Goal: Task Accomplishment & Management: Complete application form

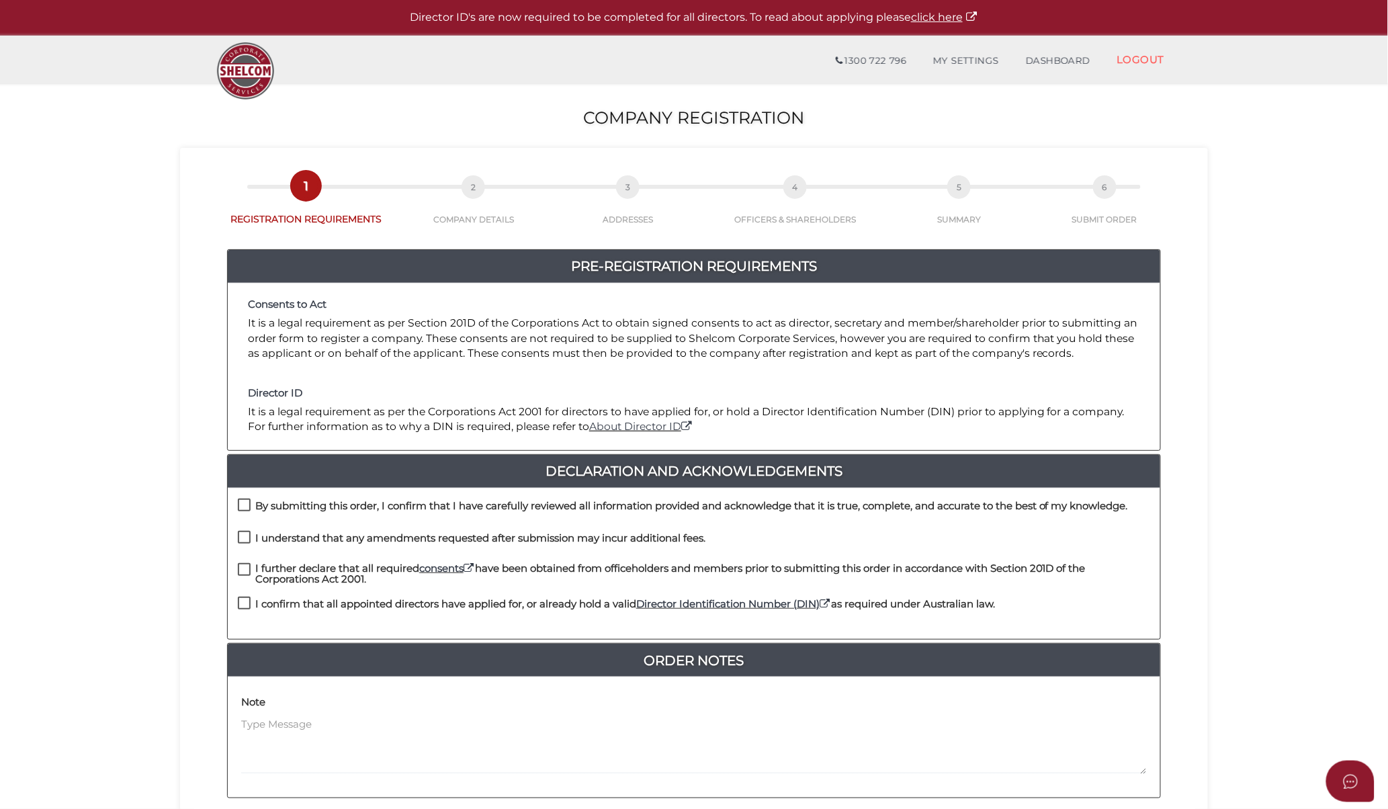
click at [333, 505] on h4 "By submitting this order, I confirm that I have carefully reviewed all informat…" at bounding box center [691, 506] width 873 height 11
checkbox input "true"
click at [337, 535] on h4 "I understand that any amendments requested after submission may incur additiona…" at bounding box center [480, 538] width 450 height 11
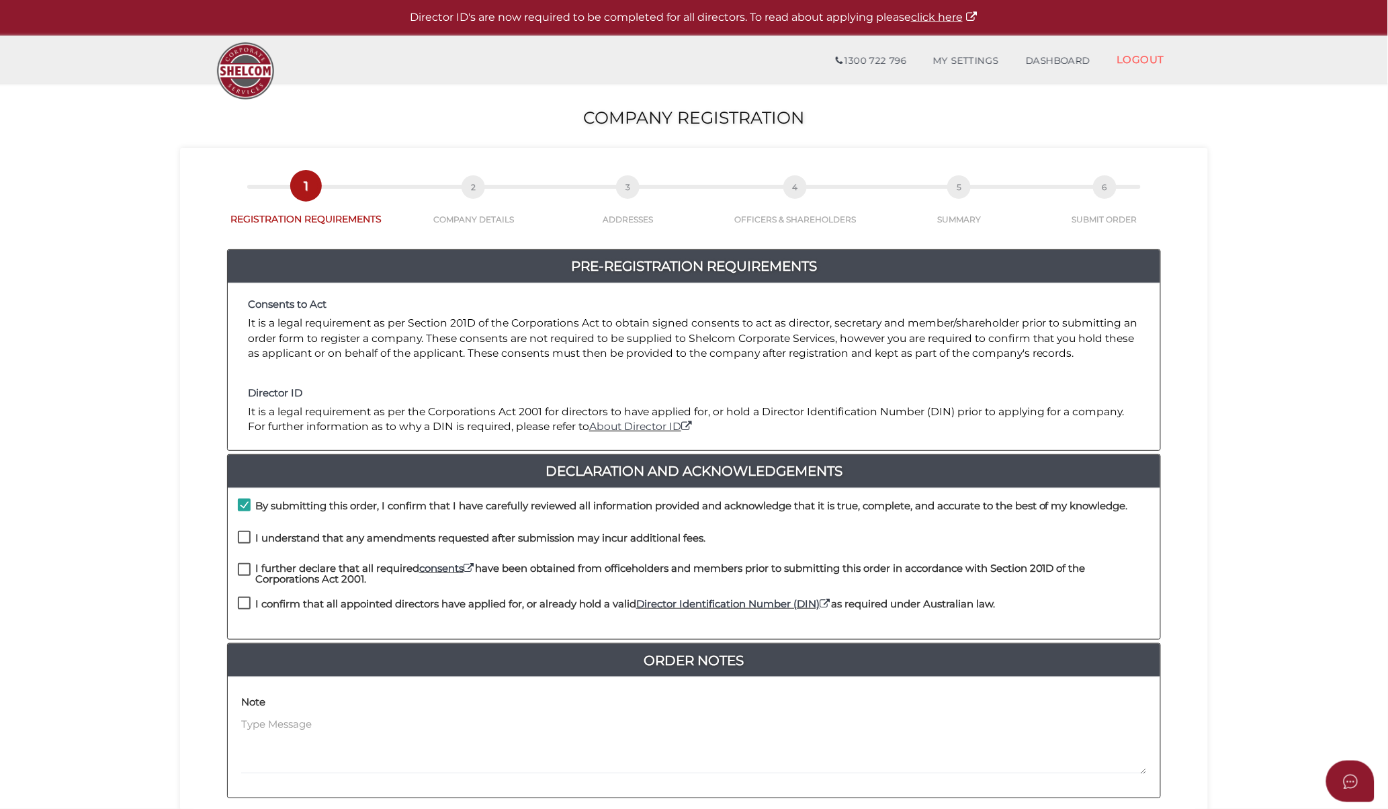
checkbox input "true"
click at [337, 570] on h4 "I further declare that all required consents have been obtained from officehold…" at bounding box center [702, 574] width 895 height 22
checkbox input "true"
click at [321, 606] on h4 "I confirm that all appointed directors have applied for, or already hold a vali…" at bounding box center [625, 604] width 740 height 11
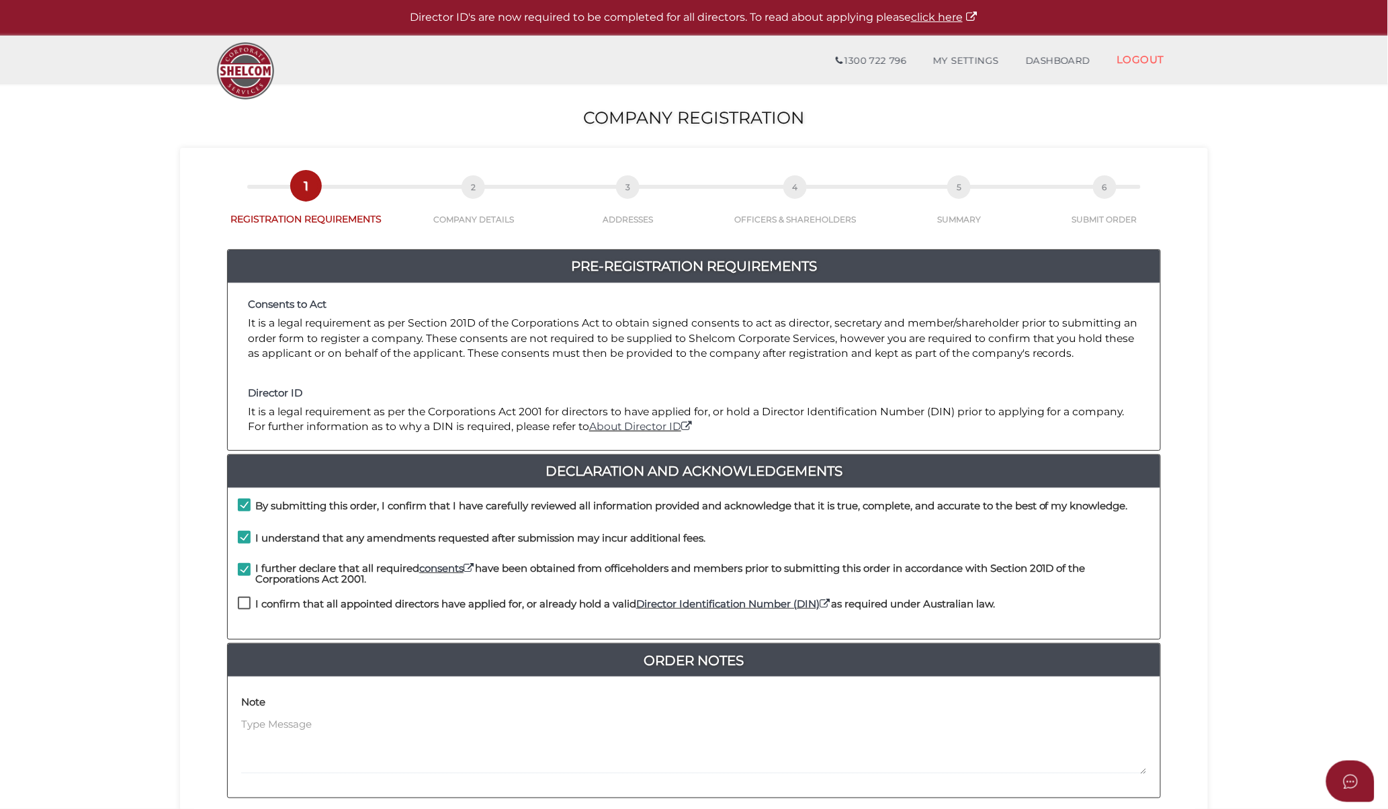
checkbox input "true"
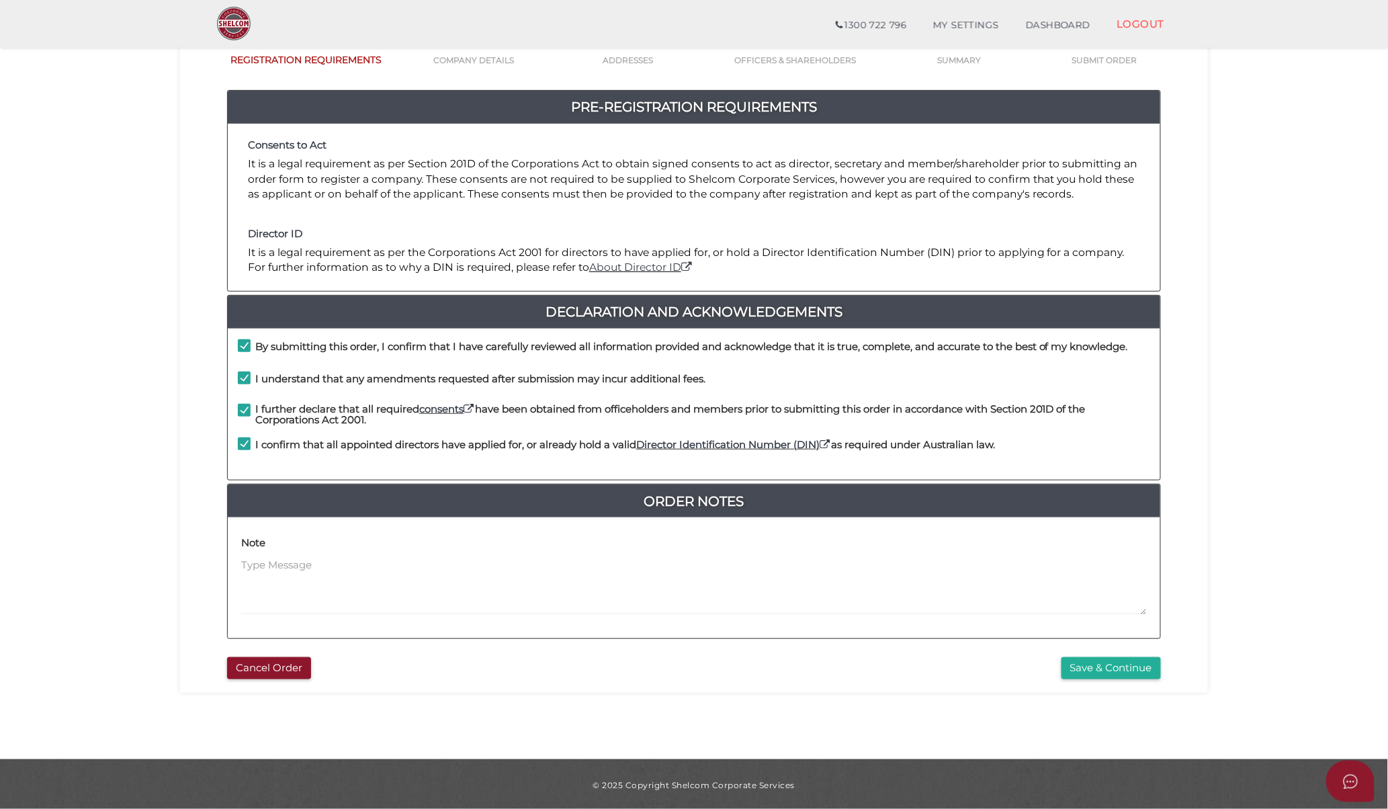
scroll to position [113, 0]
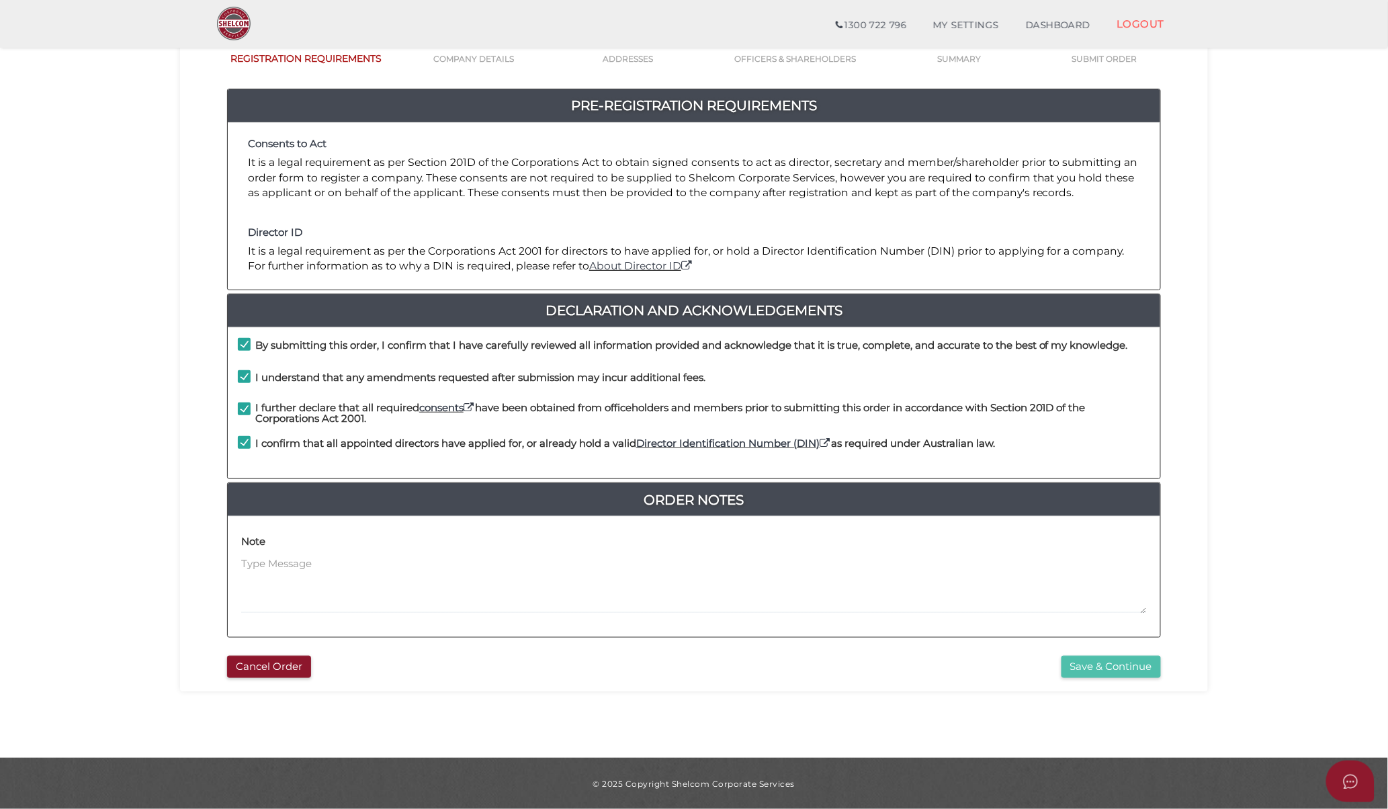
click at [1084, 665] on button "Save & Continue" at bounding box center [1111, 667] width 99 height 22
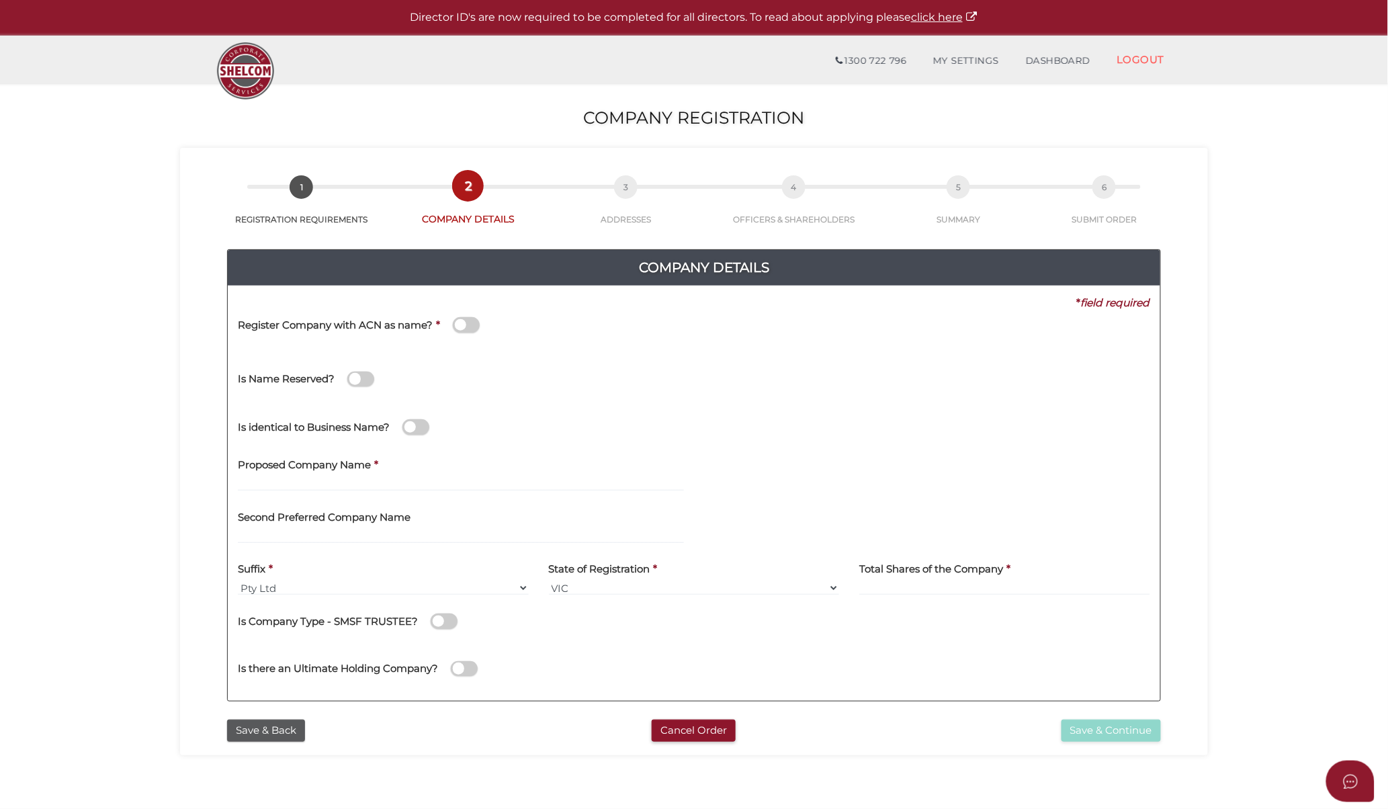
click at [457, 325] on span at bounding box center [466, 324] width 27 height 15
click at [0, 0] on input "checkbox" at bounding box center [0, 0] width 0 height 0
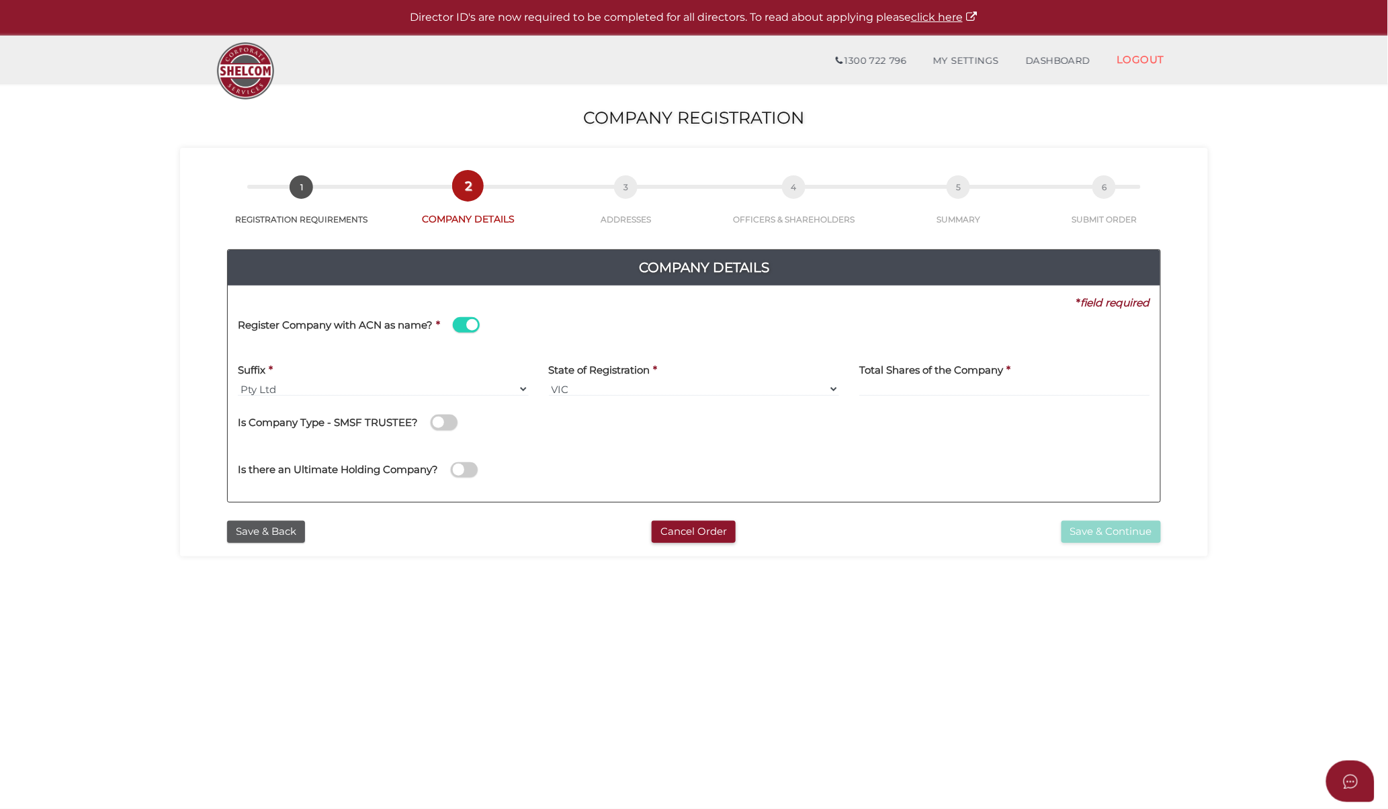
click at [461, 333] on div "Register Company with ACN as name? *" at bounding box center [471, 326] width 466 height 33
click at [466, 328] on span at bounding box center [466, 324] width 27 height 15
click at [0, 0] on input "checkbox" at bounding box center [0, 0] width 0 height 0
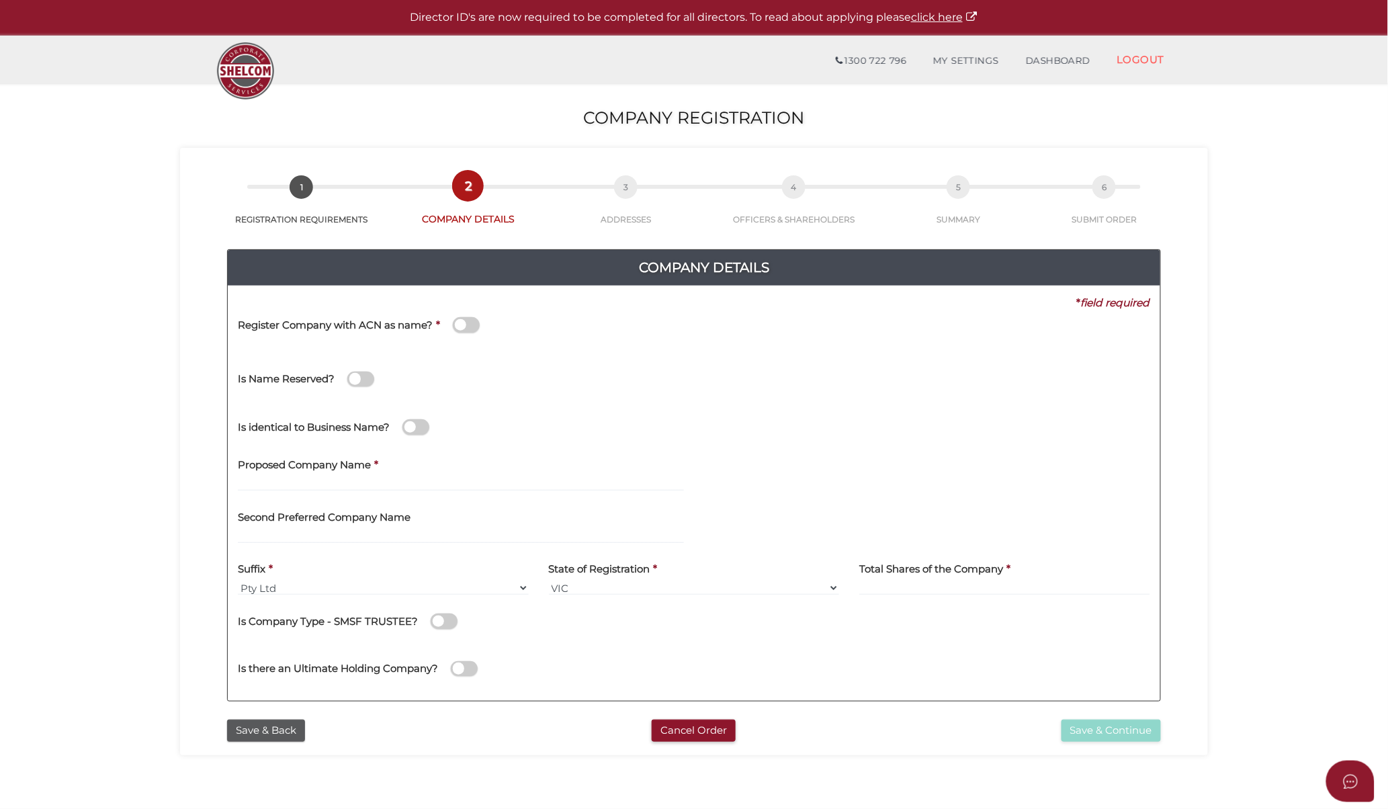
click at [466, 328] on span at bounding box center [466, 324] width 27 height 15
click at [0, 0] on input "checkbox" at bounding box center [0, 0] width 0 height 0
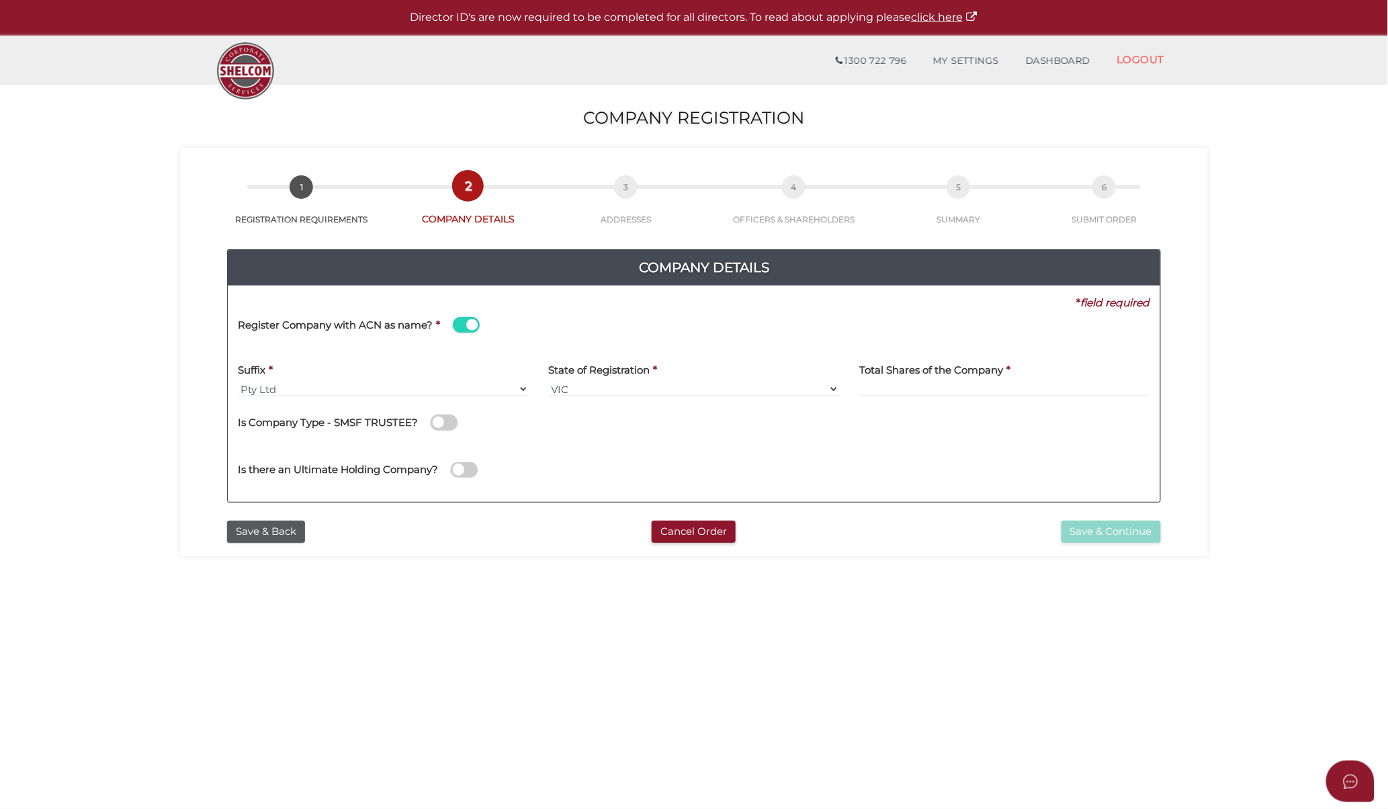
click at [466, 328] on span at bounding box center [466, 324] width 27 height 15
click at [0, 0] on input "checkbox" at bounding box center [0, 0] width 0 height 0
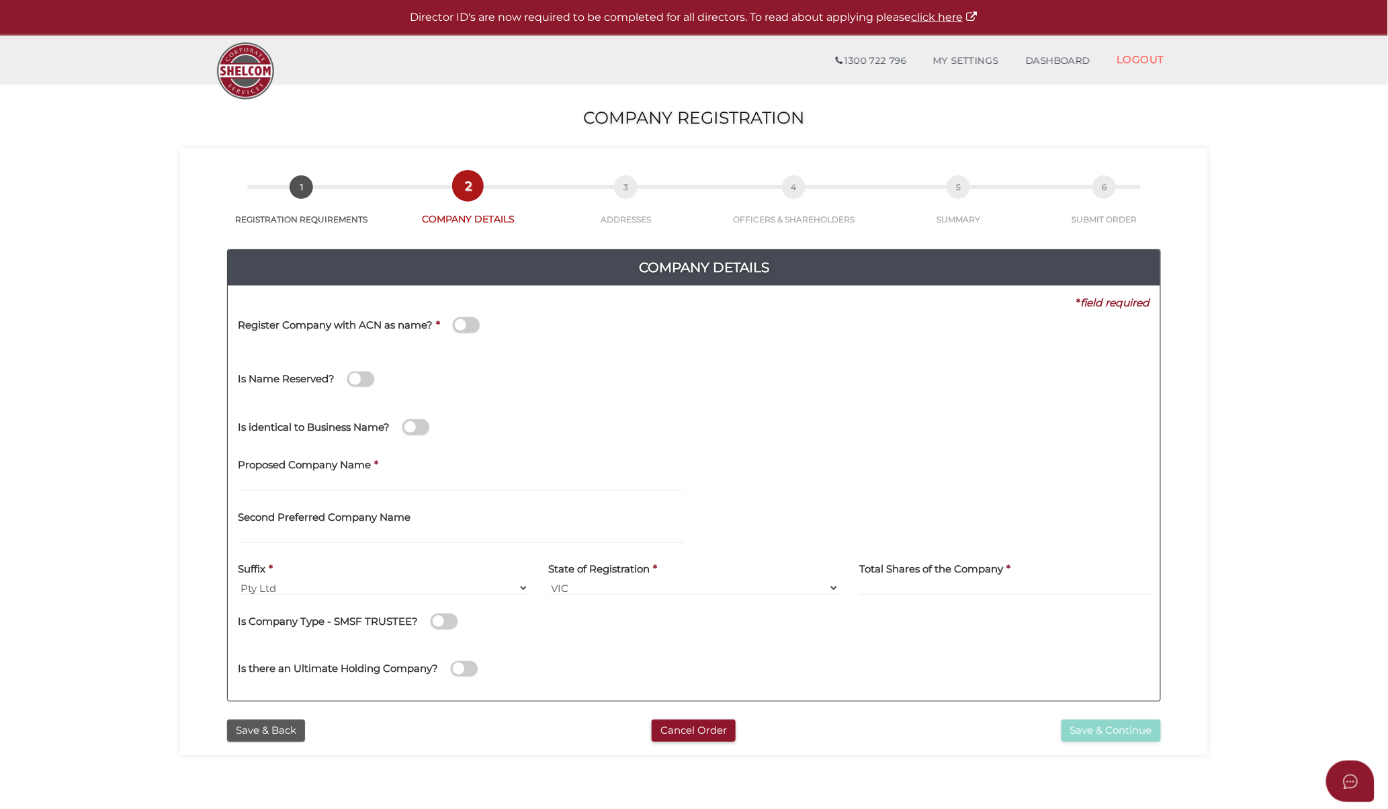
click at [466, 328] on span at bounding box center [466, 324] width 27 height 15
click at [0, 0] on input "checkbox" at bounding box center [0, 0] width 0 height 0
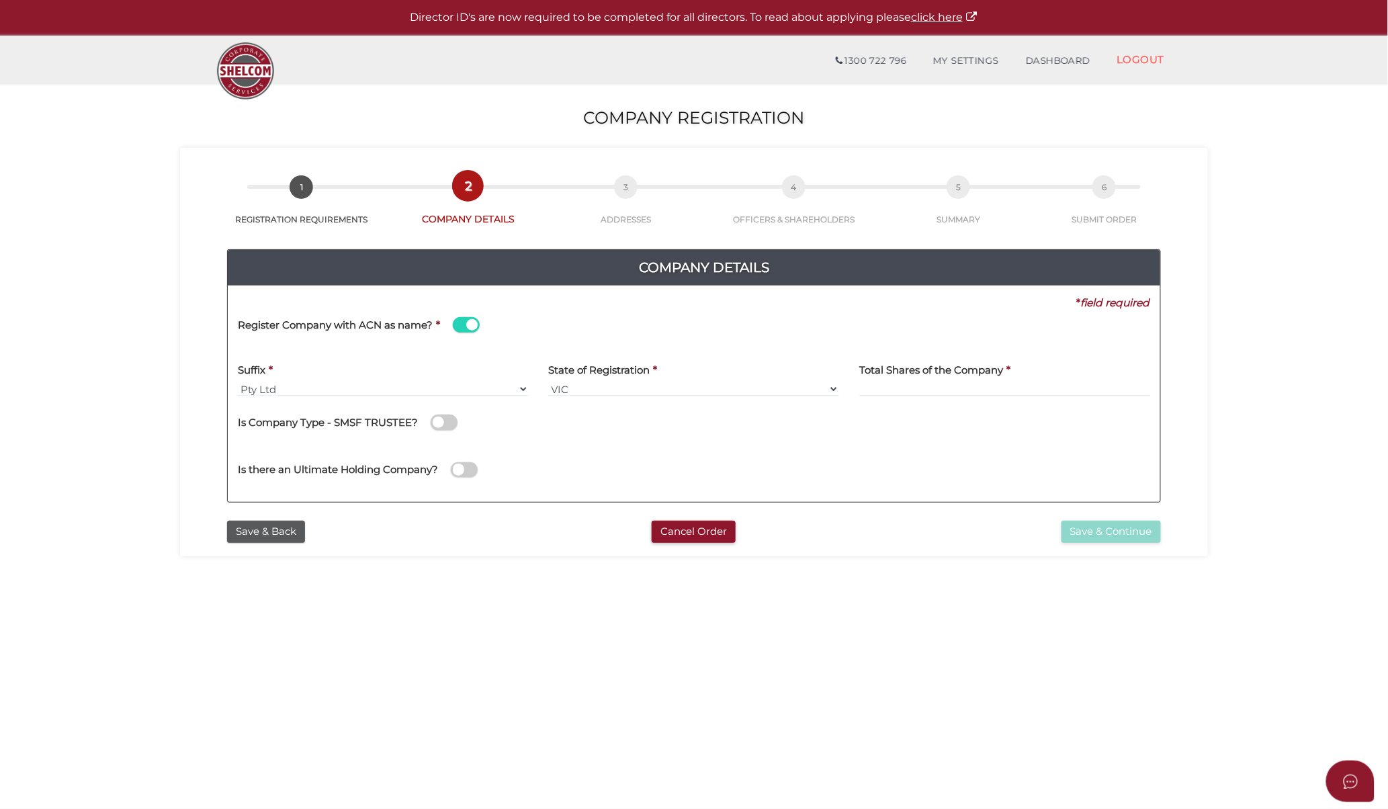
click at [466, 328] on span at bounding box center [466, 324] width 27 height 15
click at [0, 0] on input "checkbox" at bounding box center [0, 0] width 0 height 0
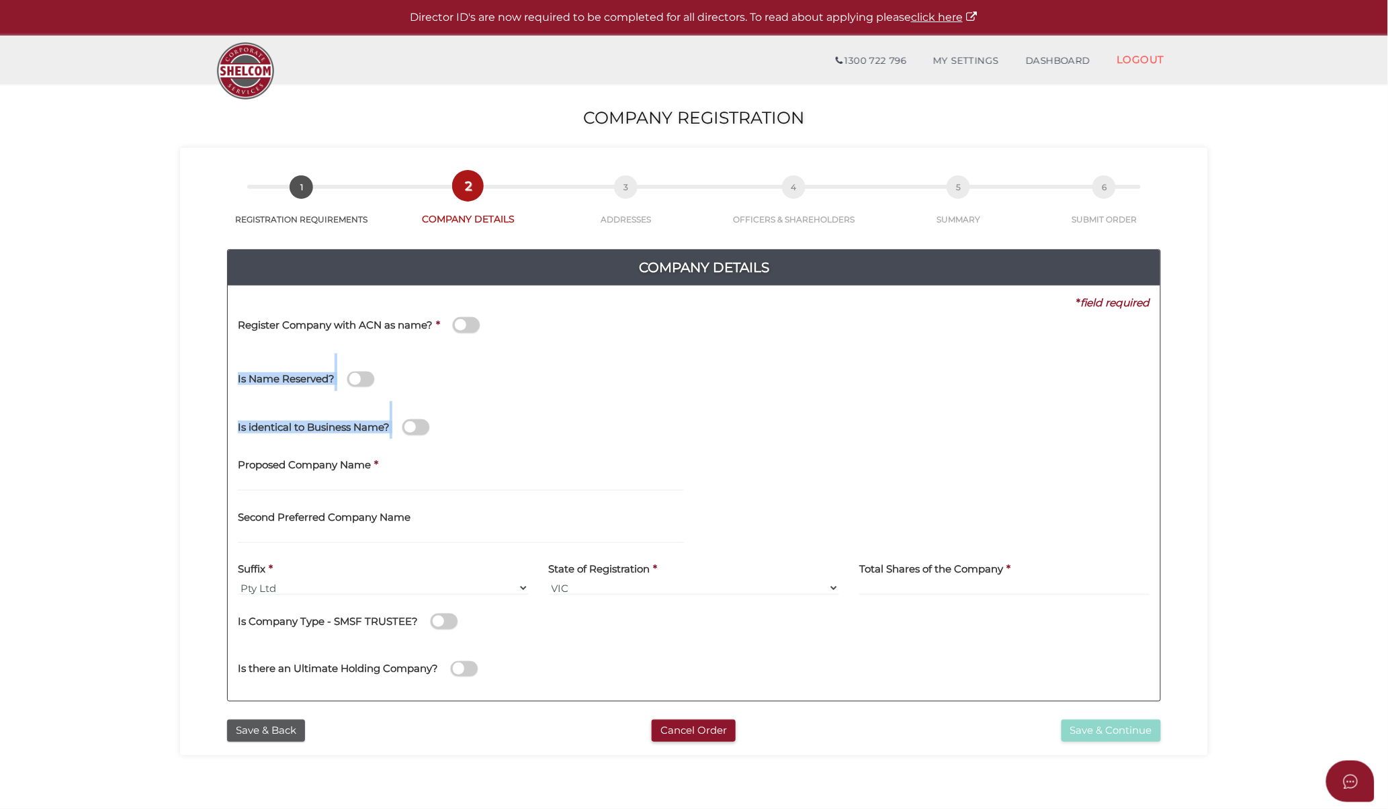
click at [466, 328] on span at bounding box center [466, 324] width 27 height 15
click at [0, 0] on input "checkbox" at bounding box center [0, 0] width 0 height 0
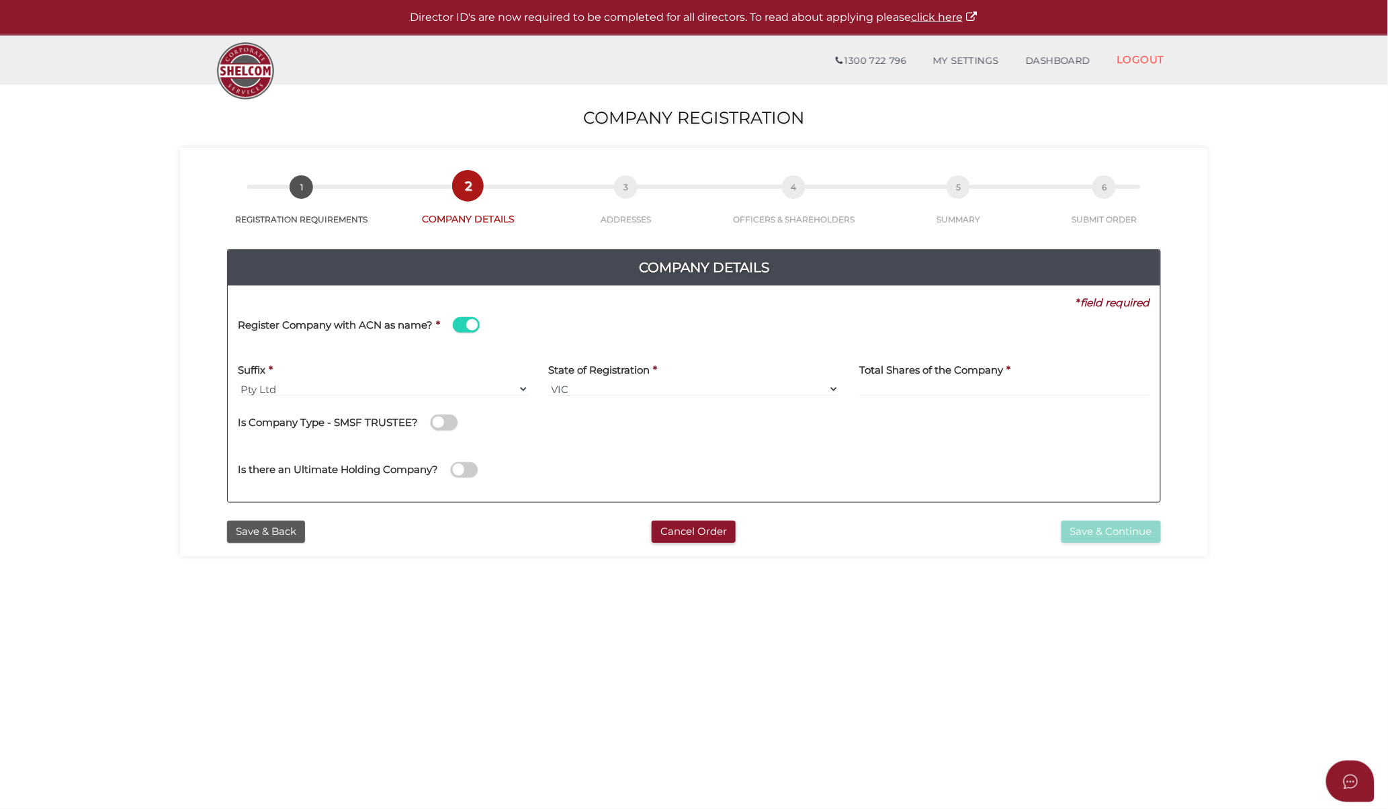
click at [470, 326] on span at bounding box center [466, 324] width 27 height 15
click at [0, 0] on input "checkbox" at bounding box center [0, 0] width 0 height 0
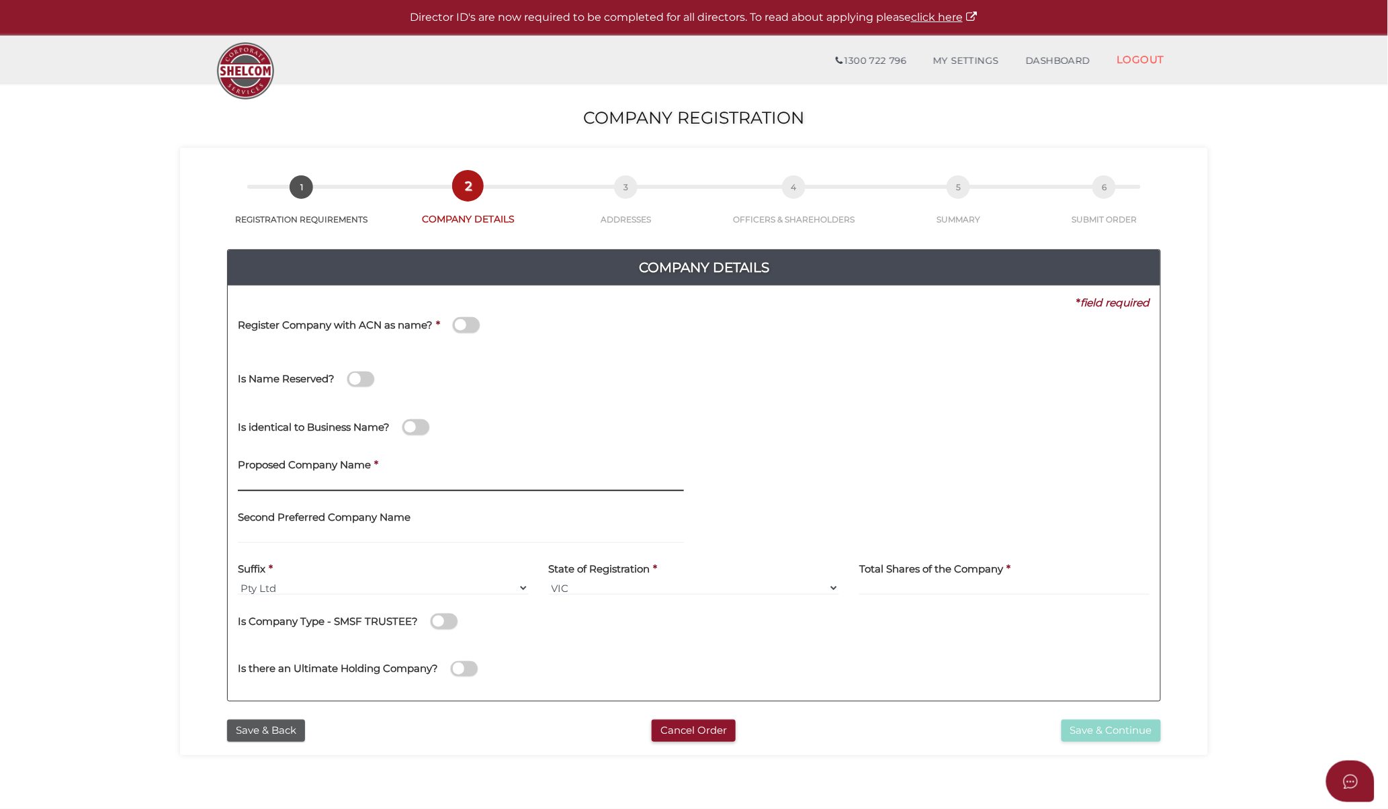
click at [357, 484] on input "text" at bounding box center [461, 483] width 446 height 15
click at [348, 487] on input "text" at bounding box center [461, 483] width 446 height 15
paste input "FITZGERALD JOINT VENTURE"
type input "FITZGERALD JOINT VENTURE"
click at [331, 536] on input "text" at bounding box center [461, 536] width 446 height 15
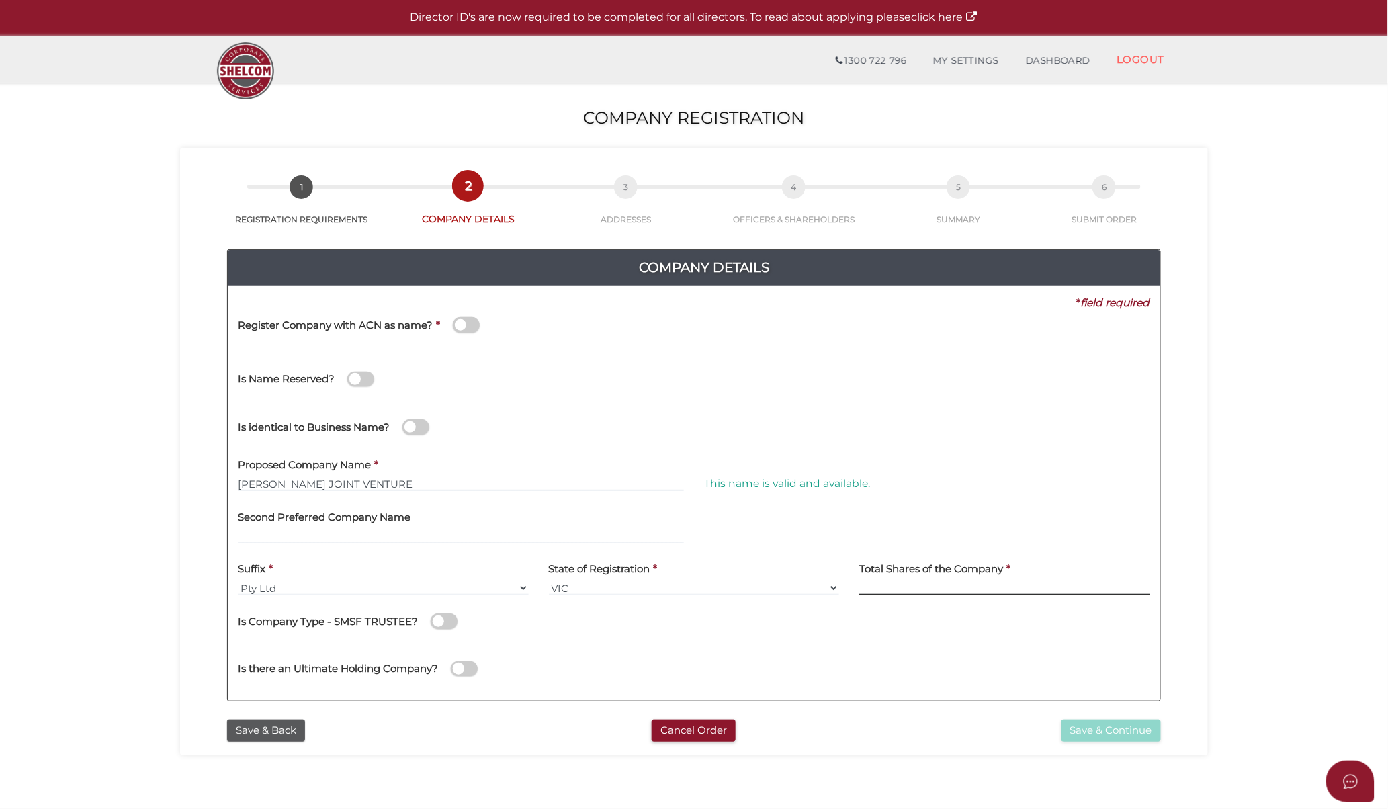
click at [915, 586] on input at bounding box center [1004, 588] width 291 height 15
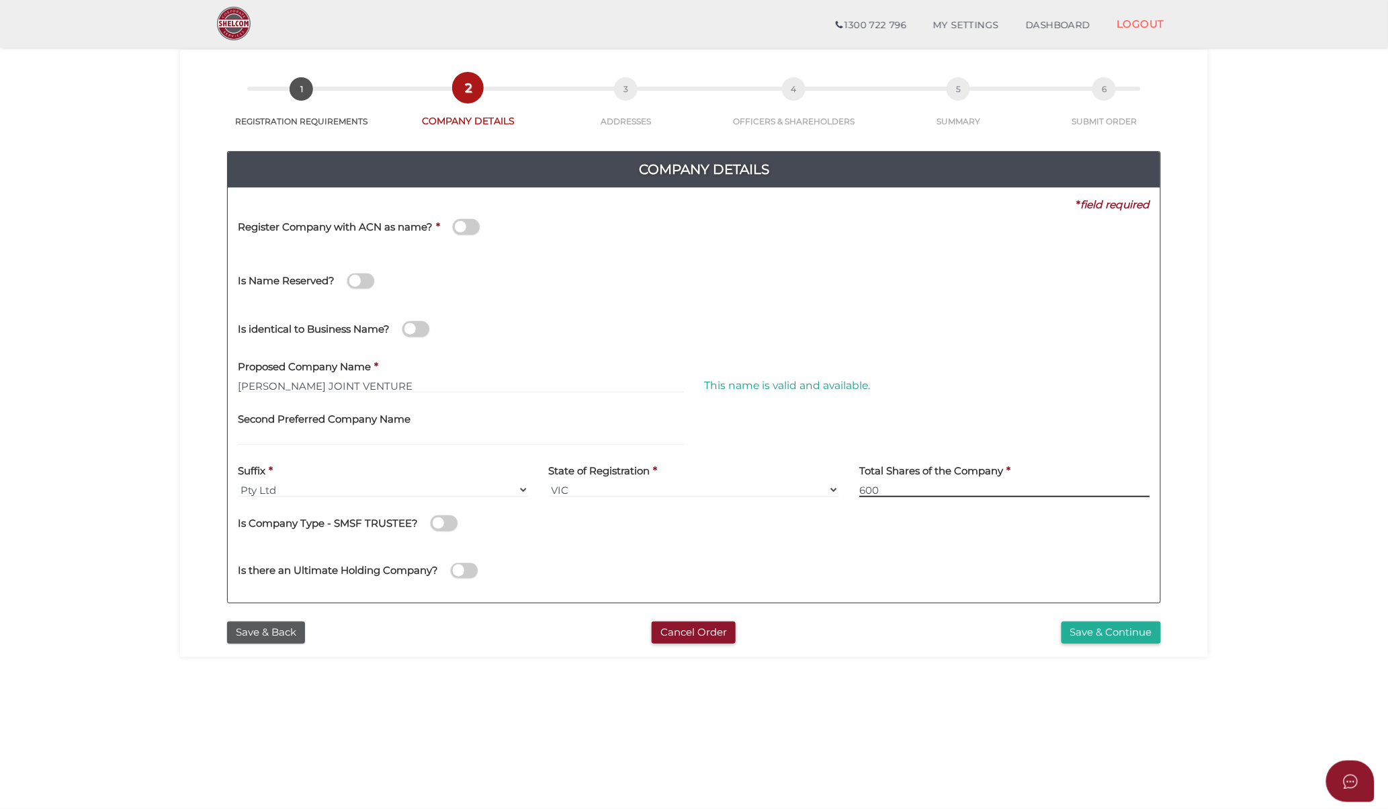
scroll to position [75, 0]
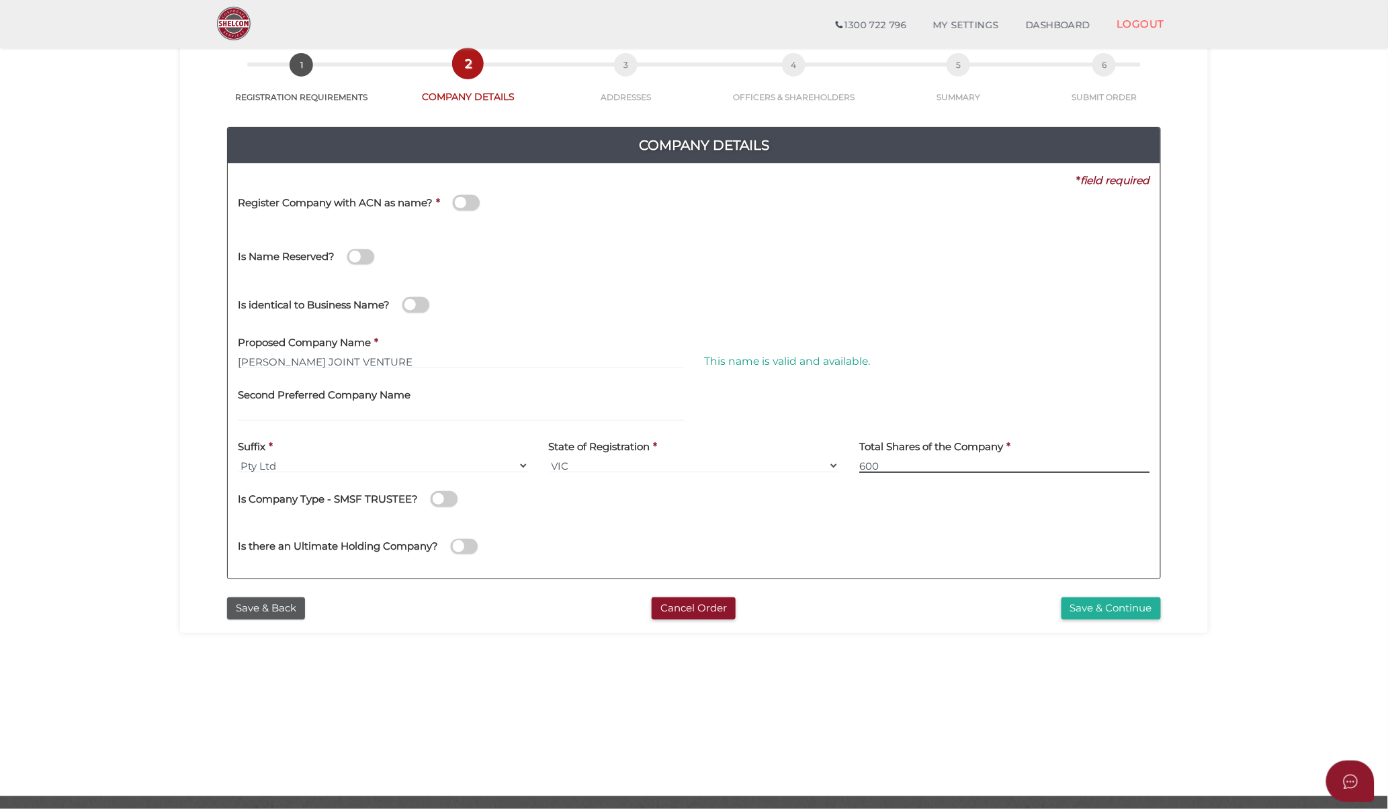
drag, startPoint x: 916, startPoint y: 466, endPoint x: 835, endPoint y: 454, distance: 81.5
click at [835, 454] on div "Suffix * Pty Ltd Pty Ltd Pty. Ltd. Pty Limited Proprietary Limited Proprietary …" at bounding box center [694, 457] width 933 height 52
type input "1000"
click at [793, 480] on div "State of Registration * VIC ACT NSW NT QLD TAS WA SA" at bounding box center [694, 457] width 311 height 52
click at [1123, 612] on button "Save & Continue" at bounding box center [1111, 608] width 99 height 22
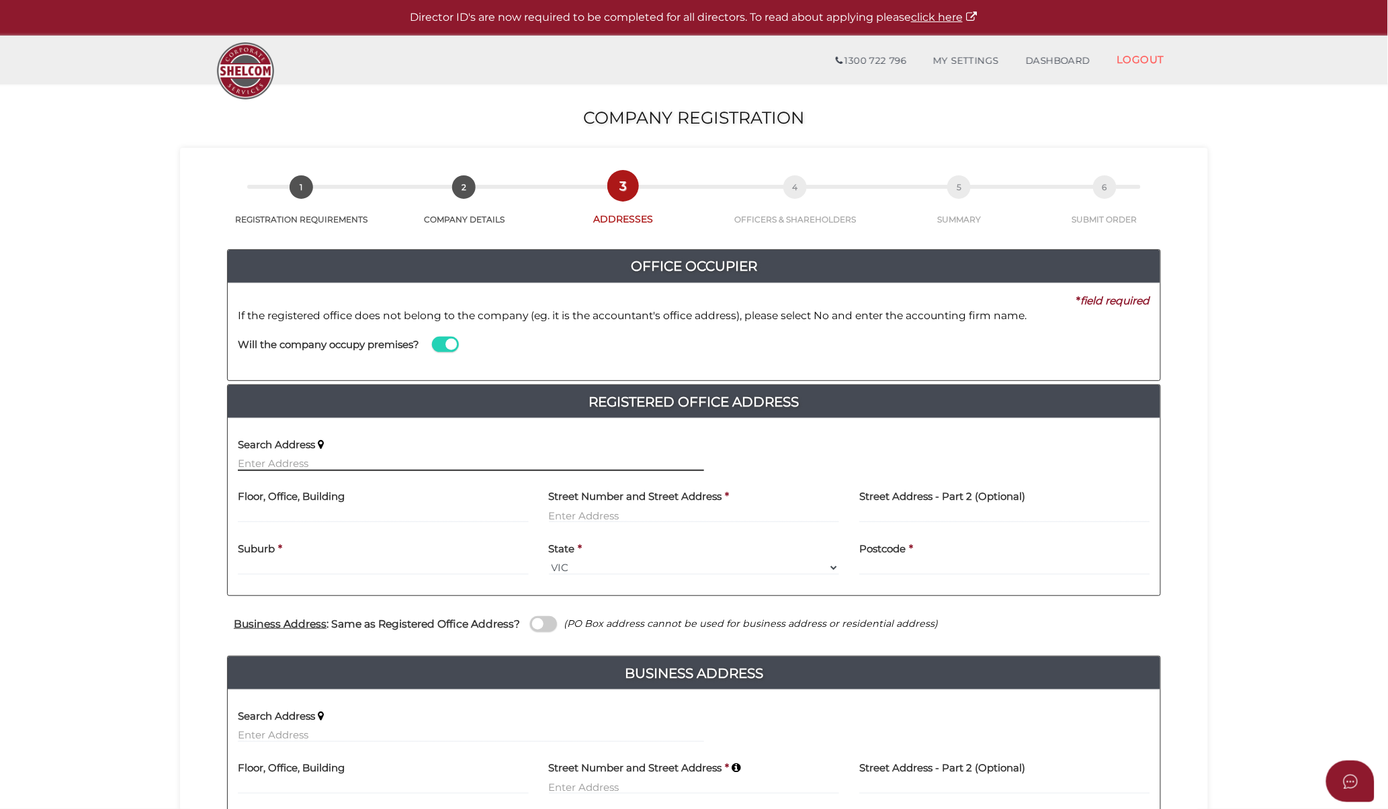
click at [459, 458] on input "text" at bounding box center [471, 463] width 466 height 15
click at [349, 465] on input "text" at bounding box center [471, 463] width 466 height 15
paste input "[STREET_ADDRESS][PERSON_NAME][PERSON_NAME]"
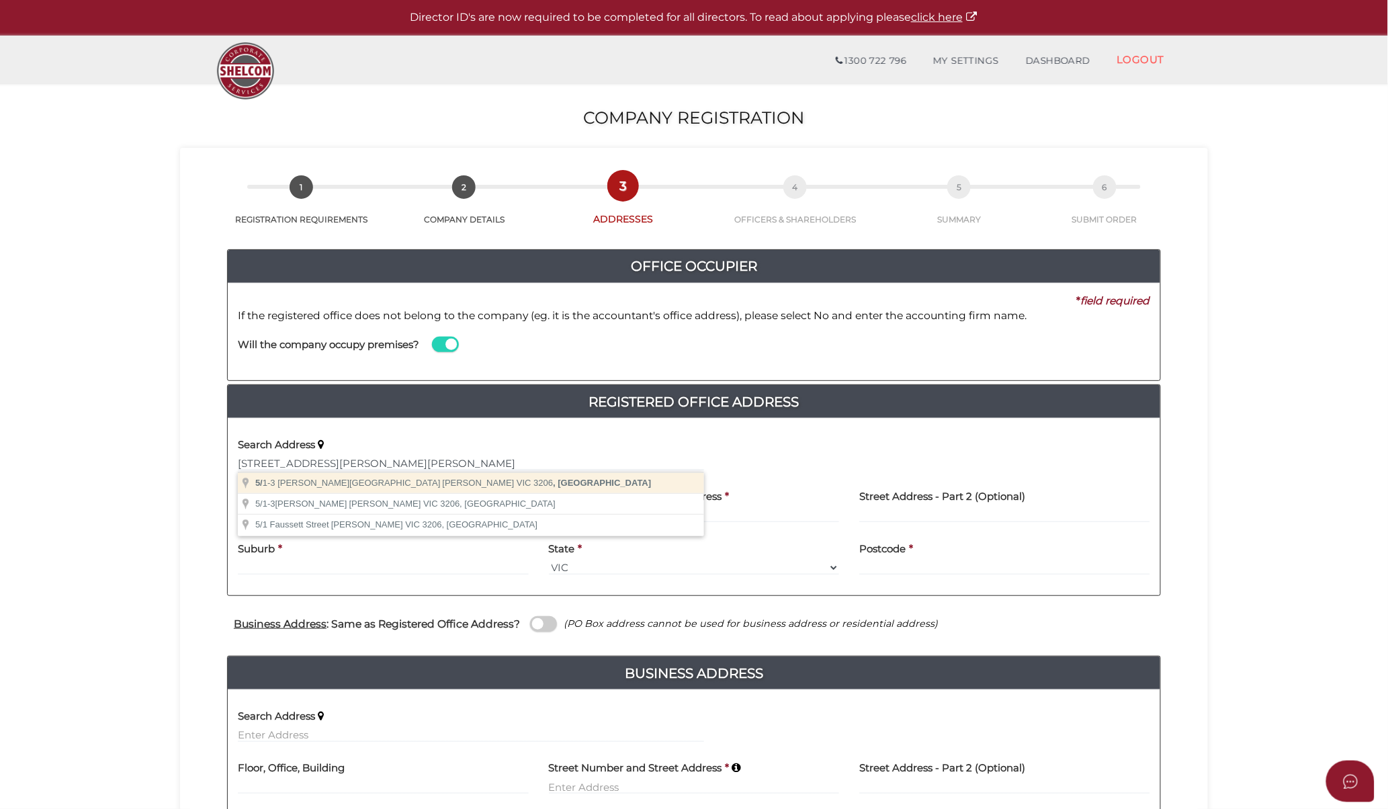
type input "[STREET_ADDRESS][PERSON_NAME][PERSON_NAME]"
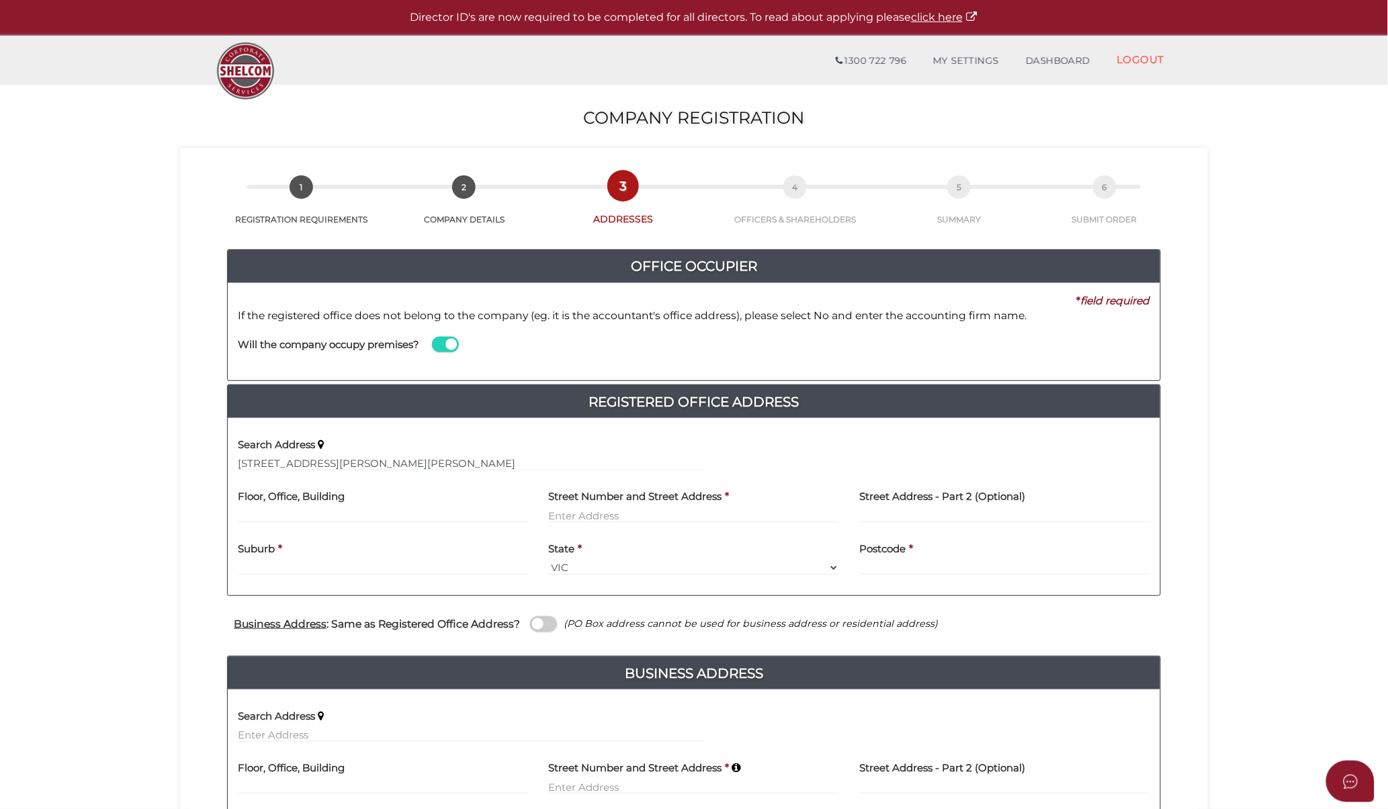
type input "5"
type input "[STREET_ADDRESS][PERSON_NAME]"
type input "[PERSON_NAME]"
select select "VIC"
type input "3206"
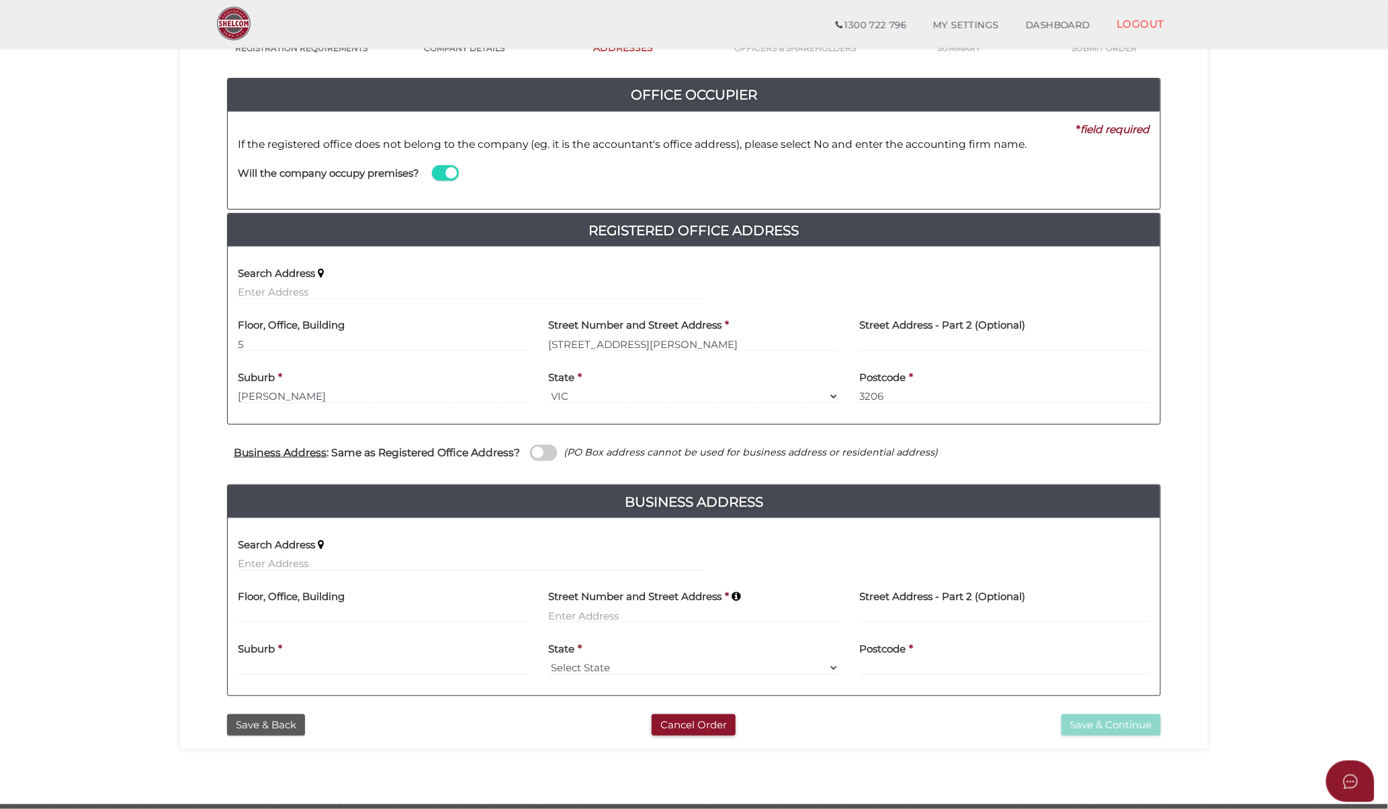
scroll to position [149, 0]
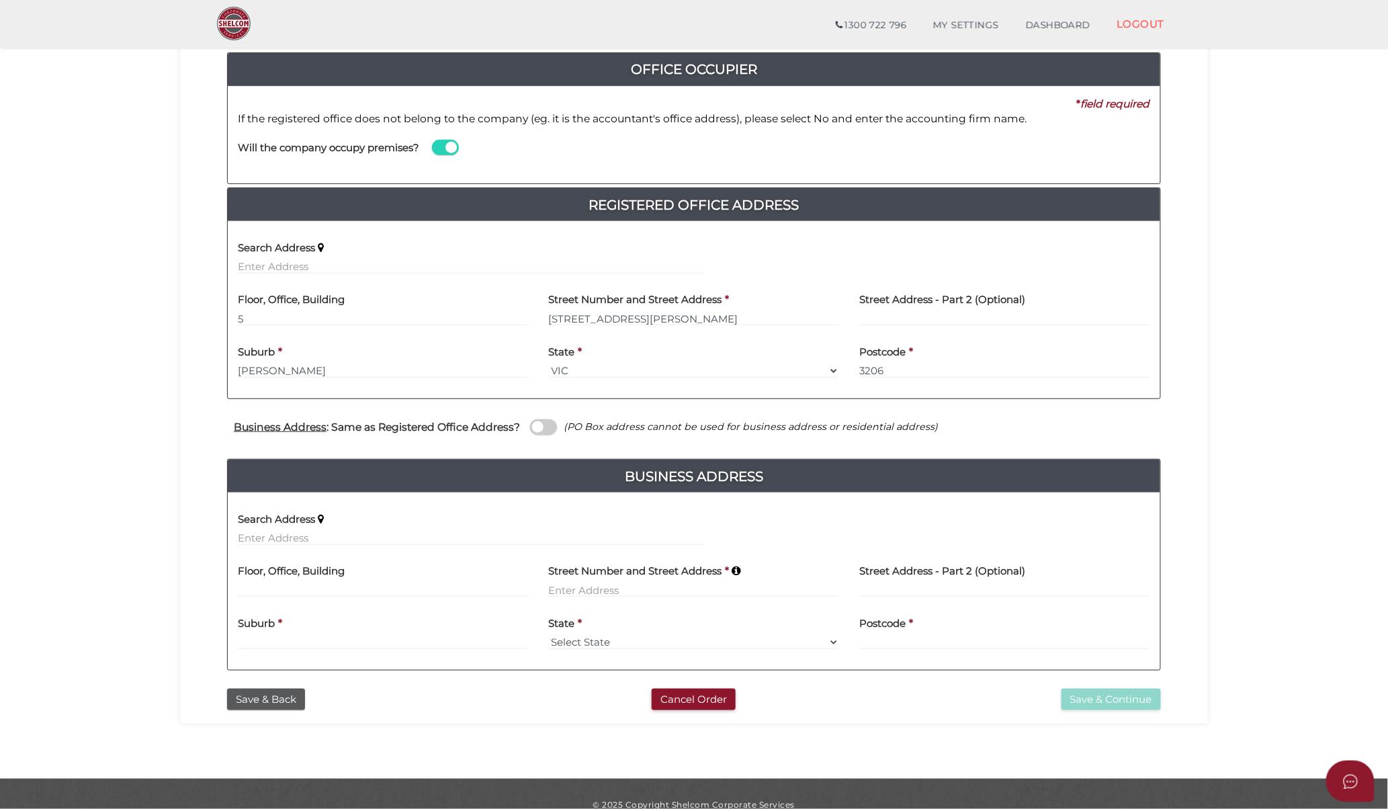
click at [546, 429] on span at bounding box center [543, 426] width 27 height 15
click at [0, 0] on input "checkbox" at bounding box center [0, 0] width 0 height 0
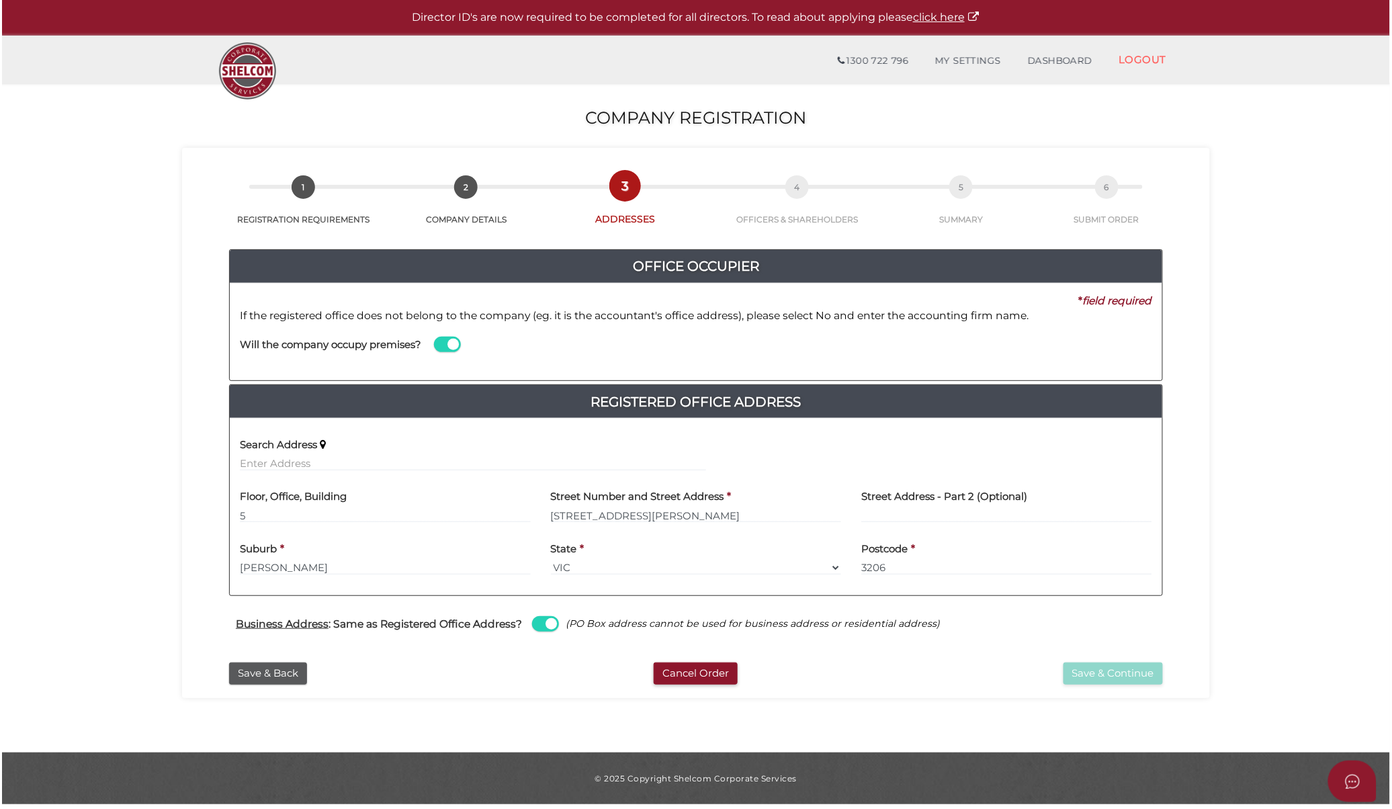
scroll to position [0, 0]
click at [1130, 672] on button "Save & Continue" at bounding box center [1113, 674] width 99 height 22
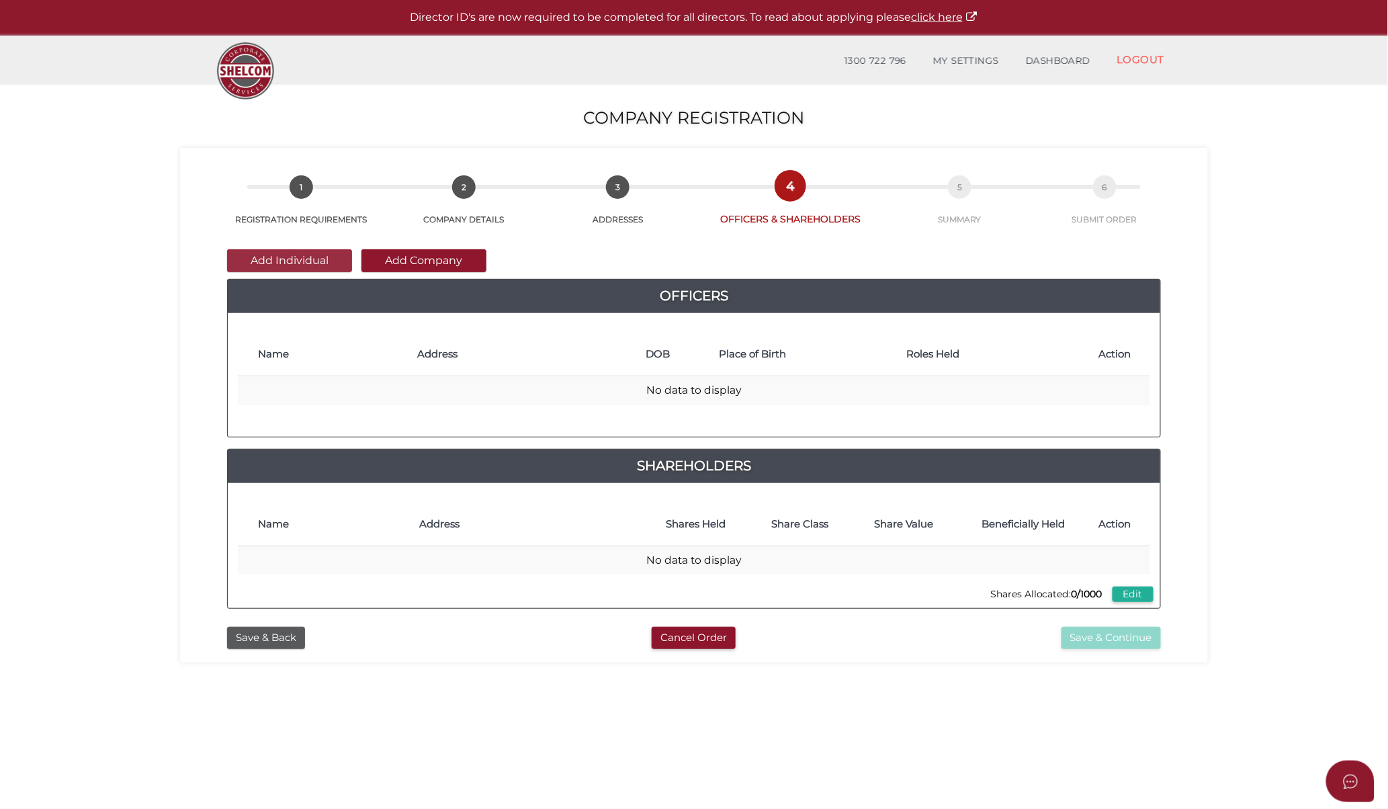
click at [329, 264] on button "Add Individual" at bounding box center [289, 260] width 125 height 23
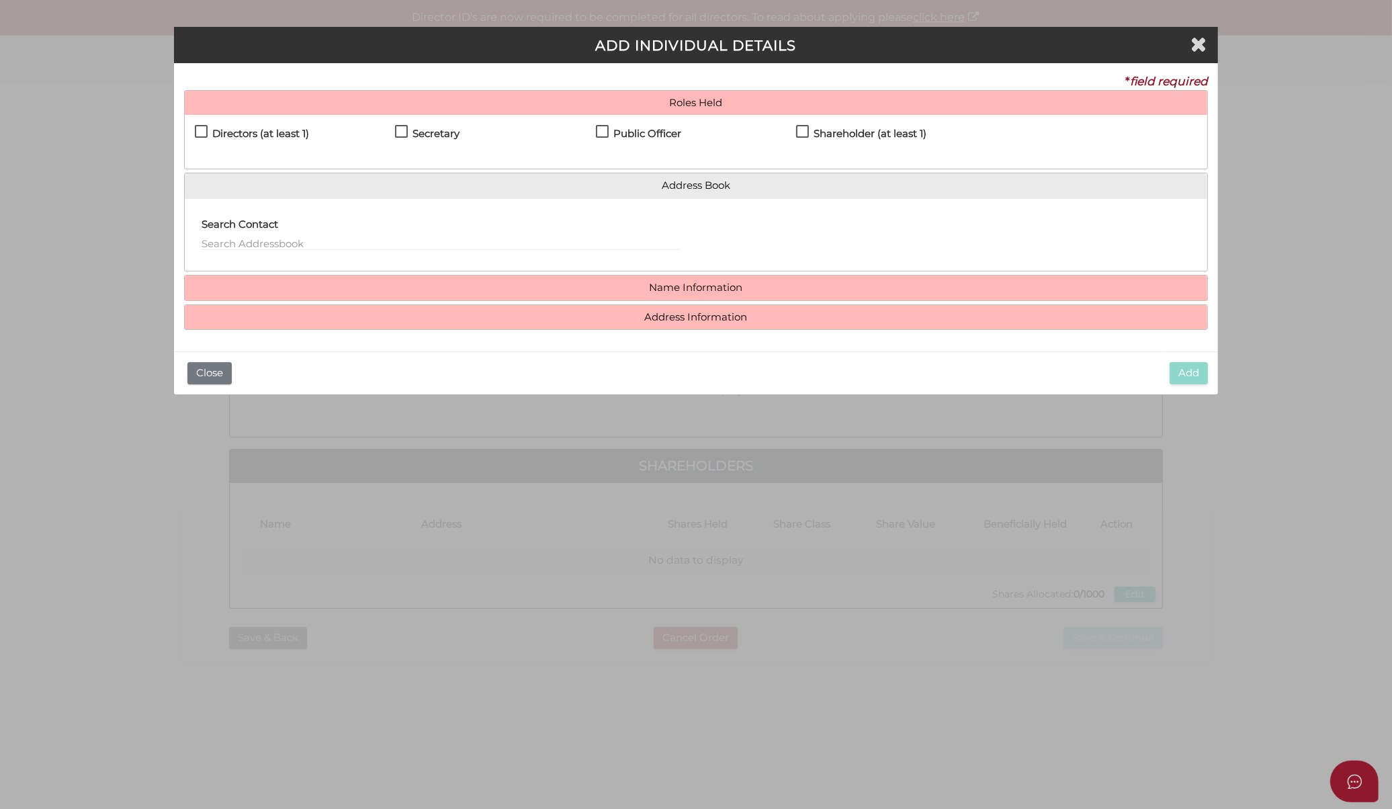
click at [274, 138] on h4 "Directors (at least 1)" at bounding box center [260, 133] width 97 height 11
checkbox input "true"
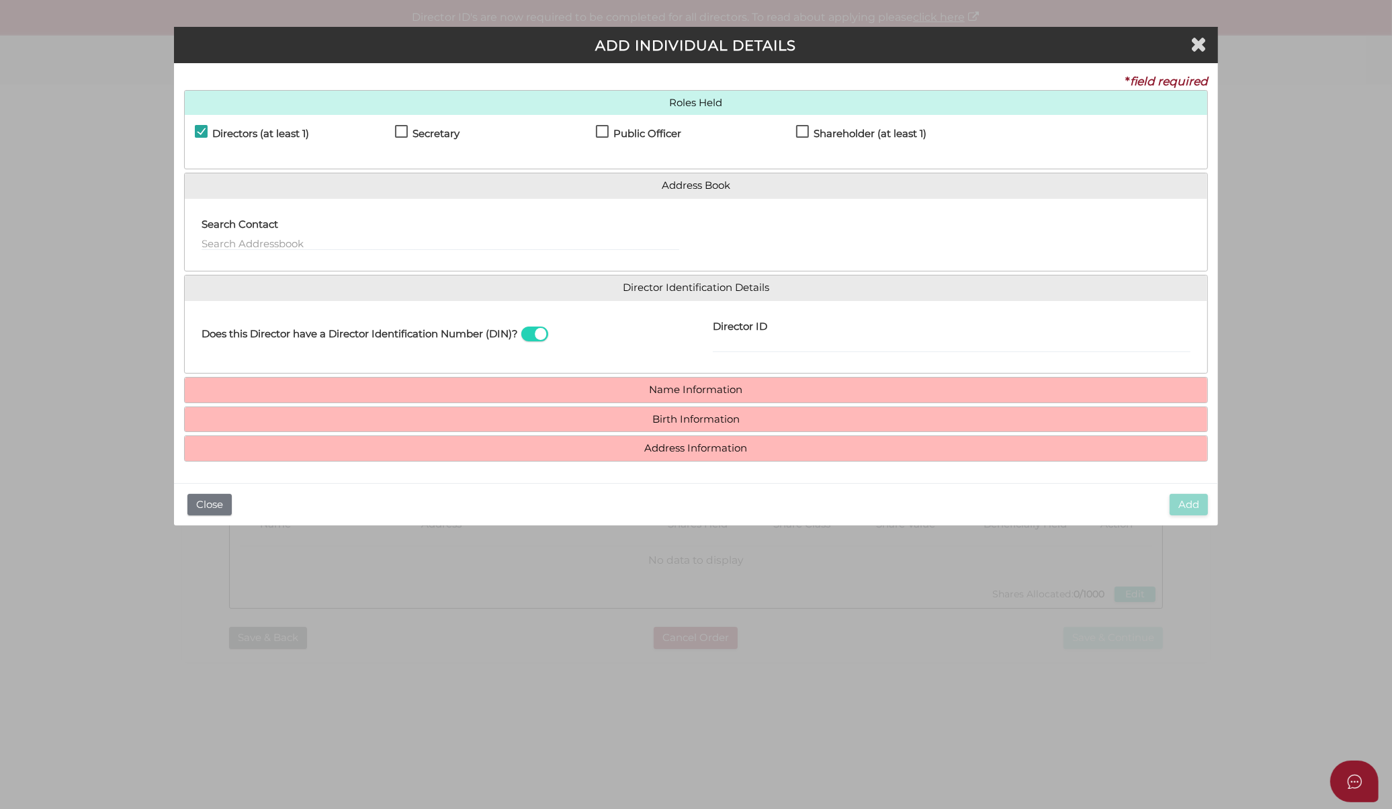
click at [635, 144] on label "Public Officer" at bounding box center [638, 136] width 85 height 17
checkbox input "true"
click at [294, 239] on input "text" at bounding box center [441, 243] width 478 height 15
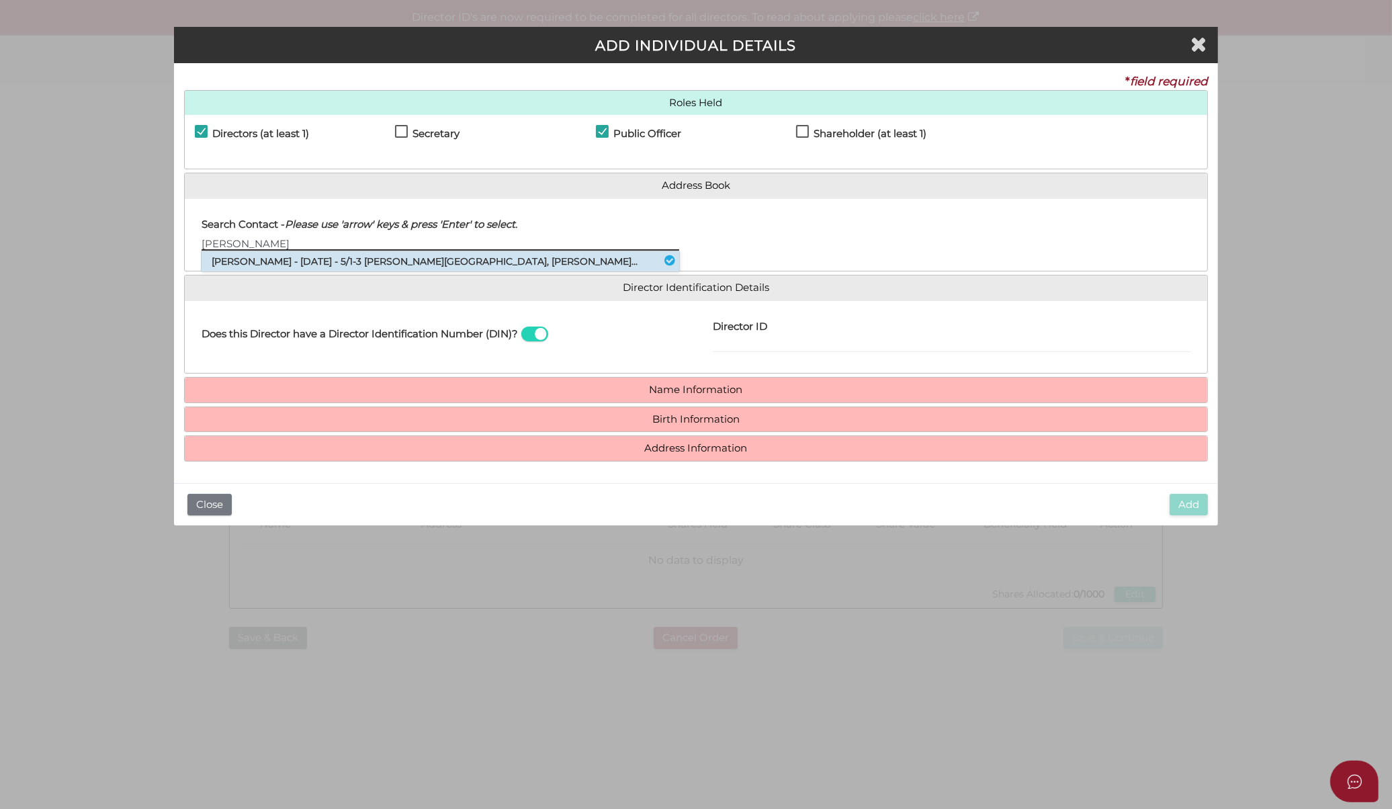
type input "Samuel"
click at [341, 263] on li "Samuel John Russell-mcleod - 15/04/1991 - 5/1-3 Faussett Street, Albert Park..." at bounding box center [441, 261] width 478 height 20
type input "Samuel"
type input "John"
type input "Russell-mcleod"
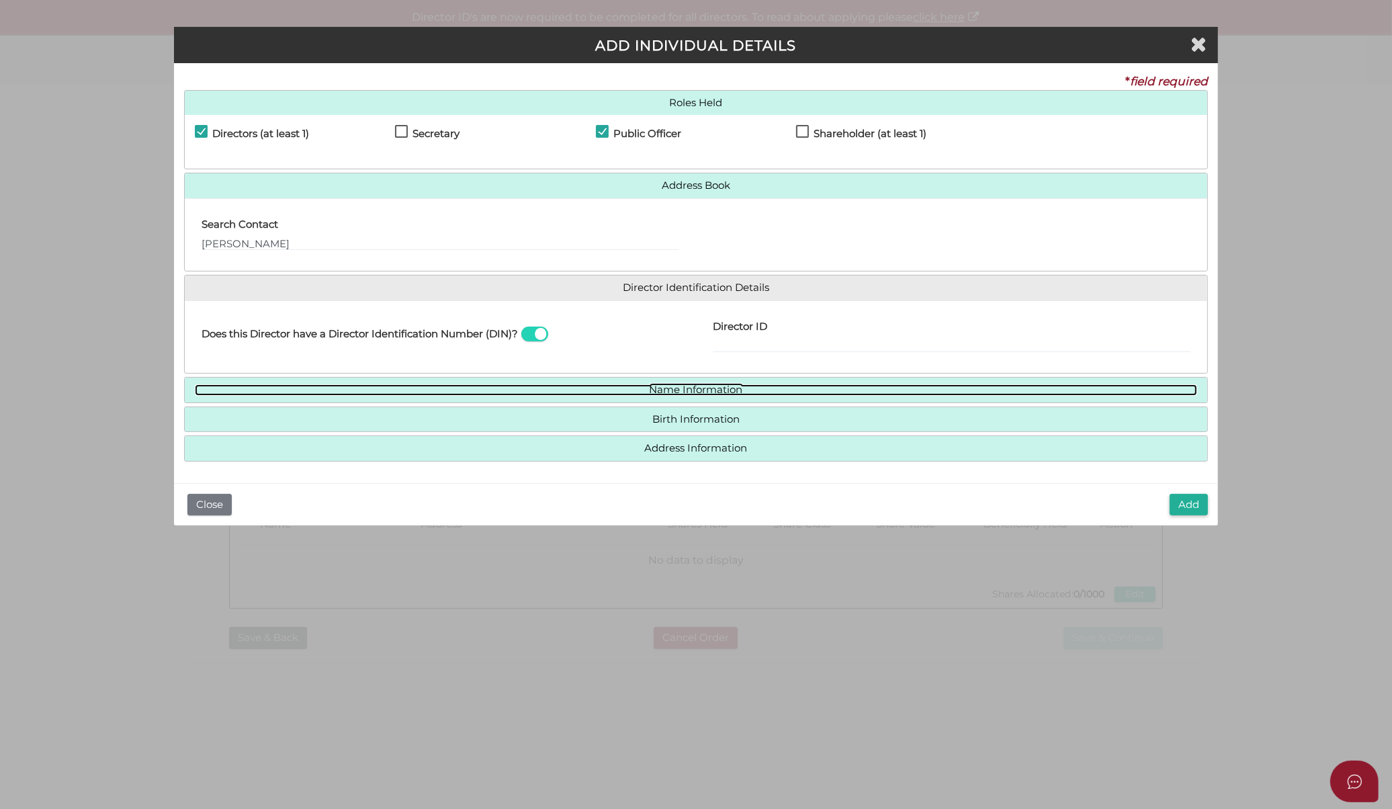
click at [723, 394] on link "Name Information" at bounding box center [696, 389] width 1003 height 11
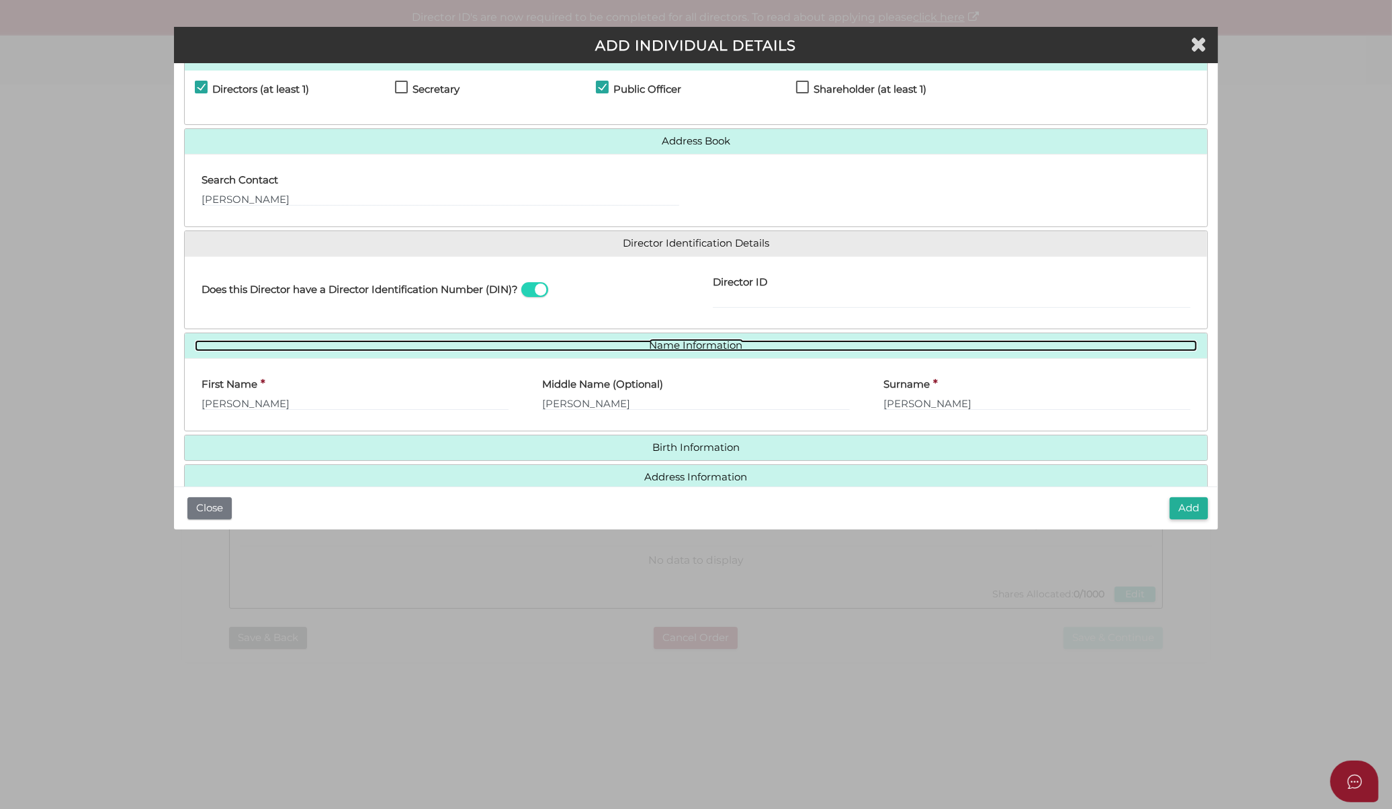
scroll to position [69, 0]
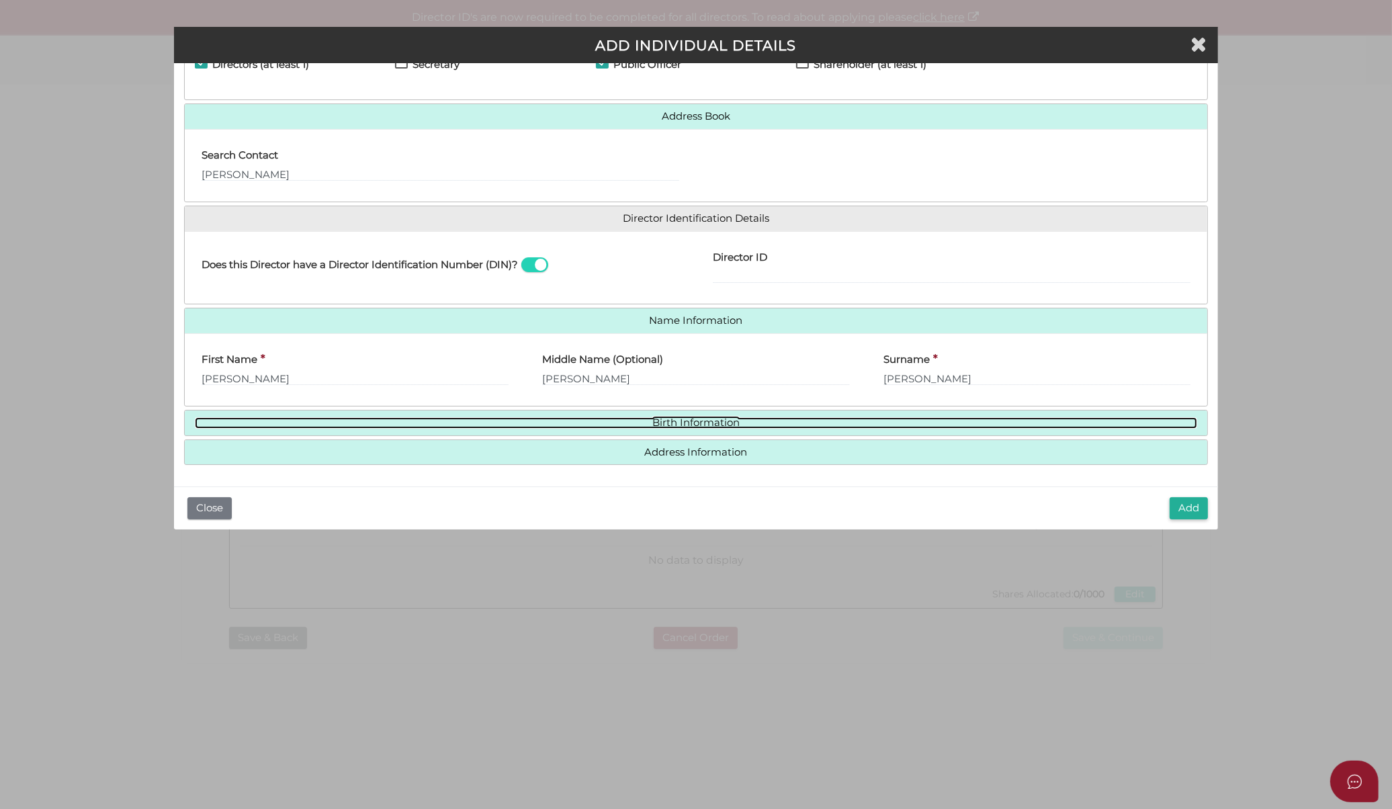
click at [712, 425] on link "Birth Information" at bounding box center [696, 422] width 1003 height 11
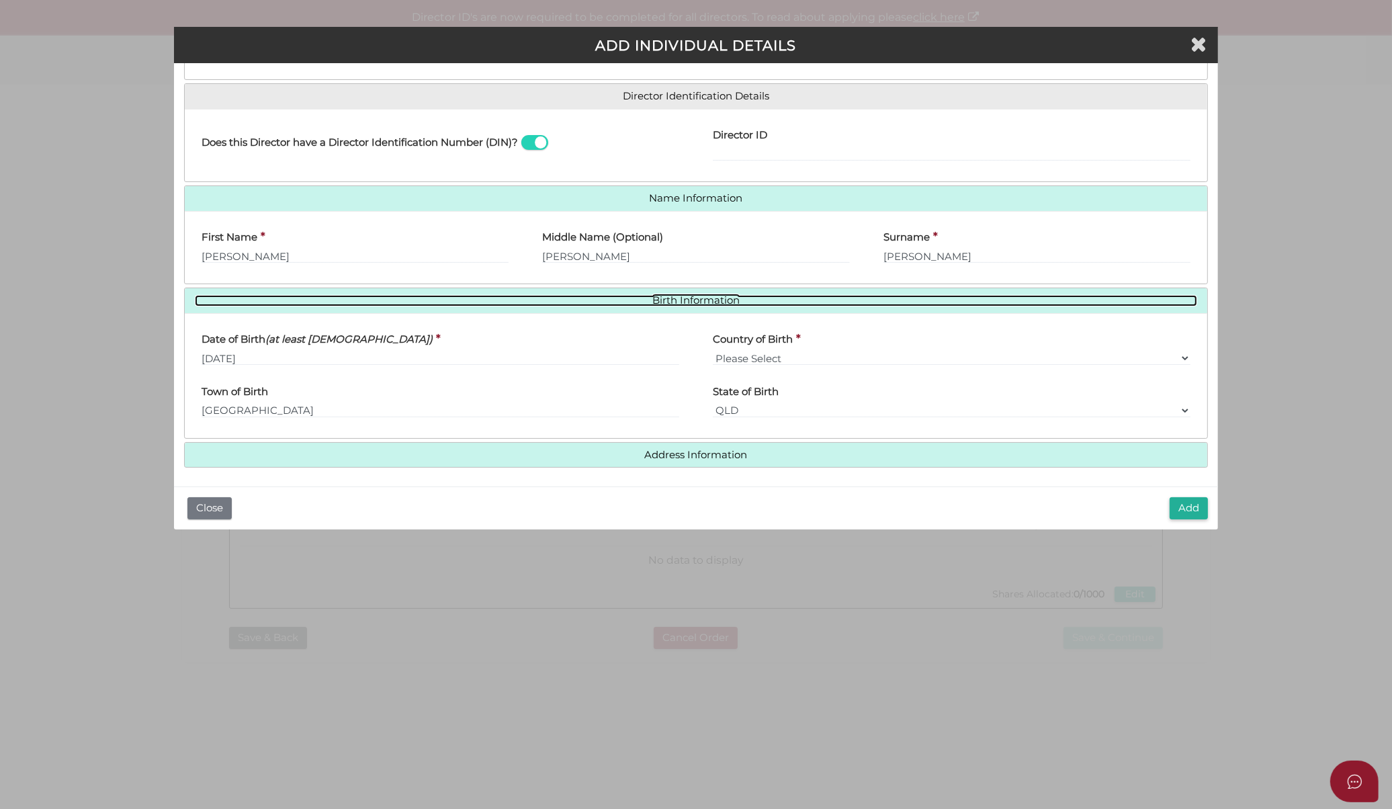
scroll to position [195, 0]
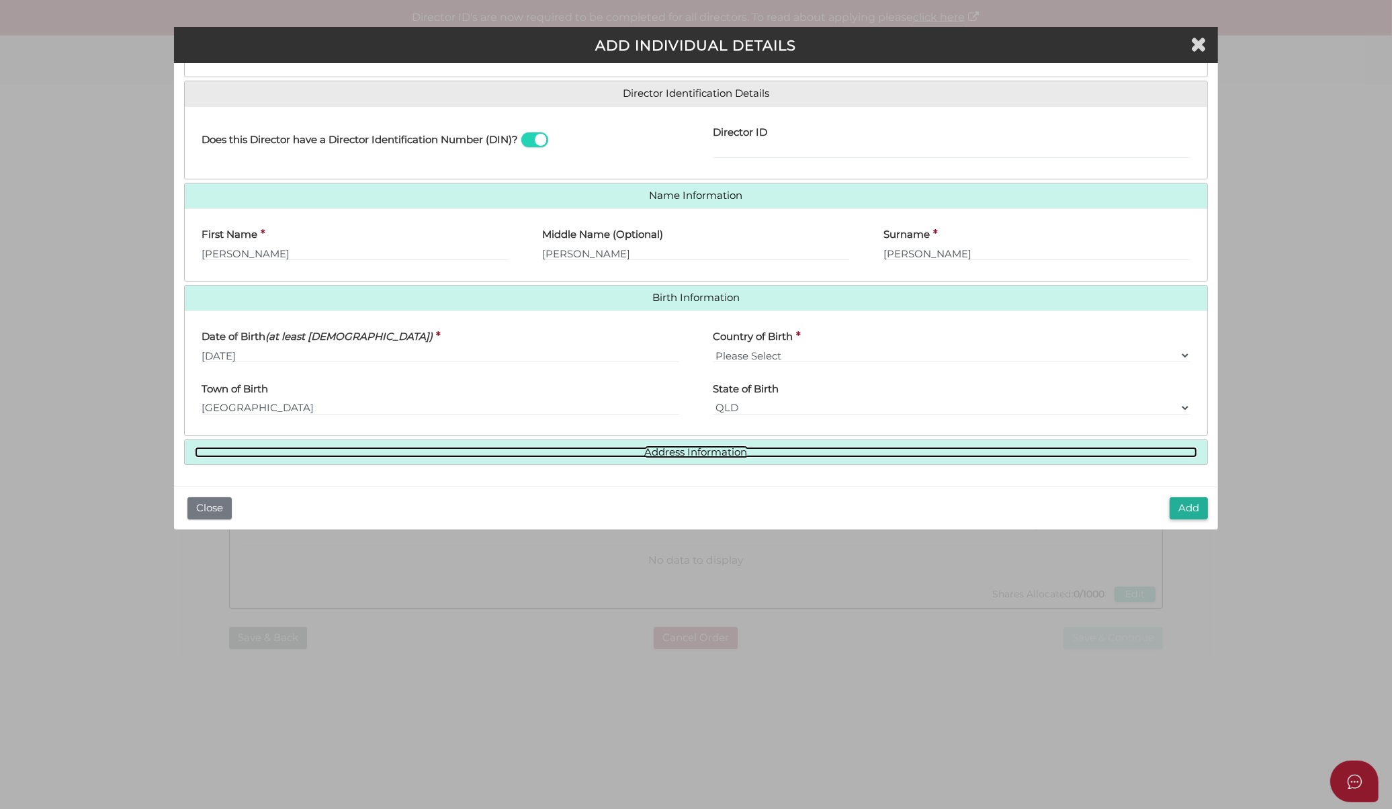
click at [702, 449] on link "Address Information" at bounding box center [696, 452] width 1003 height 11
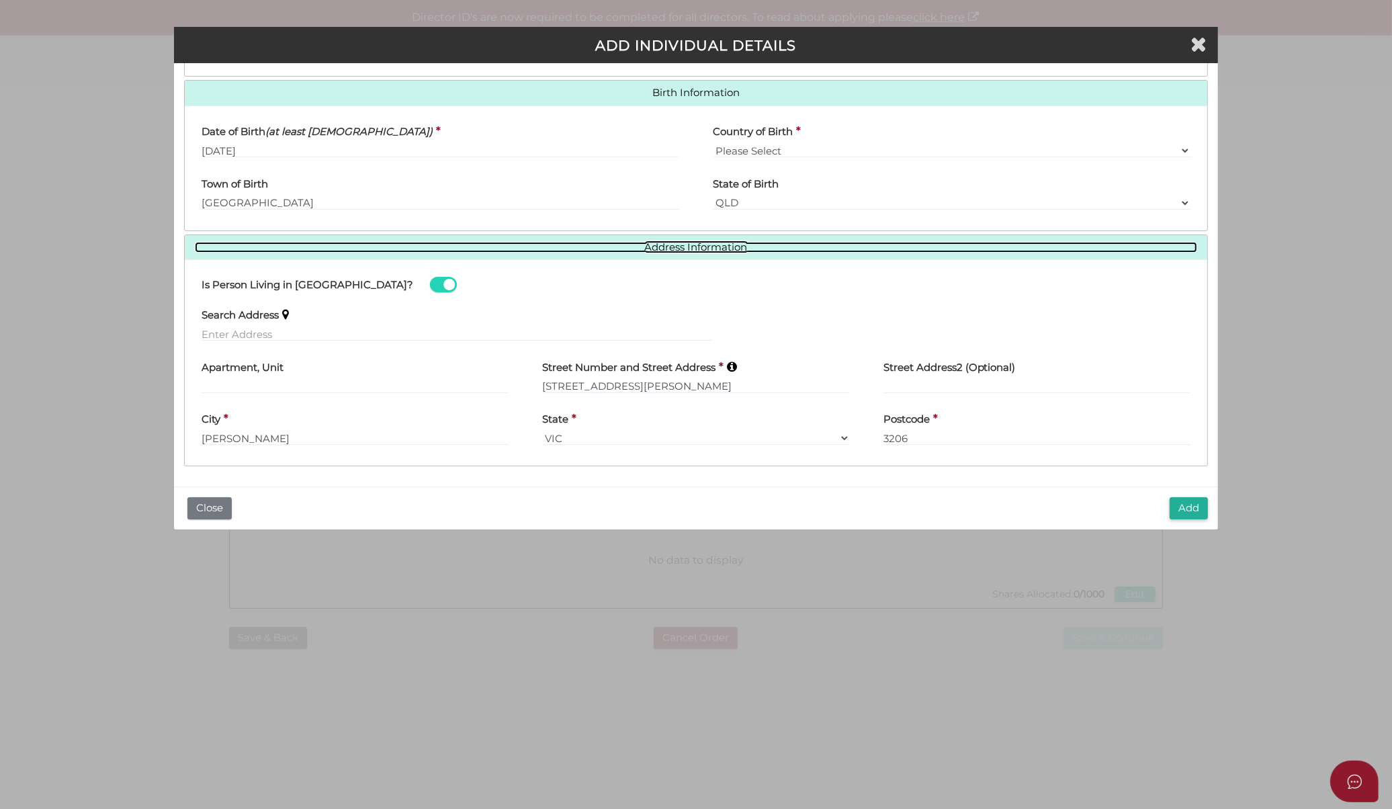
scroll to position [400, 0]
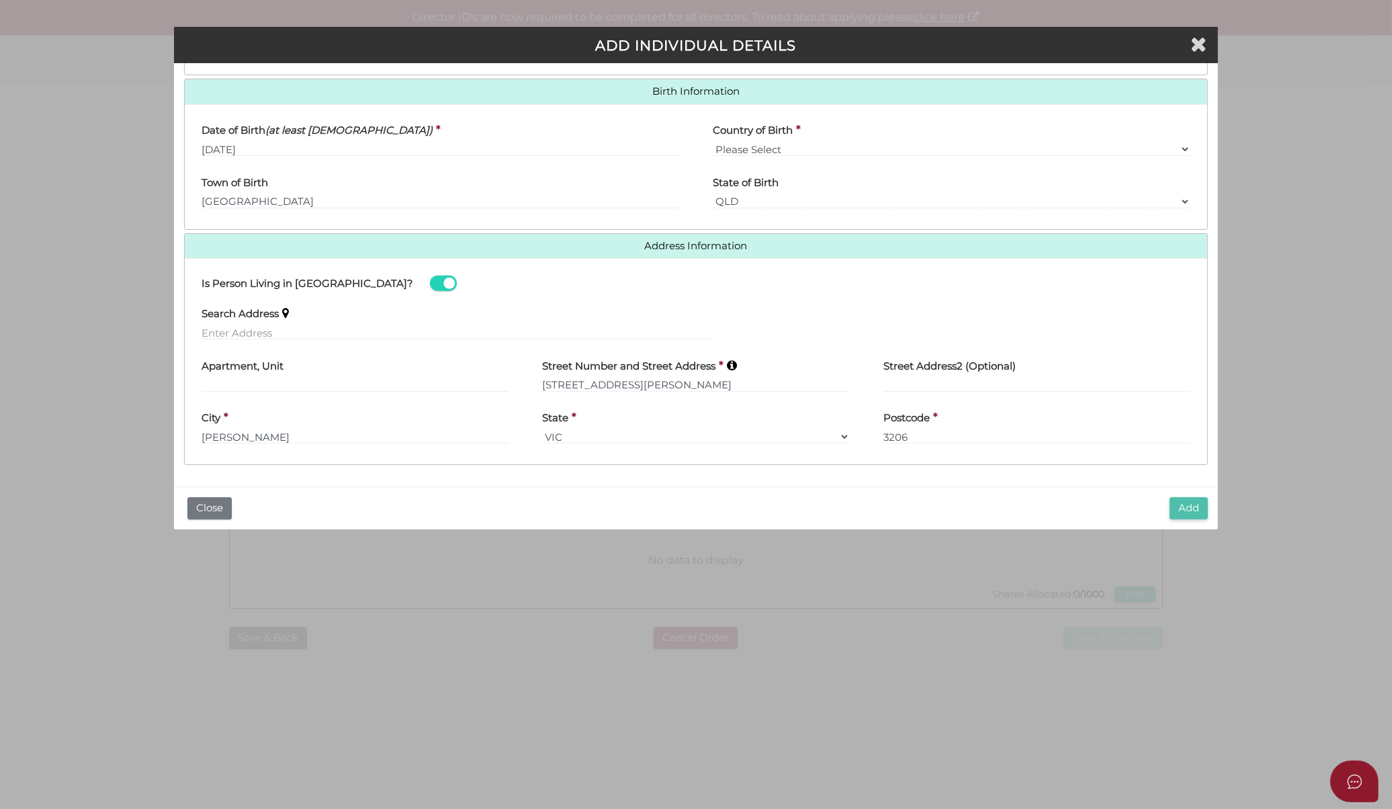
click at [1185, 509] on button "Add" at bounding box center [1189, 508] width 38 height 22
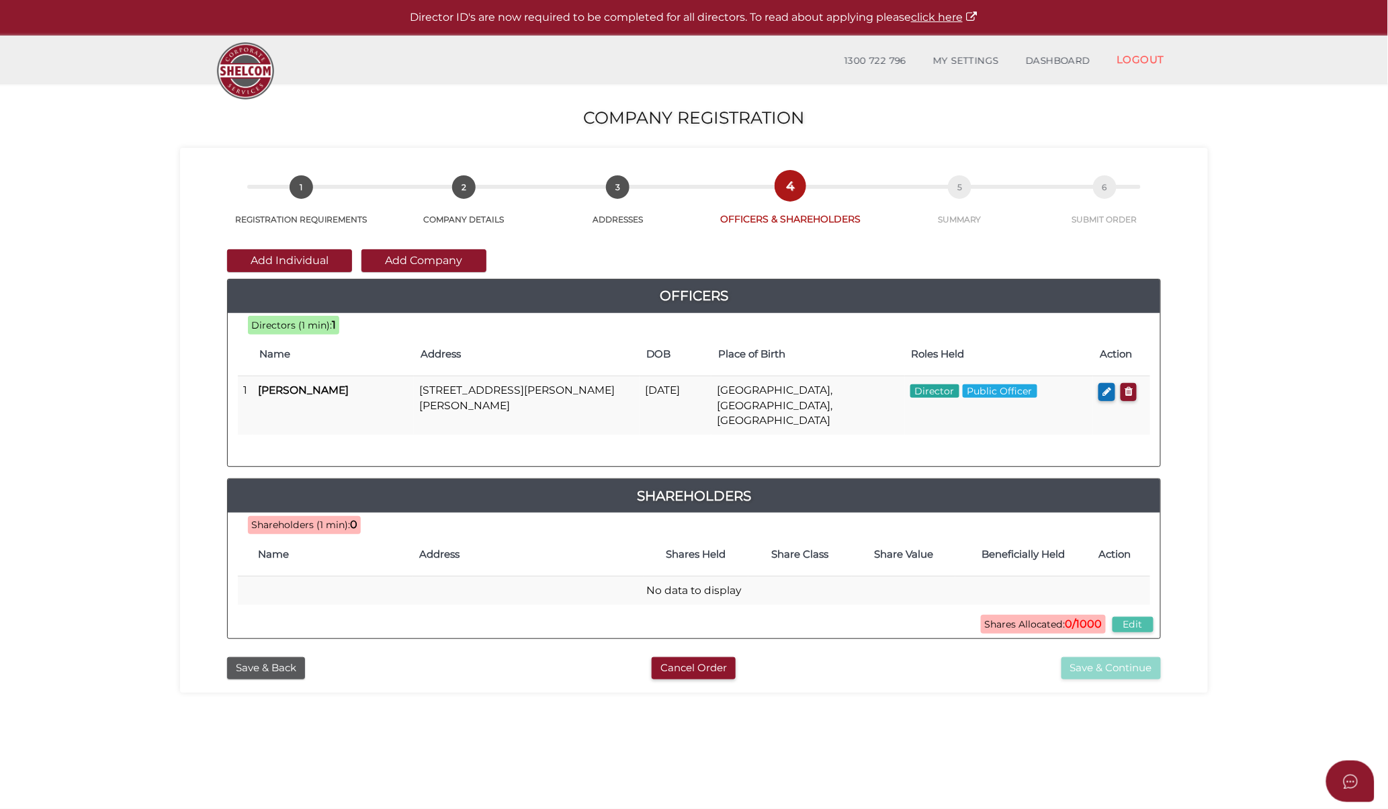
click at [1136, 617] on button "Edit" at bounding box center [1133, 624] width 41 height 15
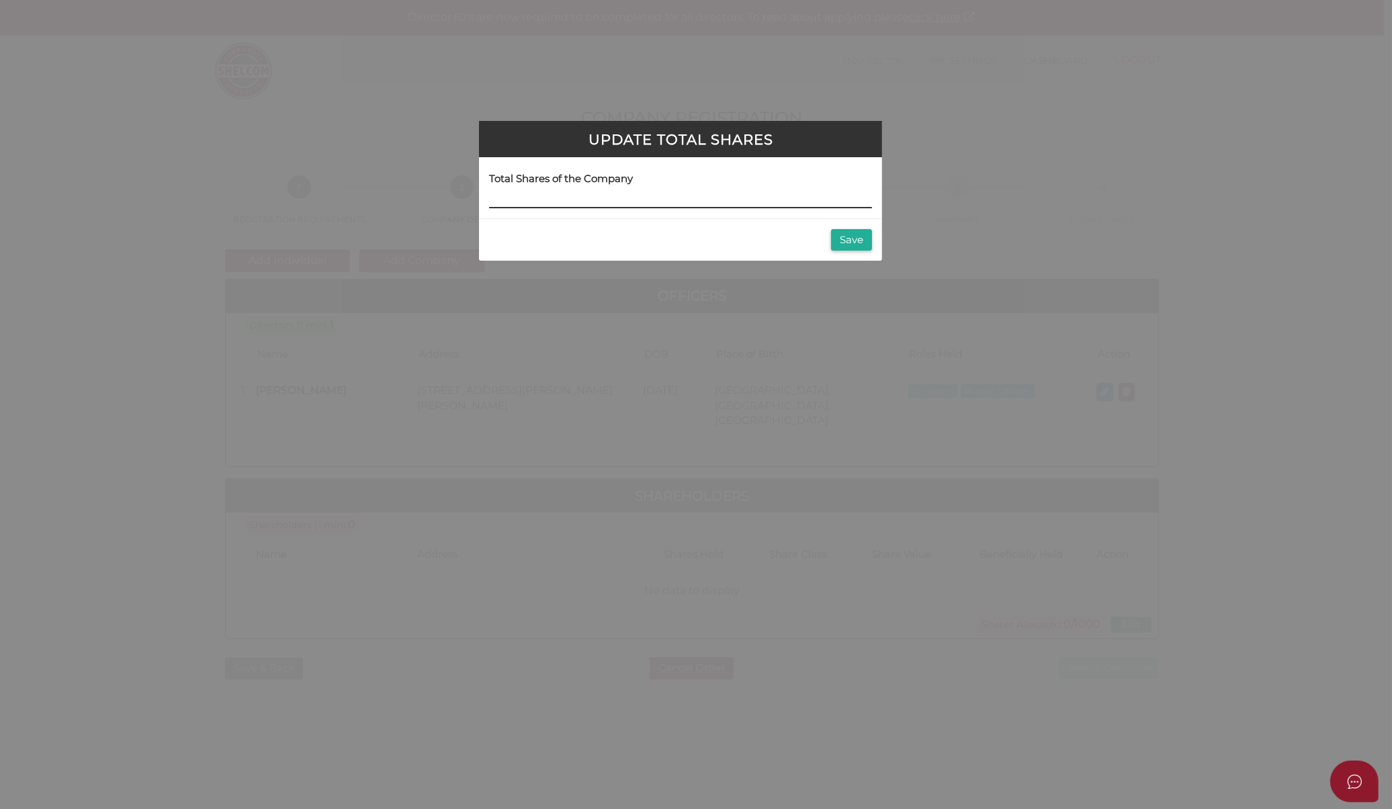
click at [662, 198] on input at bounding box center [680, 201] width 383 height 15
type input "600"
click at [869, 236] on button "Save" at bounding box center [851, 240] width 41 height 22
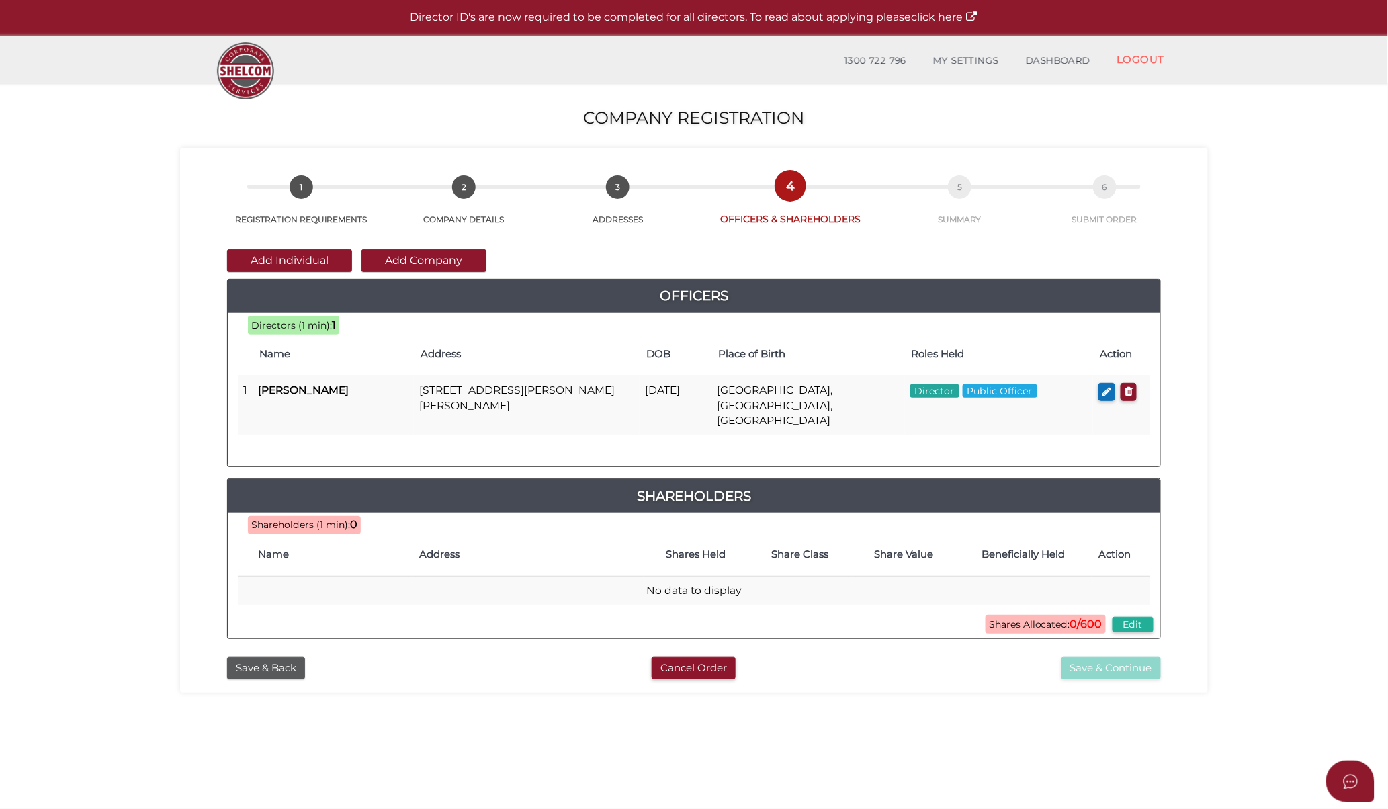
click at [1074, 617] on b "0/600" at bounding box center [1086, 623] width 32 height 13
click at [1140, 617] on button "Edit" at bounding box center [1133, 624] width 41 height 15
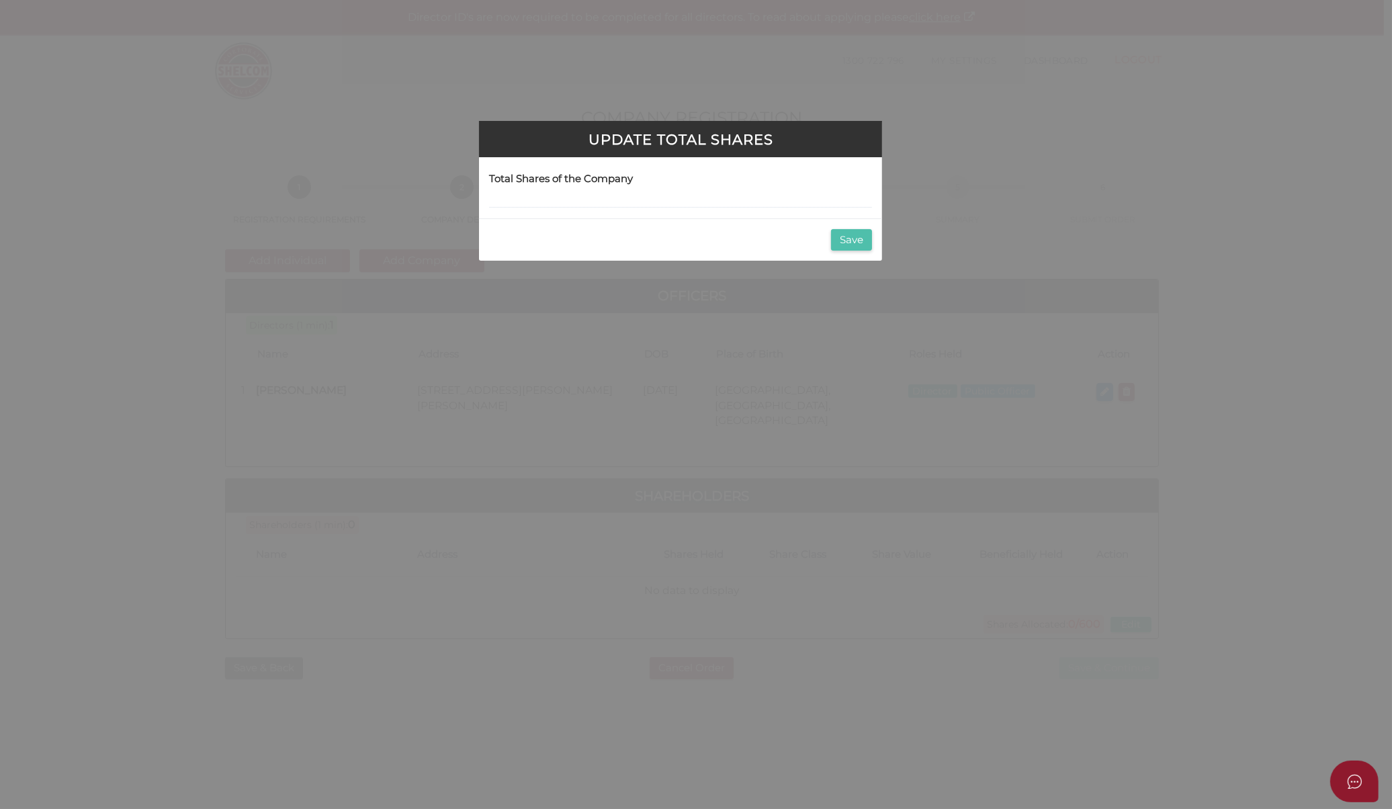
click at [844, 236] on button "Save" at bounding box center [851, 240] width 41 height 22
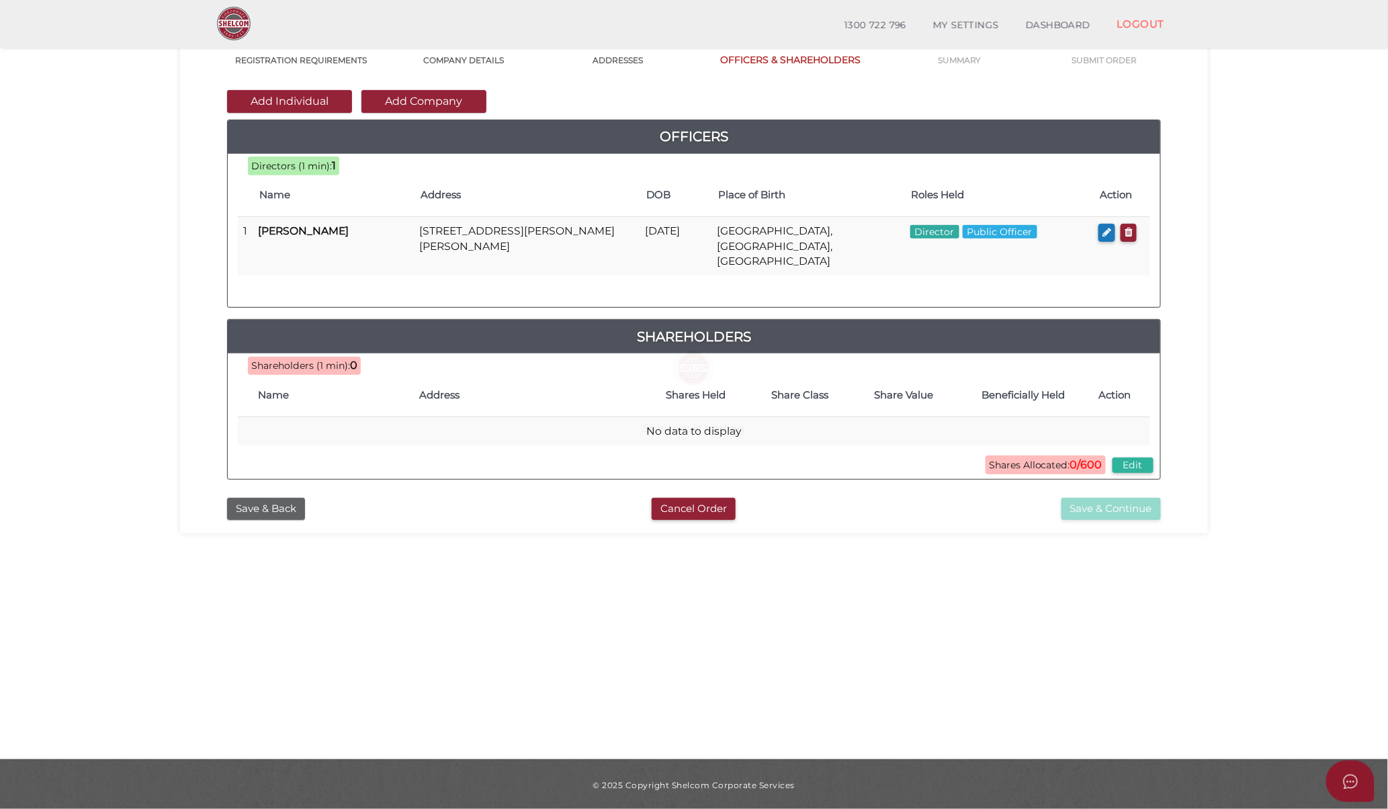
scroll to position [113, 0]
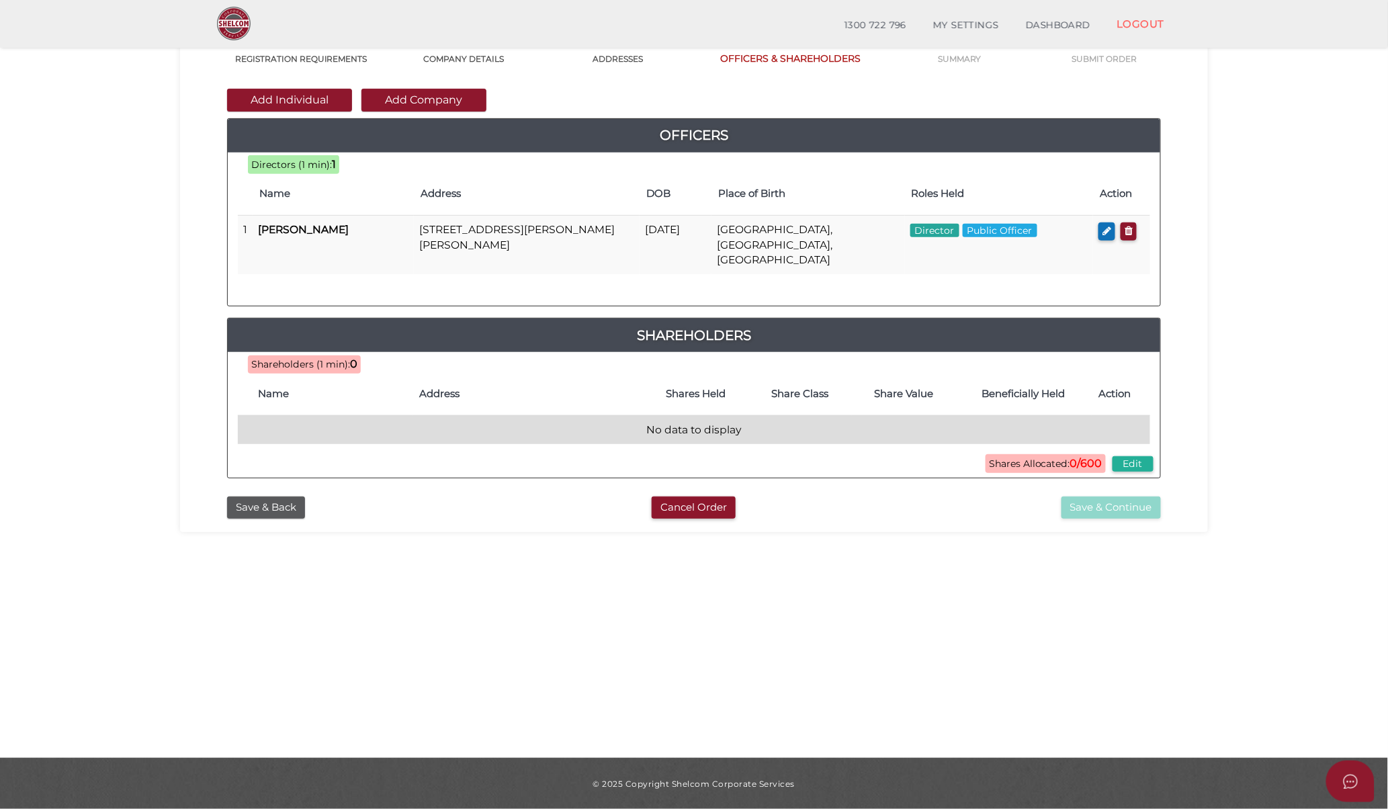
click at [587, 415] on td "No data to display" at bounding box center [694, 429] width 912 height 29
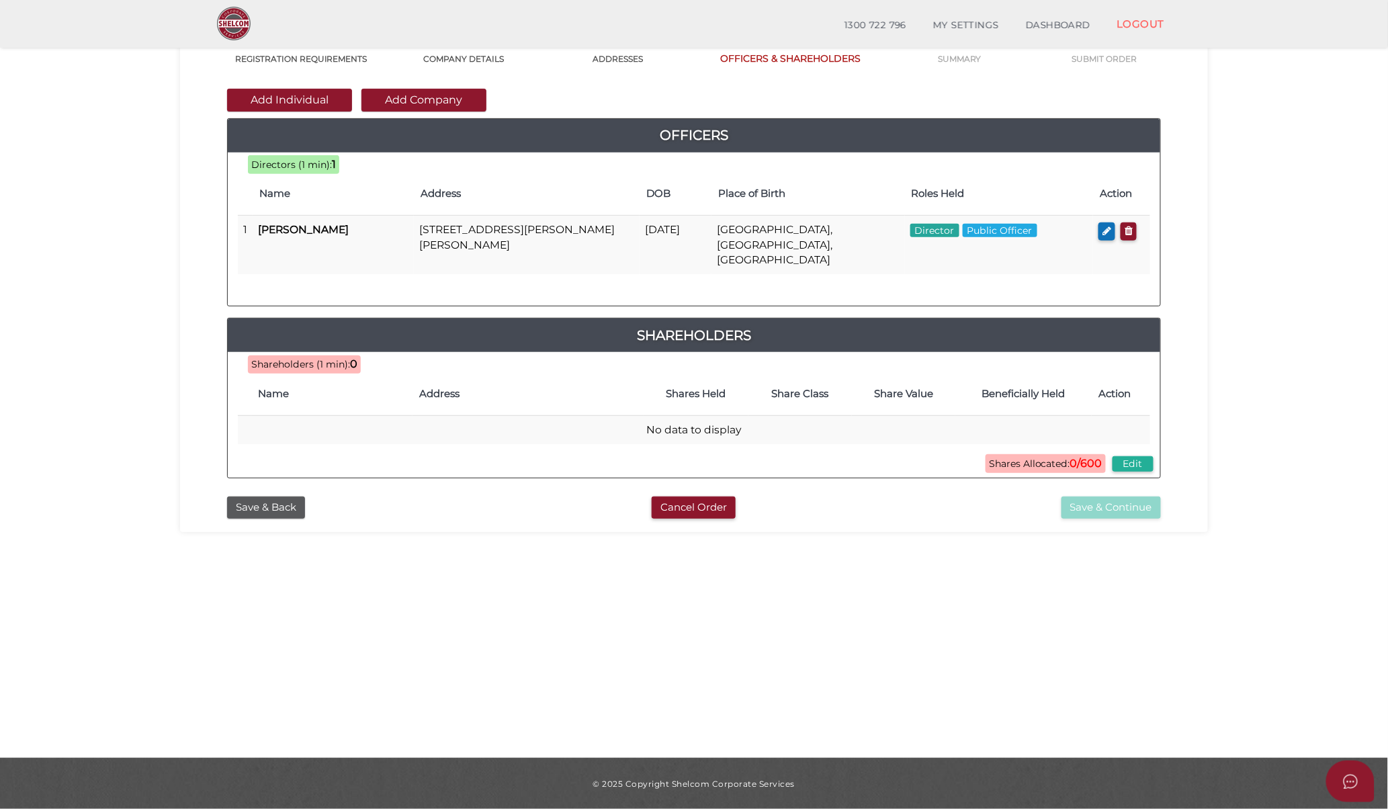
click at [693, 388] on h4 "Shares Held" at bounding box center [695, 393] width 91 height 11
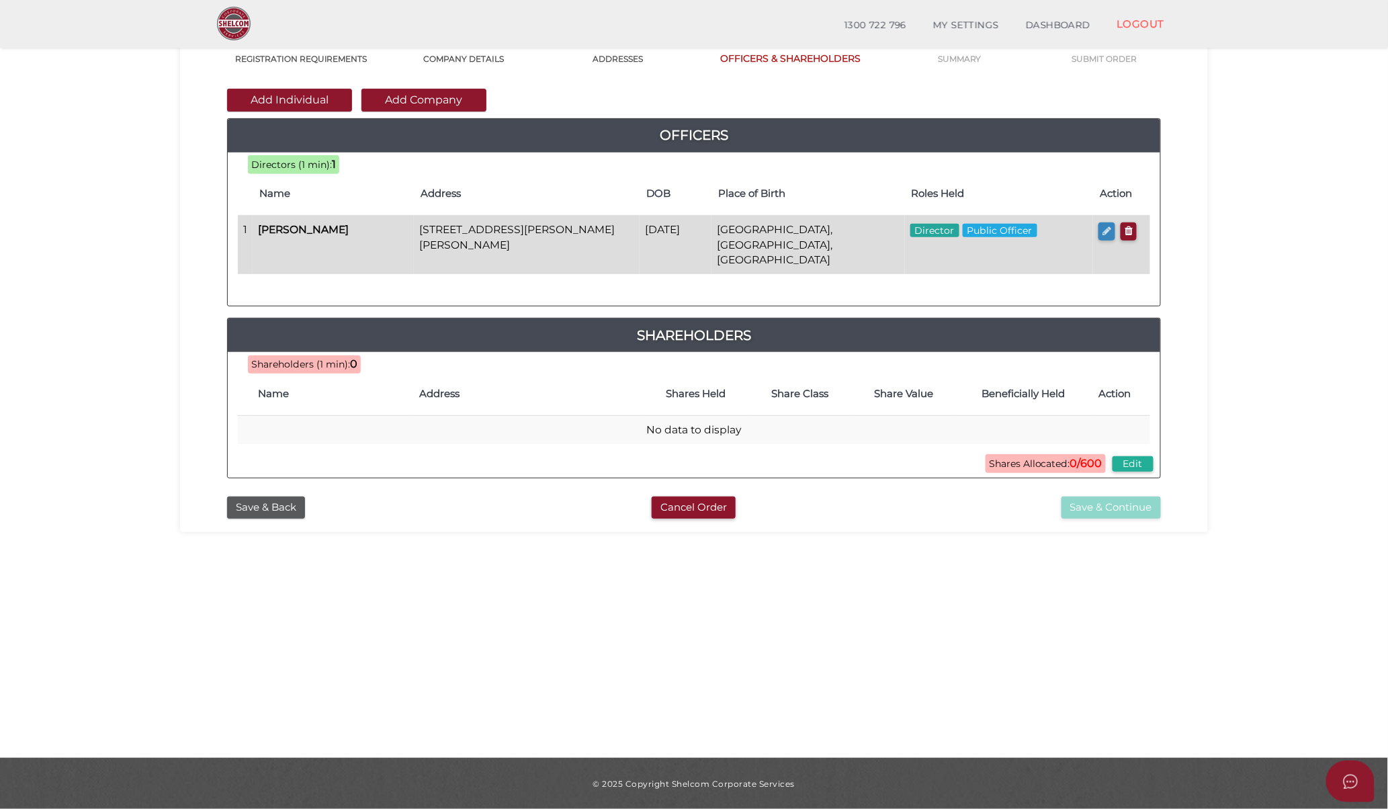
click at [1107, 230] on icon "button" at bounding box center [1107, 231] width 9 height 10
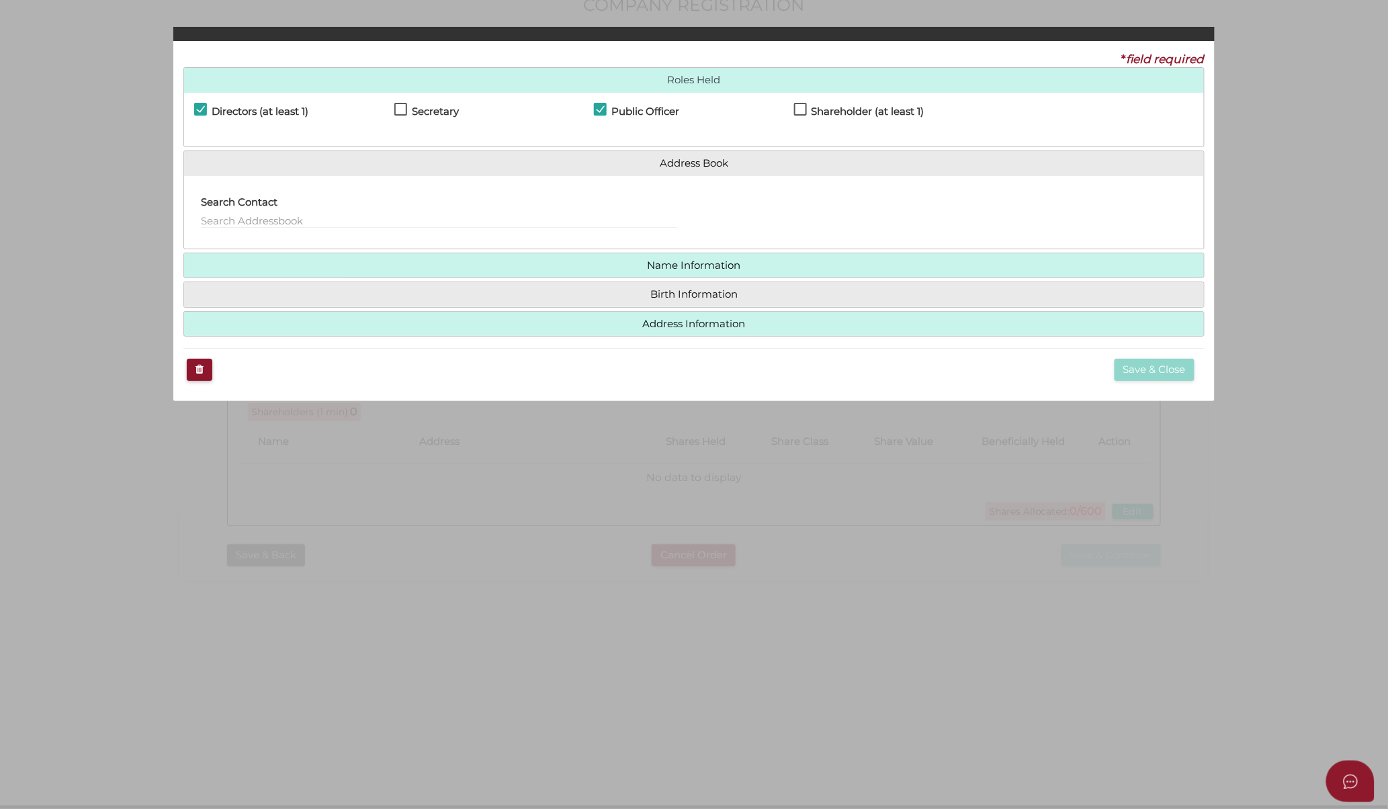
checkbox input "true"
type input "0"
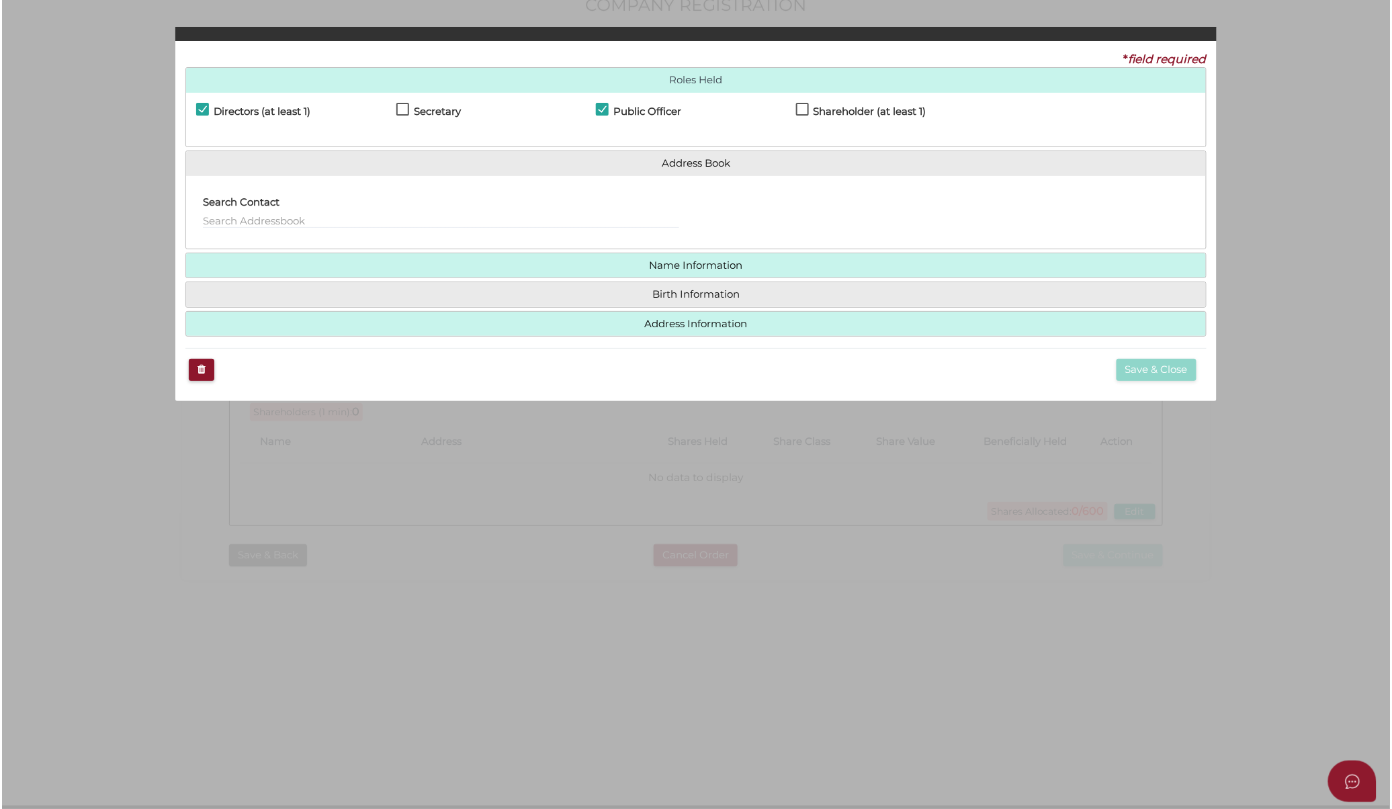
scroll to position [0, 0]
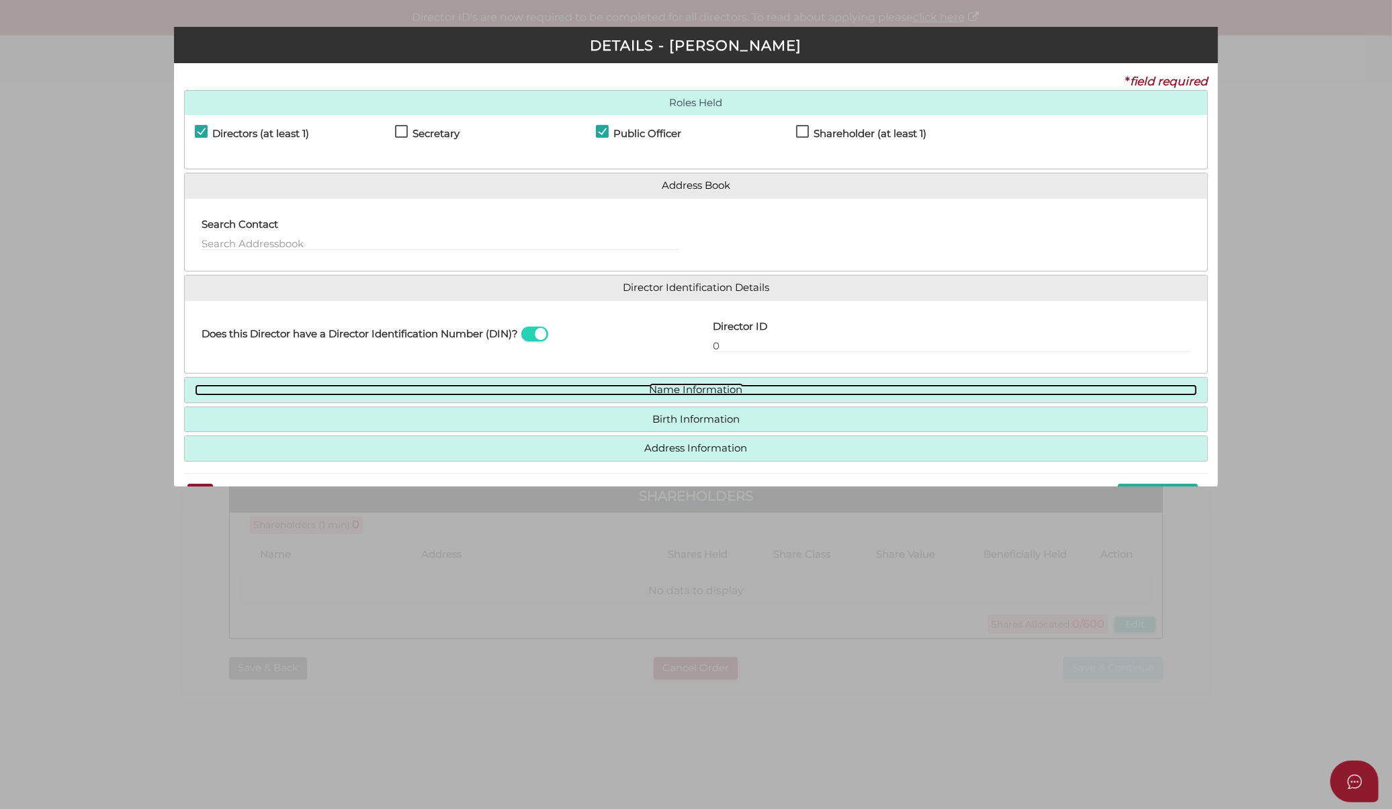
click at [793, 390] on link "Name Information" at bounding box center [696, 389] width 1003 height 11
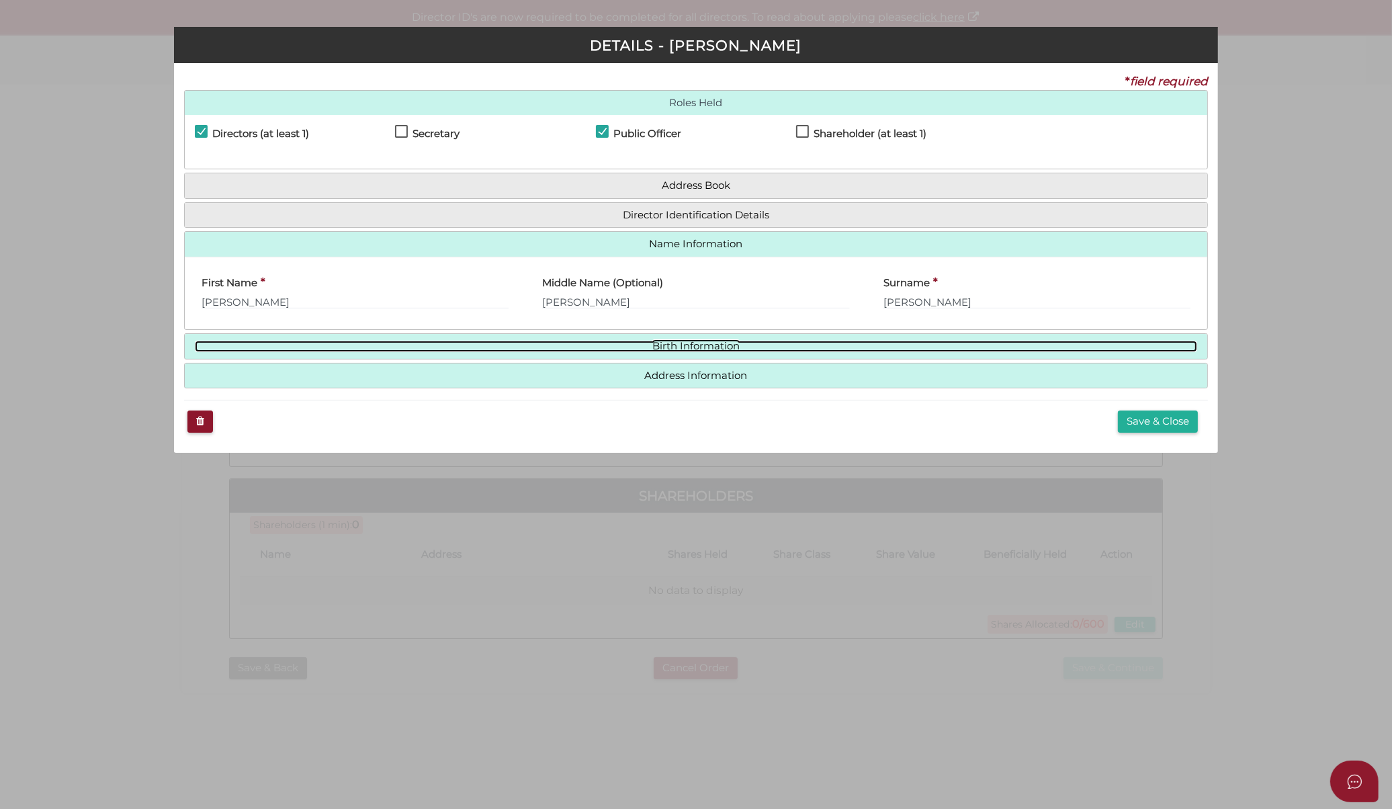
click at [794, 351] on link "Birth Information" at bounding box center [696, 346] width 1003 height 11
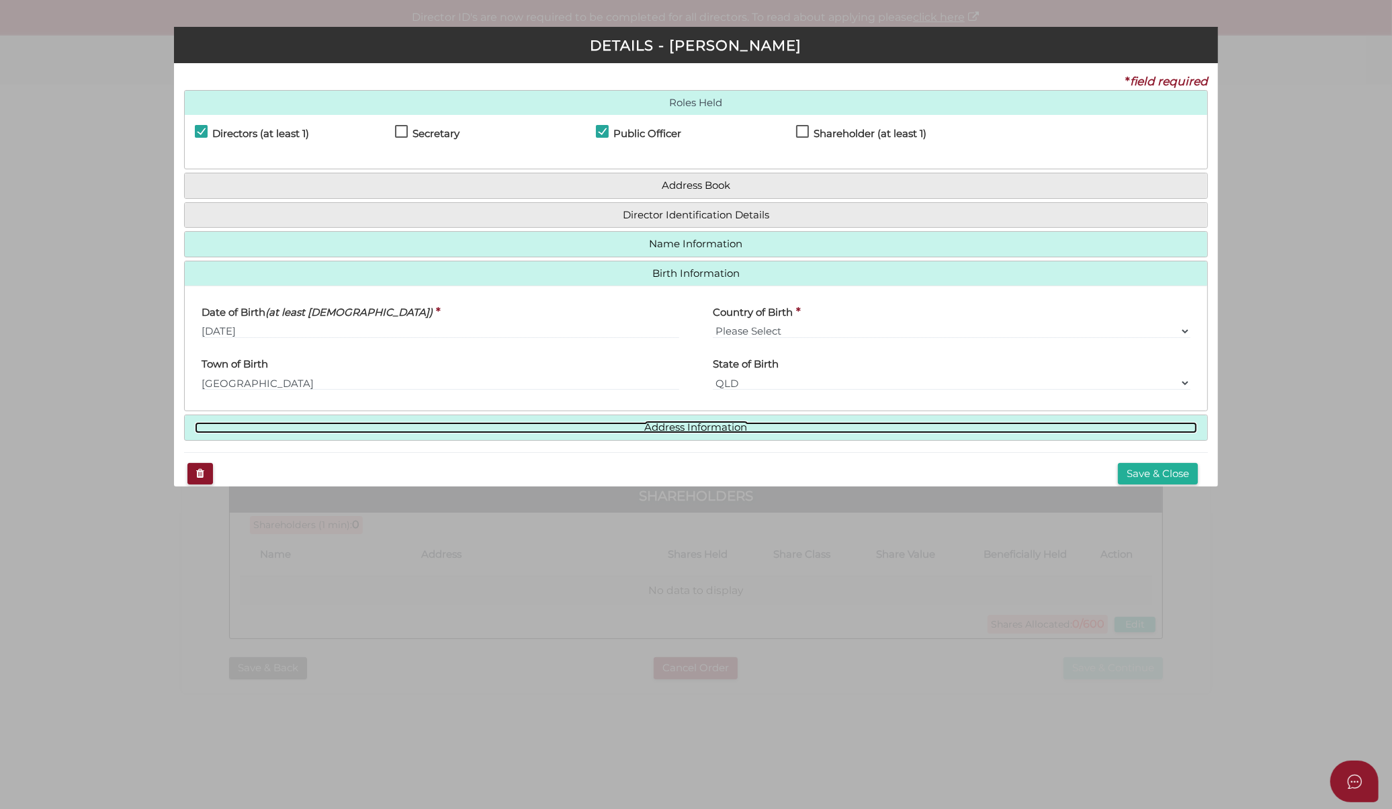
click at [759, 423] on link "Address Information" at bounding box center [696, 427] width 1003 height 11
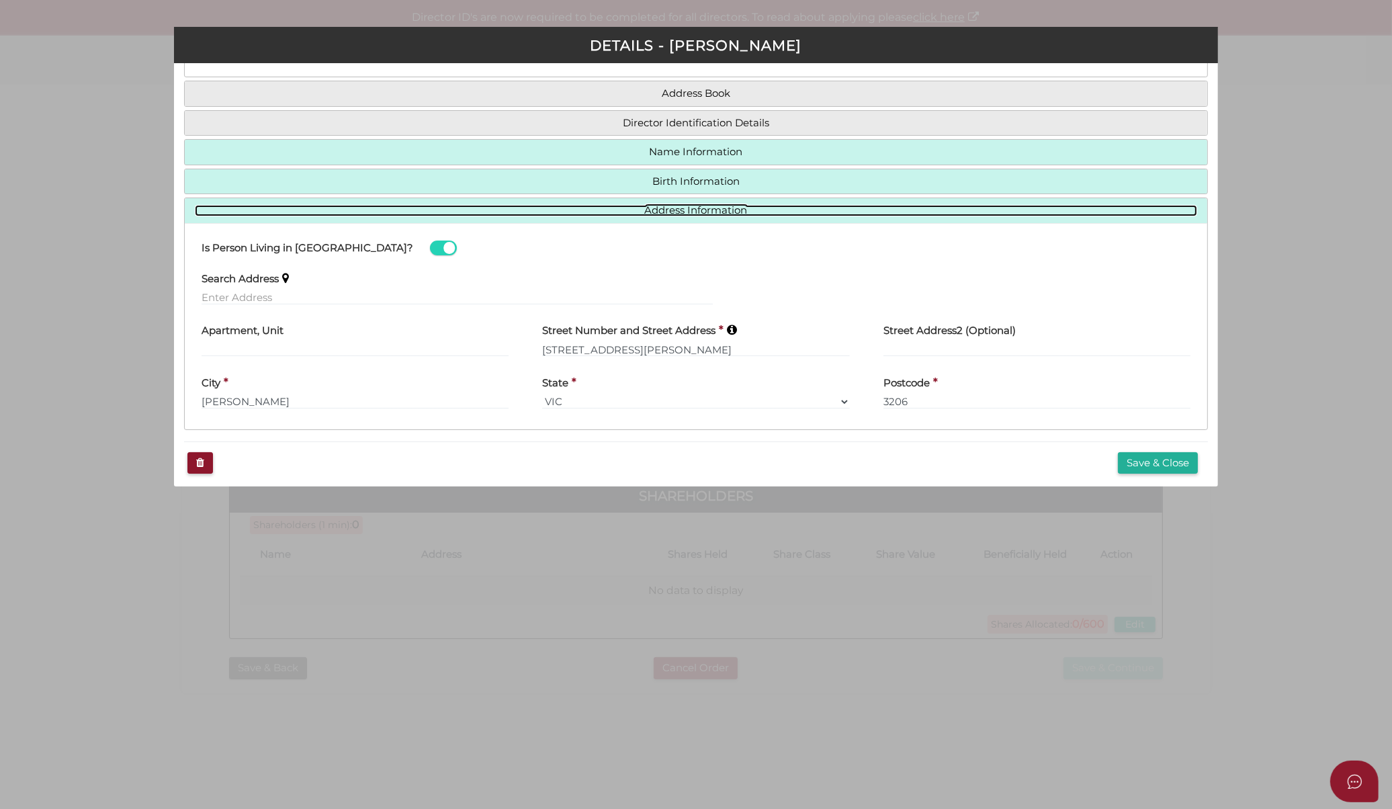
scroll to position [99, 0]
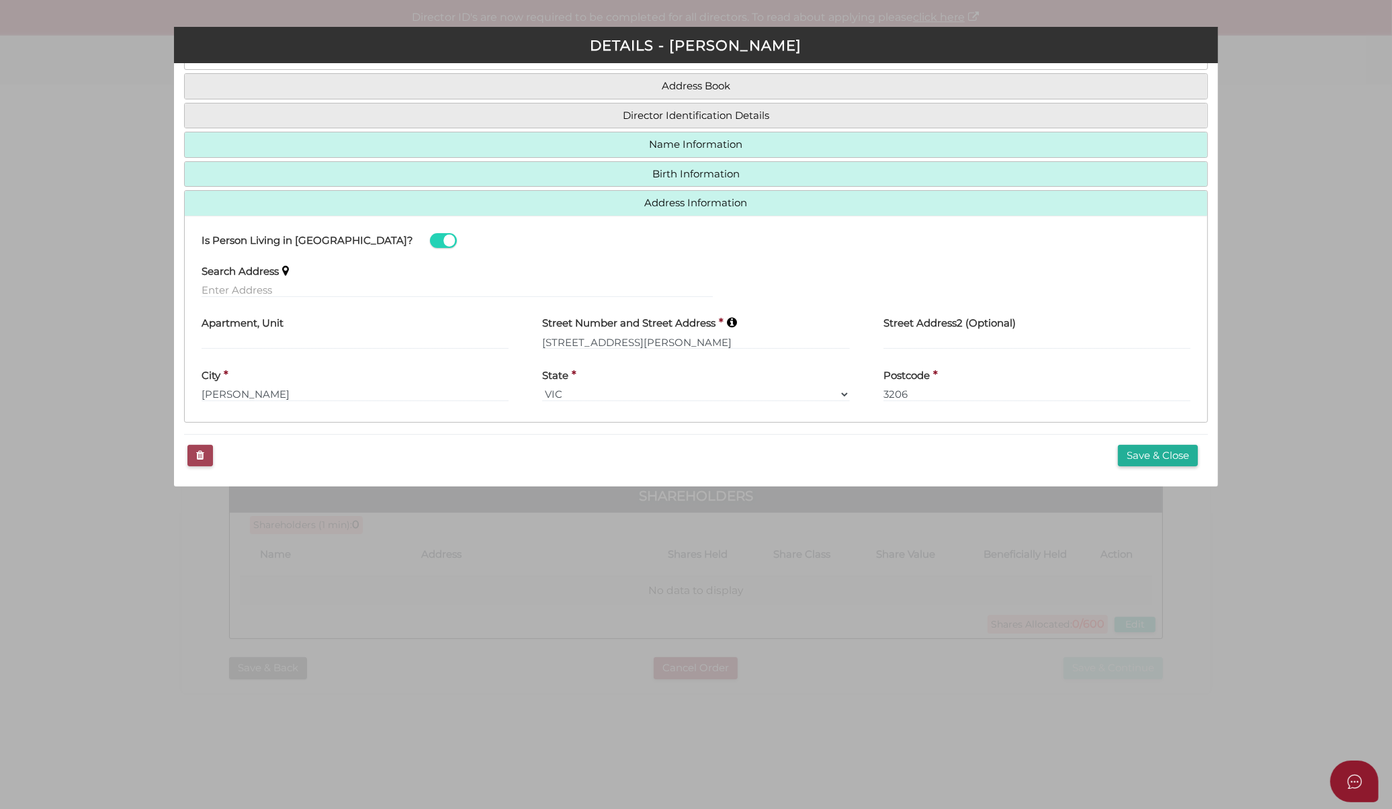
click at [209, 458] on button "Email" at bounding box center [200, 456] width 26 height 22
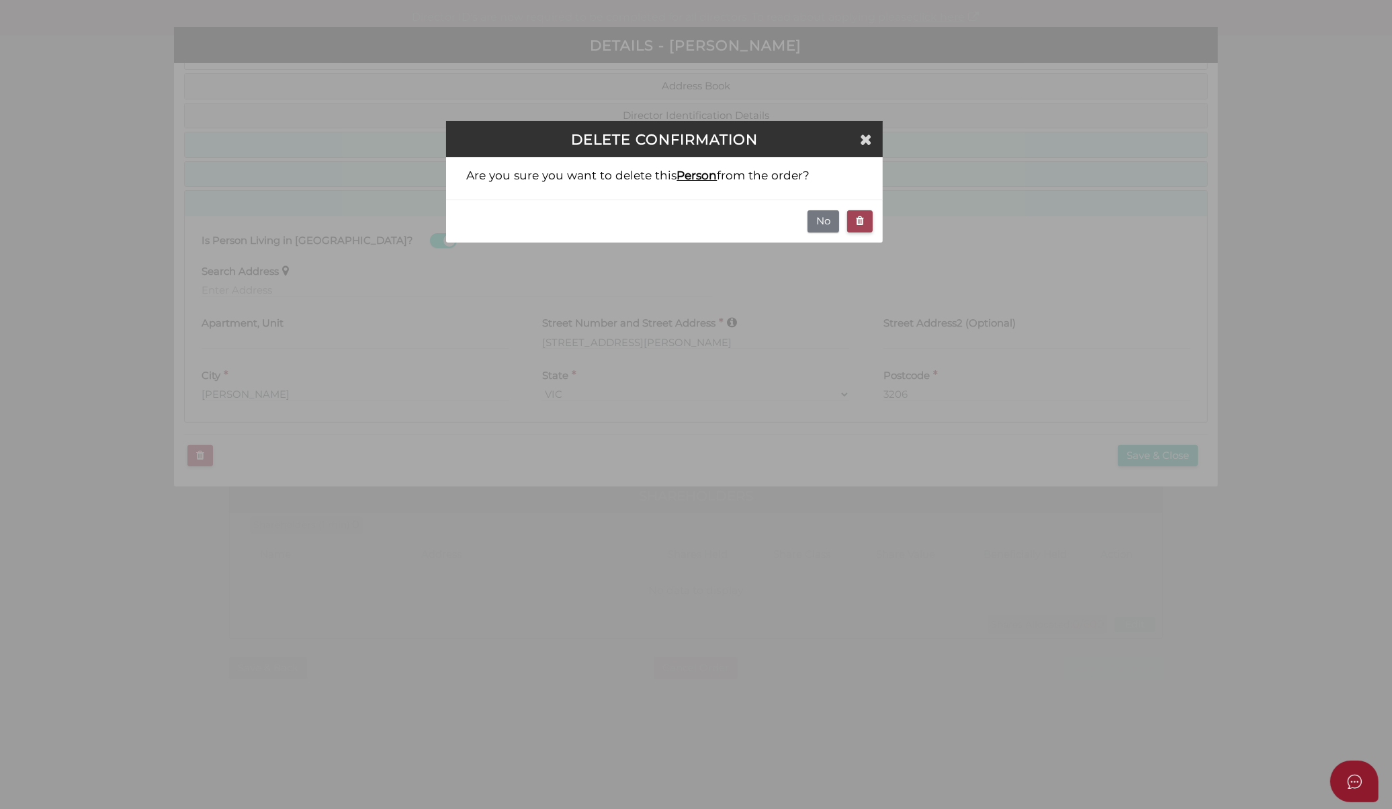
click at [861, 225] on icon "button" at bounding box center [860, 221] width 8 height 10
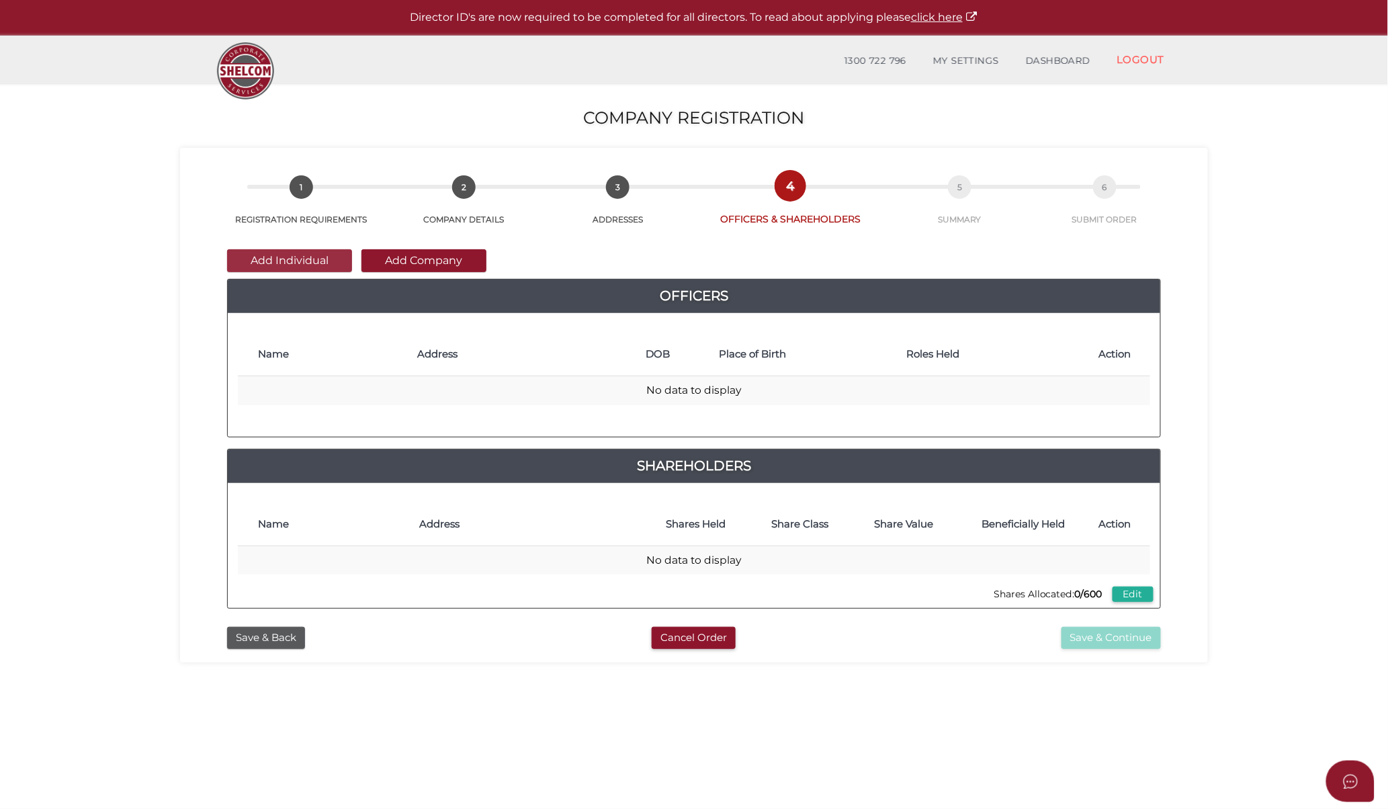
click at [314, 265] on button "Add Individual" at bounding box center [289, 260] width 125 height 23
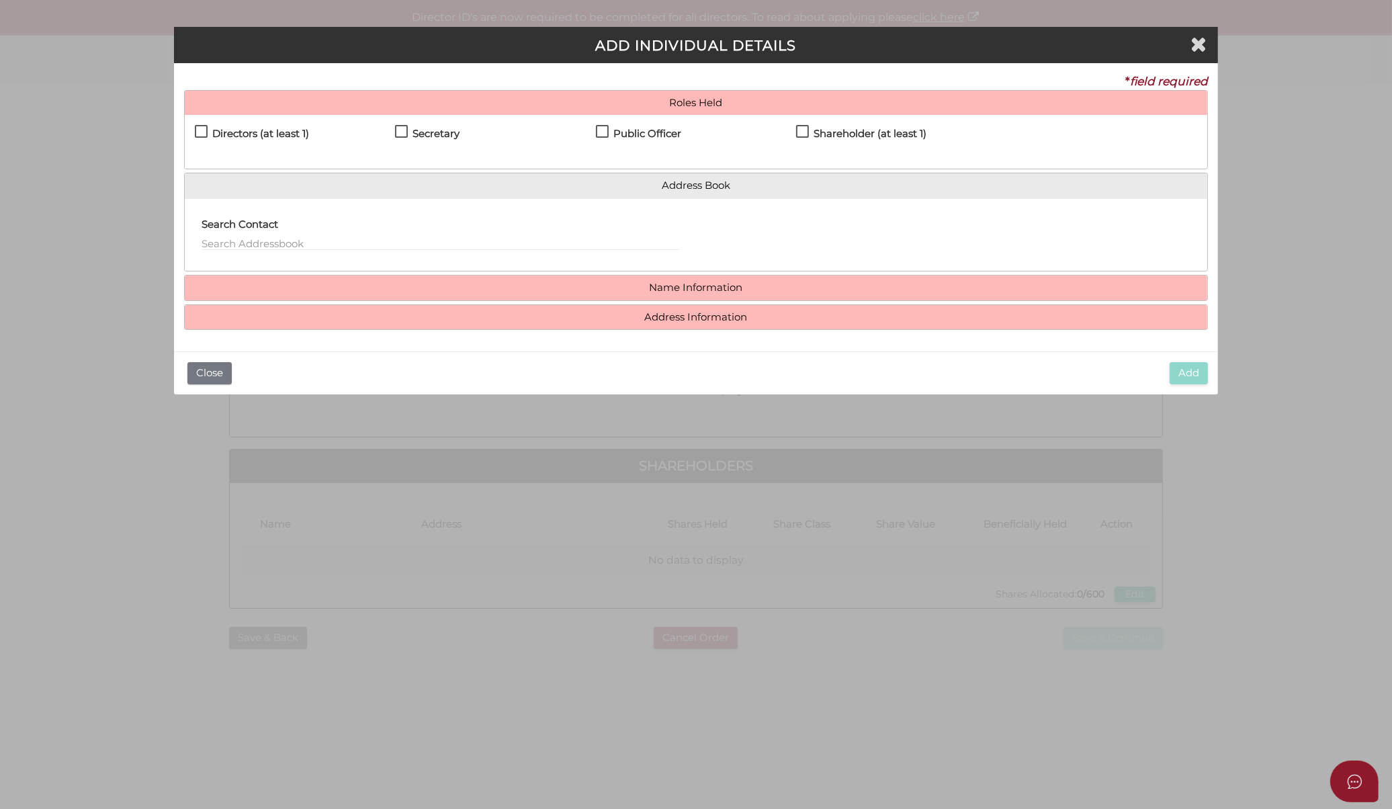
click at [276, 136] on h4 "Directors (at least 1)" at bounding box center [260, 133] width 97 height 11
checkbox input "true"
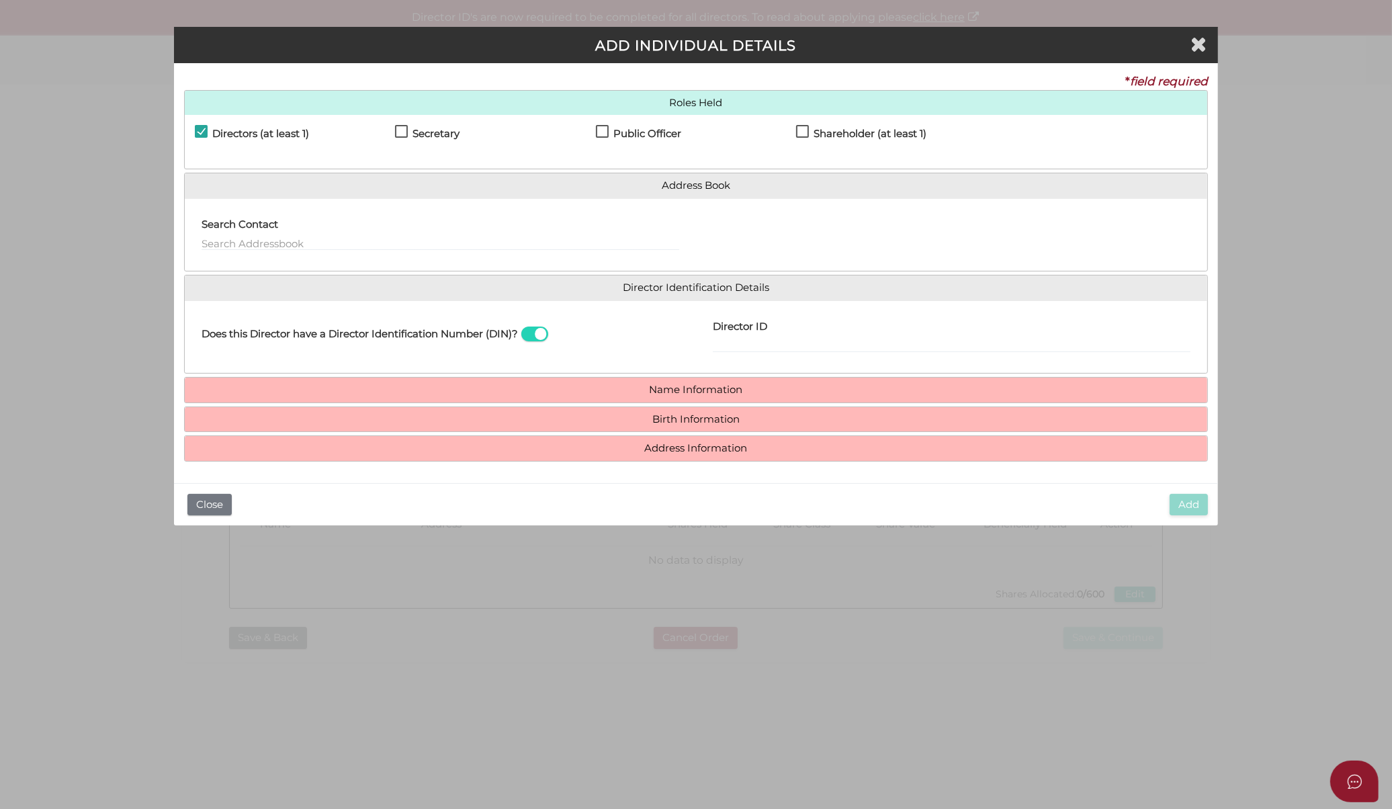
click at [677, 124] on div "Directors (at least 1) Secretary Public Officer Member Shareholder (at least 1)" at bounding box center [696, 142] width 1023 height 54
click at [667, 131] on h4 "Public Officer" at bounding box center [647, 133] width 68 height 11
checkbox input "true"
click at [328, 241] on input "text" at bounding box center [441, 243] width 478 height 15
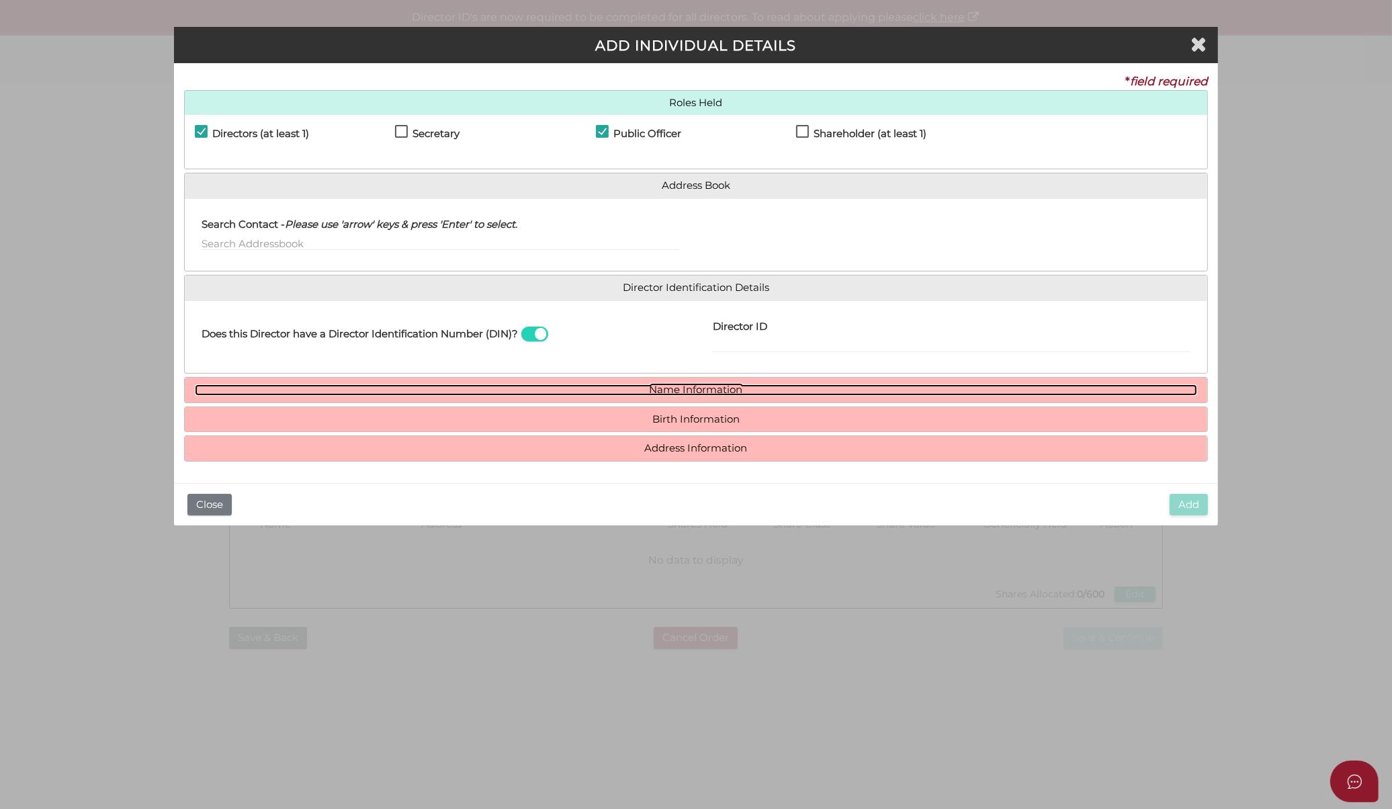
click at [641, 391] on link "Name Information" at bounding box center [696, 389] width 1003 height 11
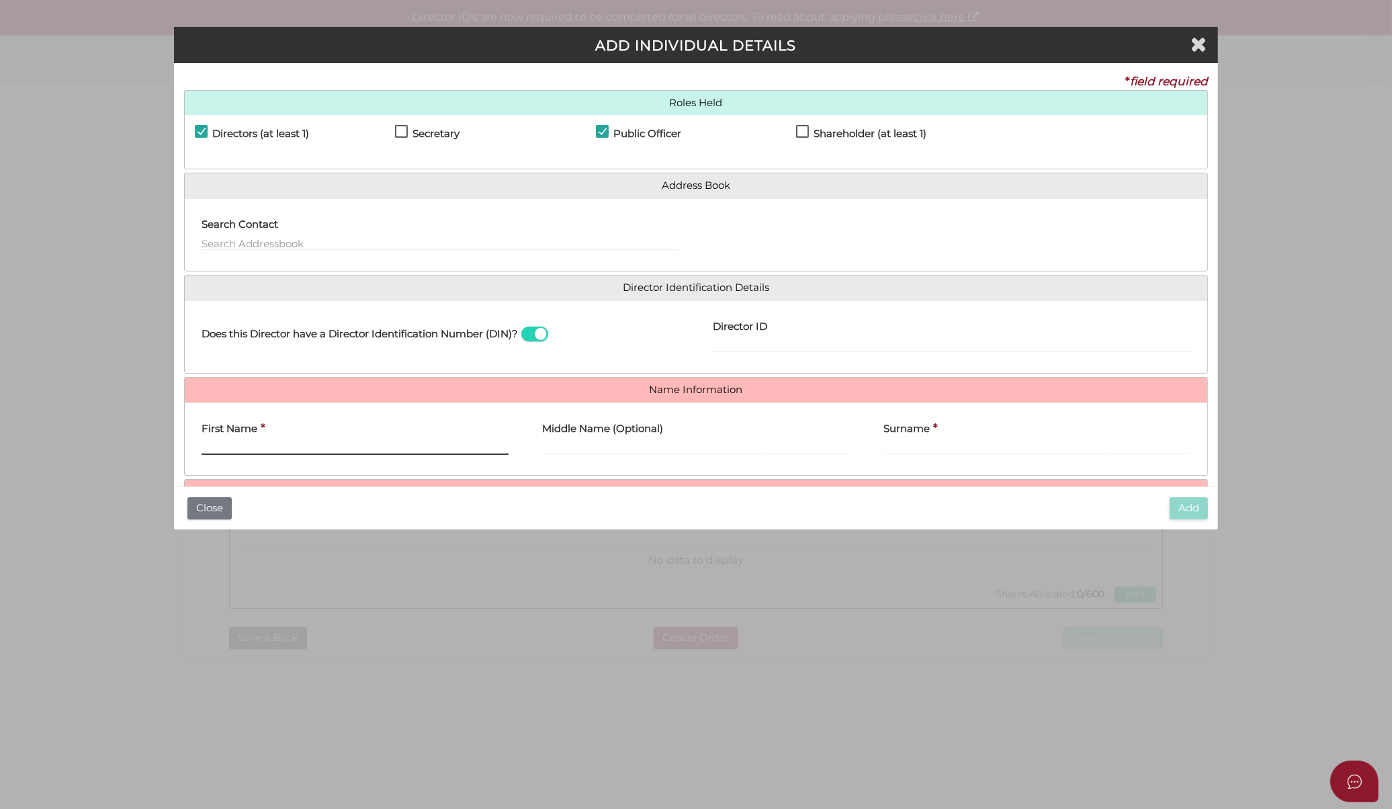
click at [348, 440] on input "First Name" at bounding box center [355, 447] width 307 height 15
click at [275, 242] on input "text" at bounding box center [441, 243] width 478 height 15
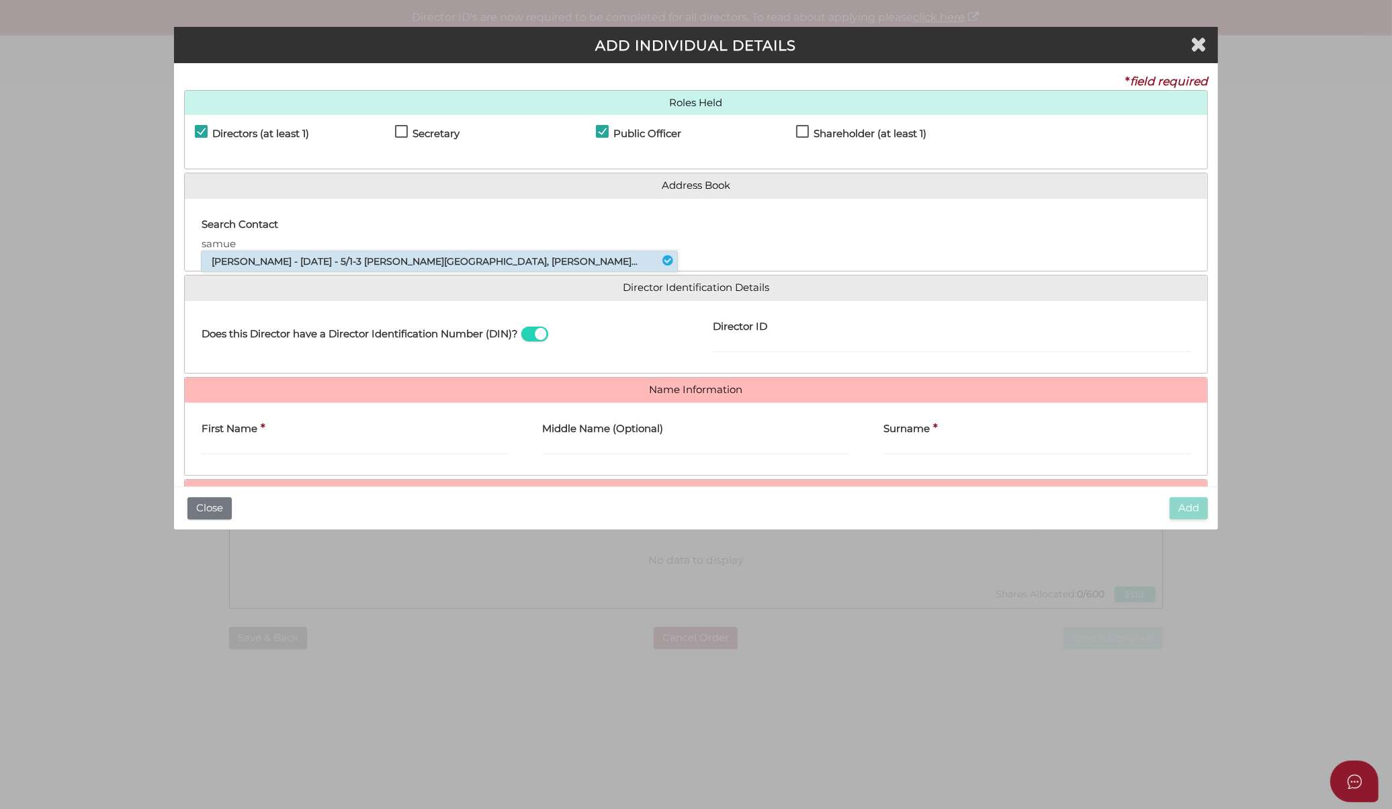
click at [289, 265] on li "Samuel John Russell-mcleod - 15/04/1991 - 5/1-3 Faussett Street, Albert Park..." at bounding box center [440, 261] width 476 height 20
type input "Samuel"
type input "John"
type input "Russell-mcleod"
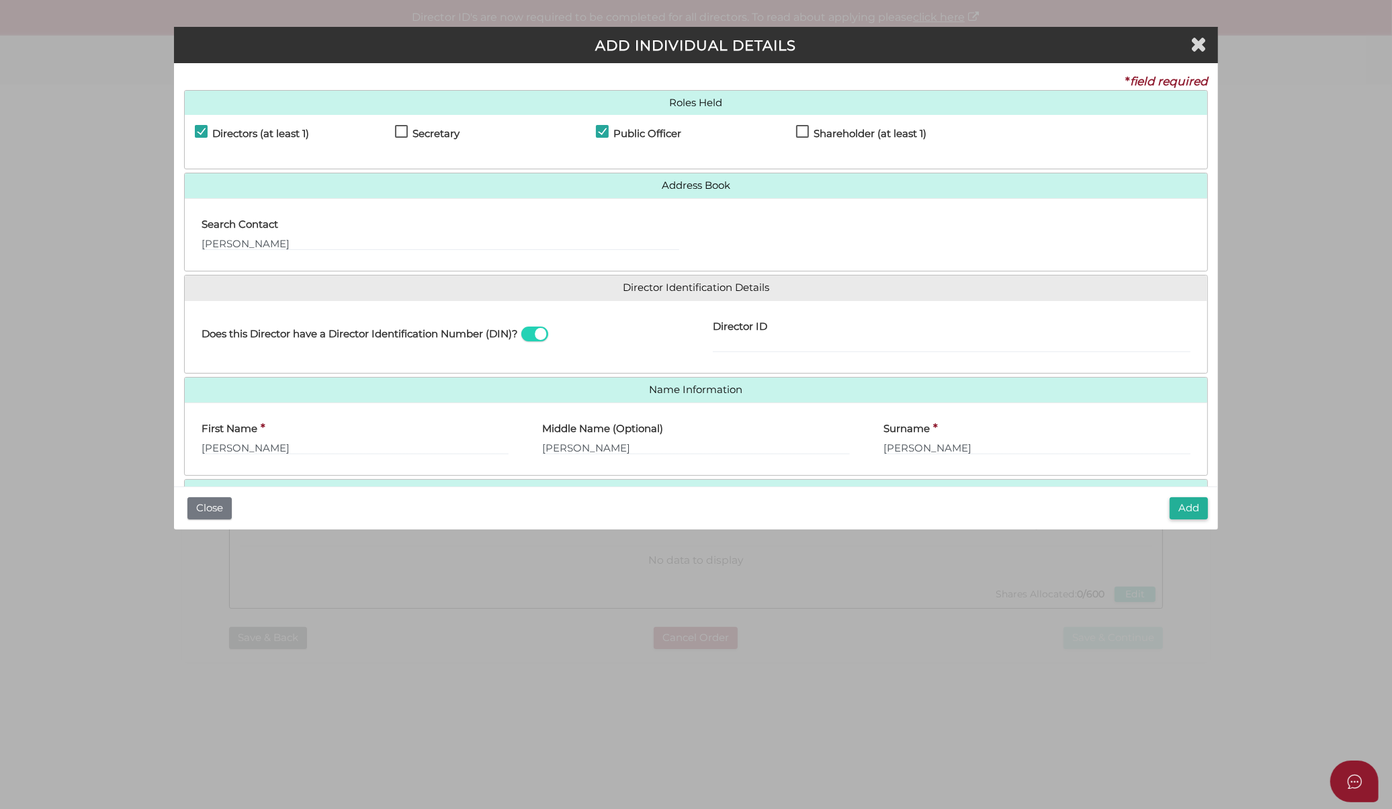
scroll to position [69, 0]
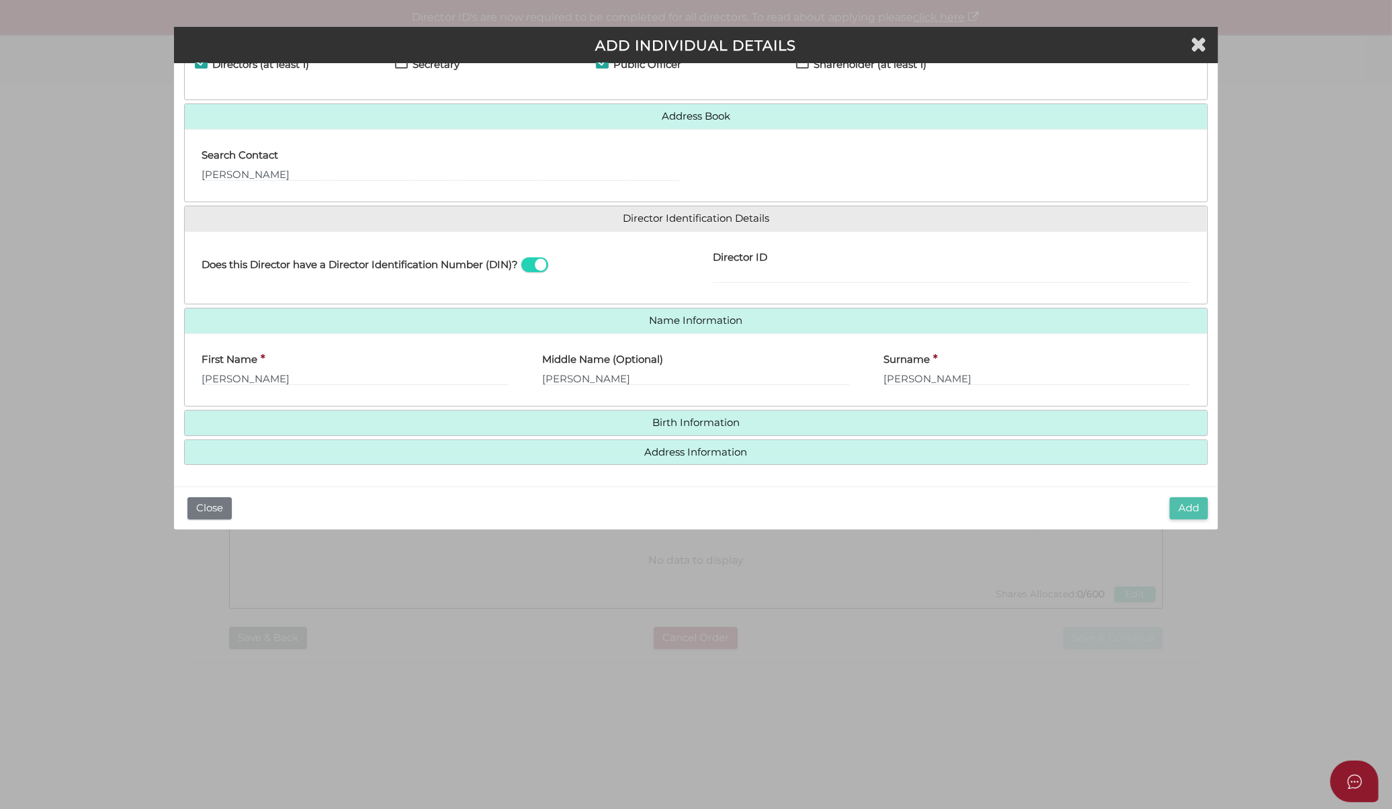
click at [1203, 509] on button "Add" at bounding box center [1189, 508] width 38 height 22
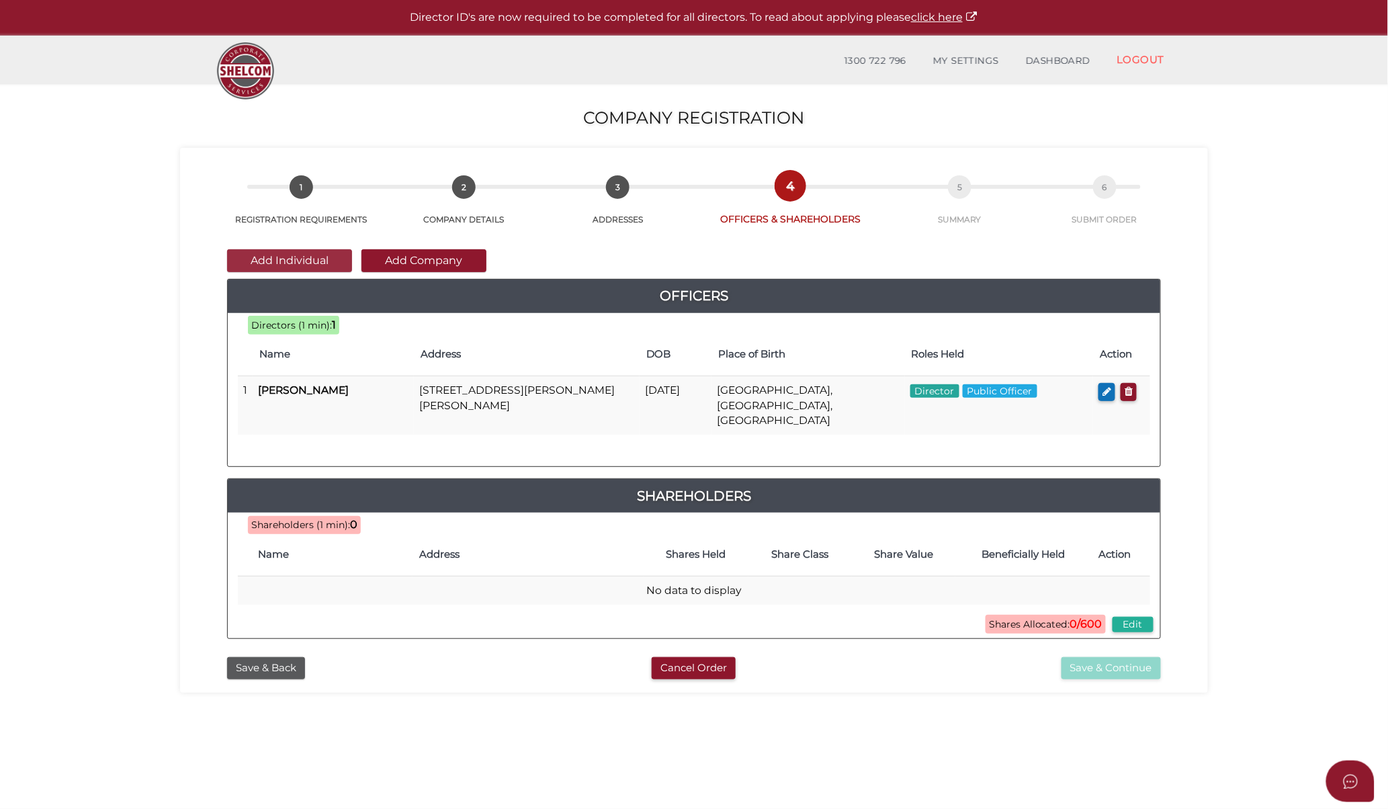
click at [280, 257] on button "Add Individual" at bounding box center [289, 260] width 125 height 23
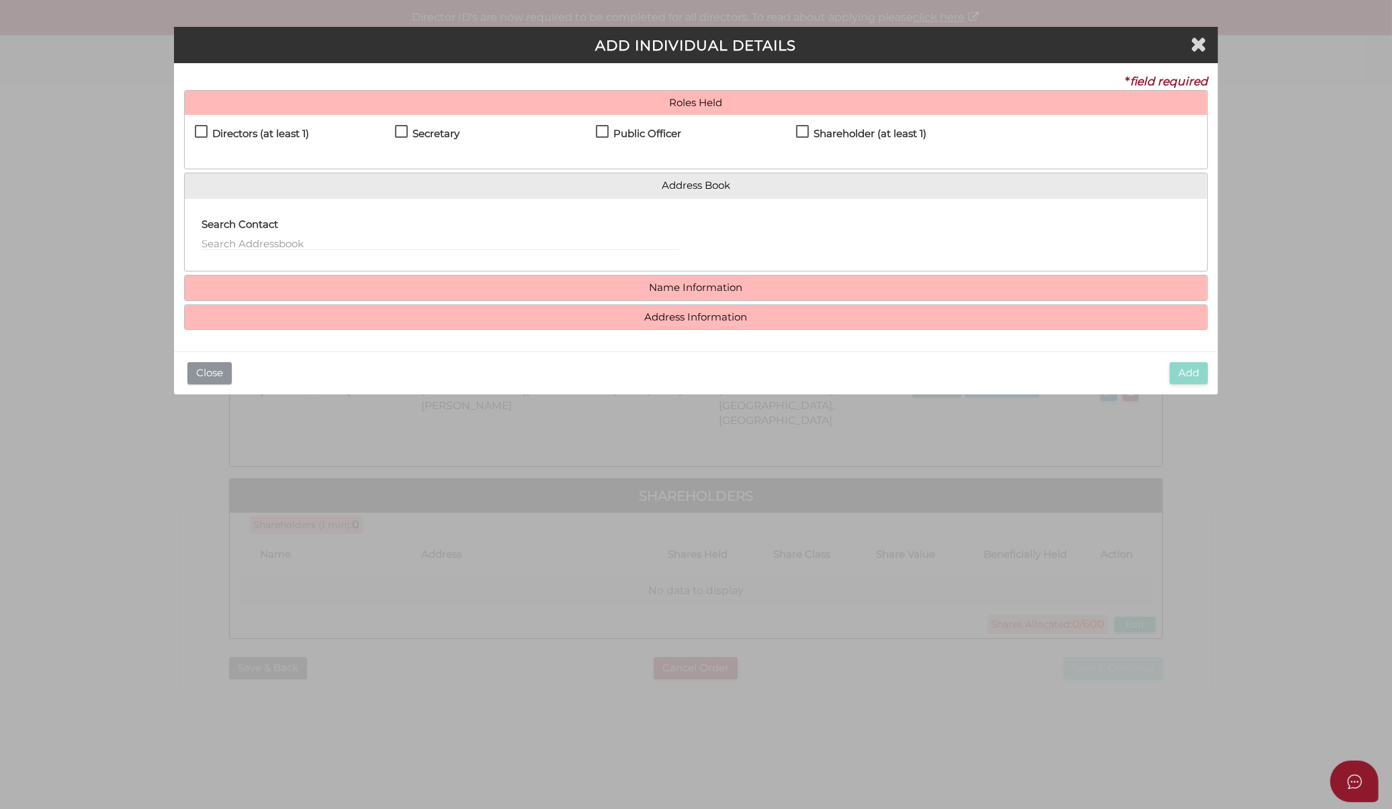
click at [218, 383] on button "Close" at bounding box center [209, 373] width 44 height 22
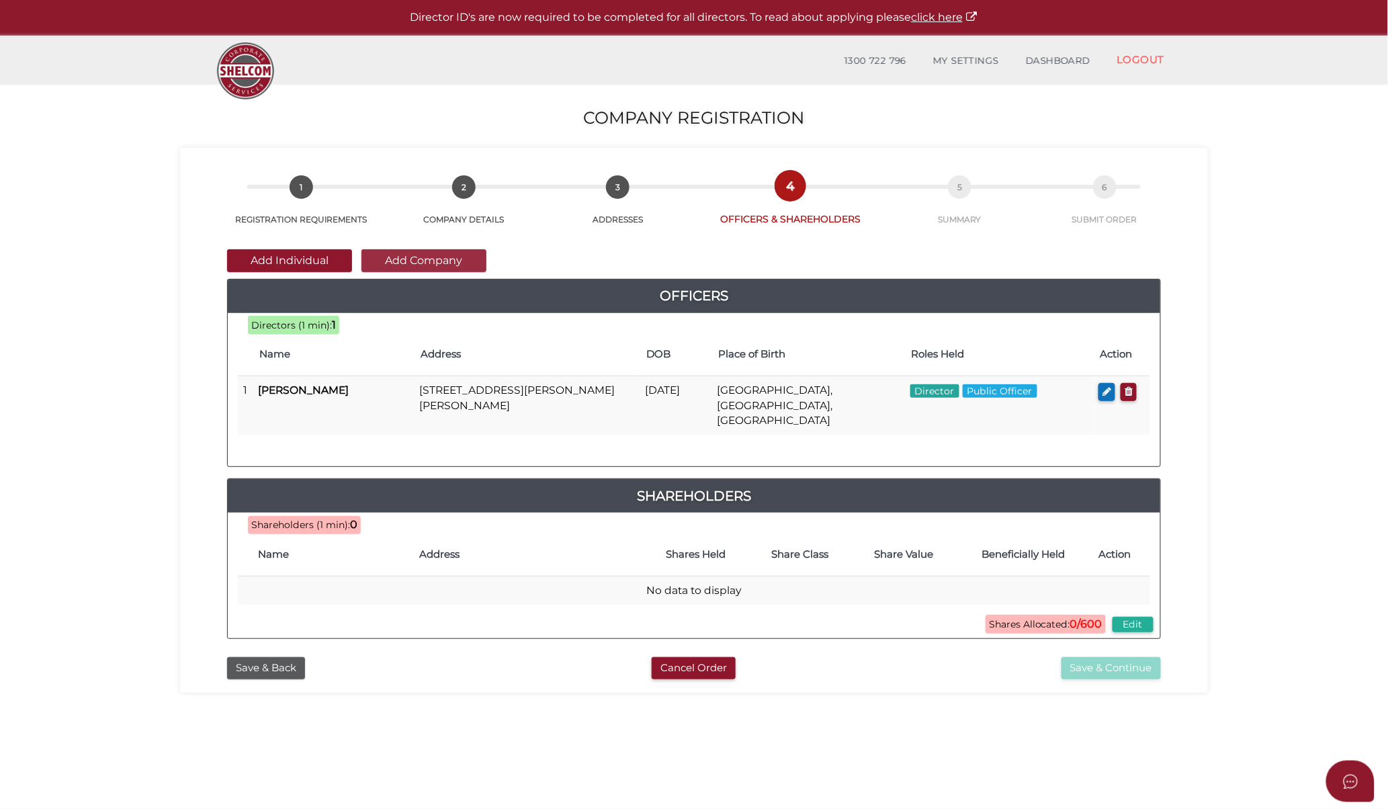
click at [440, 255] on button "Add Company" at bounding box center [423, 260] width 125 height 23
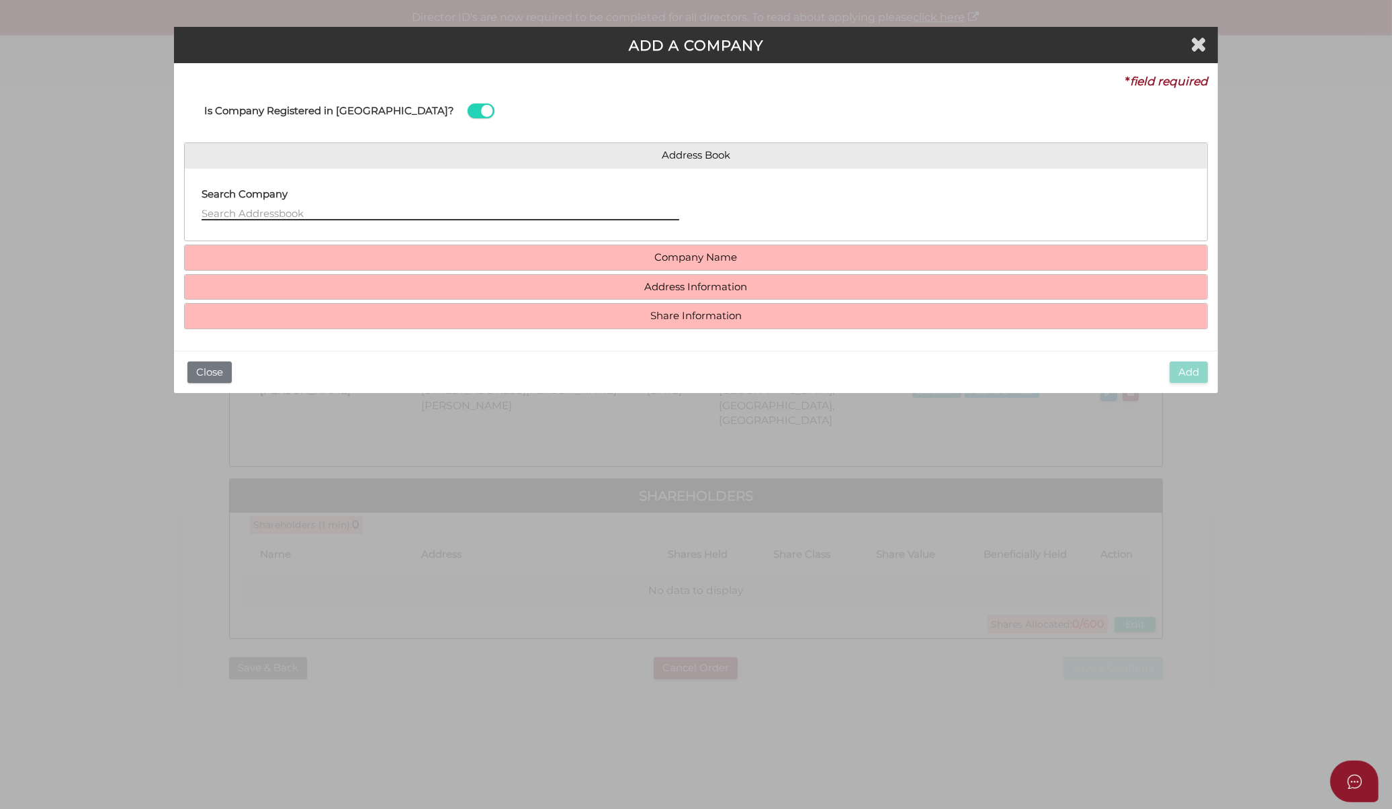
click at [303, 210] on input "text" at bounding box center [441, 213] width 478 height 15
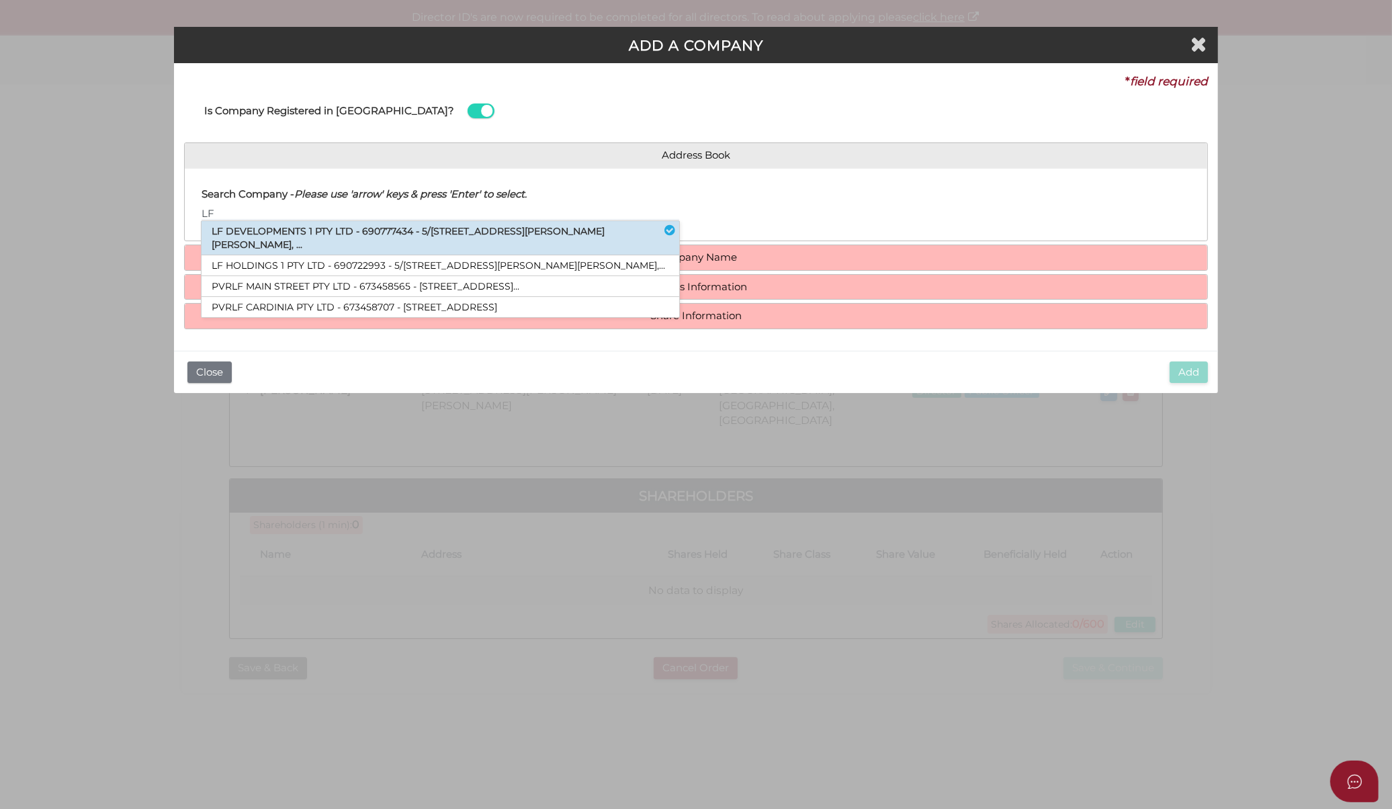
click at [300, 225] on li "LF DEVELOPMENTS 1 PTY LTD - 690777434 - 5/[STREET_ADDRESS][PERSON_NAME][PERSON_…" at bounding box center [441, 238] width 478 height 34
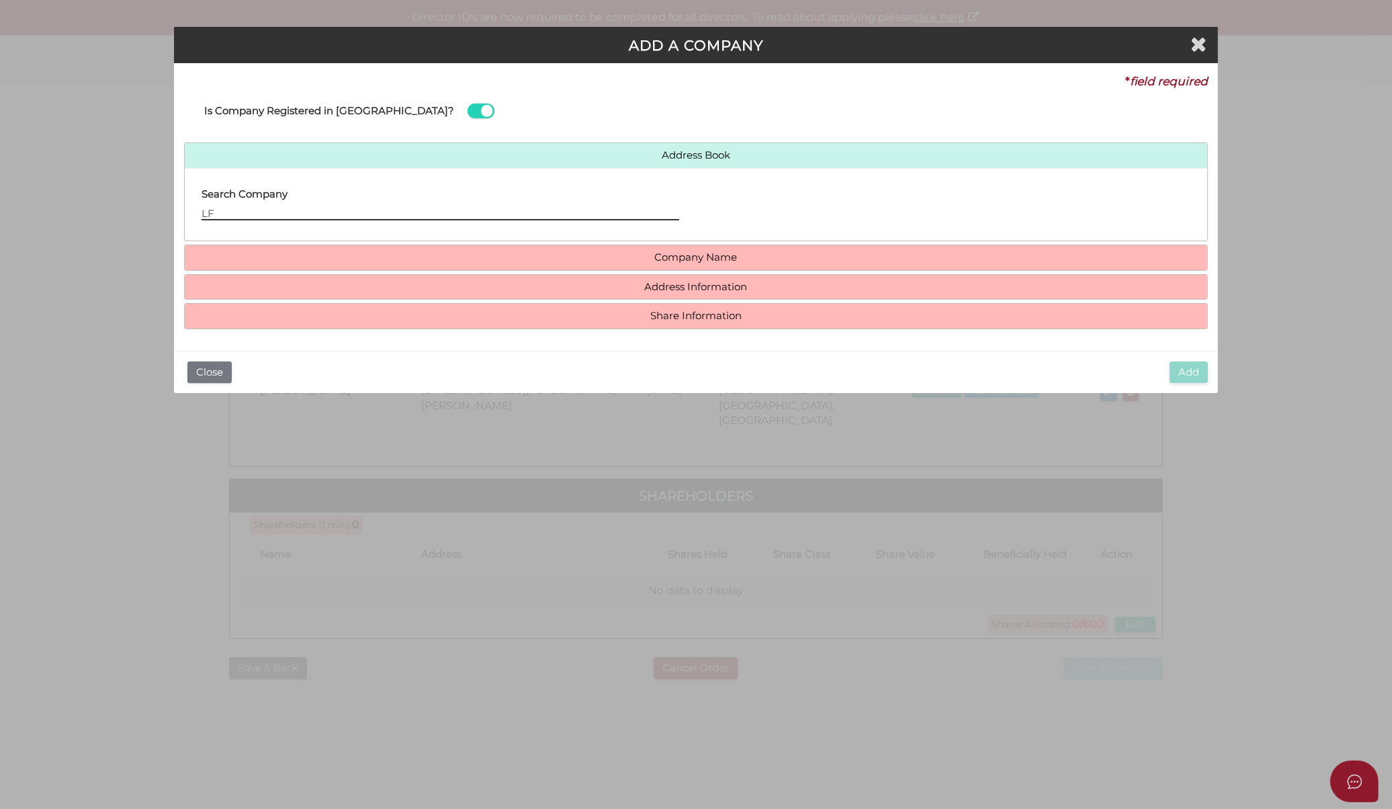
click at [385, 216] on input "LF" at bounding box center [441, 213] width 478 height 15
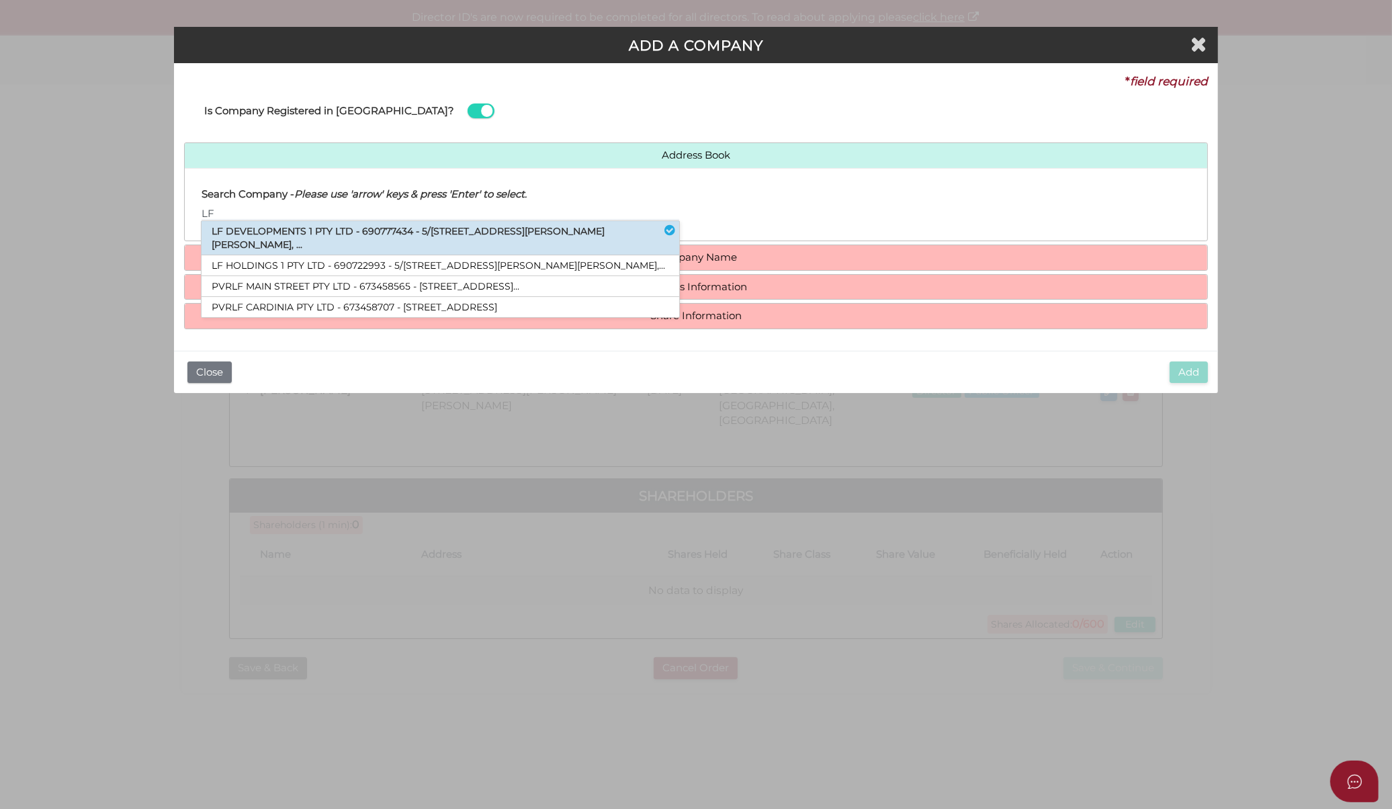
click at [378, 224] on li "LF DEVELOPMENTS 1 PTY LTD - 690777434 - 5/[STREET_ADDRESS][PERSON_NAME][PERSON_…" at bounding box center [441, 238] width 478 height 34
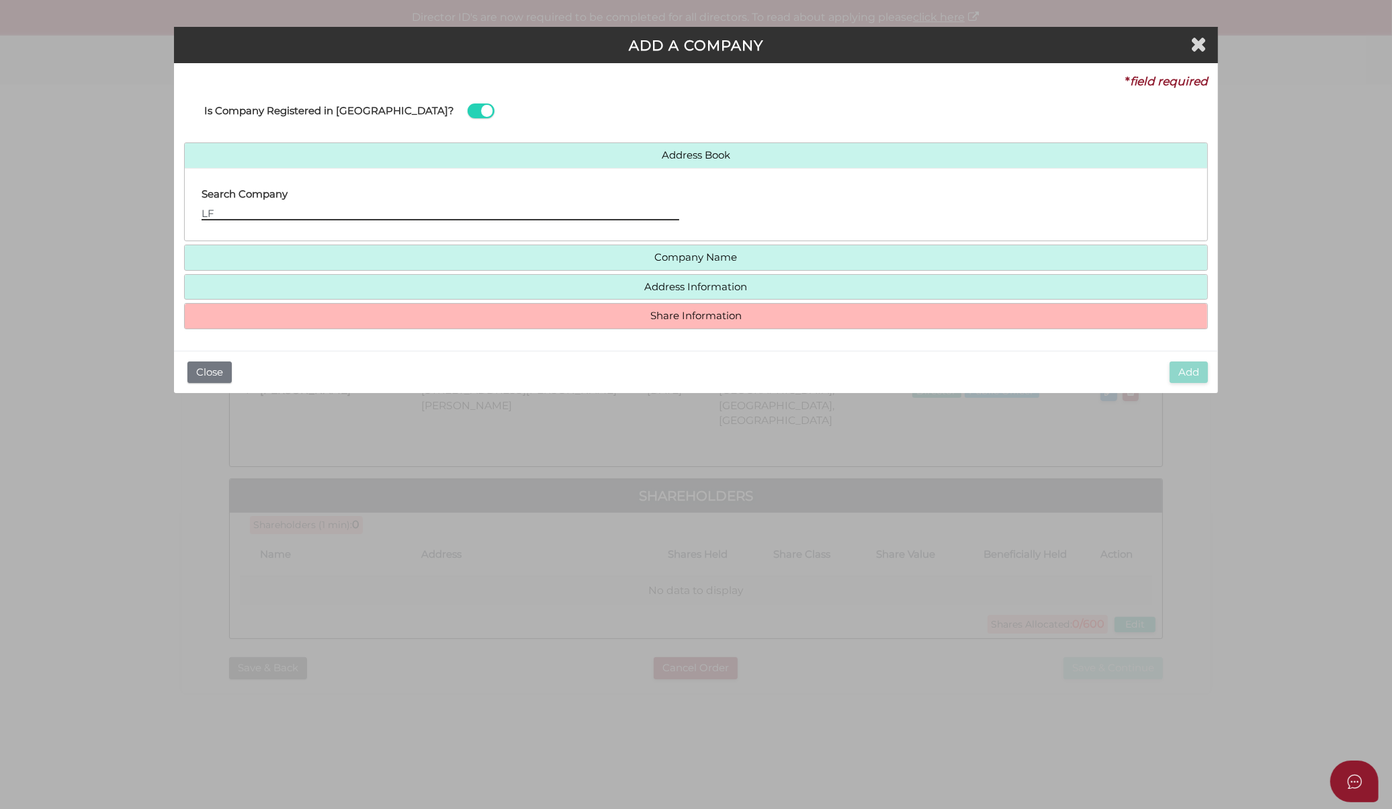
click at [380, 209] on input "LF" at bounding box center [441, 213] width 478 height 15
click at [361, 219] on input "LF DE" at bounding box center [441, 213] width 478 height 15
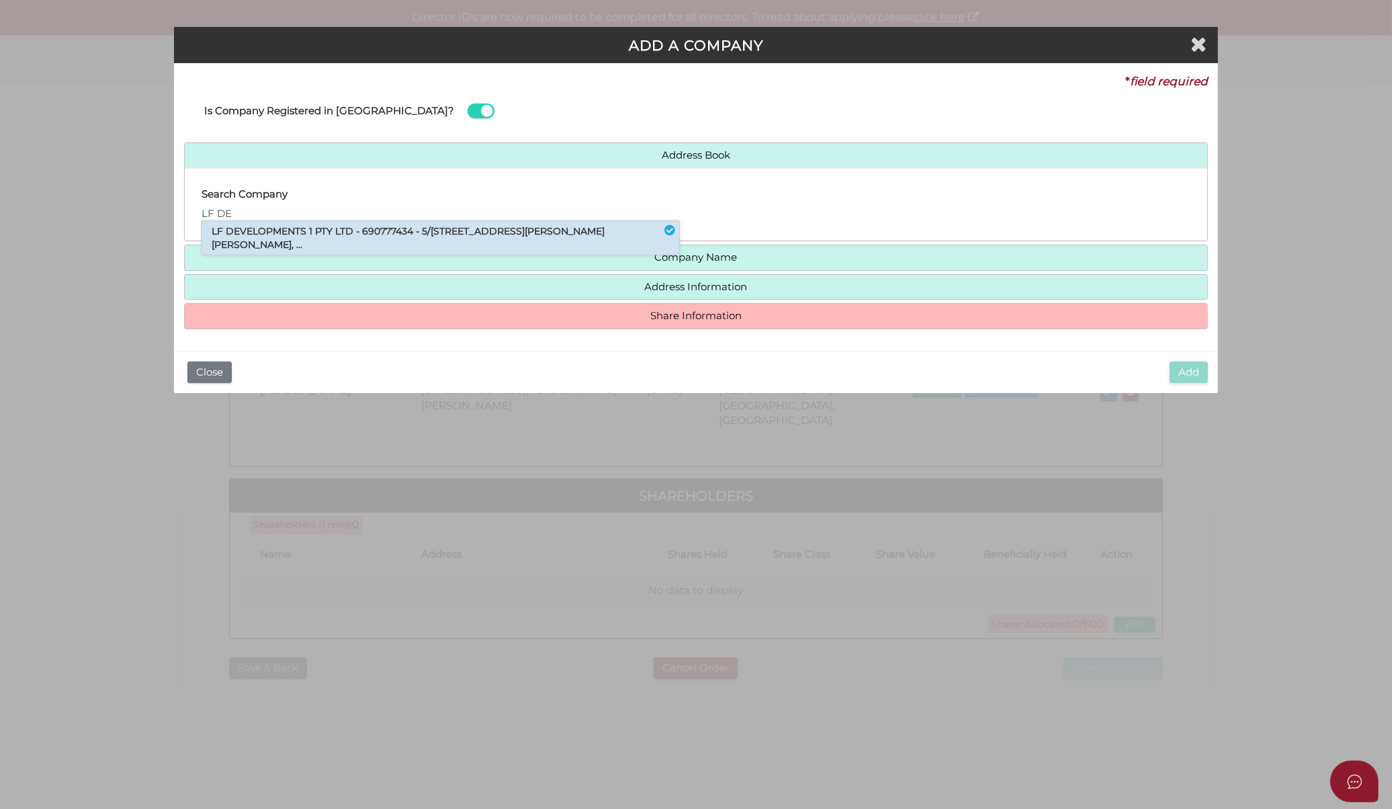
click at [358, 230] on li "LF DEVELOPMENTS 1 PTY LTD - 690777434 - 5/[STREET_ADDRESS][PERSON_NAME][PERSON_…" at bounding box center [441, 238] width 478 height 34
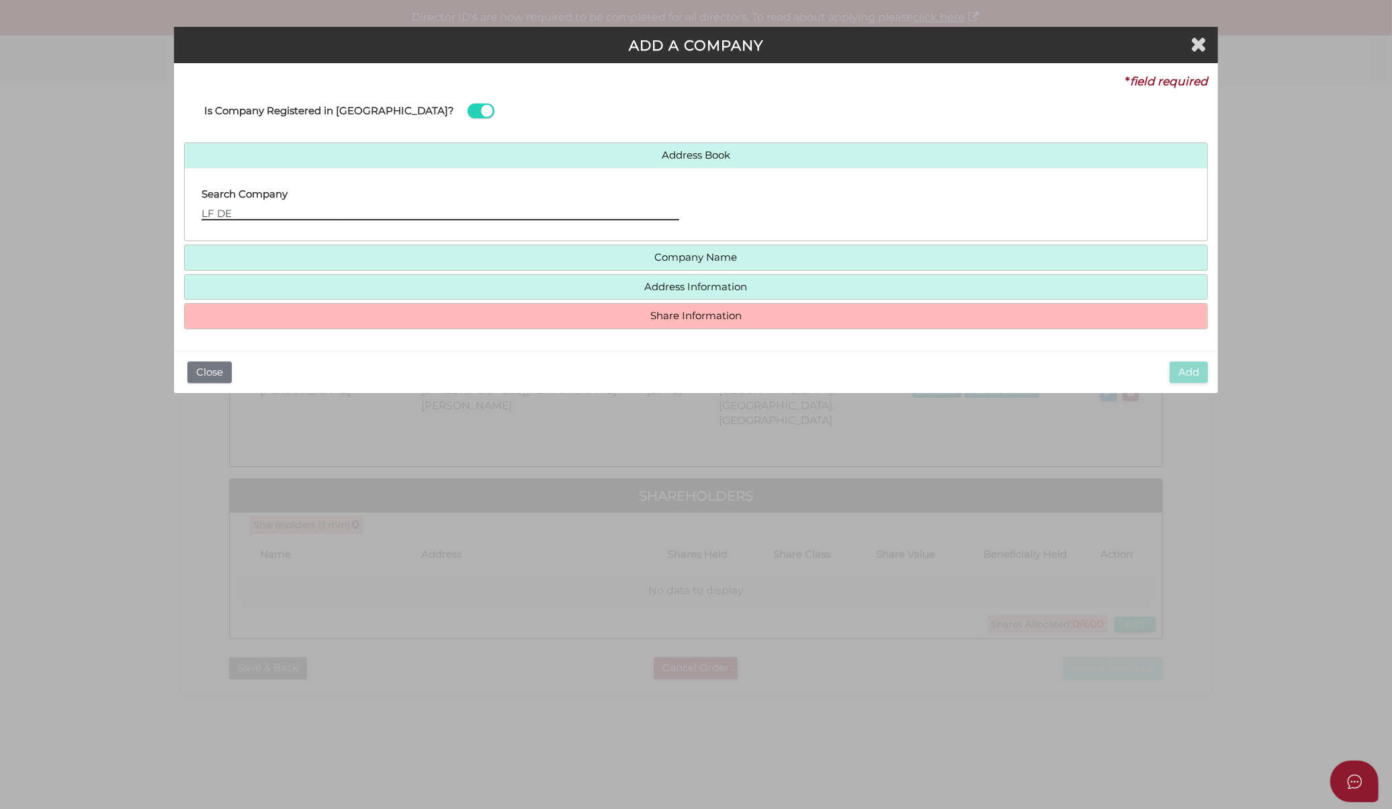
click at [381, 218] on input "LF DE" at bounding box center [441, 213] width 478 height 15
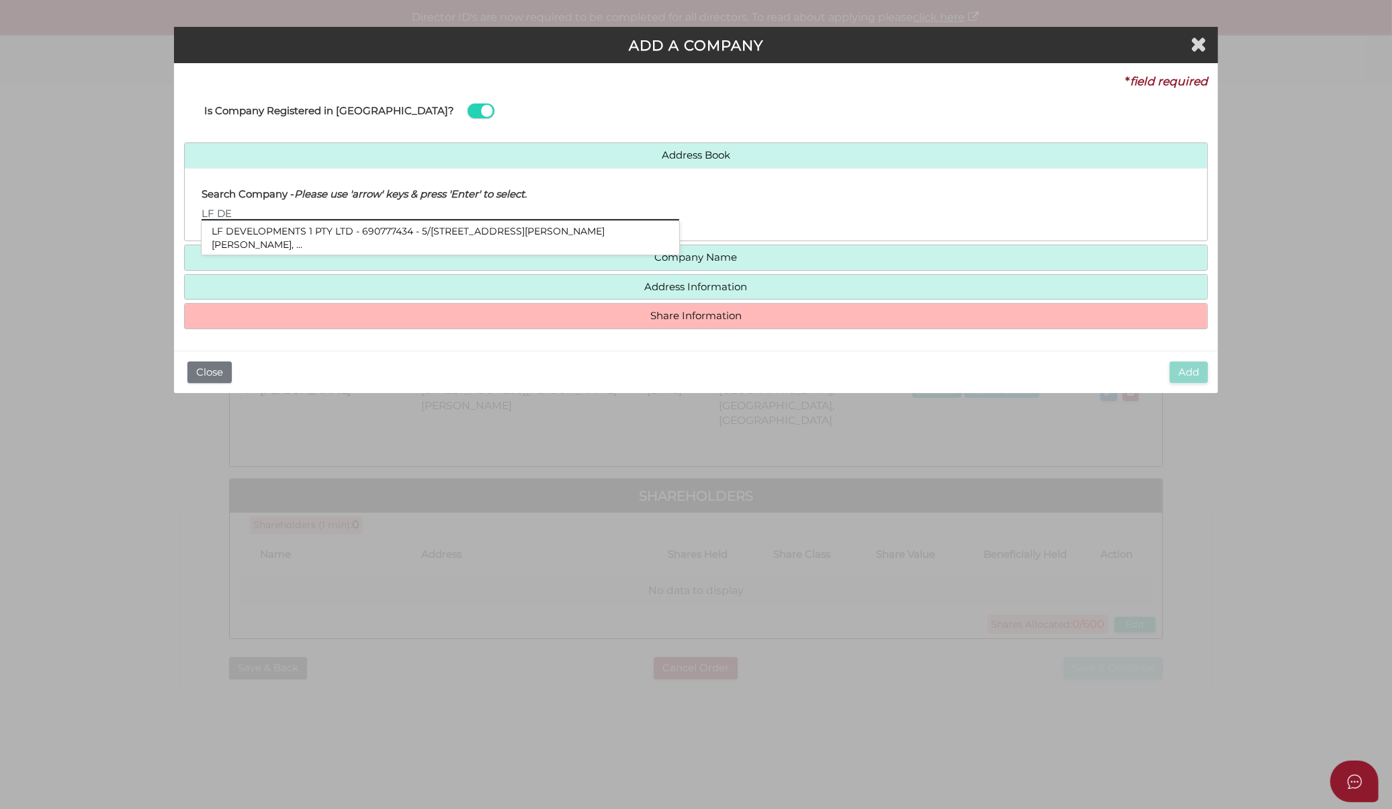
click at [381, 218] on input "LF DE" at bounding box center [441, 213] width 478 height 15
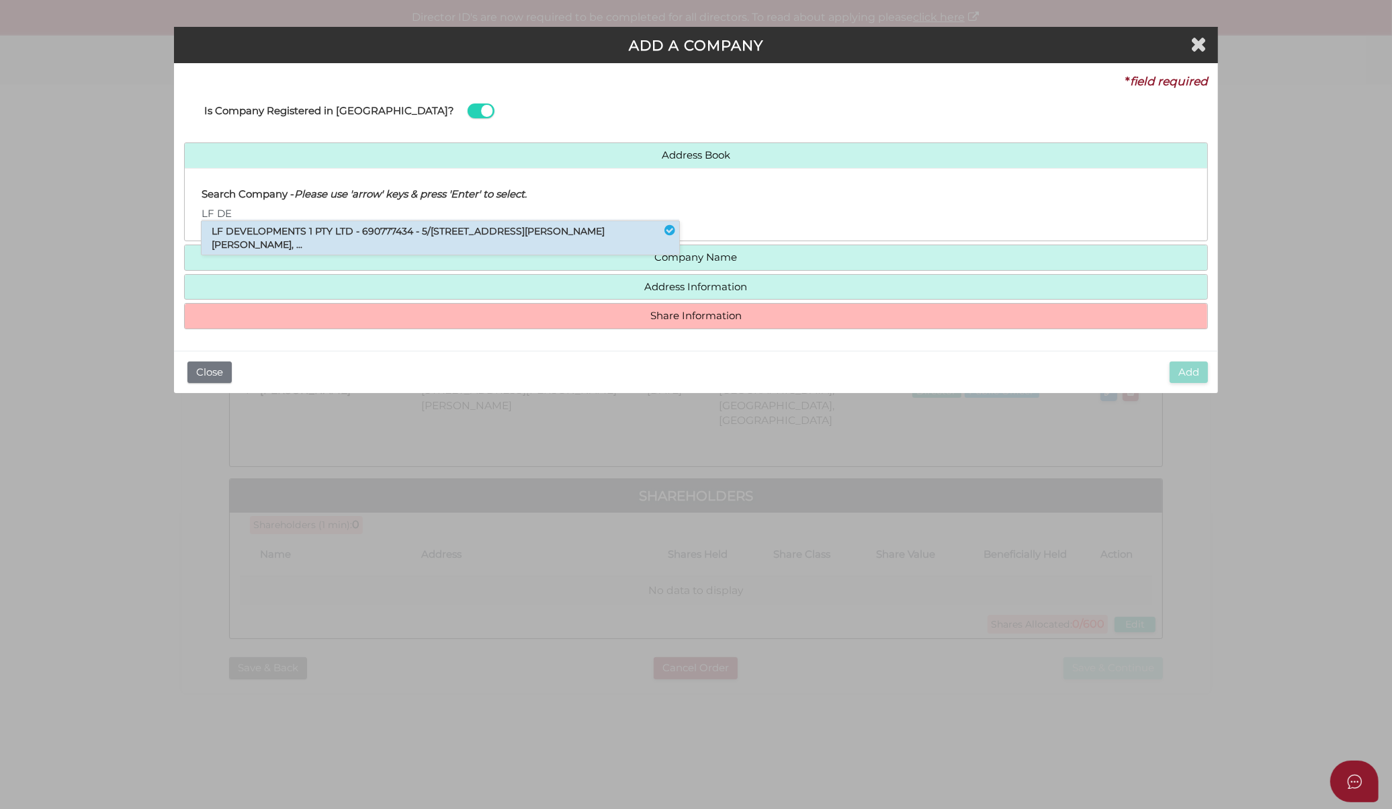
click at [378, 238] on li "LF DEVELOPMENTS 1 PTY LTD - 690777434 - 5/[STREET_ADDRESS][PERSON_NAME][PERSON_…" at bounding box center [441, 238] width 478 height 34
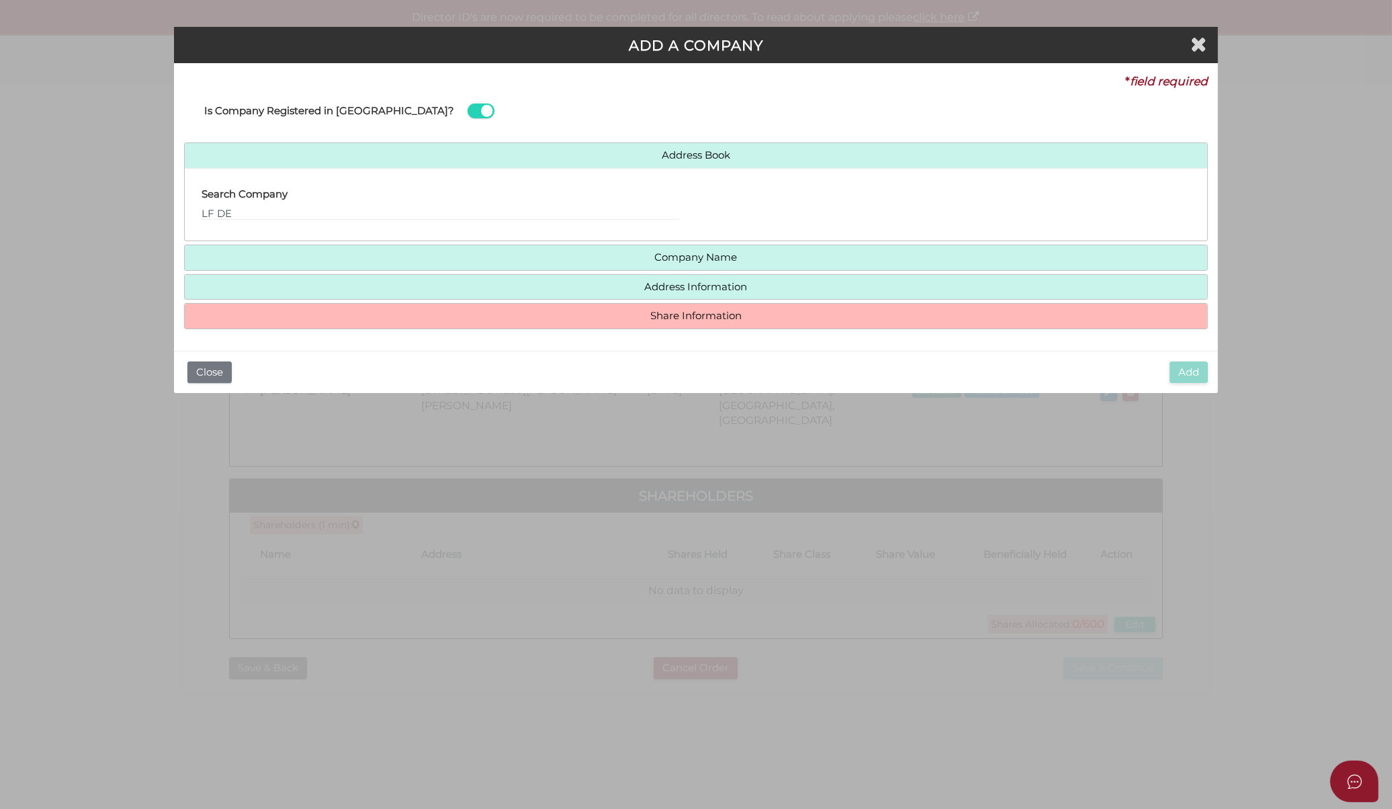
drag, startPoint x: 378, startPoint y: 238, endPoint x: 265, endPoint y: 206, distance: 118.0
click at [275, 196] on h4 "Search Company" at bounding box center [245, 194] width 86 height 11
click at [263, 210] on input "LF DE" at bounding box center [441, 213] width 478 height 15
type input "LF DECVELOPMENT"
click at [206, 368] on button "Close" at bounding box center [209, 372] width 44 height 22
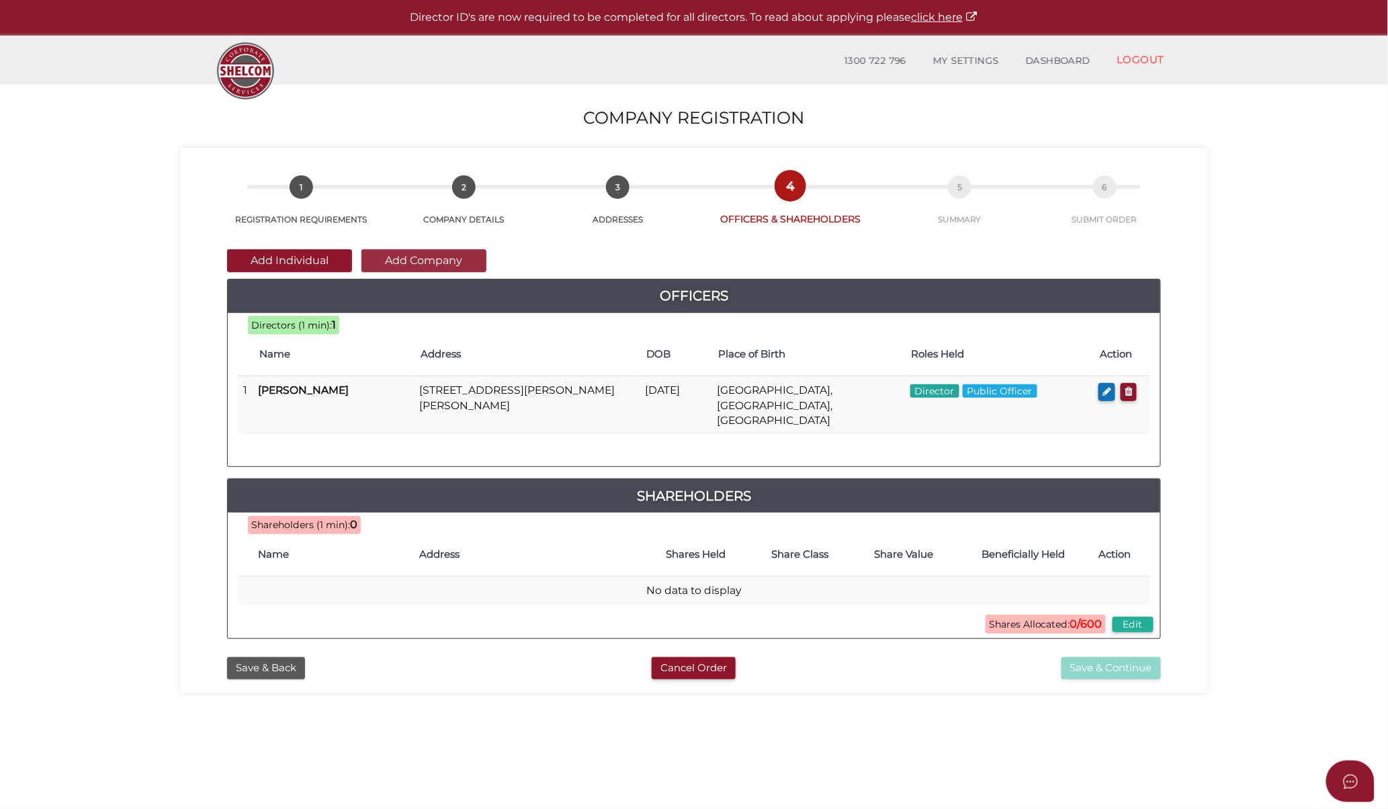
click at [439, 257] on button "Add Company" at bounding box center [423, 260] width 125 height 23
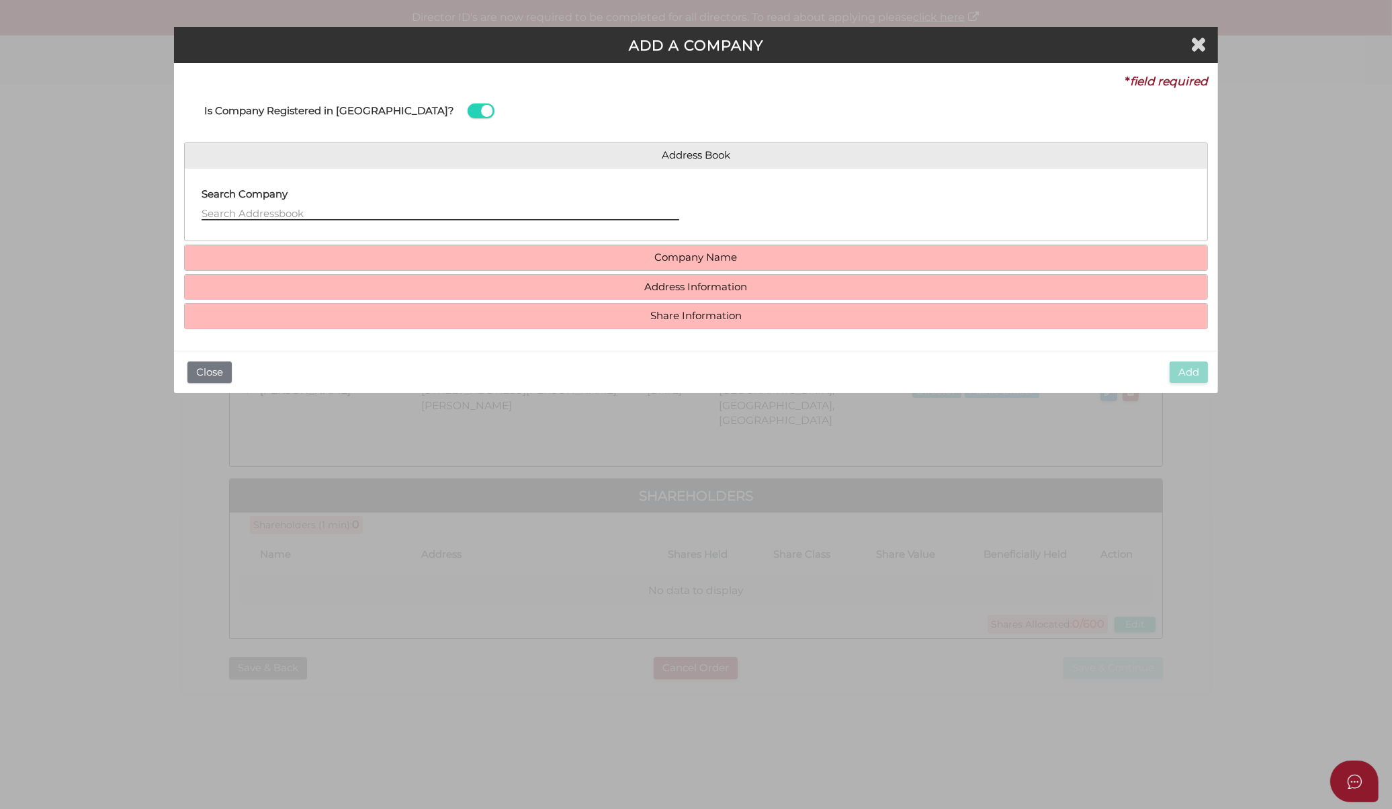
click at [359, 210] on input "text" at bounding box center [441, 213] width 478 height 15
paste input "LF DEVELOPMENTS 1 PTY LTD"
drag, startPoint x: 368, startPoint y: 216, endPoint x: 297, endPoint y: 215, distance: 70.6
click at [297, 215] on input "LF DEVELOPMENTS 1 PTY LTD" at bounding box center [441, 213] width 478 height 15
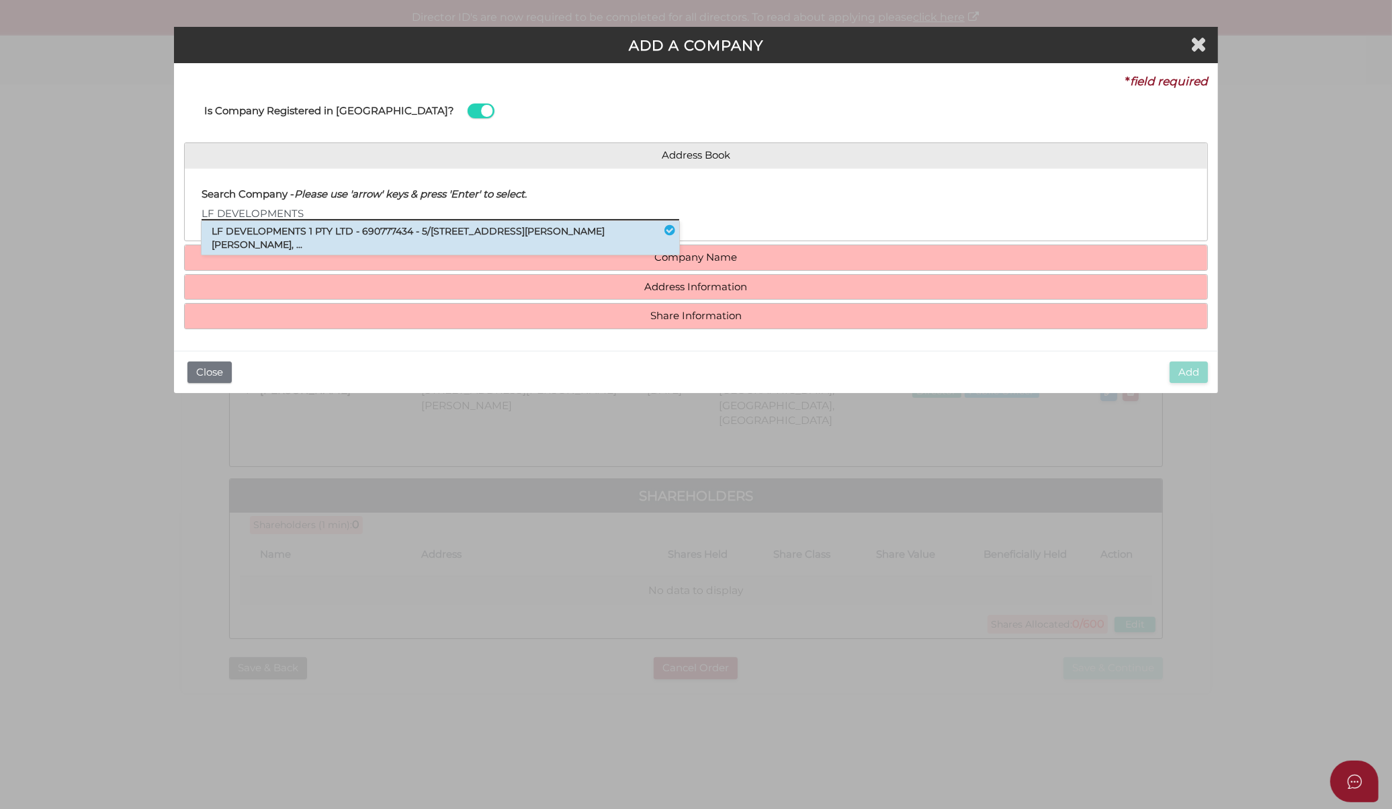
type input "LF DEVELOPMENTS"
click at [363, 233] on li "LF DEVELOPMENTS 1 PTY LTD - 690777434 - 5/[STREET_ADDRESS][PERSON_NAME][PERSON_…" at bounding box center [441, 238] width 478 height 34
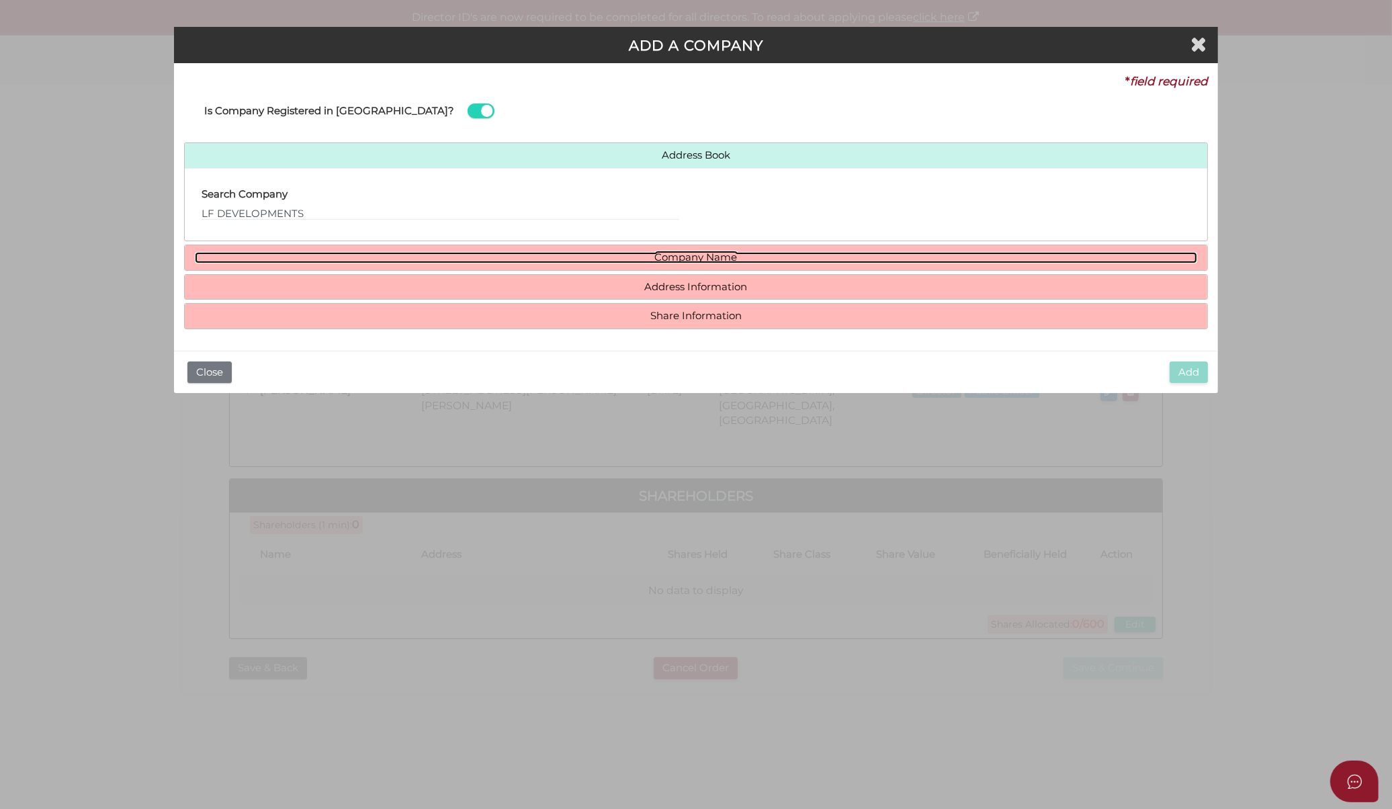
click at [373, 256] on link "Company Name" at bounding box center [696, 257] width 1003 height 11
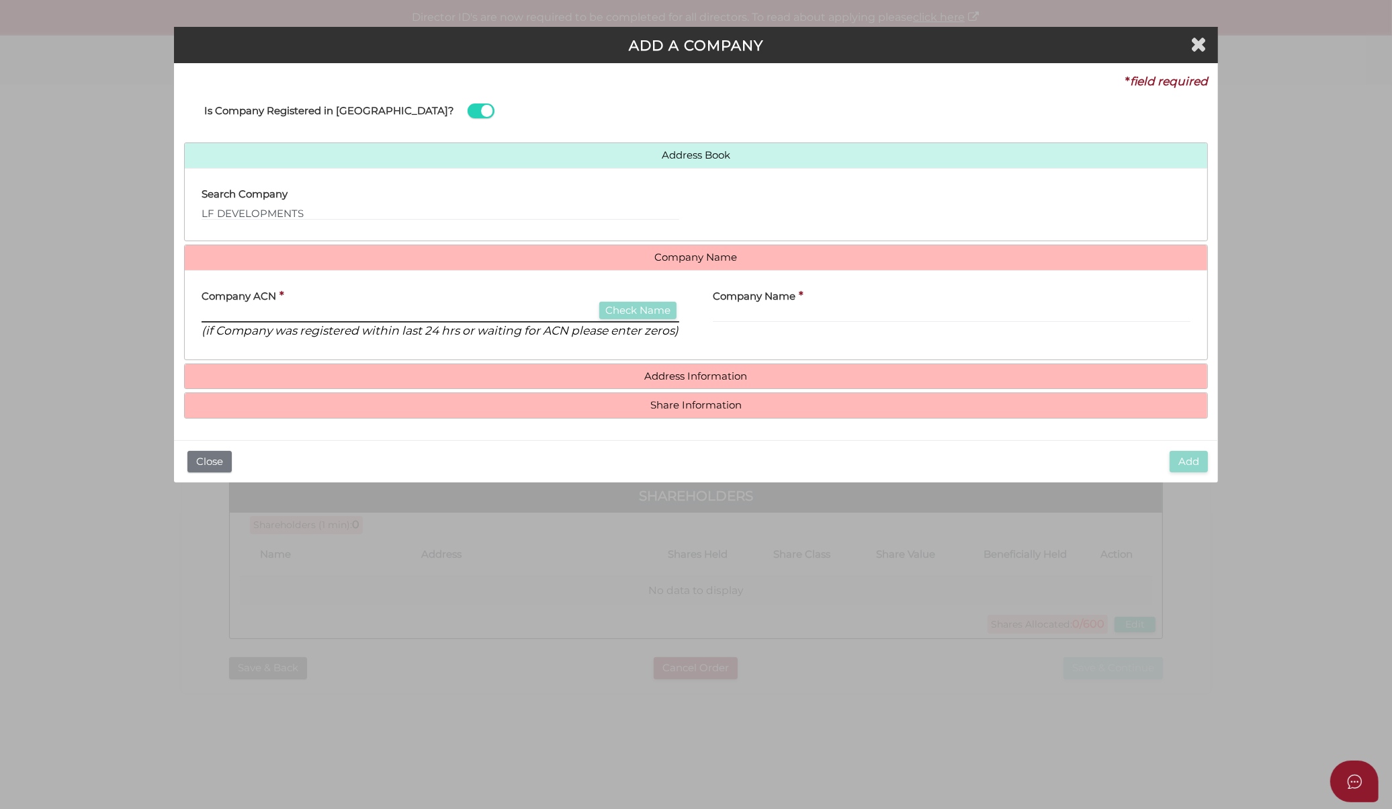
click at [343, 318] on input "text" at bounding box center [441, 315] width 478 height 15
paste input "1"
type input "1"
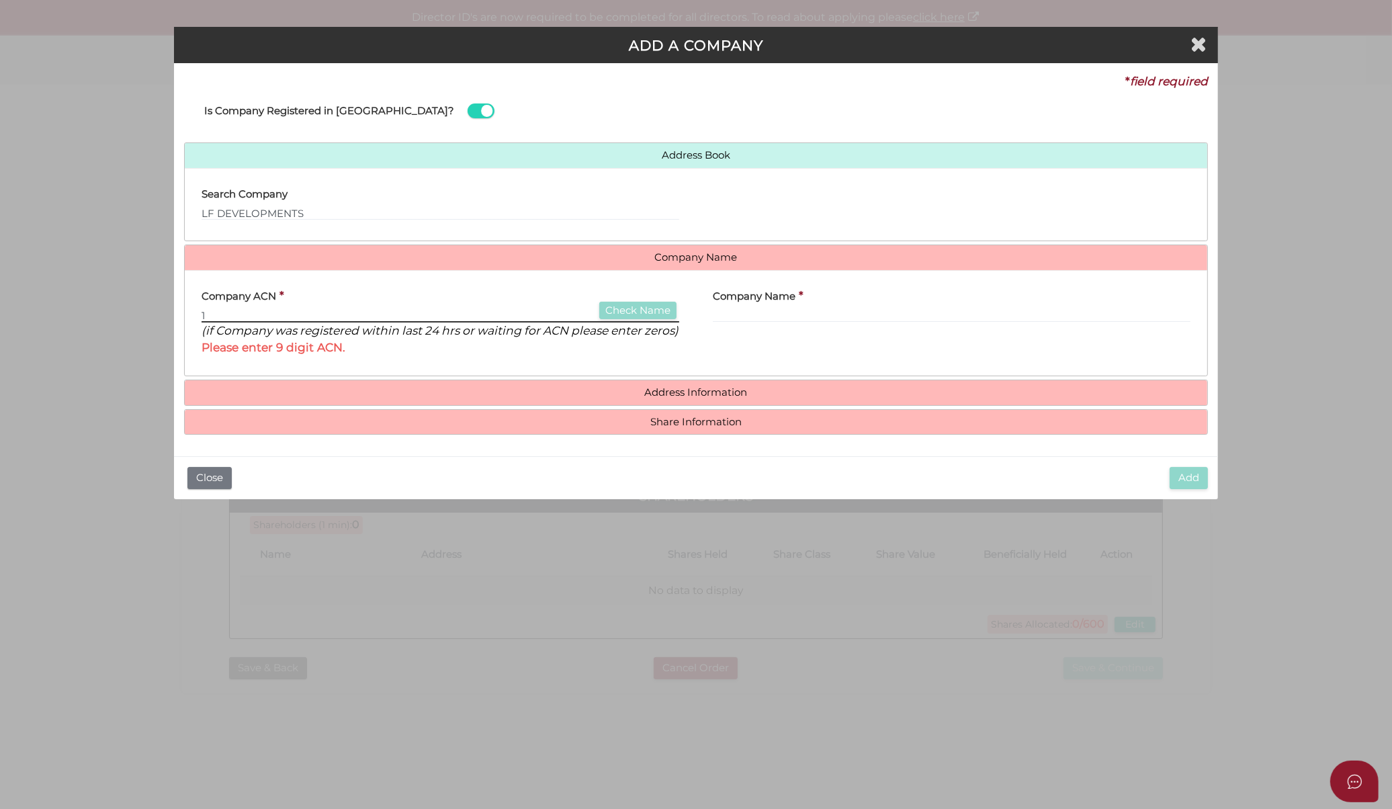
drag, startPoint x: 343, startPoint y: 318, endPoint x: 171, endPoint y: 324, distance: 172.8
click at [171, 324] on div "ADD A COMPANY * field required Is Company Registered in [GEOGRAPHIC_DATA]? Addr…" at bounding box center [696, 404] width 1392 height 809
click at [293, 224] on div "Search Company LF DEVELOPMENTS" at bounding box center [440, 205] width 511 height 52
click at [318, 213] on input "LF DEVELOPMENTS" at bounding box center [441, 213] width 478 height 15
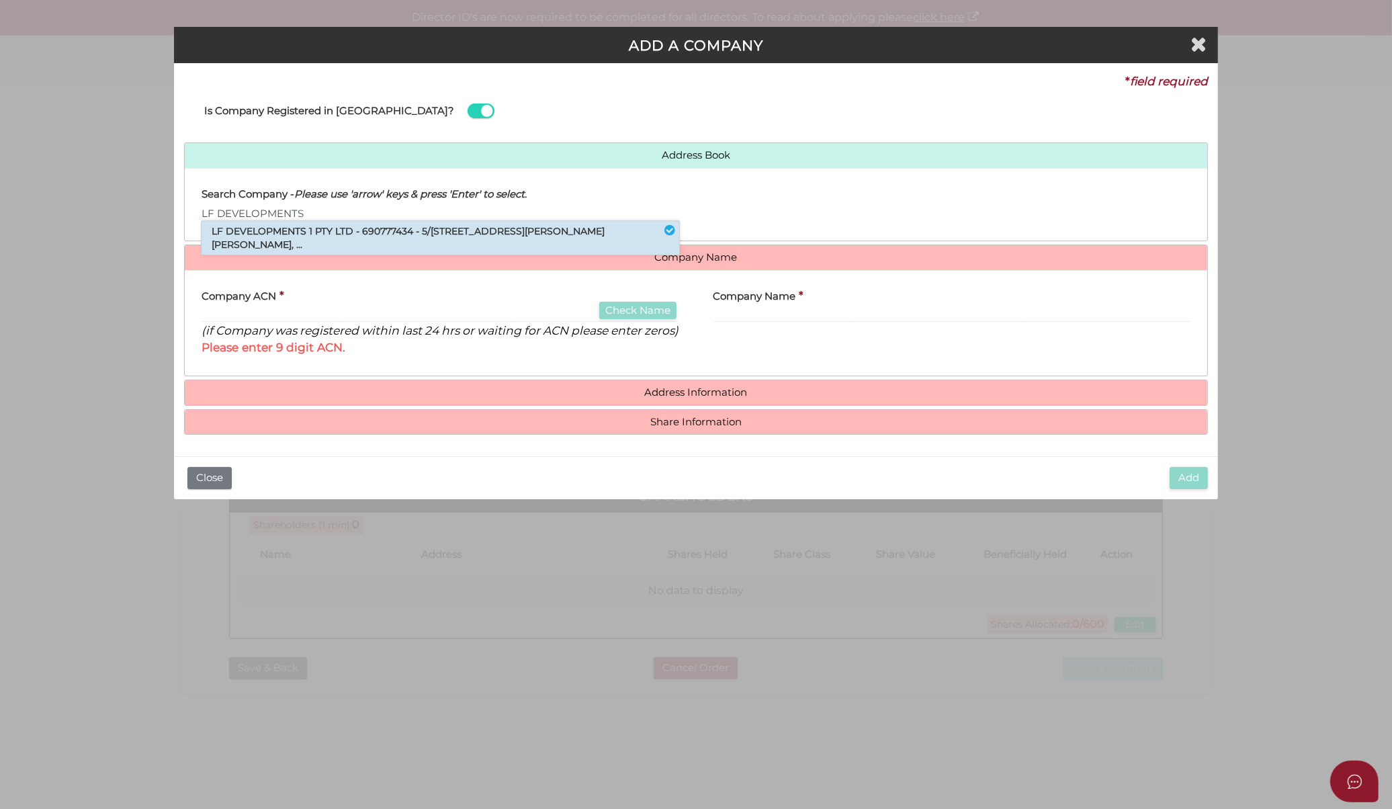
type input "LF"
type input "690777434"
type input "LF DEVELOPMENTS 1 PTY LTD"
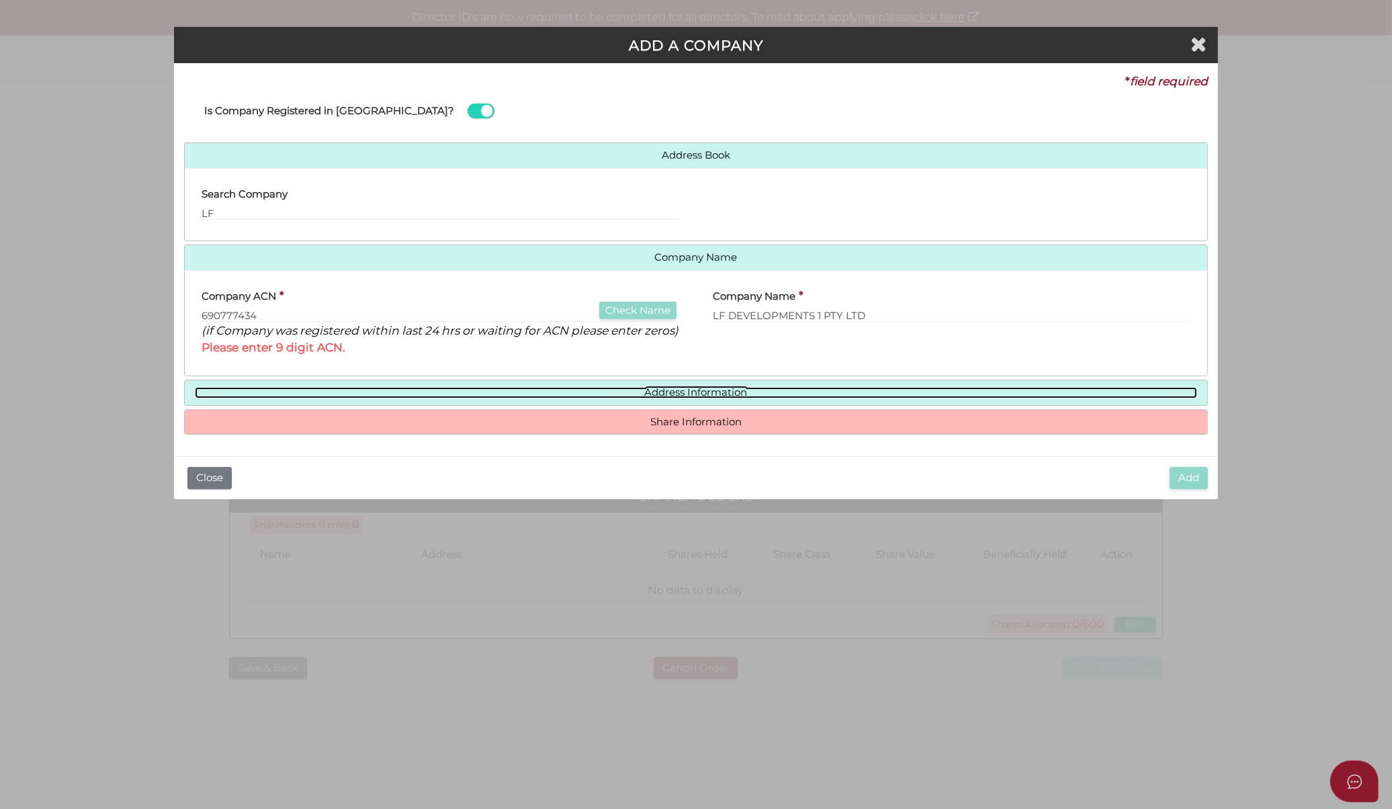
click at [654, 392] on link "Address Information" at bounding box center [696, 392] width 1003 height 11
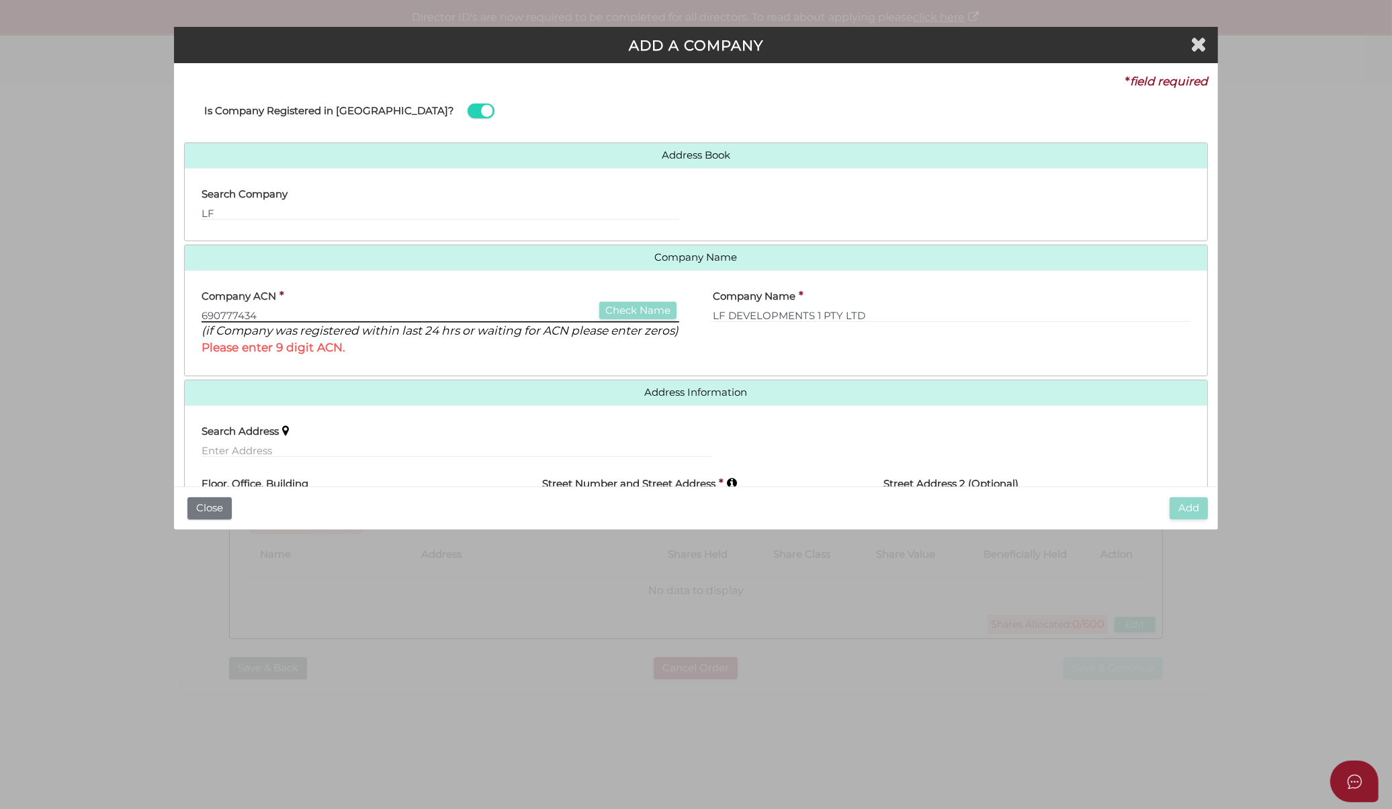
click at [399, 317] on input "690777434" at bounding box center [441, 315] width 478 height 15
click at [359, 323] on icon "(if Company was registered within last 24 hrs or waiting for ACN please enter z…" at bounding box center [440, 330] width 477 height 14
click at [354, 316] on input "690777434" at bounding box center [441, 315] width 478 height 15
click at [253, 318] on input "690777434" at bounding box center [441, 315] width 478 height 15
click at [337, 458] on div "Search Address" at bounding box center [457, 437] width 511 height 42
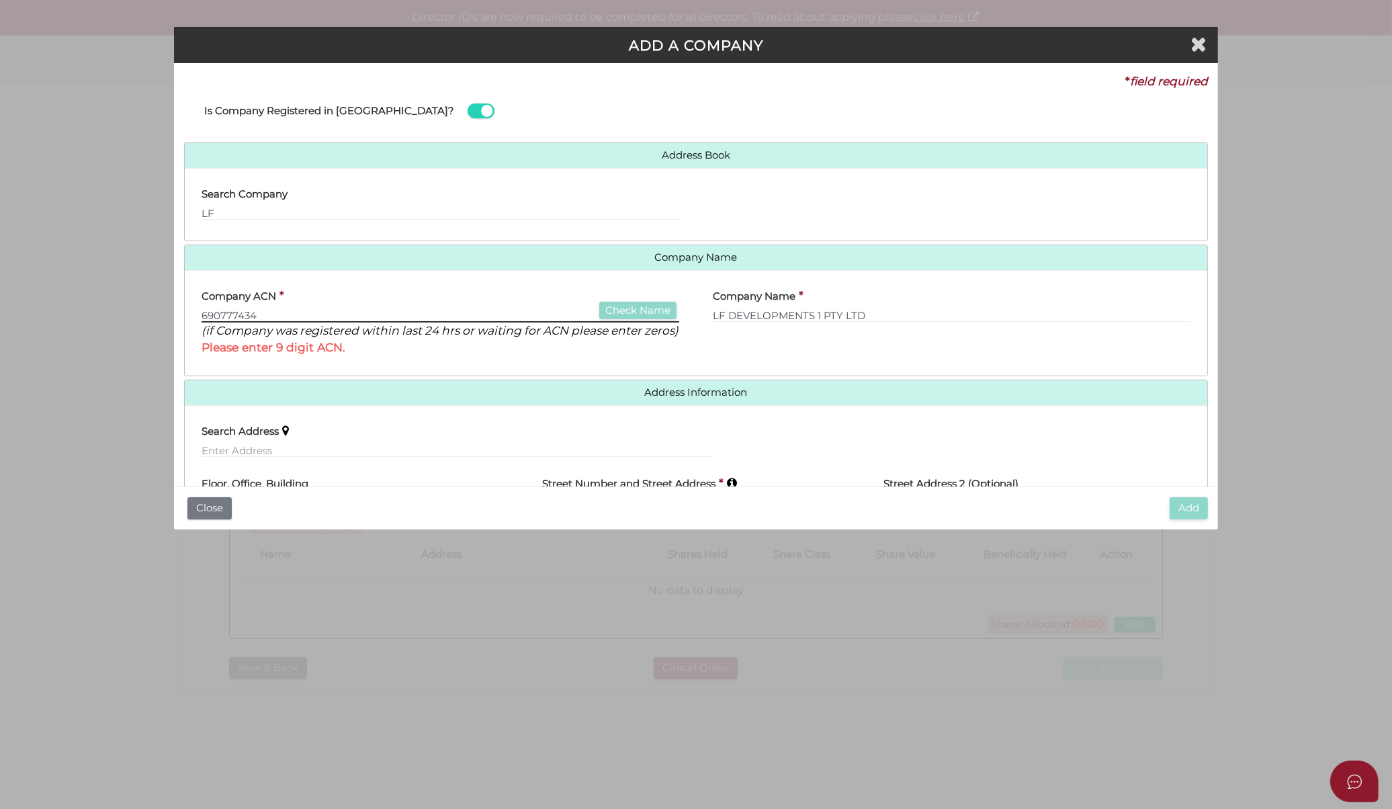
click at [302, 319] on input "690777434" at bounding box center [441, 315] width 478 height 15
click at [365, 208] on input "LF" at bounding box center [441, 213] width 478 height 15
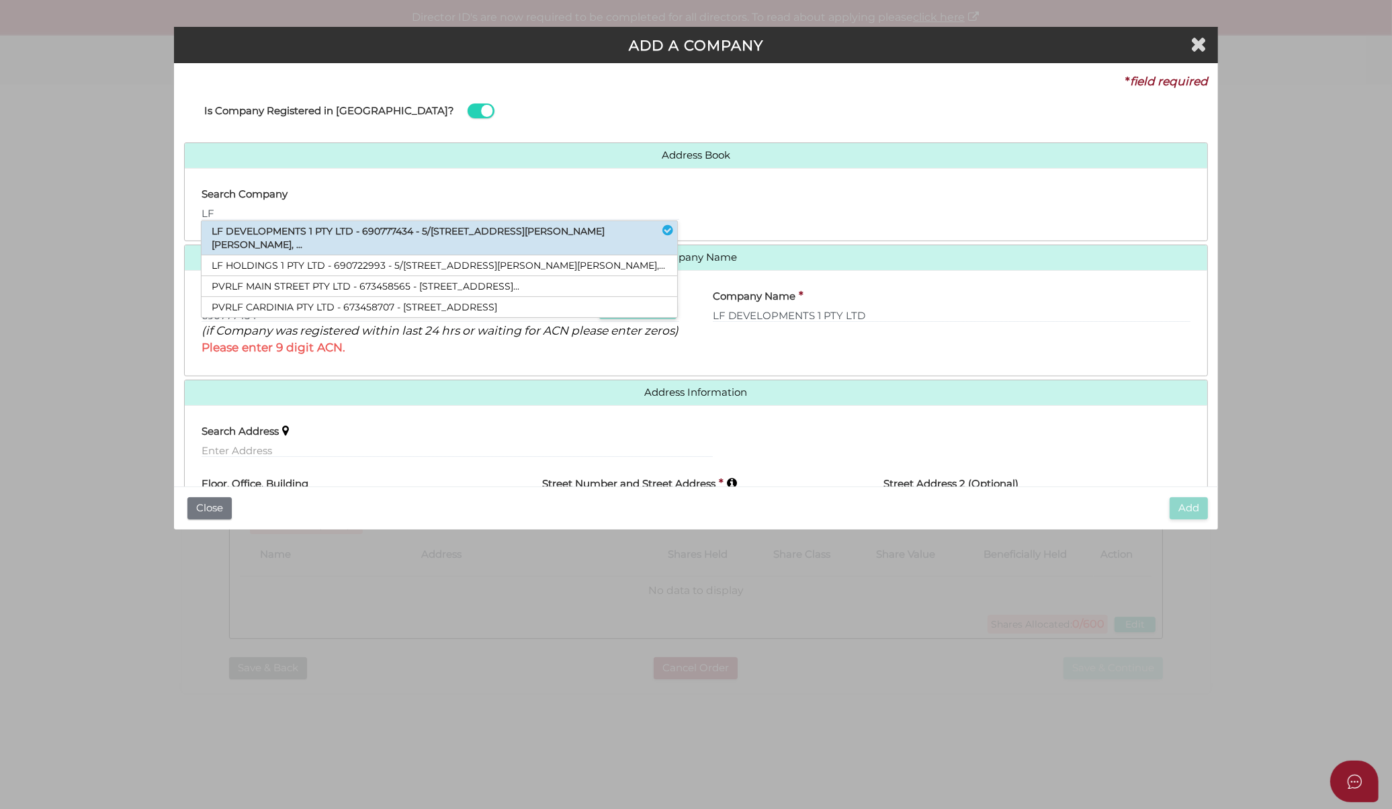
click at [390, 237] on li "LF DEVELOPMENTS 1 PTY LTD - 690777434 - 5/[STREET_ADDRESS][PERSON_NAME][PERSON_…" at bounding box center [440, 238] width 476 height 34
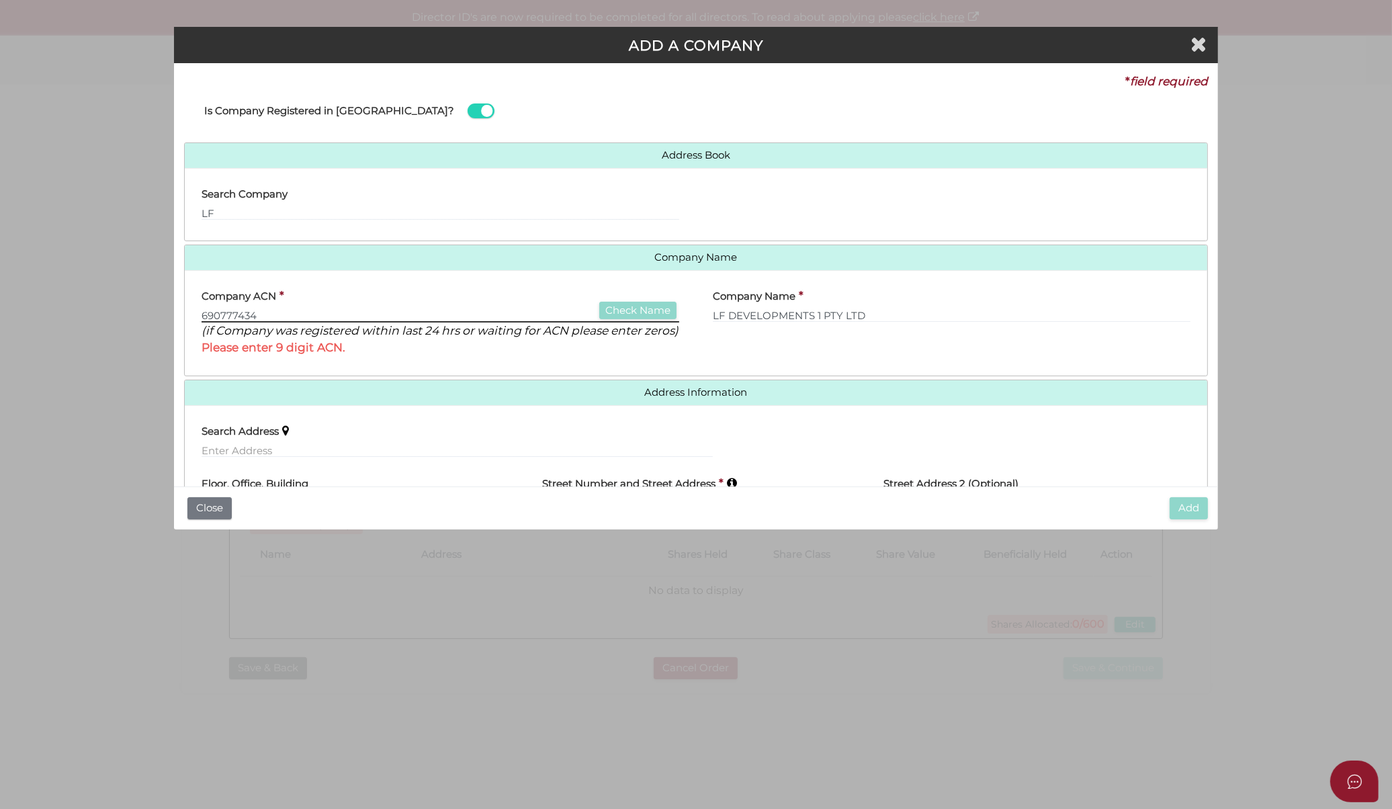
click at [433, 310] on input "690777434" at bounding box center [441, 315] width 478 height 15
click at [697, 328] on div "Company Name * LF DEVELOPMENTS 1 PTY LTD" at bounding box center [951, 323] width 511 height 85
click at [733, 325] on div "Company Name * LF DEVELOPMENTS 1 PTY LTD" at bounding box center [951, 323] width 511 height 85
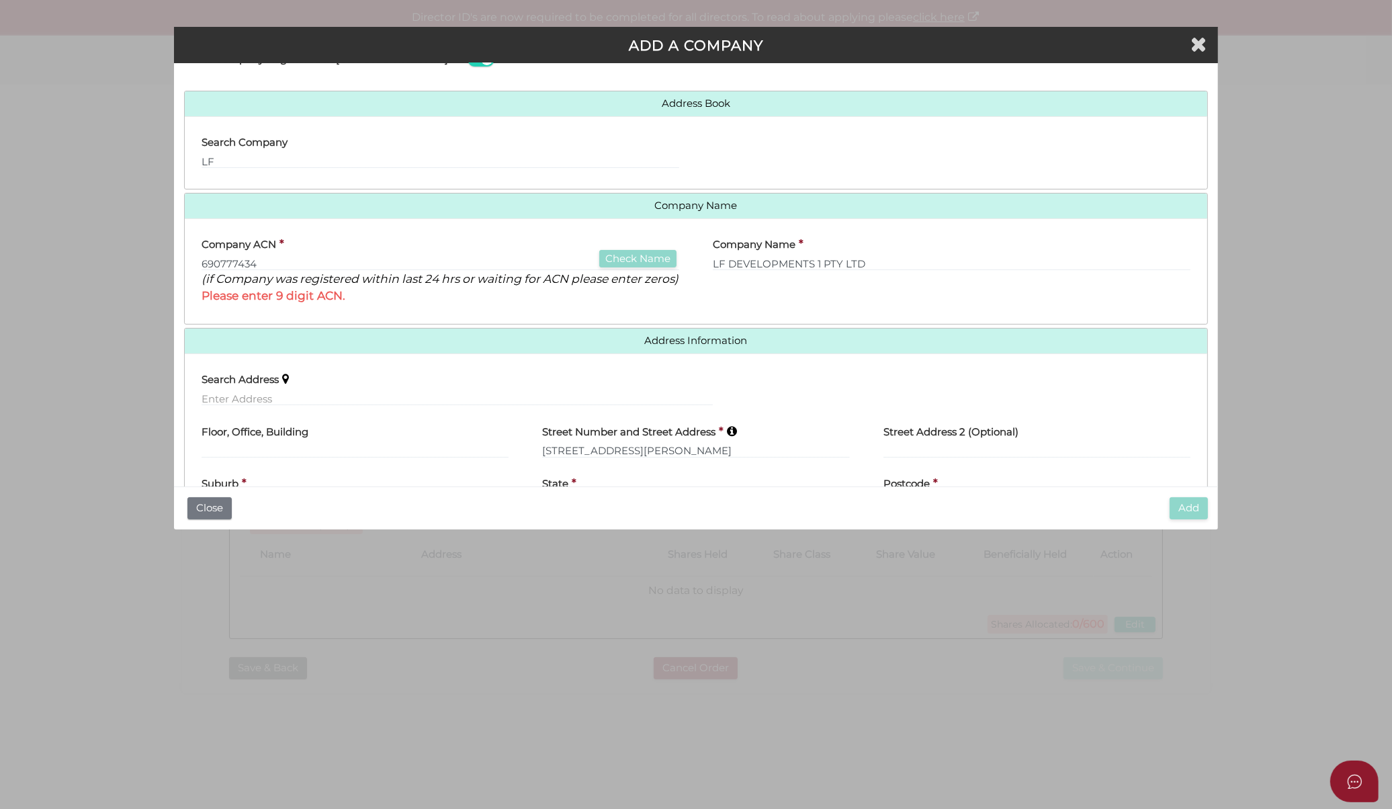
scroll to position [75, 0]
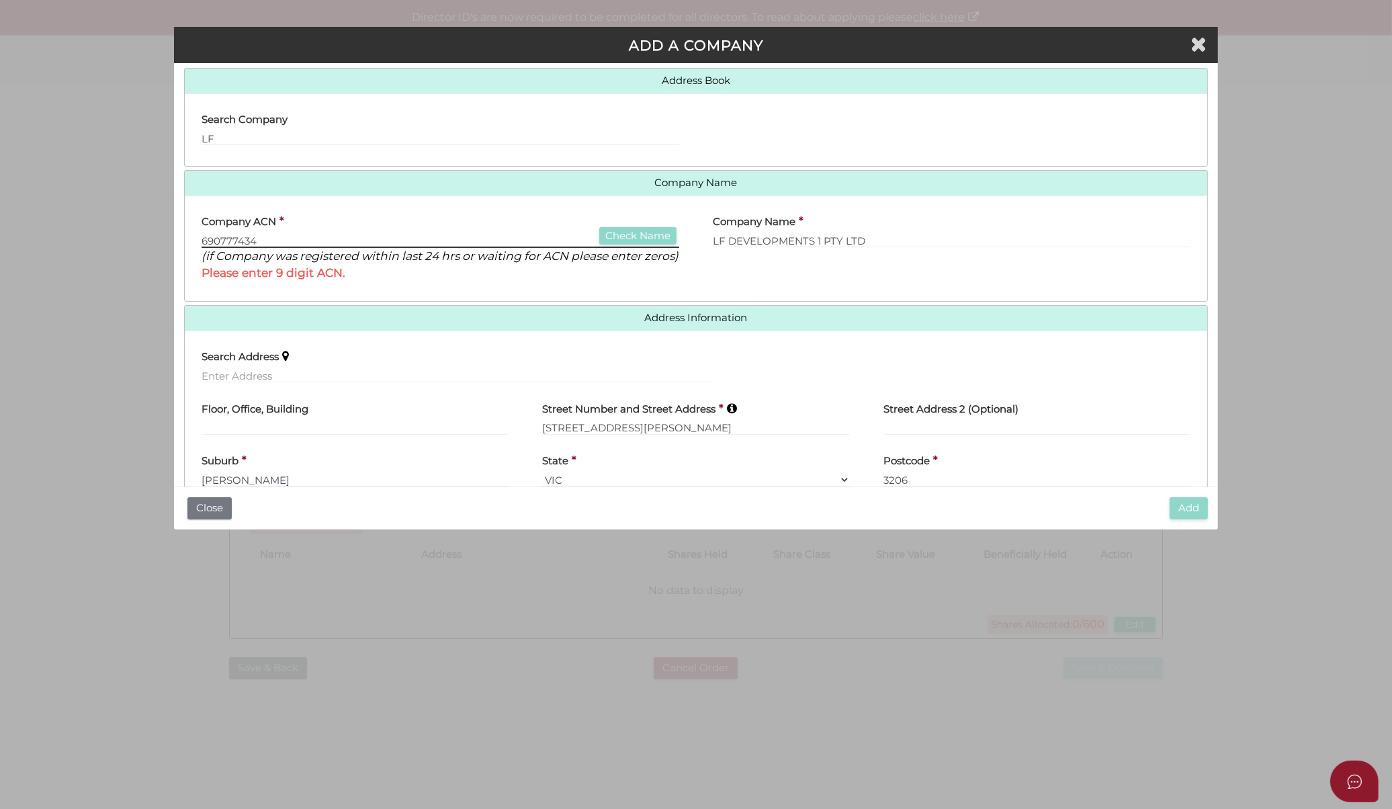
drag, startPoint x: 401, startPoint y: 239, endPoint x: -169, endPoint y: 165, distance: 575.2
click at [0, 165] on html "Shelcom is loading Processing Payment...Please Wait... Director ID's are now re…" at bounding box center [696, 404] width 1392 height 809
click at [357, 237] on input "690777434" at bounding box center [441, 240] width 478 height 15
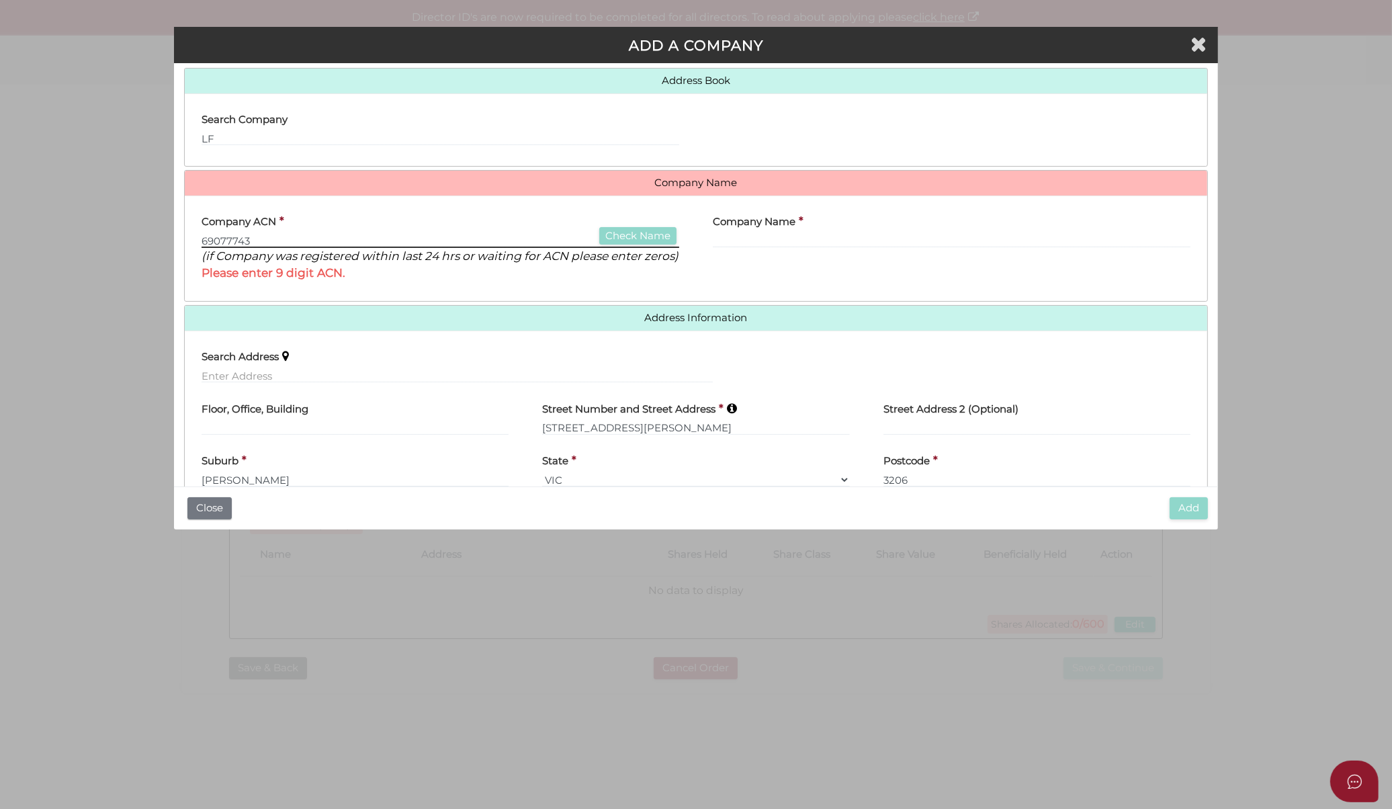
type input "690777434"
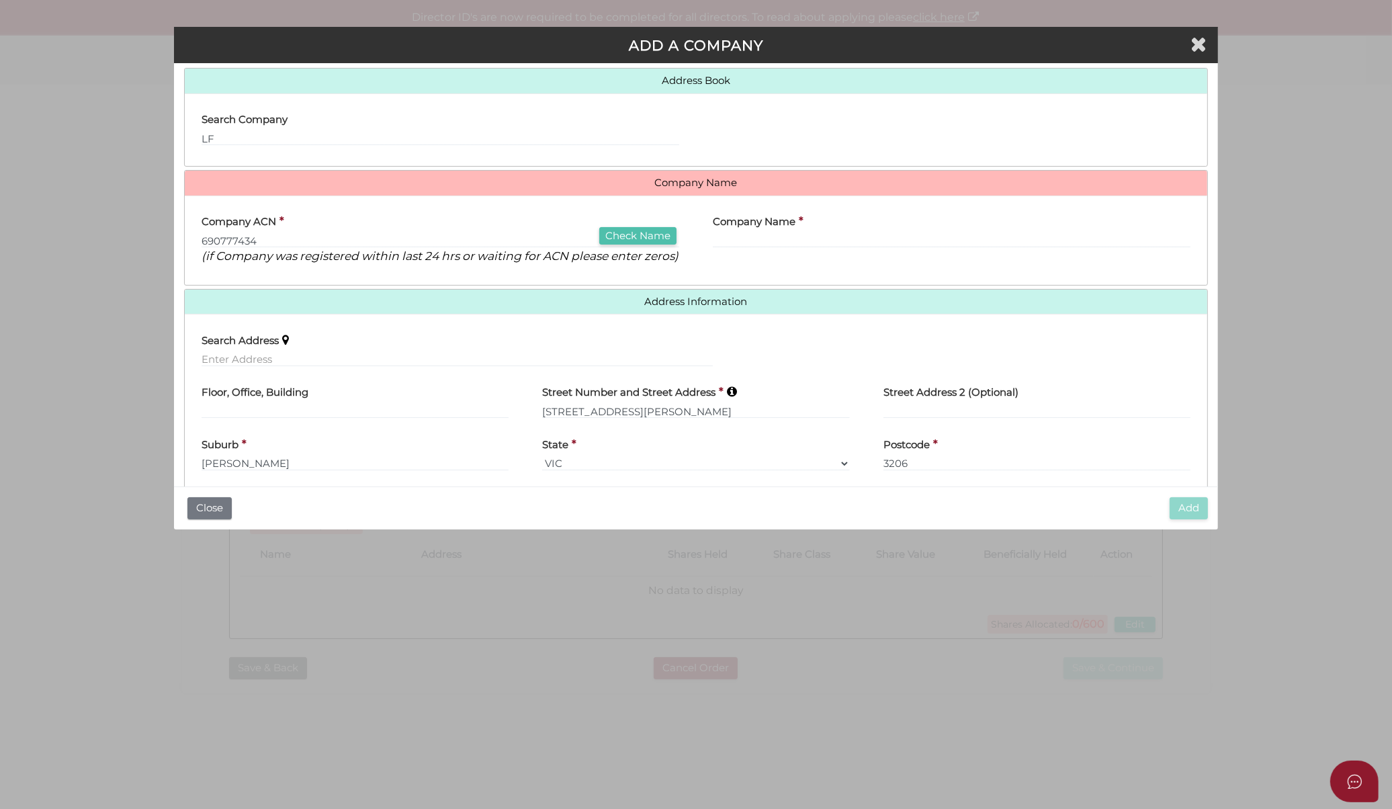
click at [632, 245] on button "Check Name" at bounding box center [637, 236] width 77 height 18
type input "LF DEVELOPMENTS 1 PTY LTD"
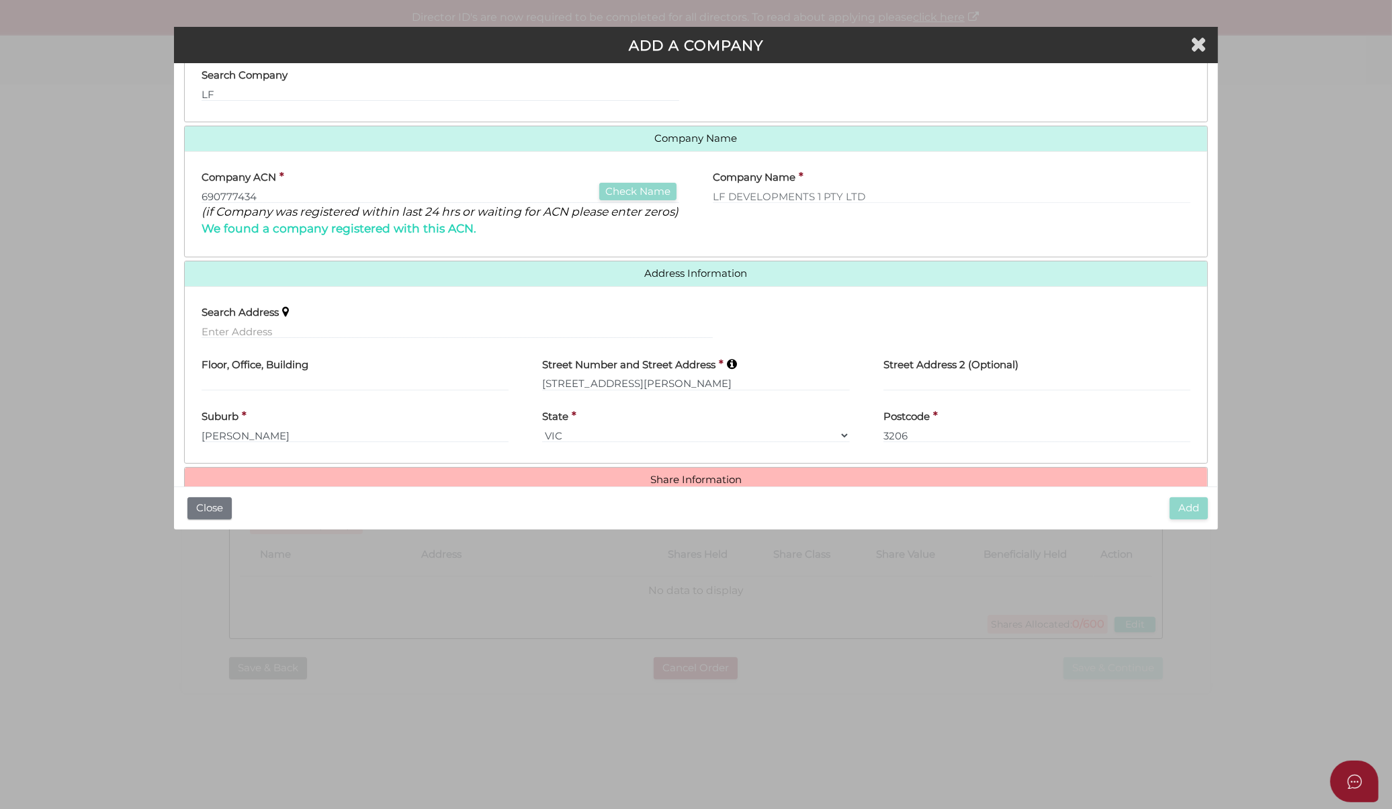
scroll to position [163, 0]
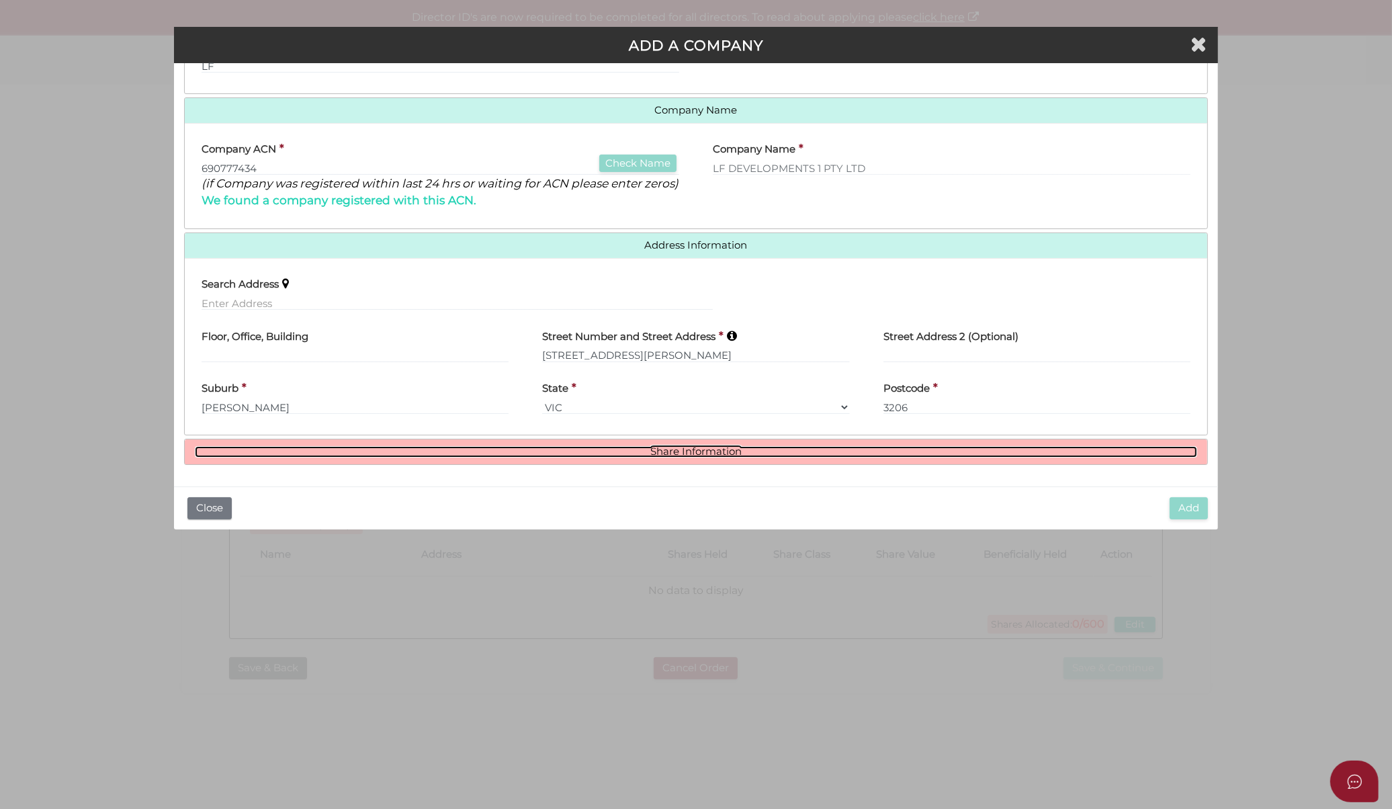
click at [520, 450] on link "Share Information" at bounding box center [696, 451] width 1003 height 11
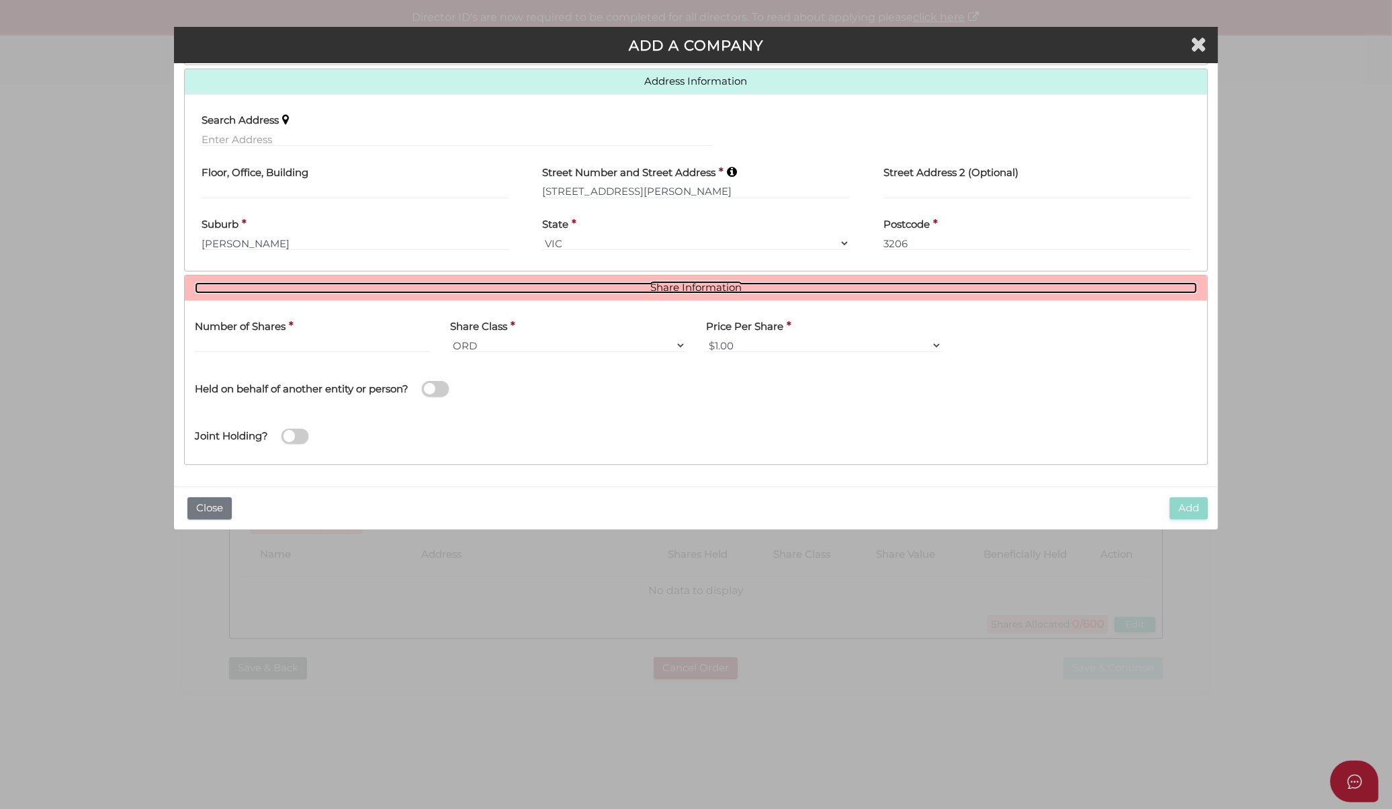
scroll to position [327, 0]
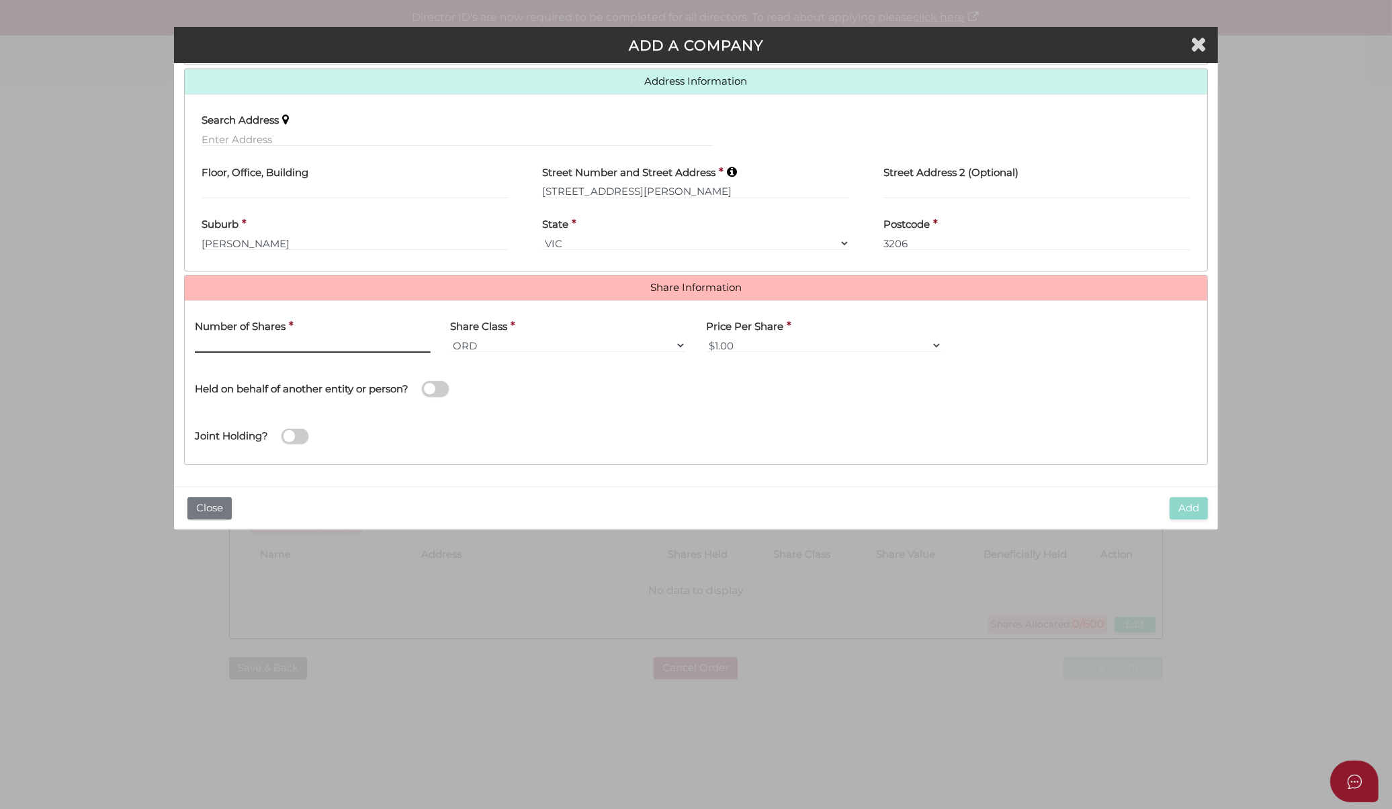
click at [375, 343] on input "text" at bounding box center [313, 345] width 236 height 15
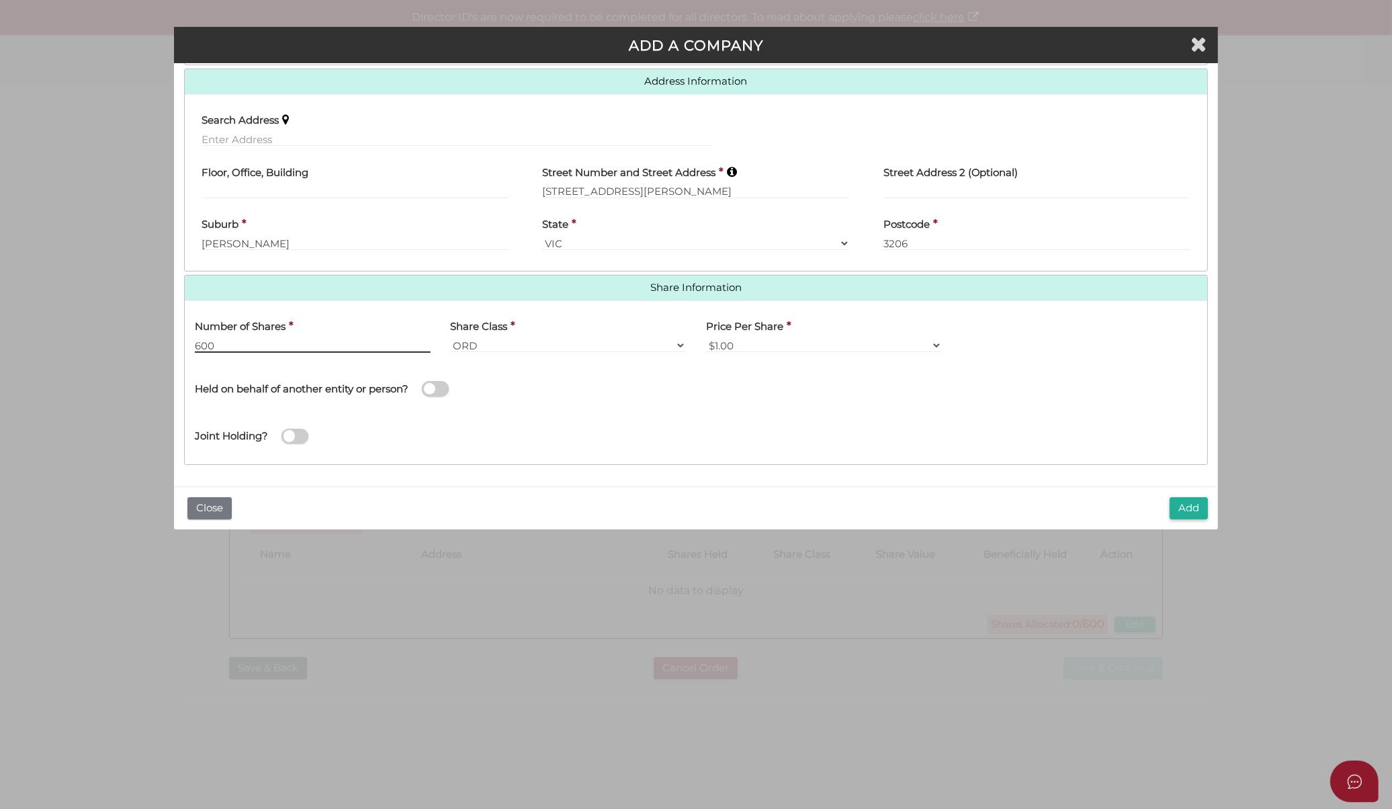
type input "600"
click at [601, 400] on div "Held on behalf of another entity or person?" at bounding box center [440, 382] width 491 height 38
click at [1191, 511] on button "Add" at bounding box center [1189, 508] width 38 height 22
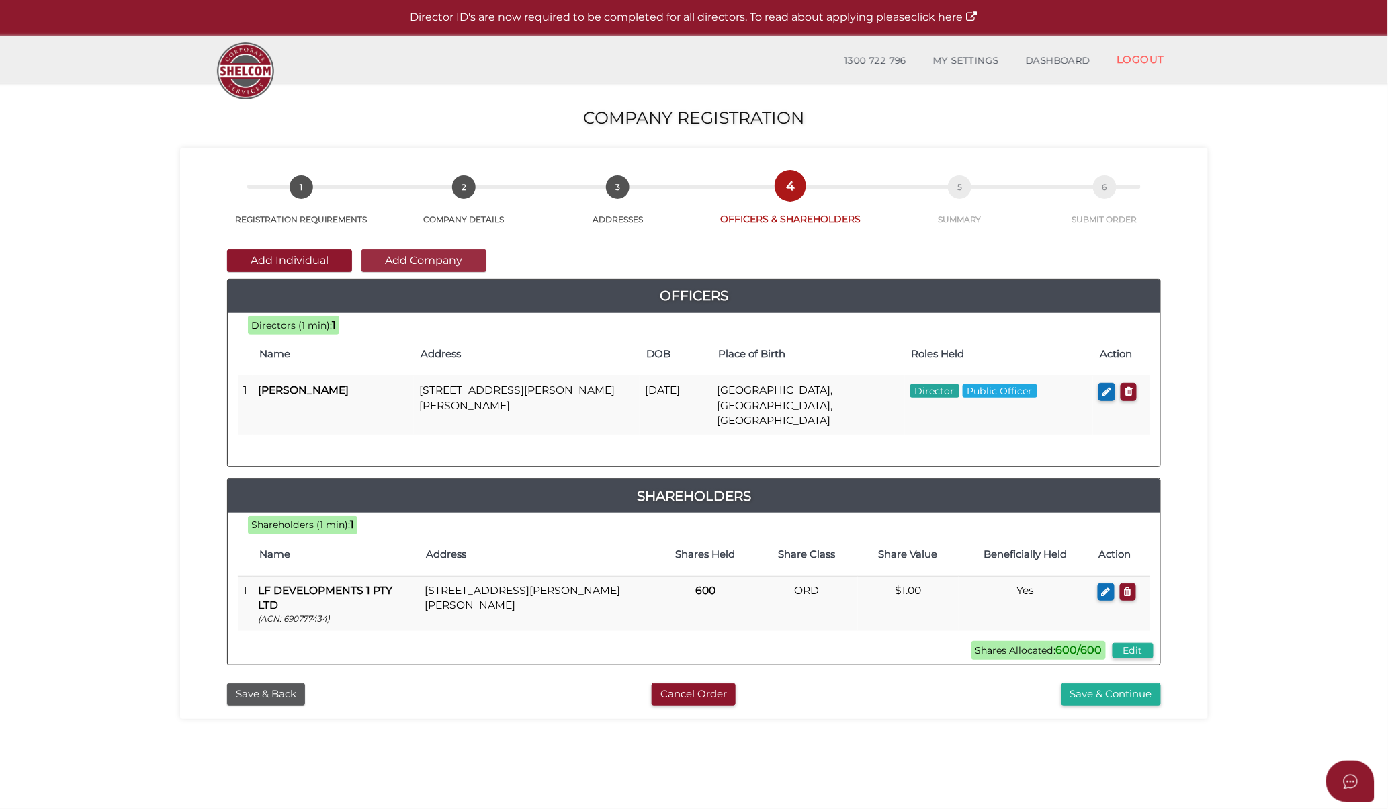
click at [398, 255] on button "Add Company" at bounding box center [423, 260] width 125 height 23
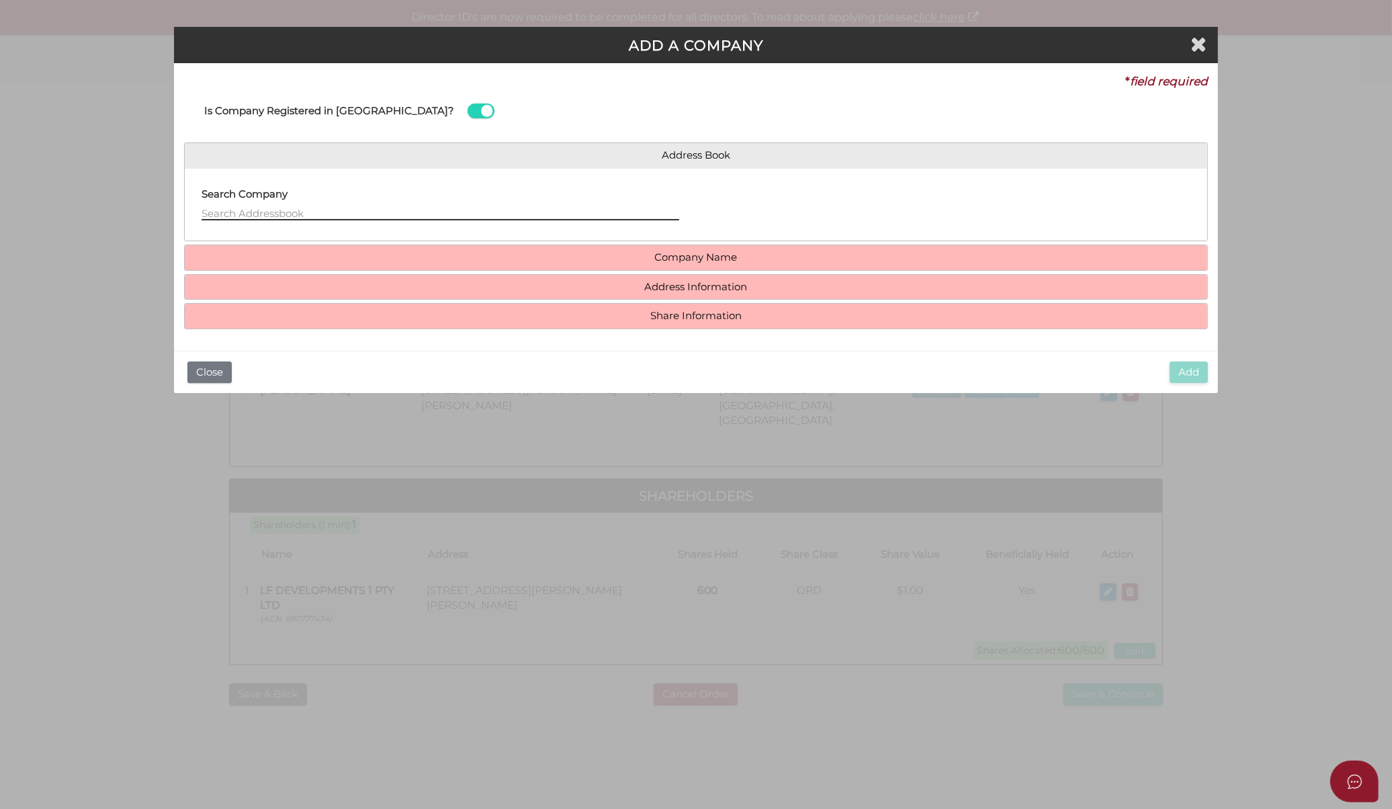
click at [320, 210] on input "text" at bounding box center [441, 213] width 478 height 15
type input "m"
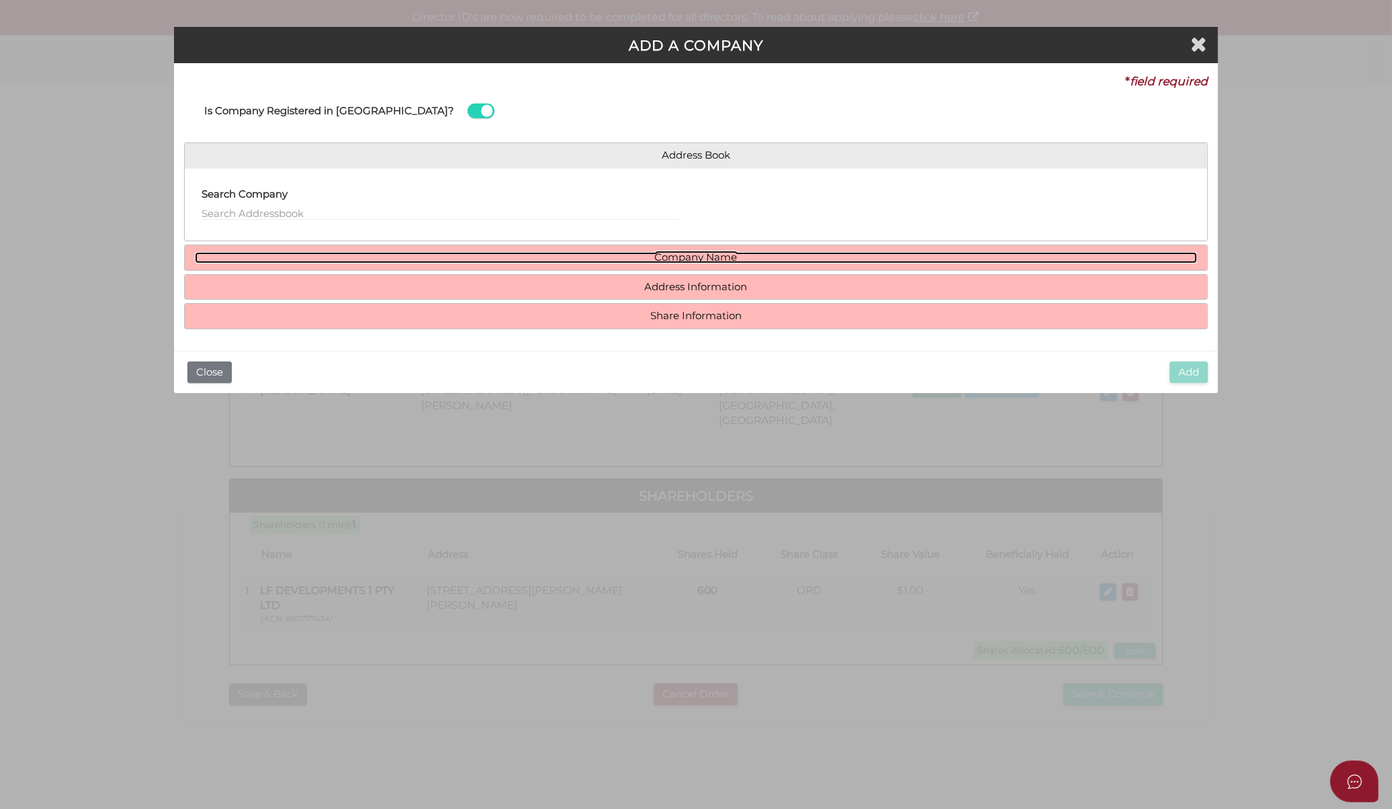
click at [307, 253] on link "Company Name" at bounding box center [696, 257] width 1003 height 11
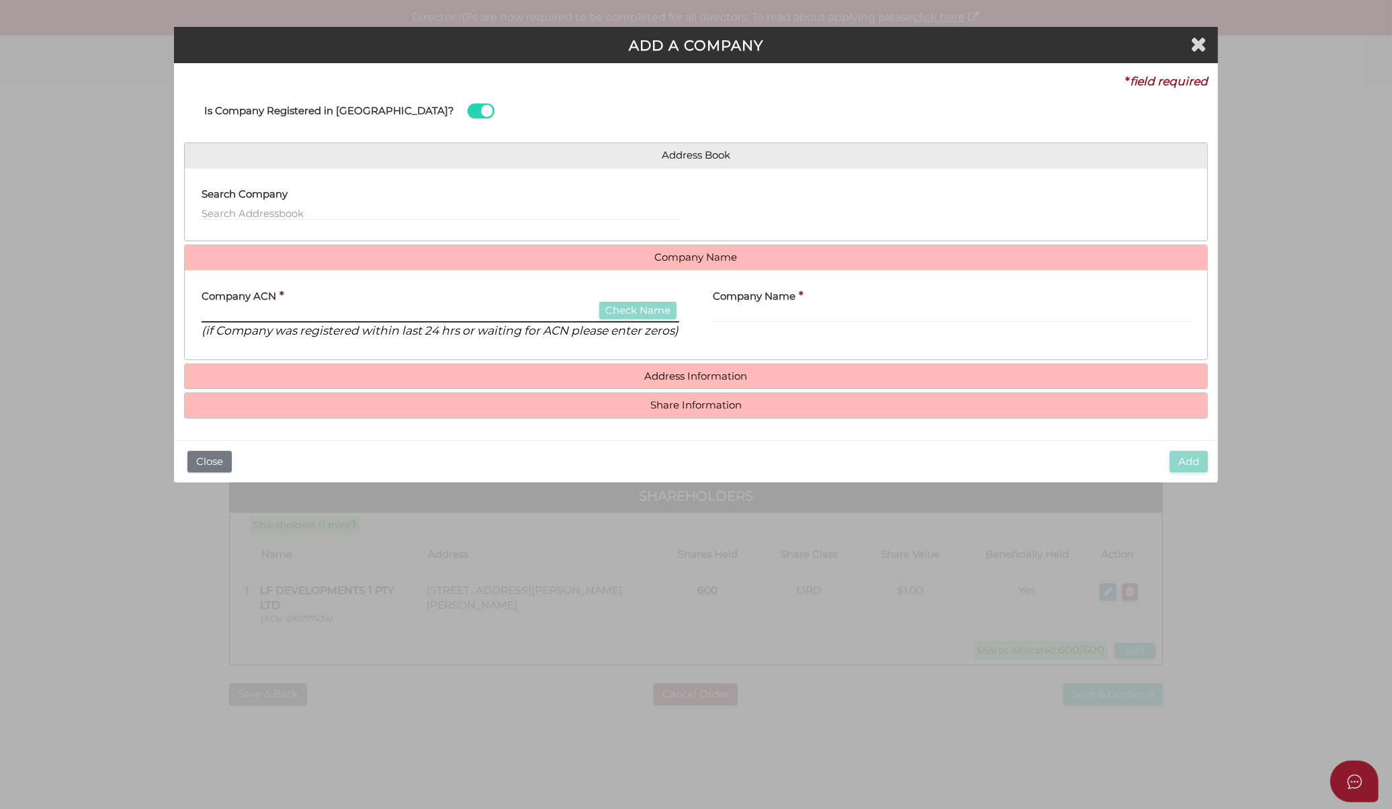
click at [270, 310] on input "text" at bounding box center [441, 315] width 478 height 15
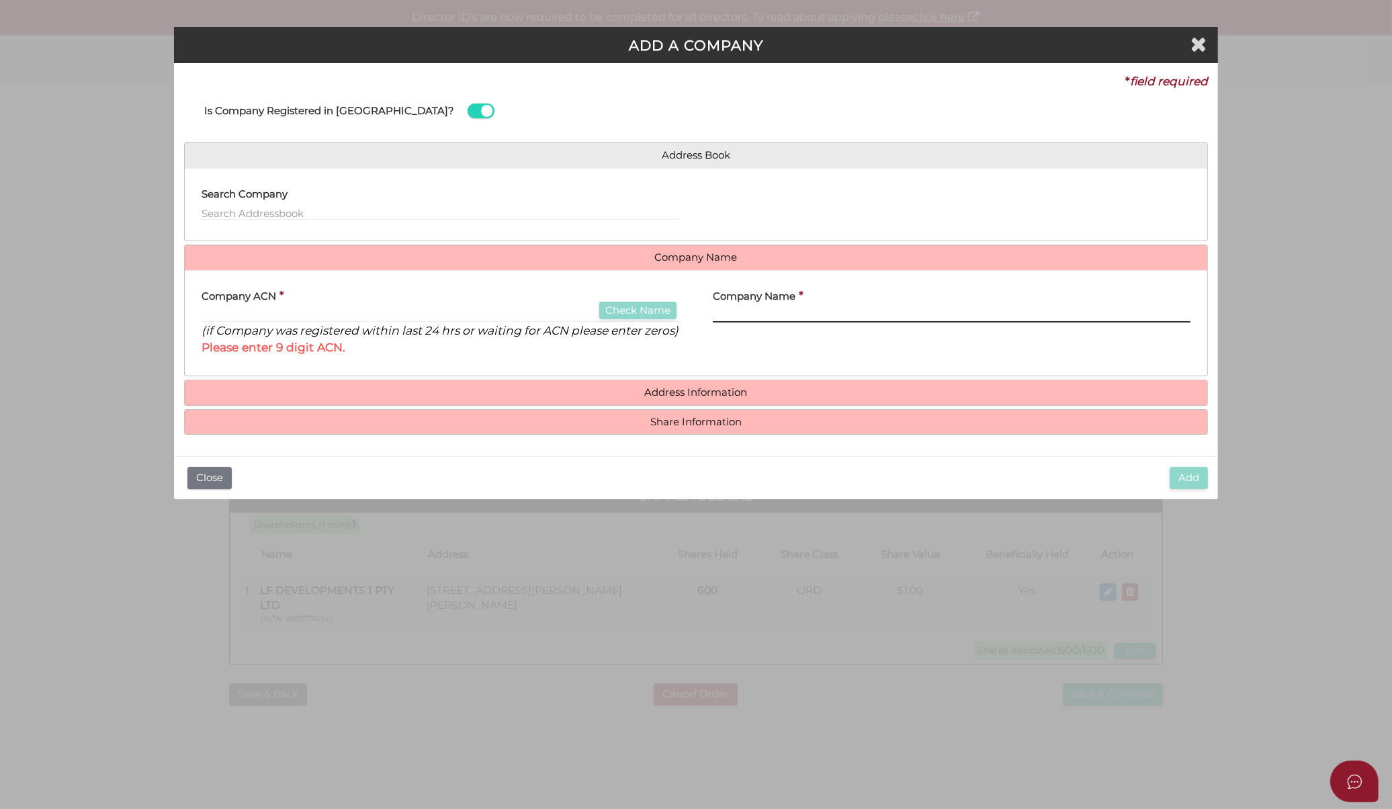
click at [860, 321] on input "text" at bounding box center [952, 315] width 478 height 15
click at [334, 207] on input "text" at bounding box center [441, 213] width 478 height 15
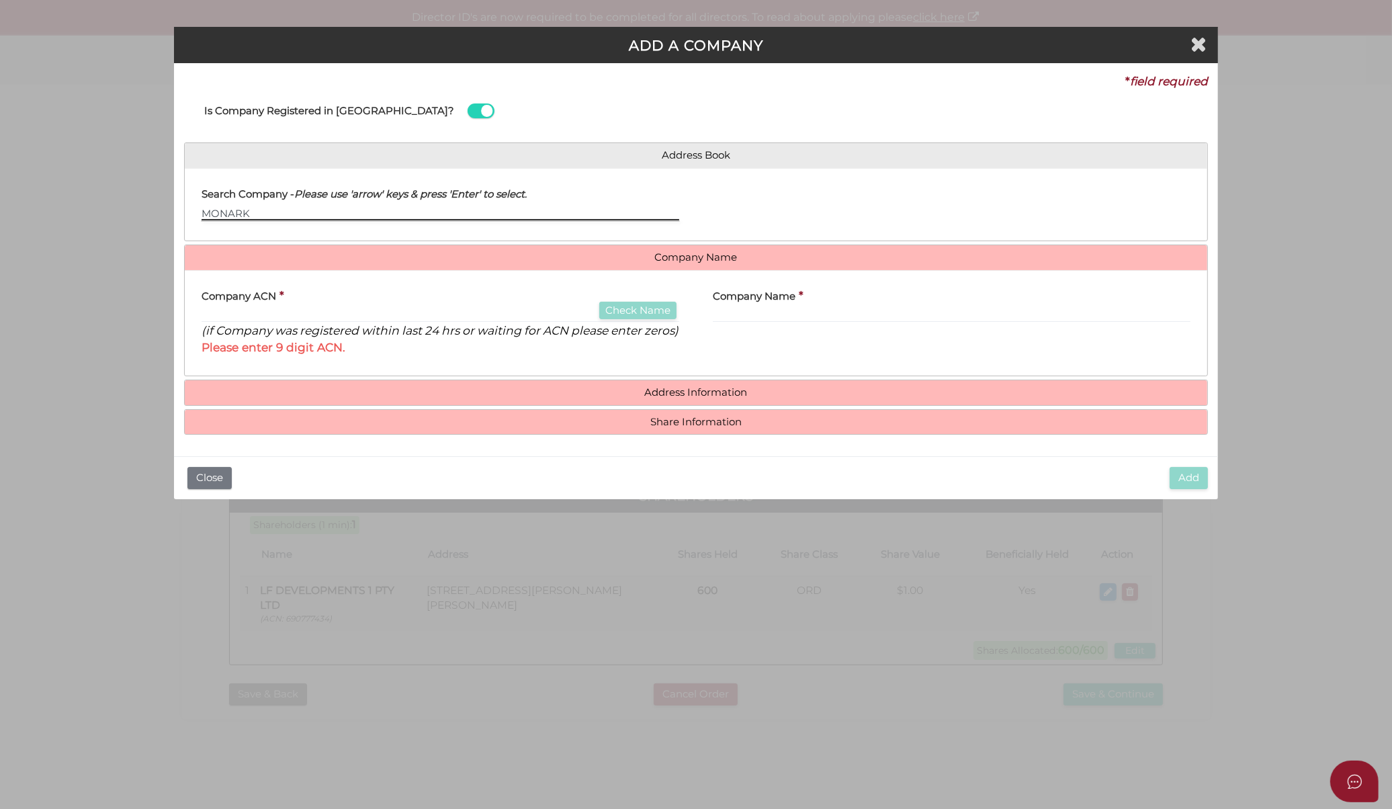
type input "MONARK"
click at [862, 301] on div "Company Name *" at bounding box center [952, 302] width 478 height 42
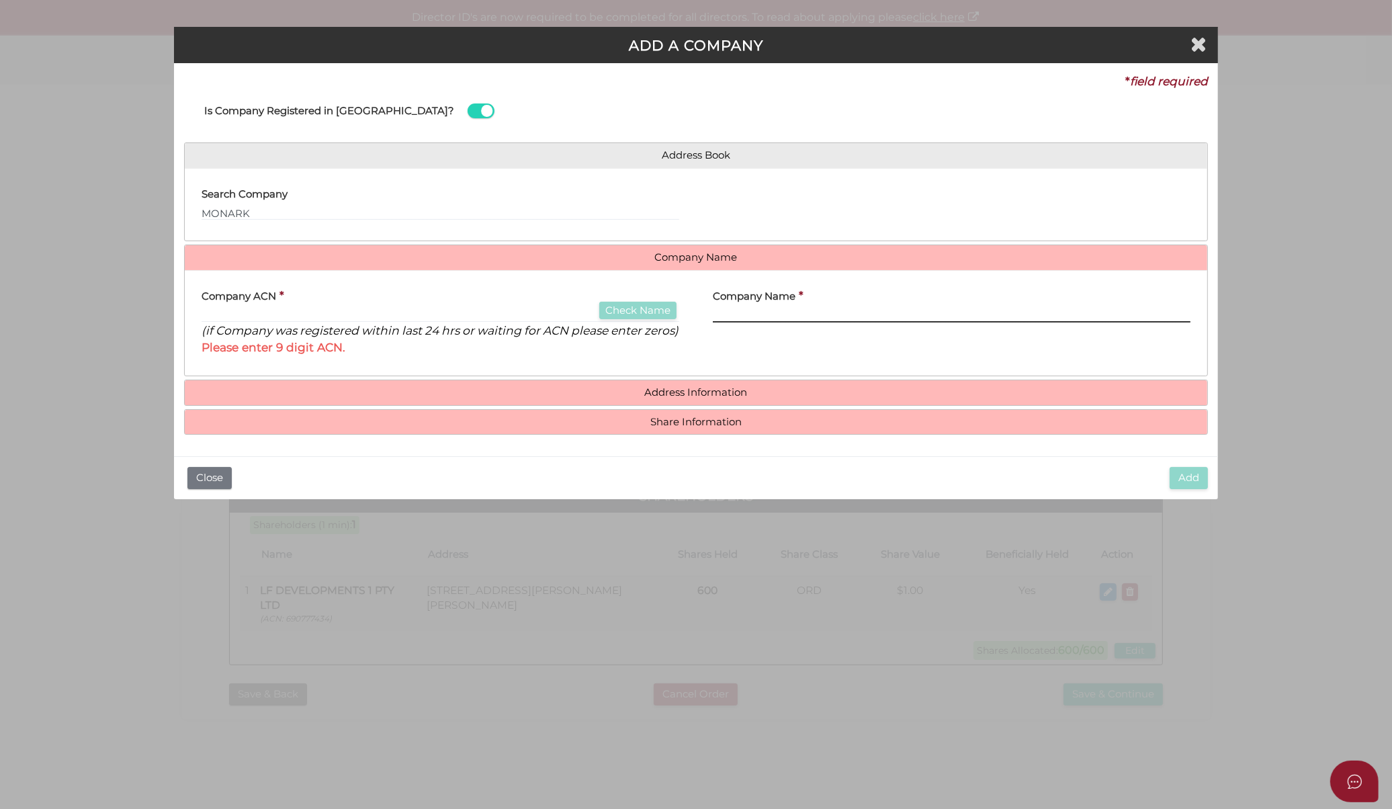
click at [842, 316] on input "text" at bounding box center [952, 315] width 478 height 15
click at [810, 314] on input "text" at bounding box center [952, 315] width 478 height 15
paste input "MONARK DEVELOPMENTS 138 PTY LTD"
type input "MONARK DEVELOPMENTS 138 PTY LTD"
click at [811, 344] on div "Company Name * MONARK DEVELOPMENTS 138 PTY LTD" at bounding box center [951, 323] width 511 height 85
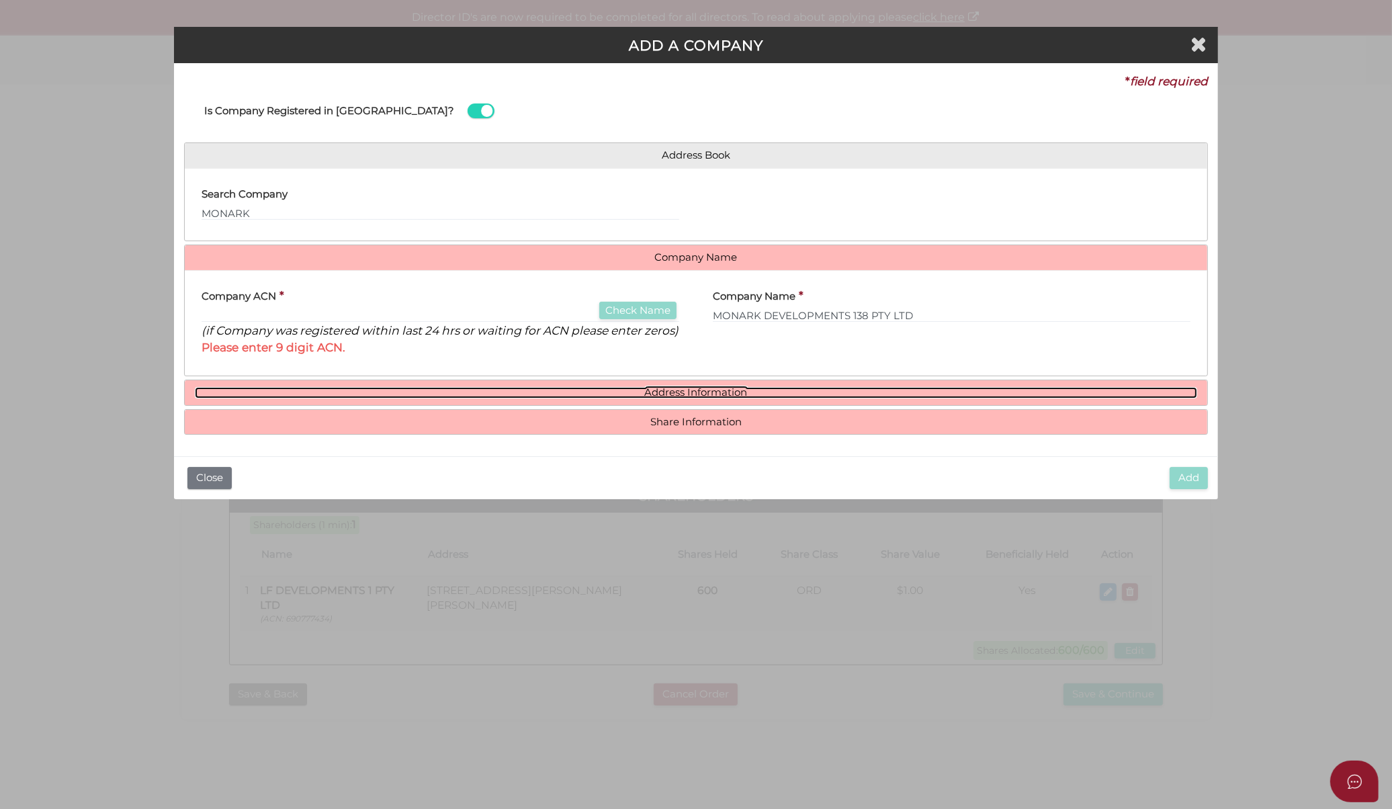
click at [755, 394] on link "Address Information" at bounding box center [696, 392] width 1003 height 11
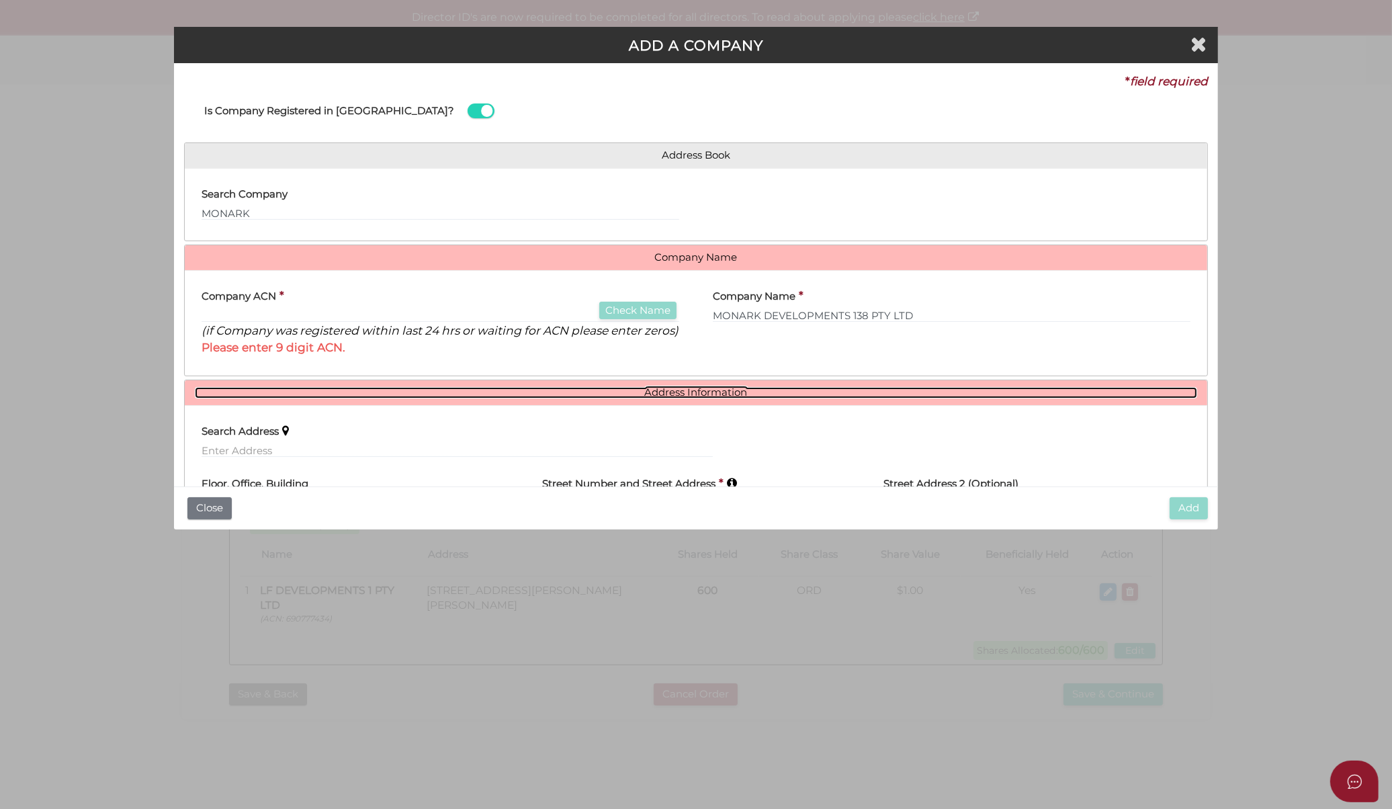
scroll to position [75, 0]
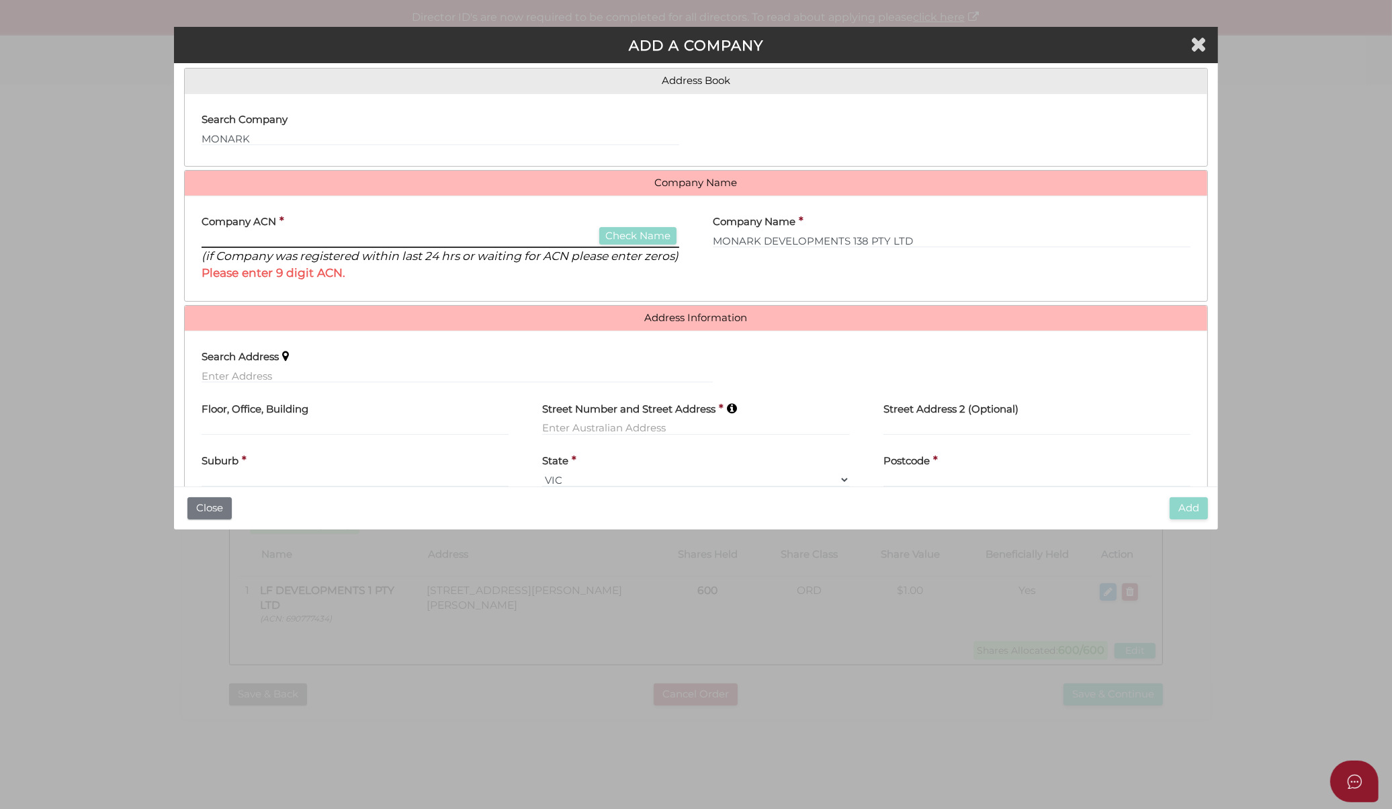
click at [470, 235] on input "text" at bounding box center [441, 240] width 478 height 15
paste input "138"
type input "138"
drag, startPoint x: 469, startPoint y: 246, endPoint x: 106, endPoint y: 220, distance: 363.8
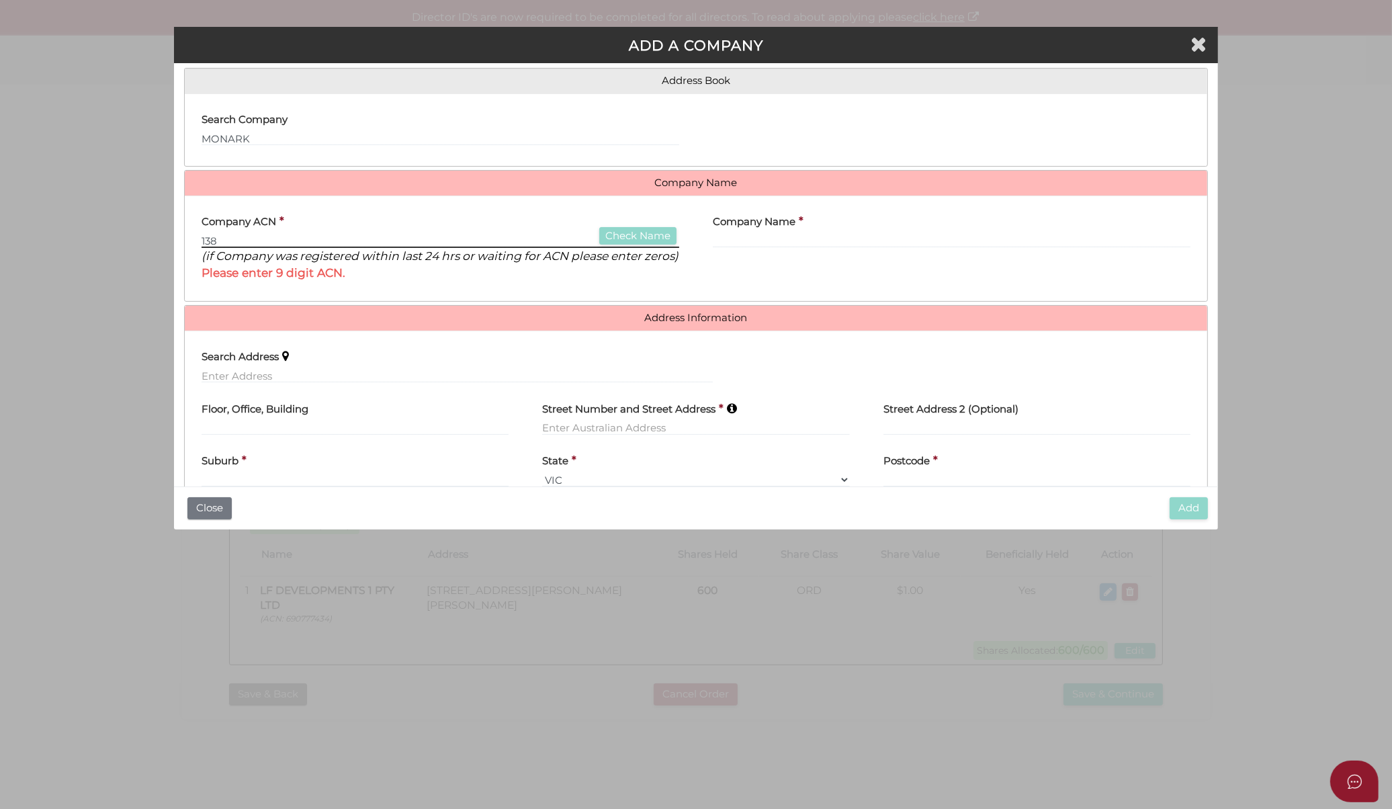
click at [106, 220] on div "ADD A COMPANY * field required Is Company Registered in Australia? Address Book…" at bounding box center [696, 404] width 1392 height 809
click at [210, 508] on button "Close" at bounding box center [209, 508] width 44 height 22
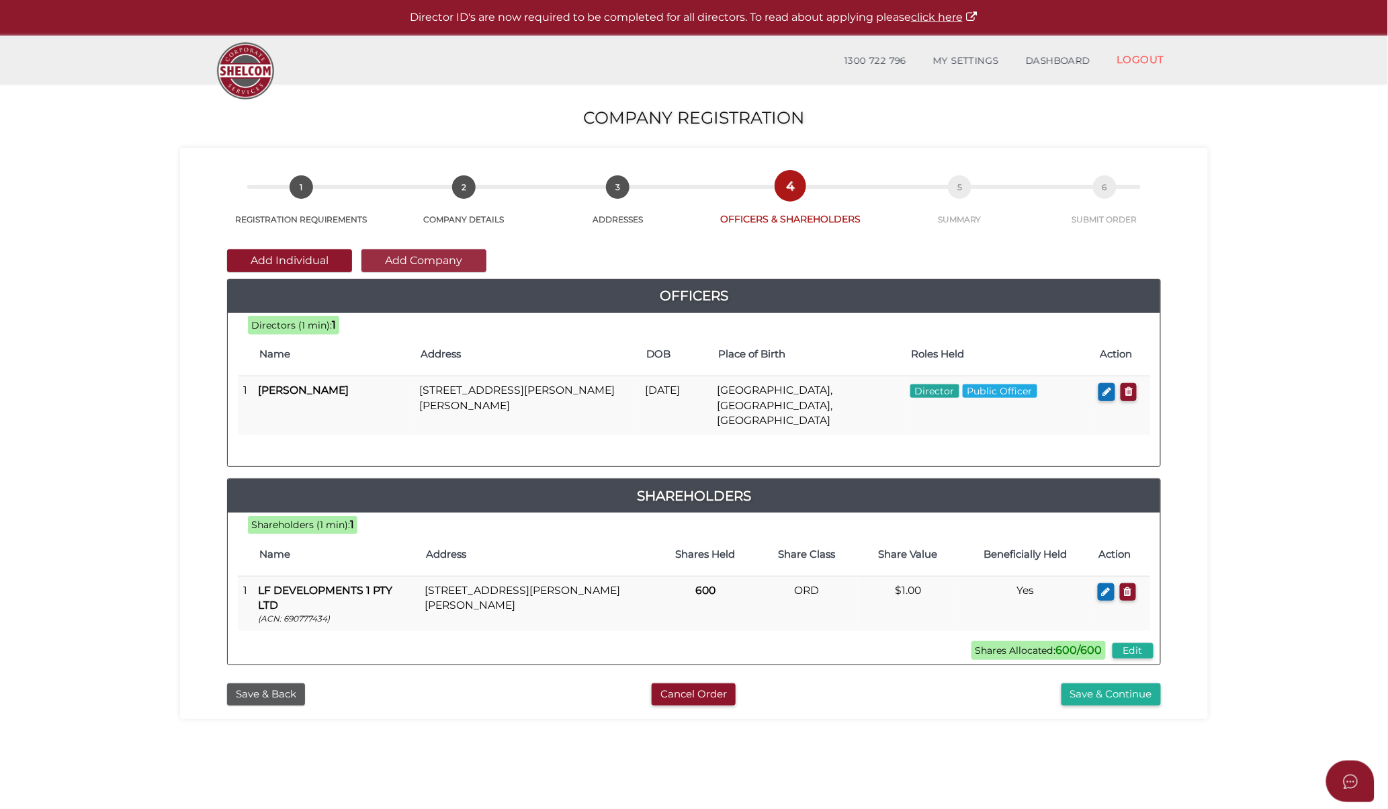
click at [435, 259] on button "Add Company" at bounding box center [423, 260] width 125 height 23
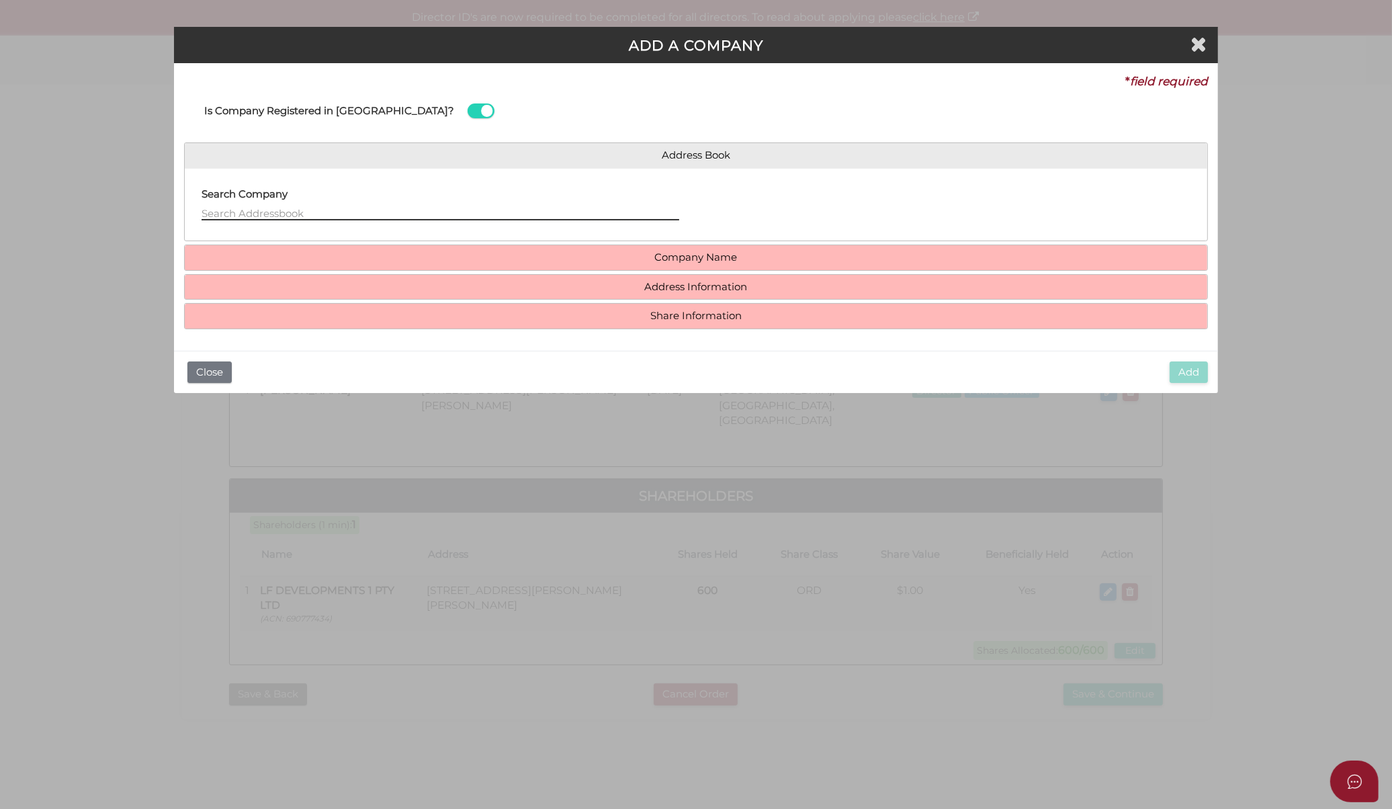
click at [443, 209] on input "text" at bounding box center [441, 213] width 478 height 15
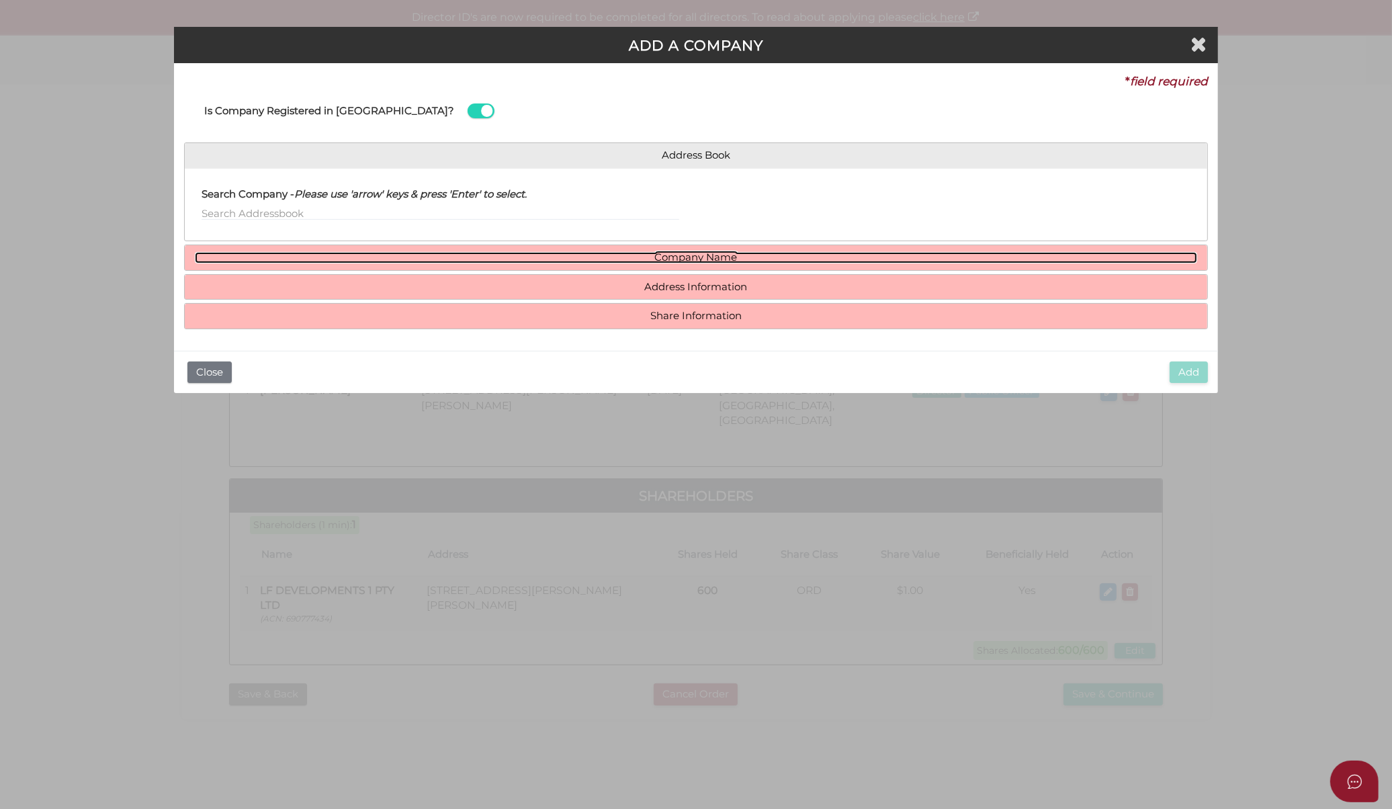
click at [695, 252] on link "Company Name" at bounding box center [696, 257] width 1003 height 11
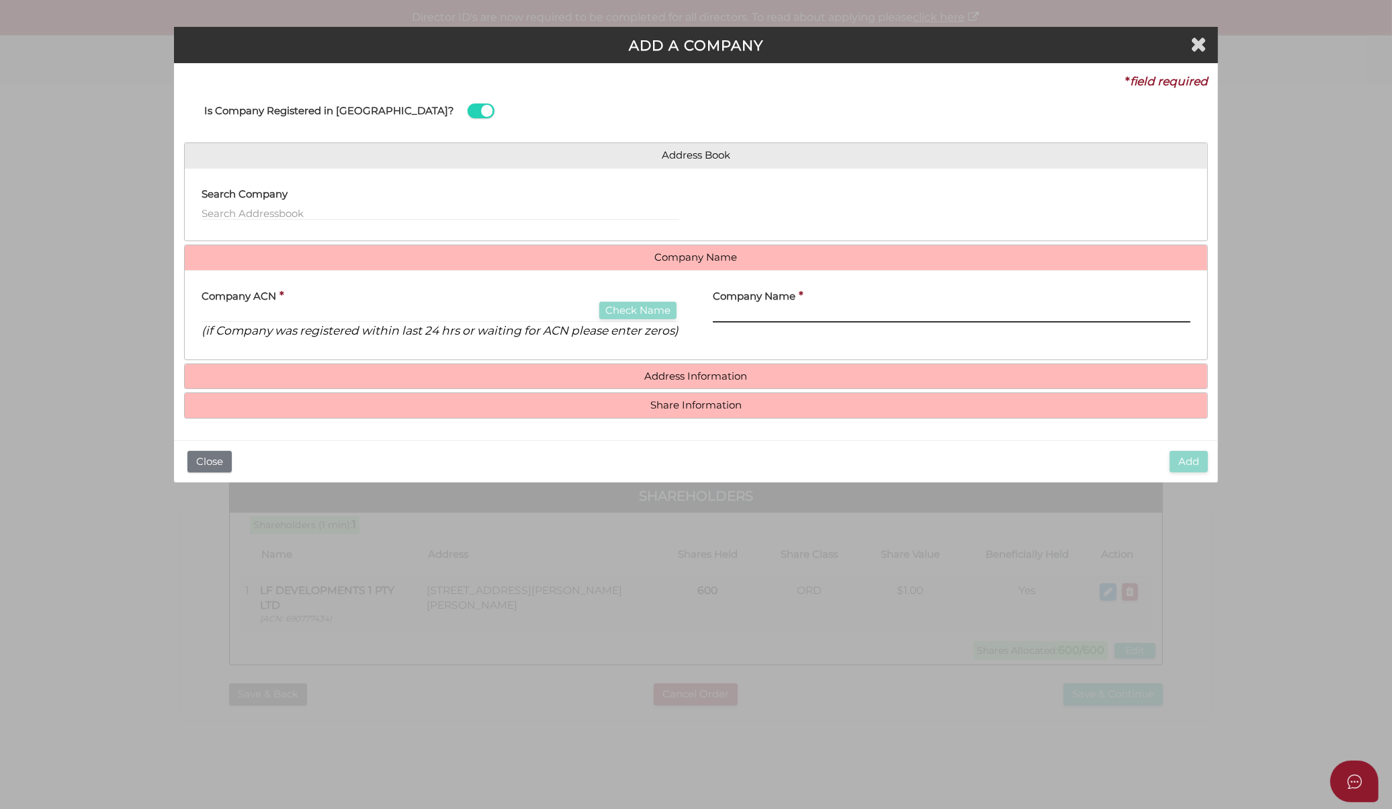
click at [730, 309] on input "text" at bounding box center [952, 315] width 478 height 15
click at [351, 321] on input "text" at bounding box center [441, 315] width 478 height 15
paste input "674922733"
type input "674922733"
click at [641, 304] on button "Check Name" at bounding box center [637, 311] width 77 height 18
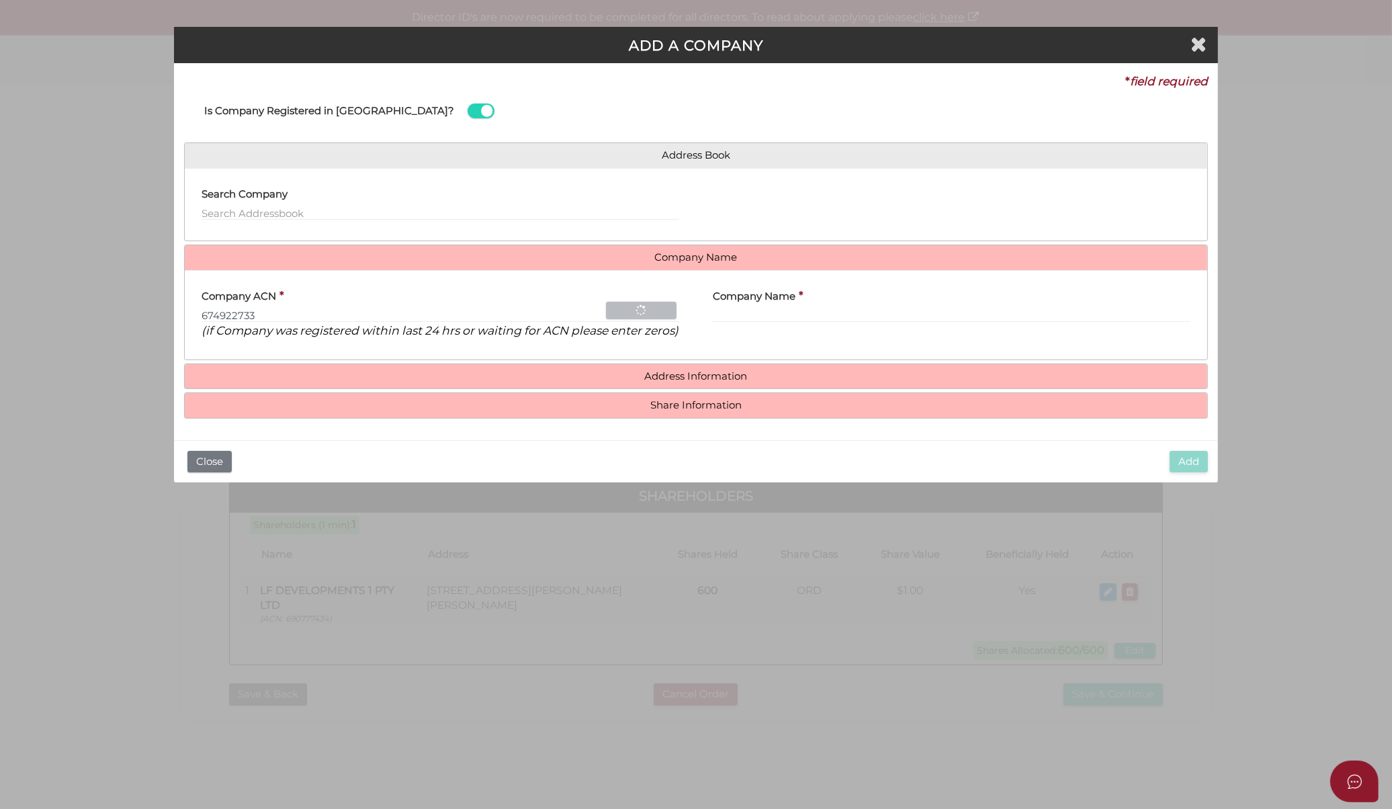
type input "MONARK DEVELOPMENTS 138 PTY LTD"
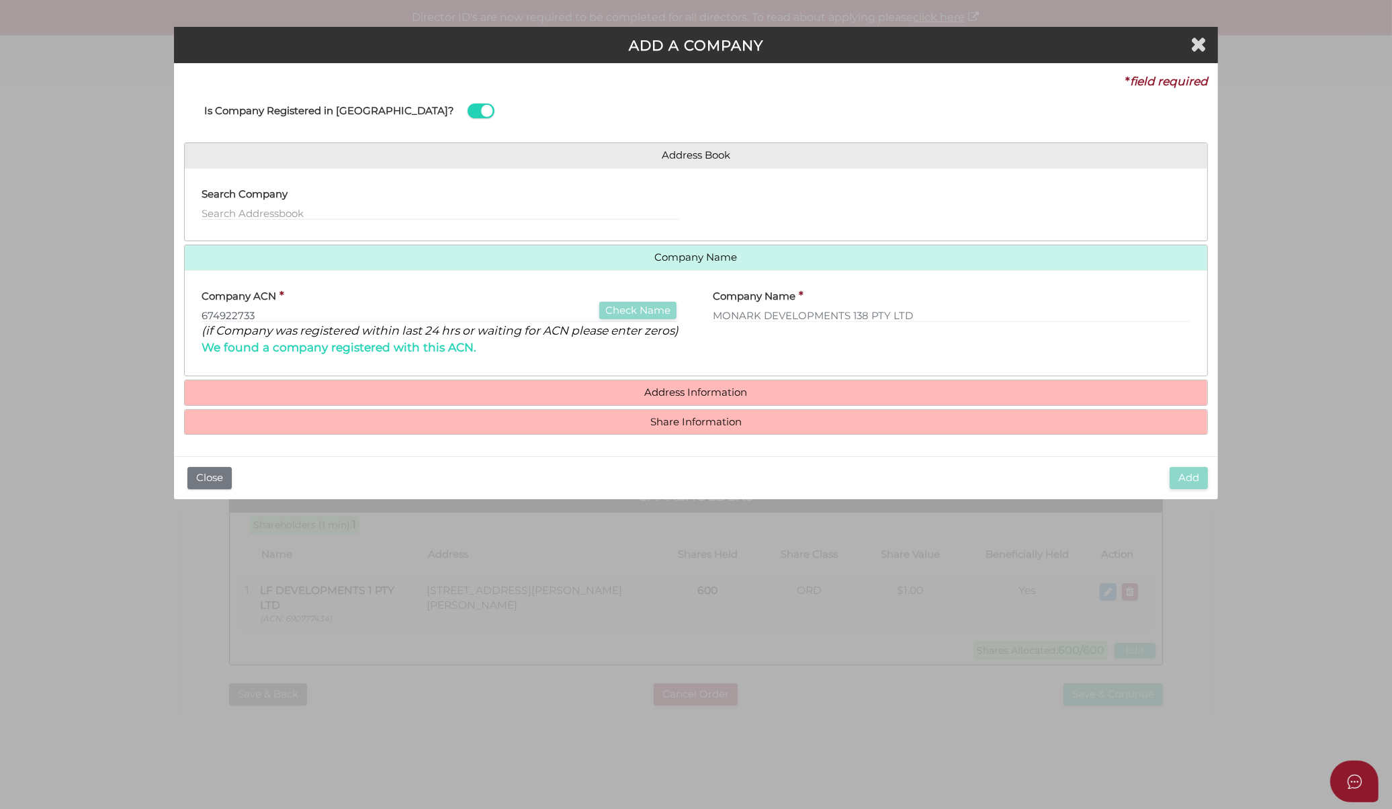
click at [796, 377] on div "Address Book Search Company Company Name Company ACN * 674922733 Check Name (if…" at bounding box center [696, 288] width 1024 height 292
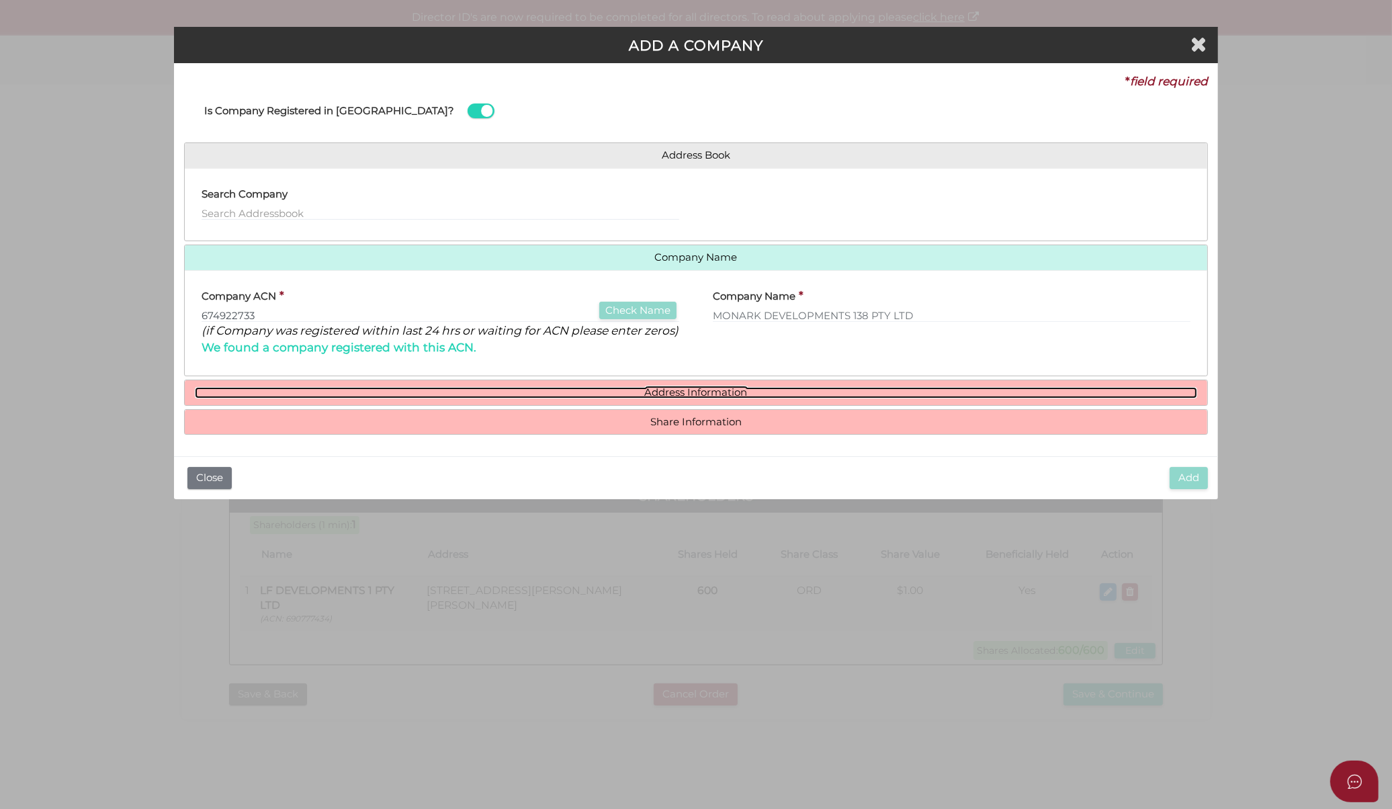
click at [783, 391] on link "Address Information" at bounding box center [696, 392] width 1003 height 11
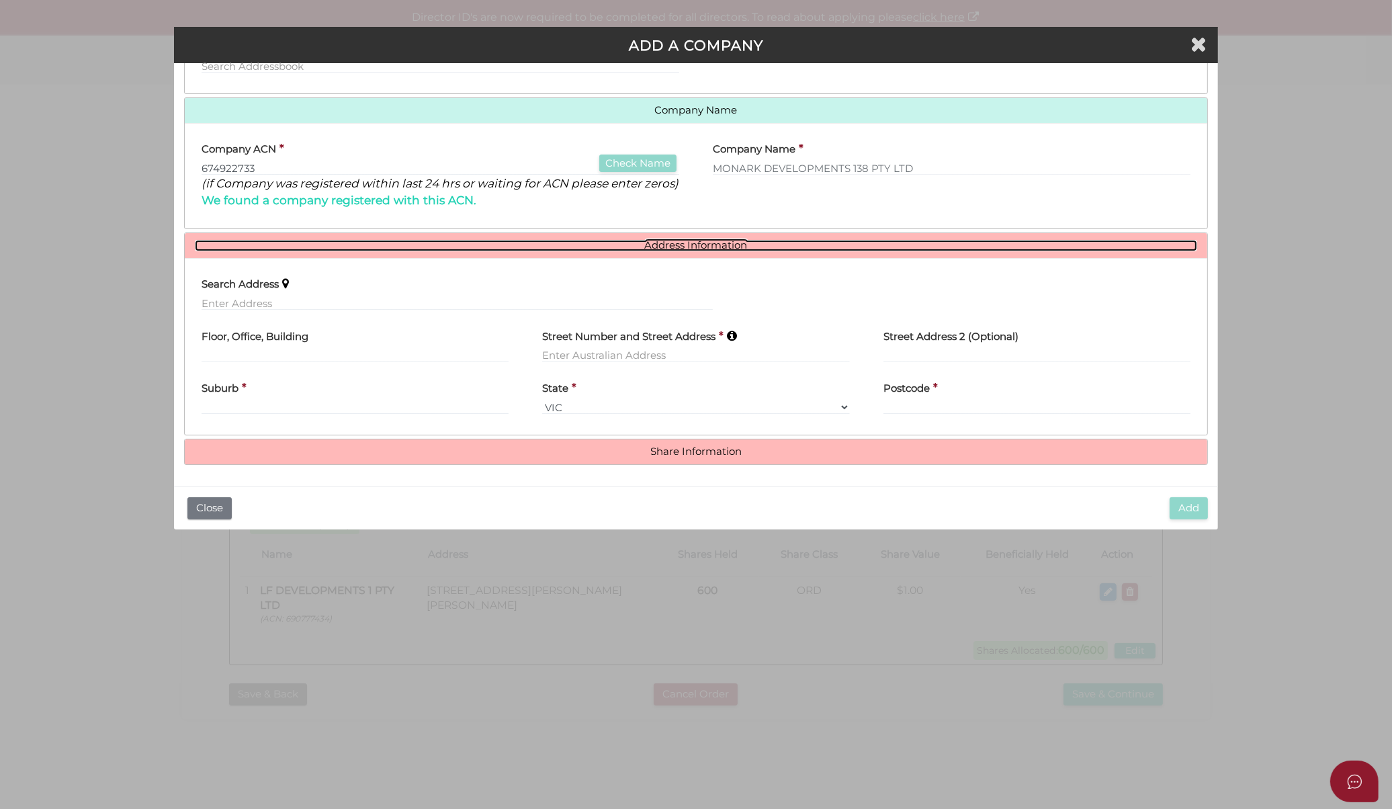
scroll to position [163, 0]
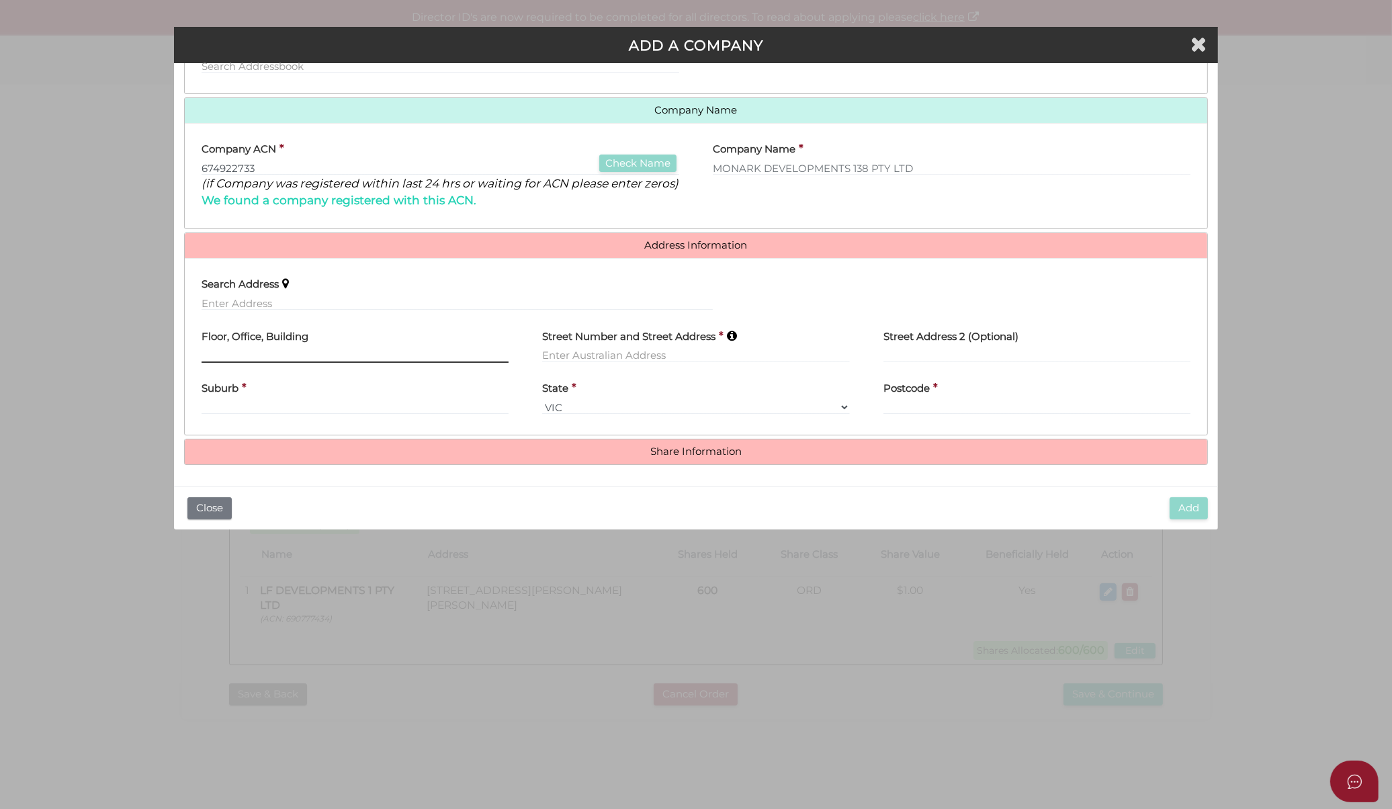
click at [253, 359] on input "text" at bounding box center [355, 355] width 307 height 15
click at [404, 310] on input "text" at bounding box center [457, 303] width 511 height 15
paste input "LEVEL 2, 390 MALVERN RD, PRAHRAN VIC 3181"
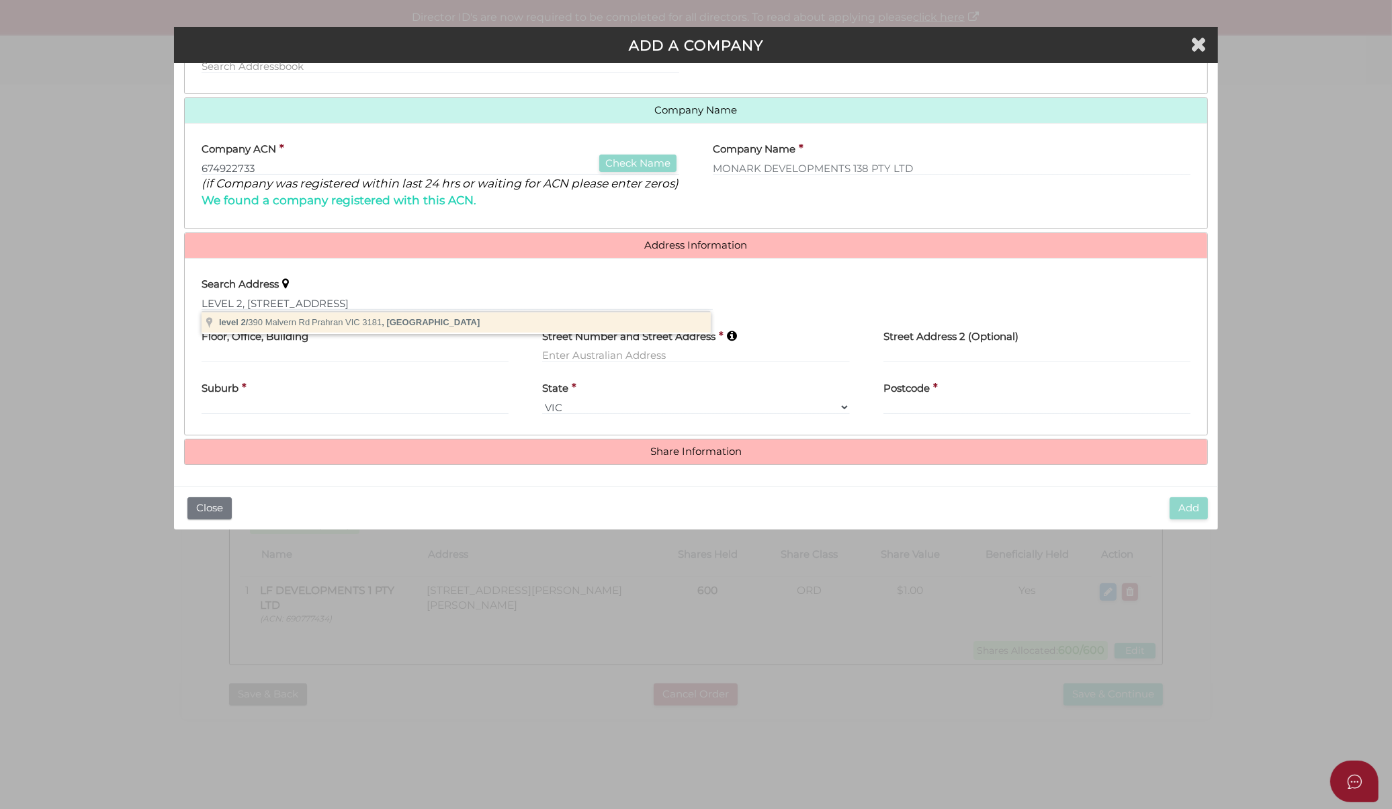
type input "level 2/390 Malvern Rd, Prahran VIC 3181, Australia"
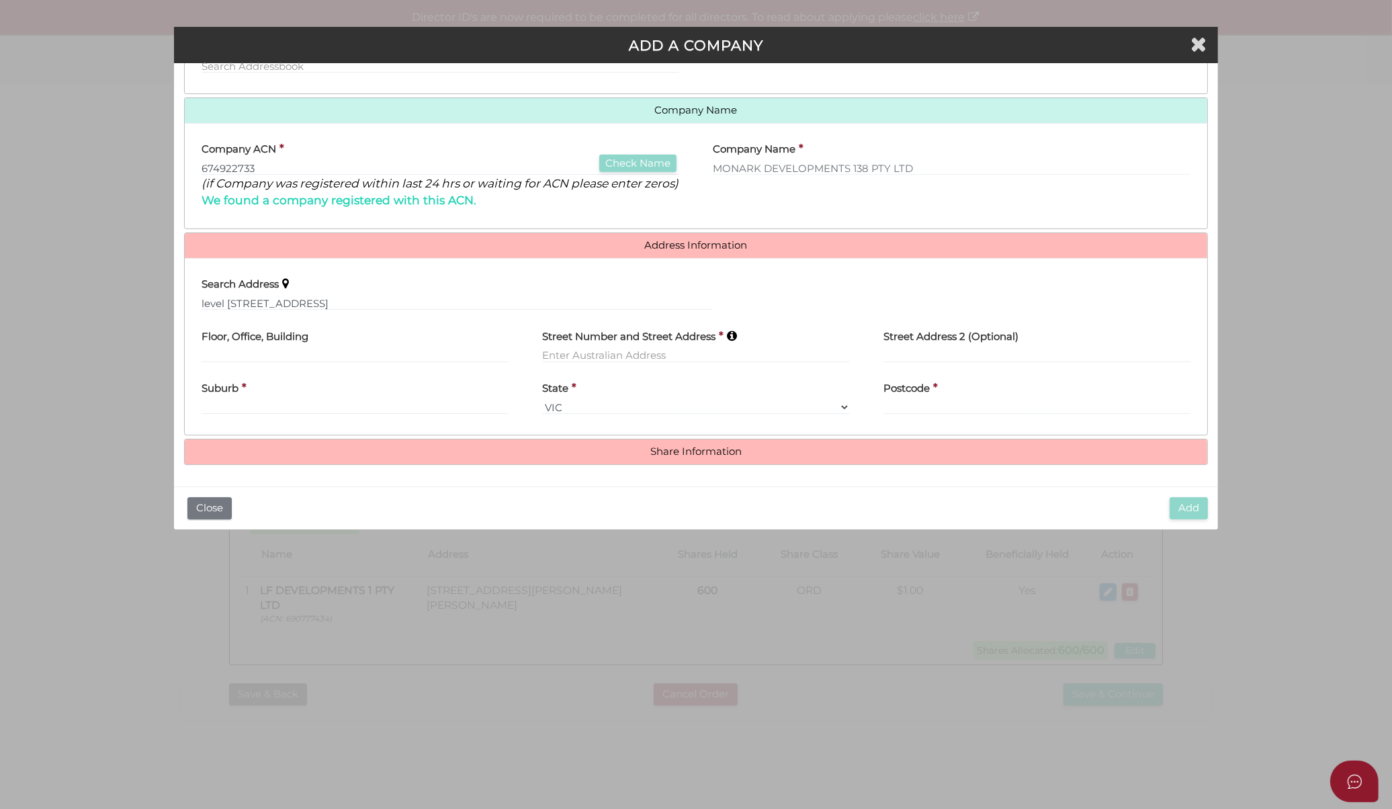
type input "level 2"
type input "390 Malvern Road"
type input "Prahran"
select select "VIC"
type input "3181"
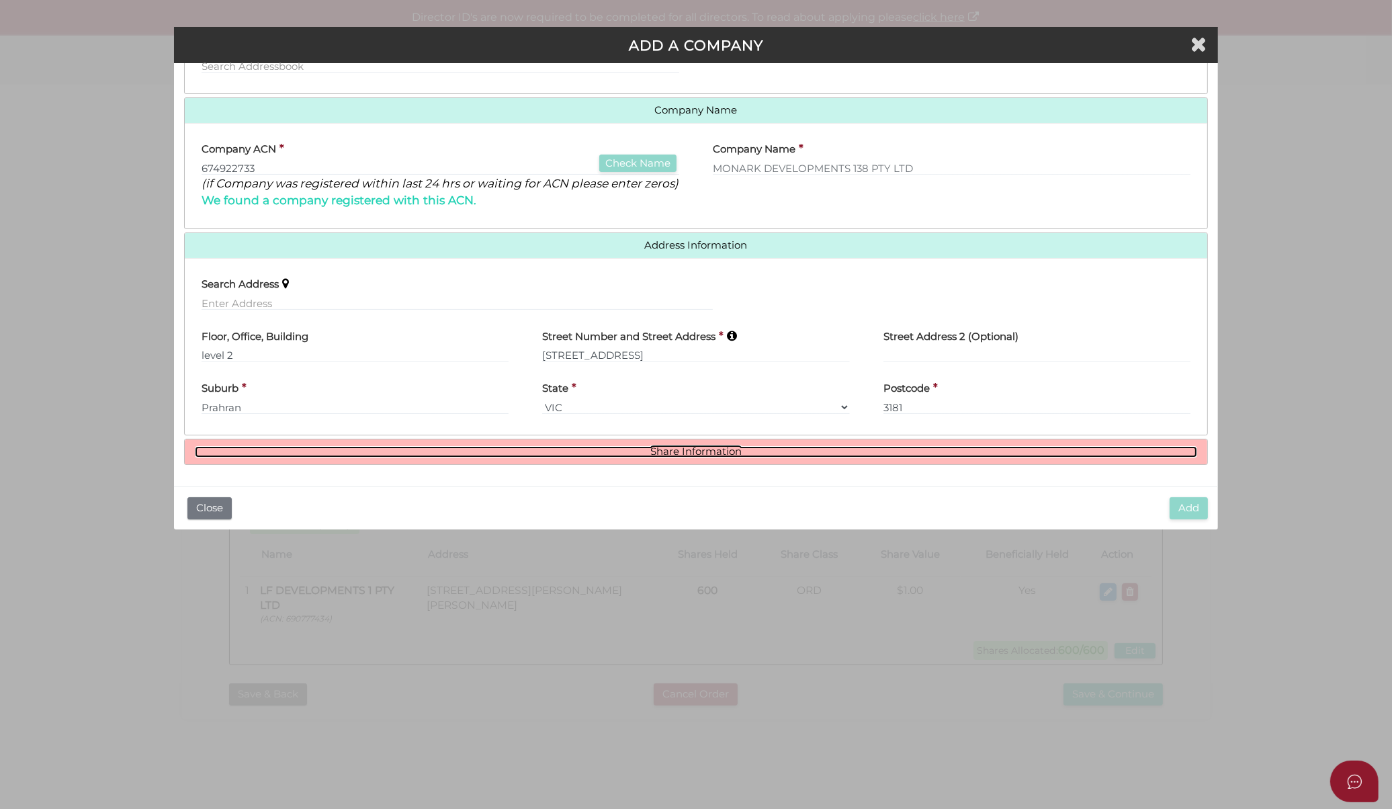
click at [591, 455] on link "Share Information" at bounding box center [696, 451] width 1003 height 11
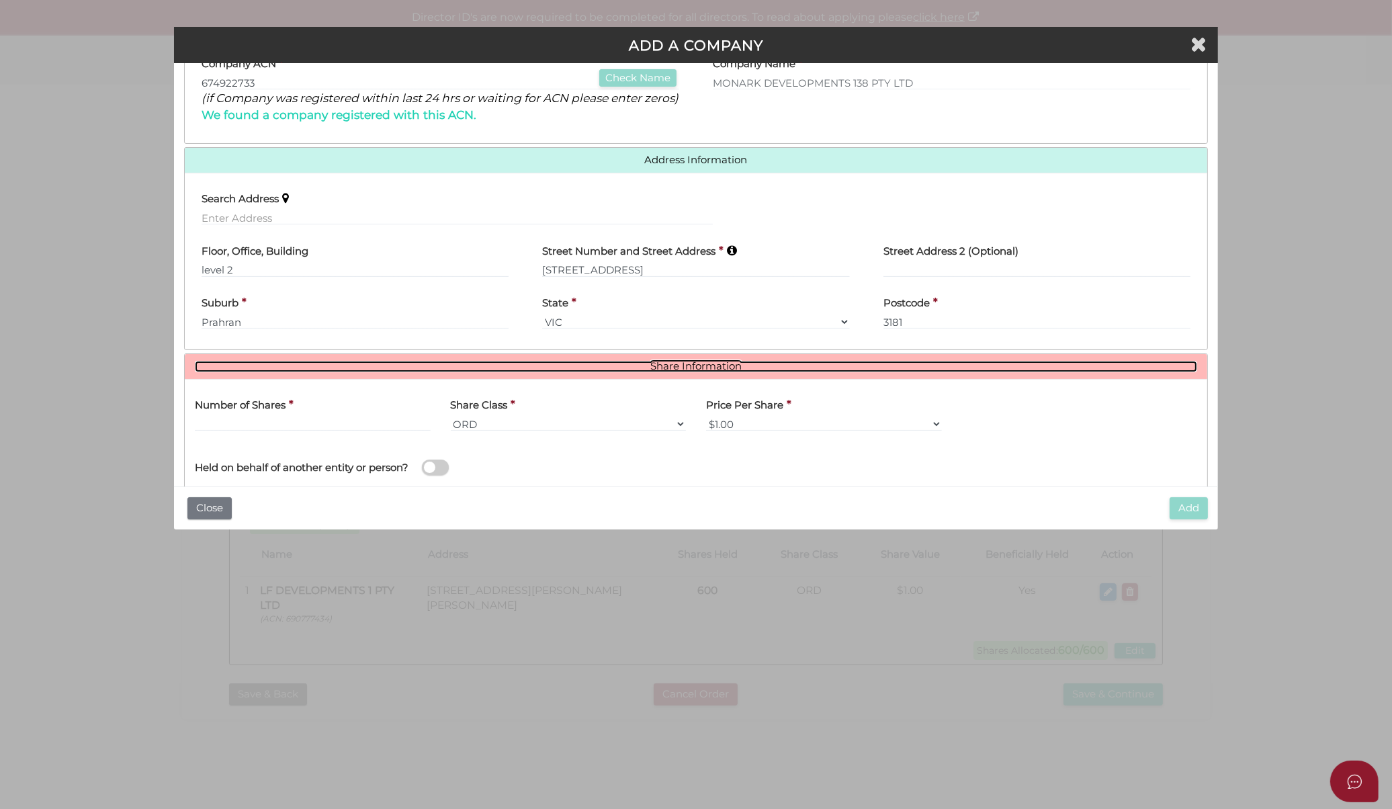
scroll to position [327, 0]
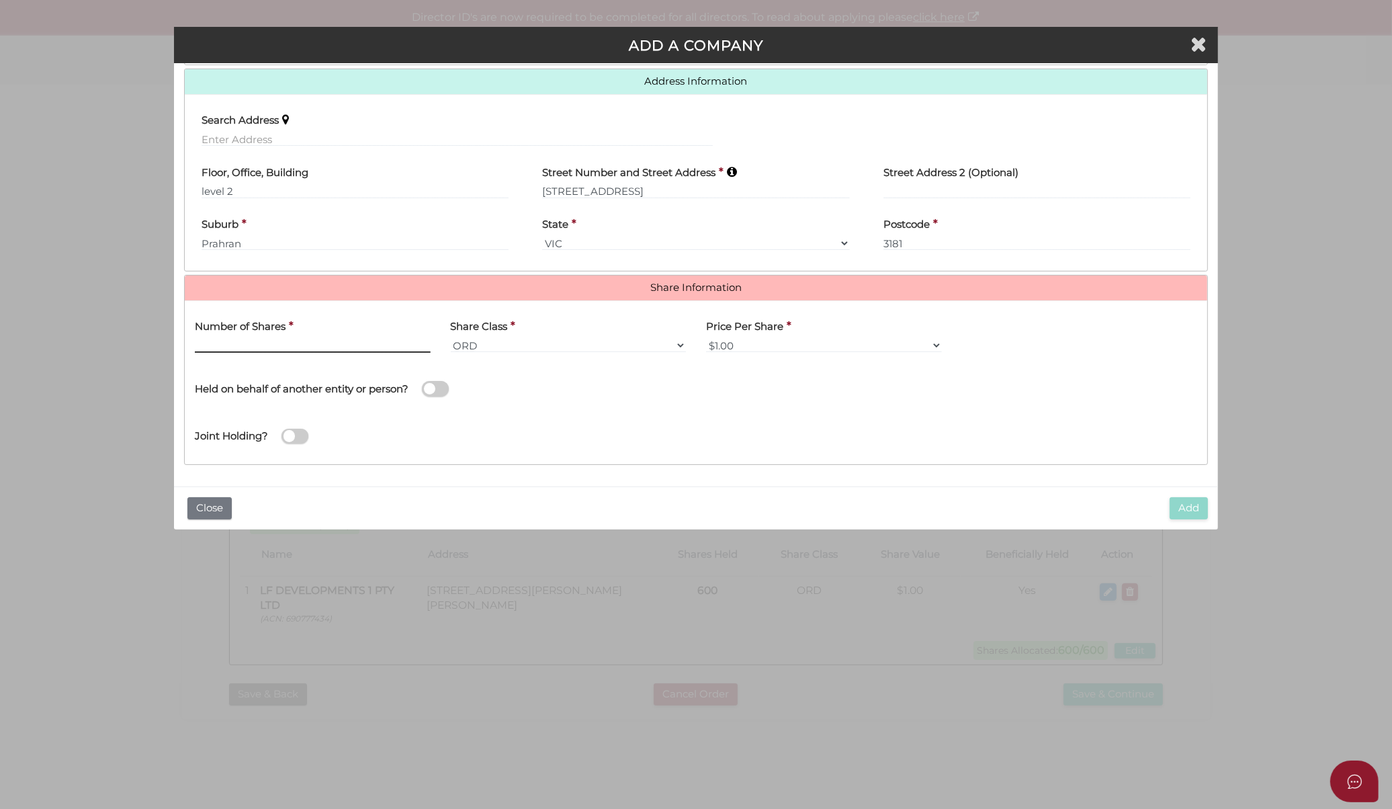
click at [282, 351] on input "text" at bounding box center [313, 345] width 236 height 15
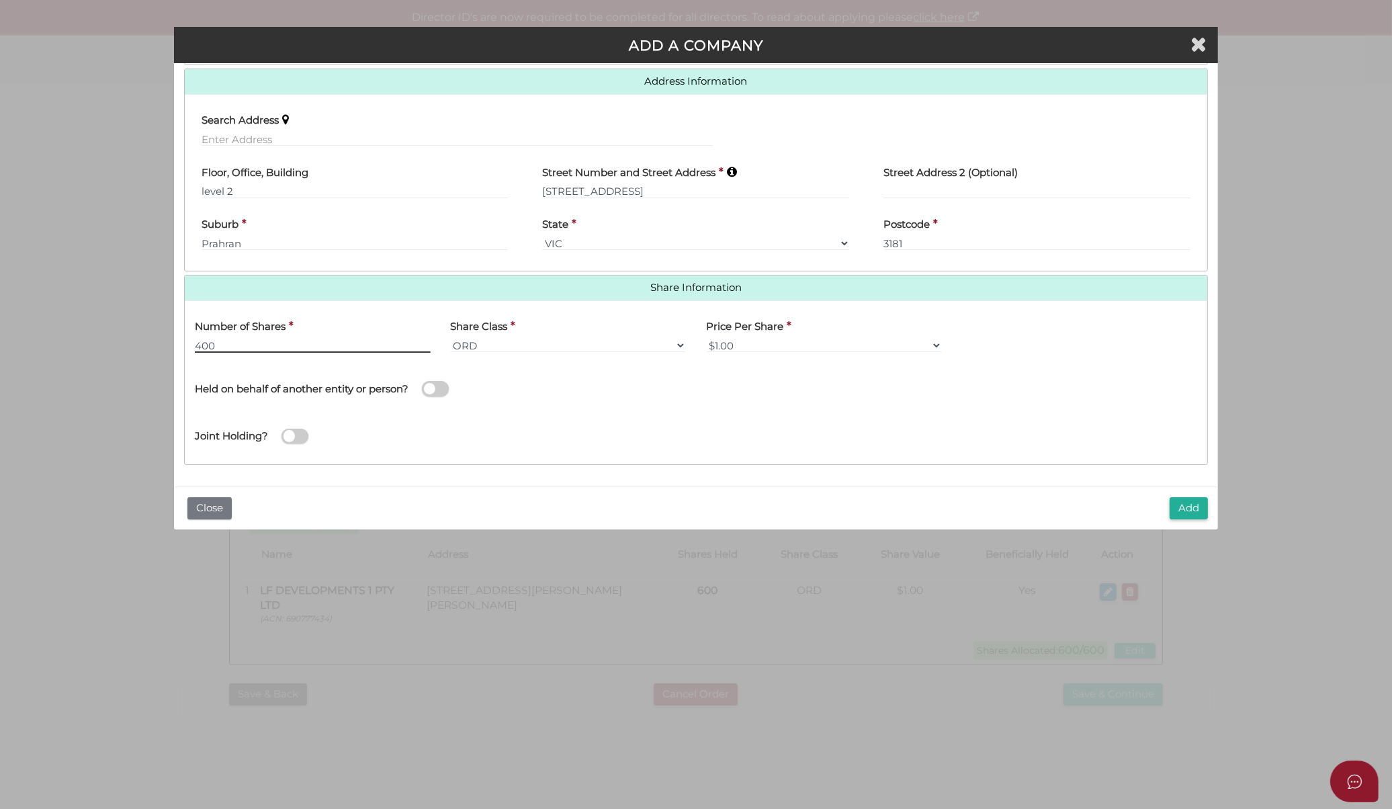
type input "400"
click at [892, 429] on div "Joint Holding?" at bounding box center [696, 433] width 1023 height 44
click at [1173, 514] on button "Add" at bounding box center [1189, 508] width 38 height 22
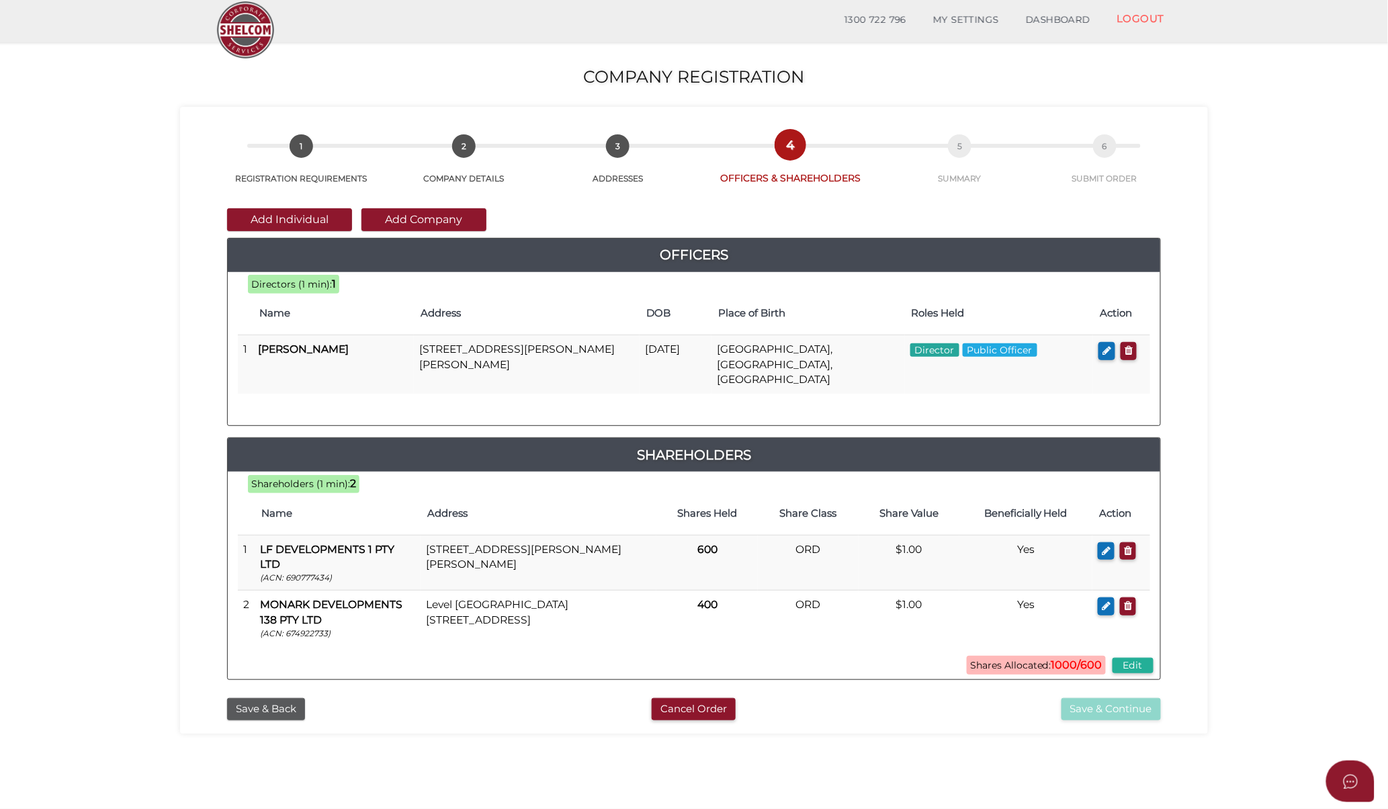
scroll to position [75, 0]
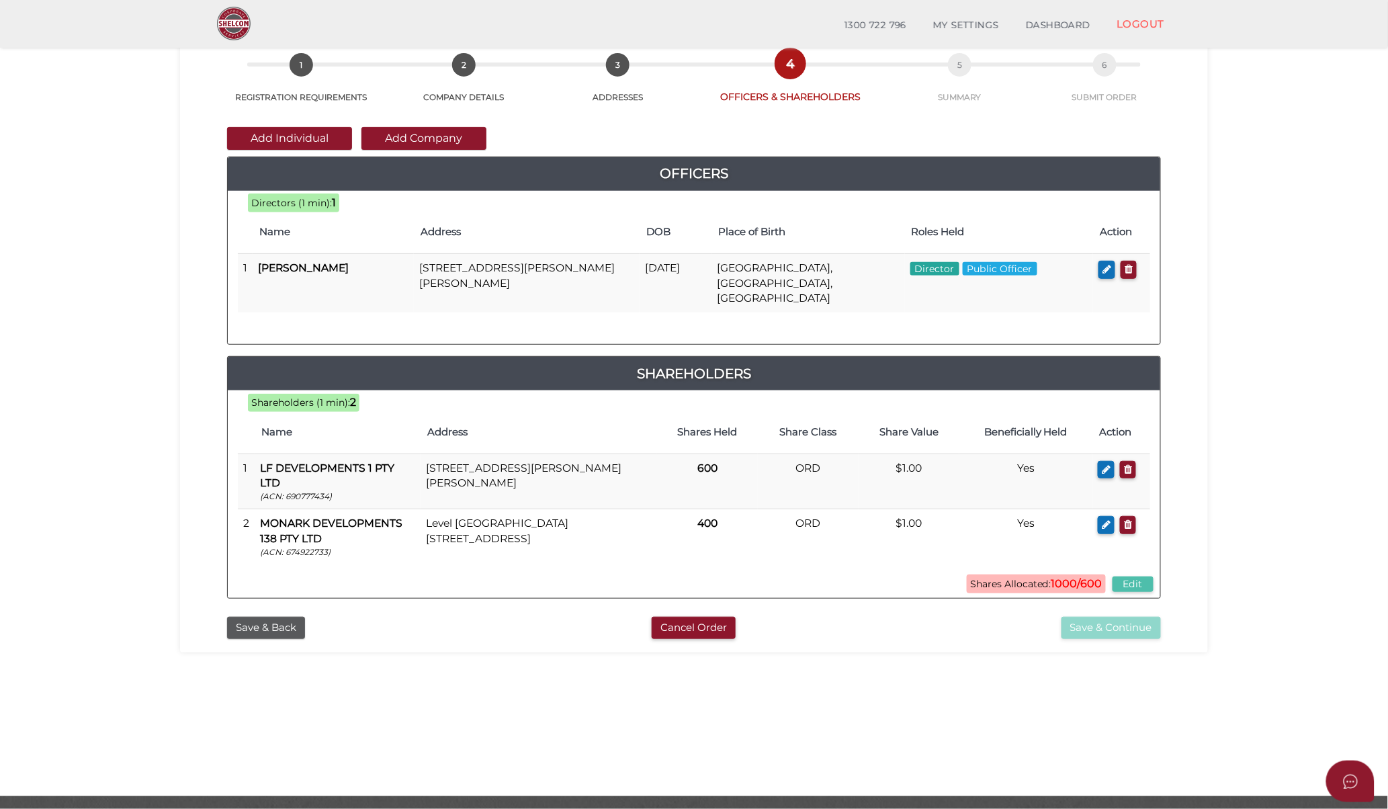
click at [1116, 577] on button "Edit" at bounding box center [1133, 584] width 41 height 15
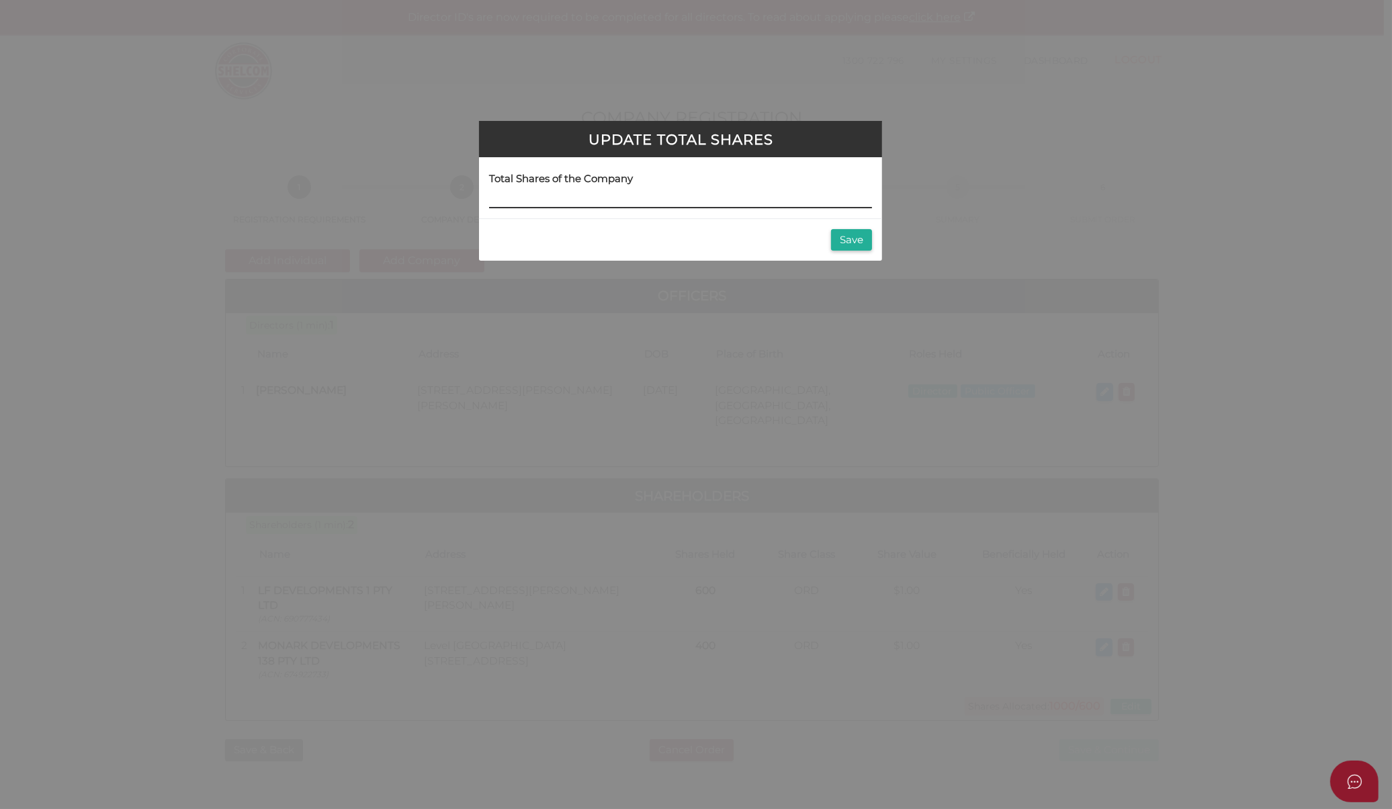
click at [630, 202] on input at bounding box center [680, 201] width 383 height 15
type input "1000"
click at [862, 232] on button "Save" at bounding box center [851, 240] width 41 height 22
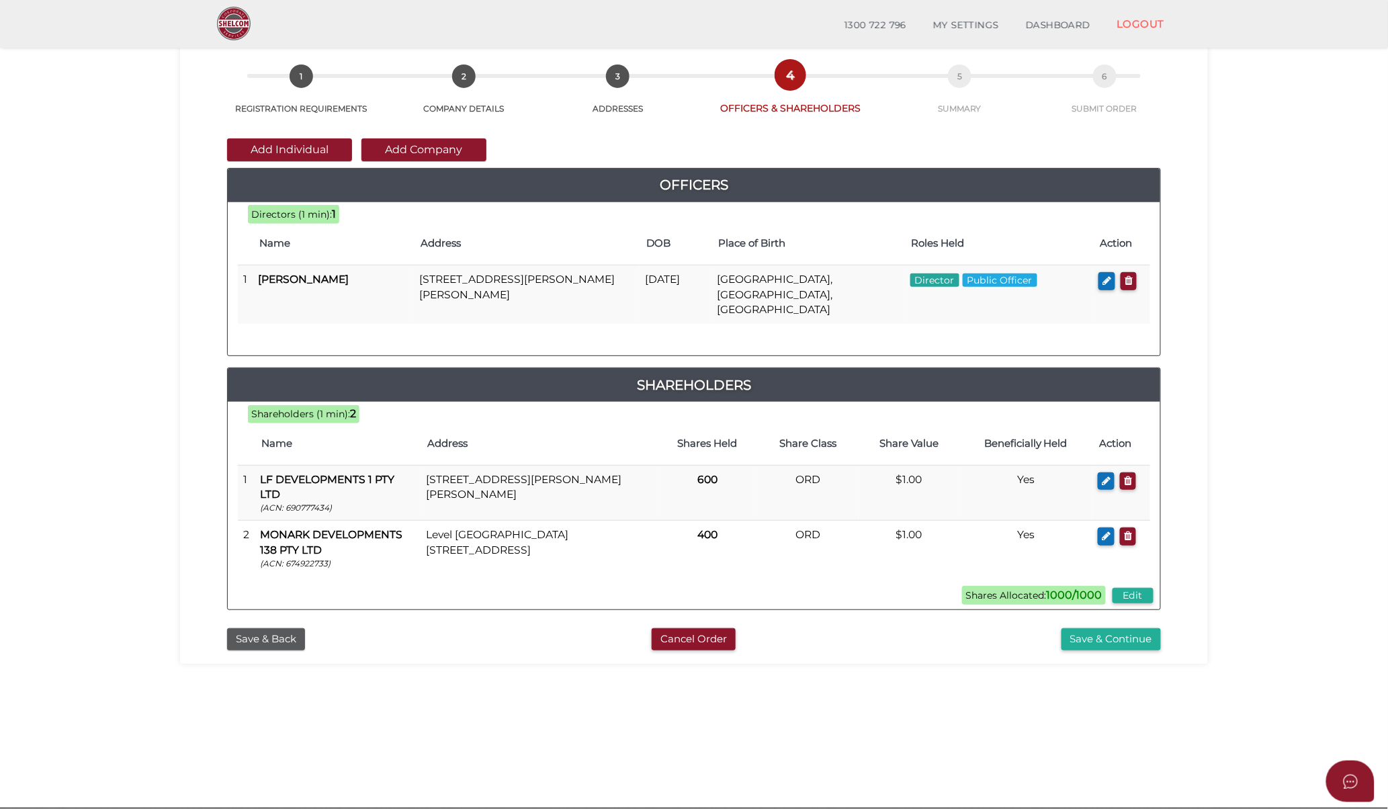
scroll to position [113, 0]
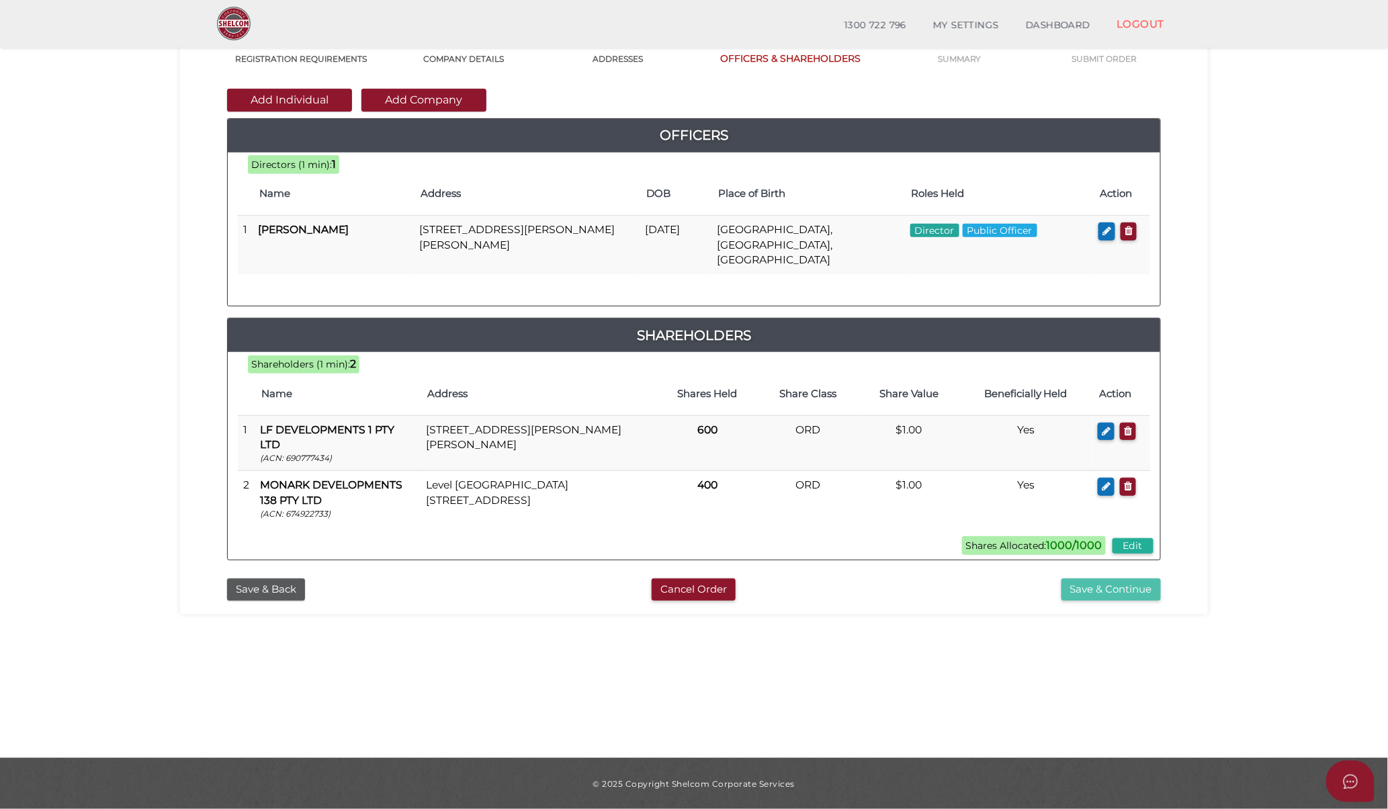
click at [1110, 579] on button "Save & Continue" at bounding box center [1111, 590] width 99 height 22
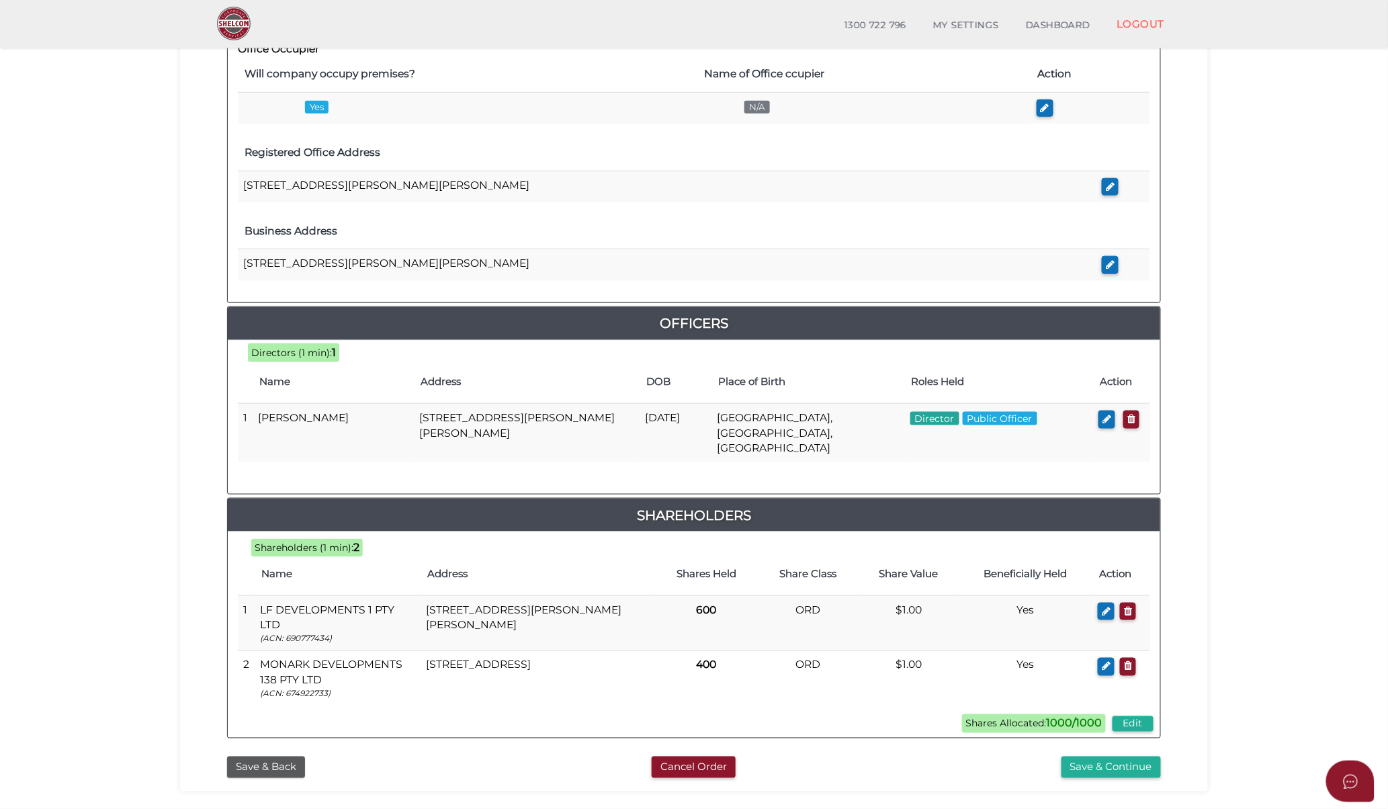
scroll to position [449, 0]
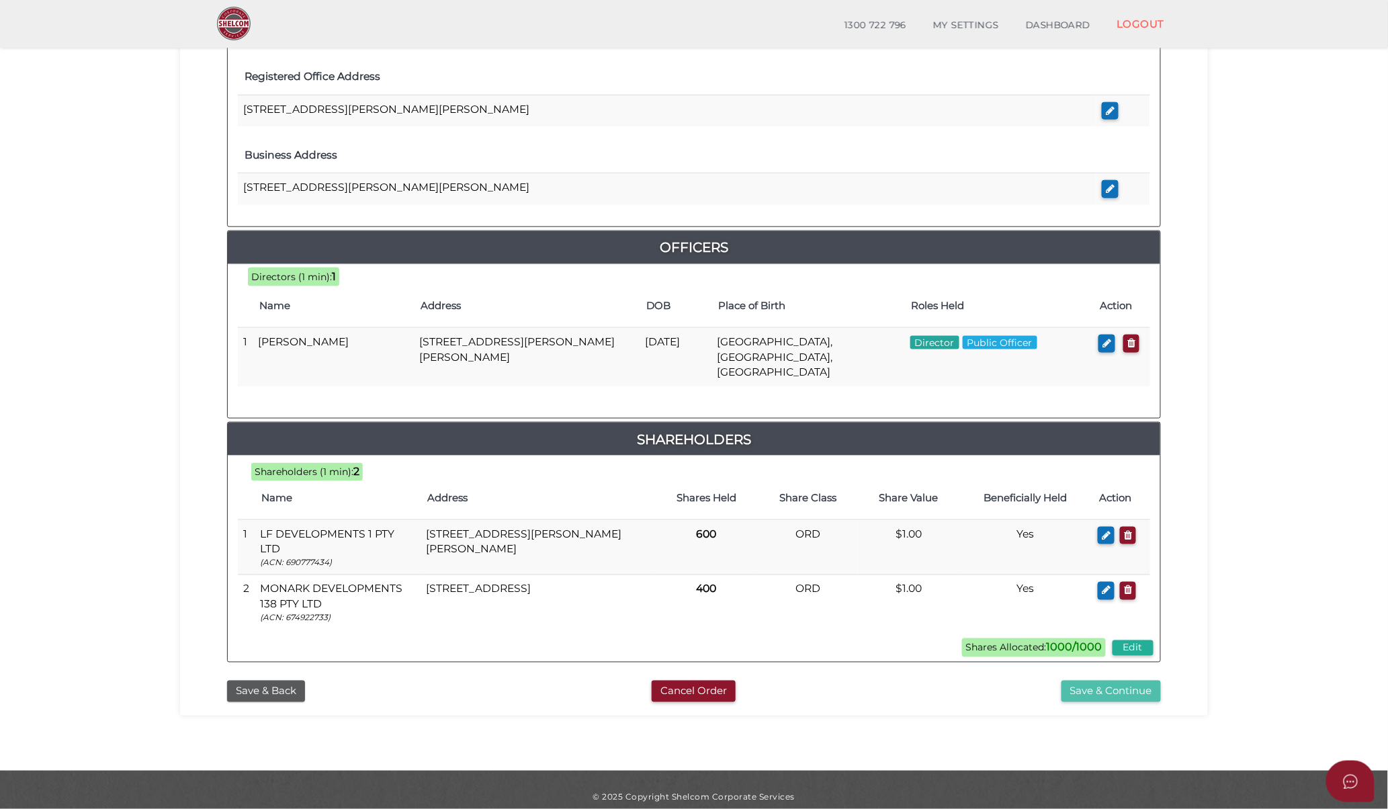
click at [1153, 683] on button "Save & Continue" at bounding box center [1111, 692] width 99 height 22
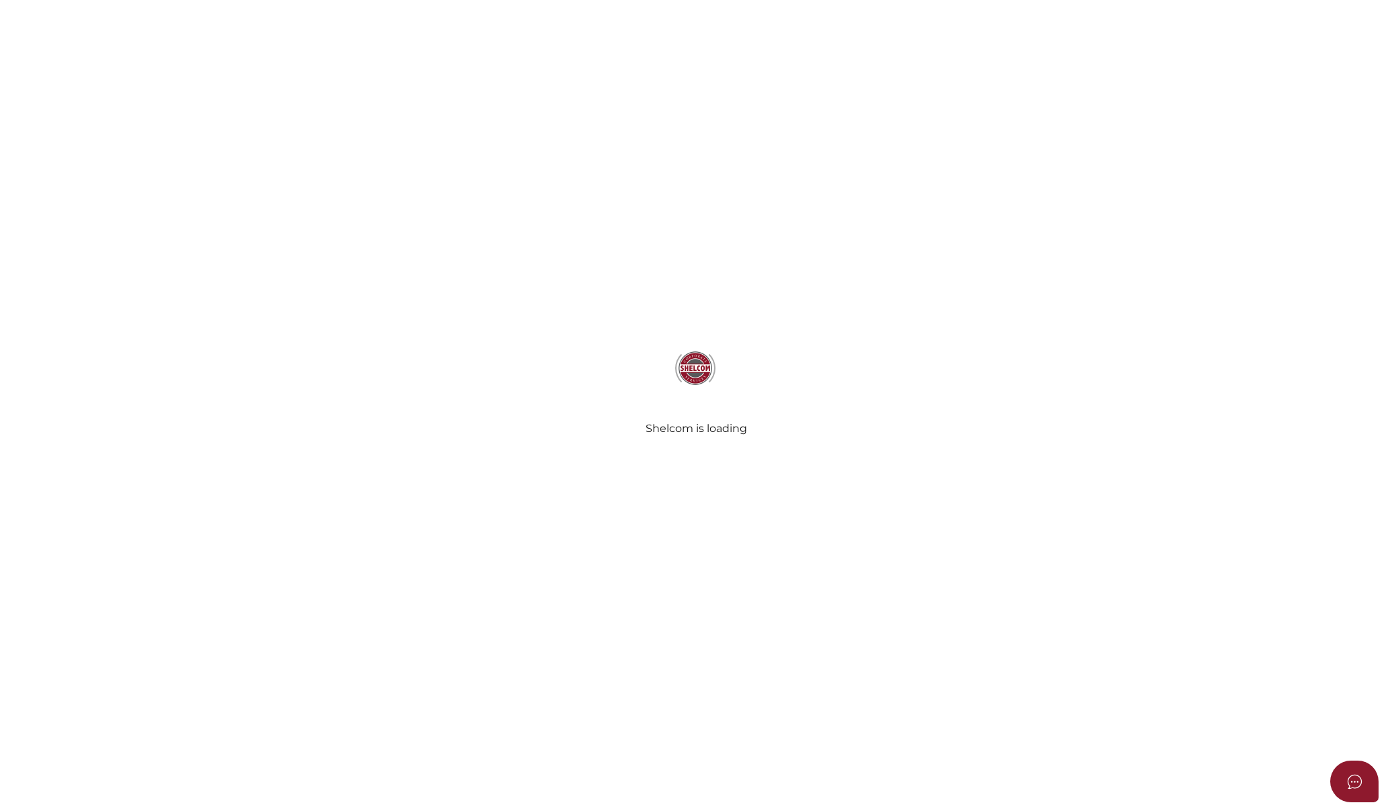
select select "Comb Binding"
select select "No"
radio input "true"
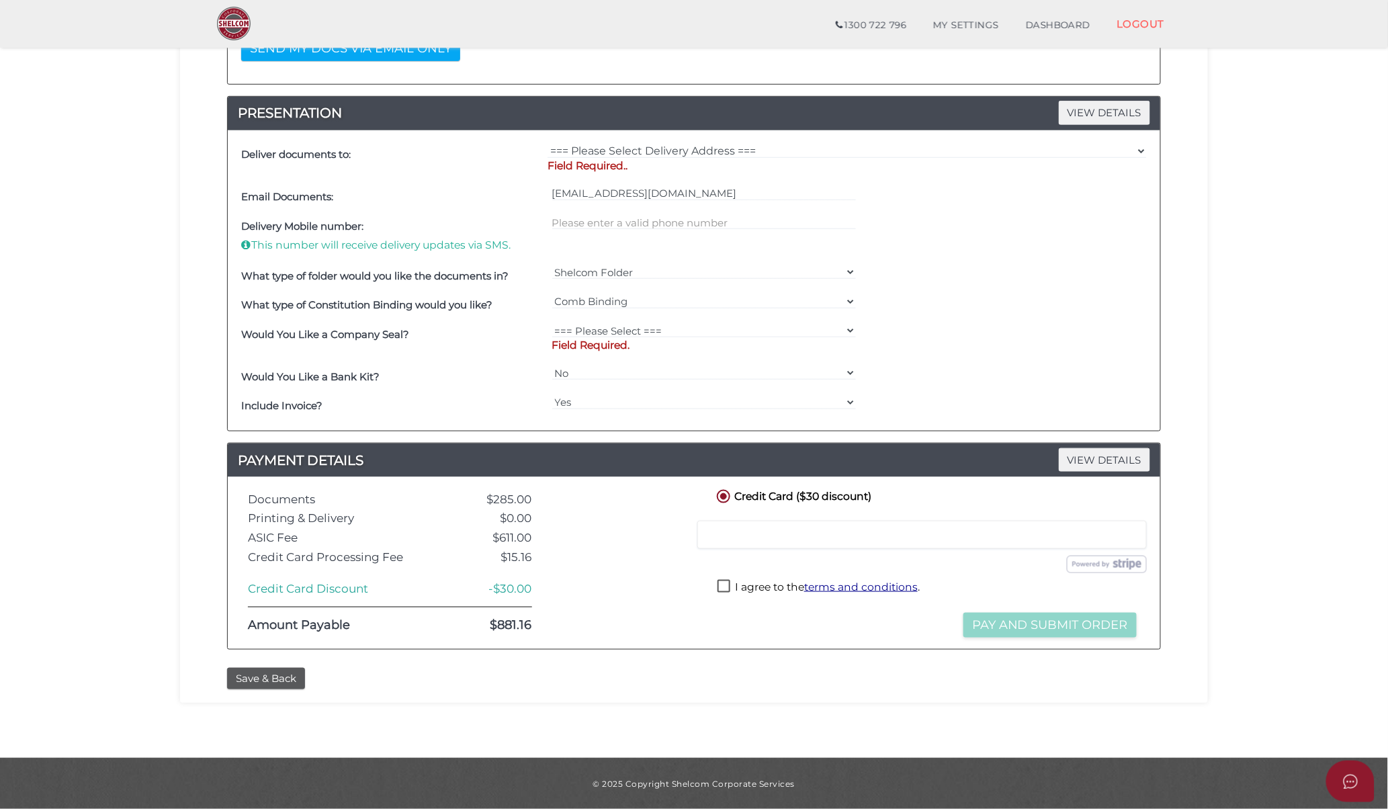
scroll to position [332, 0]
click at [259, 675] on button "Save & Back" at bounding box center [266, 678] width 78 height 22
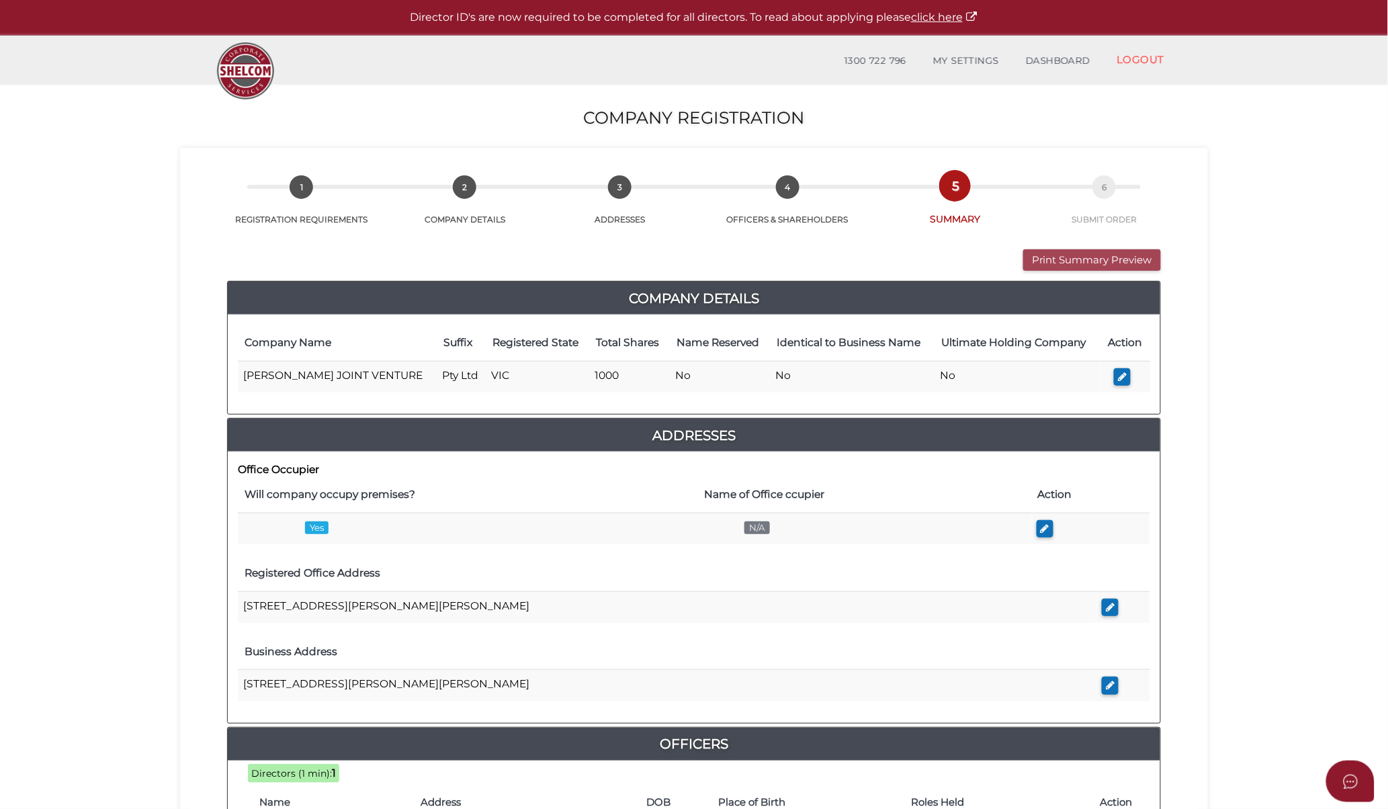
click at [1065, 260] on button "Print Summary Preview" at bounding box center [1092, 260] width 138 height 22
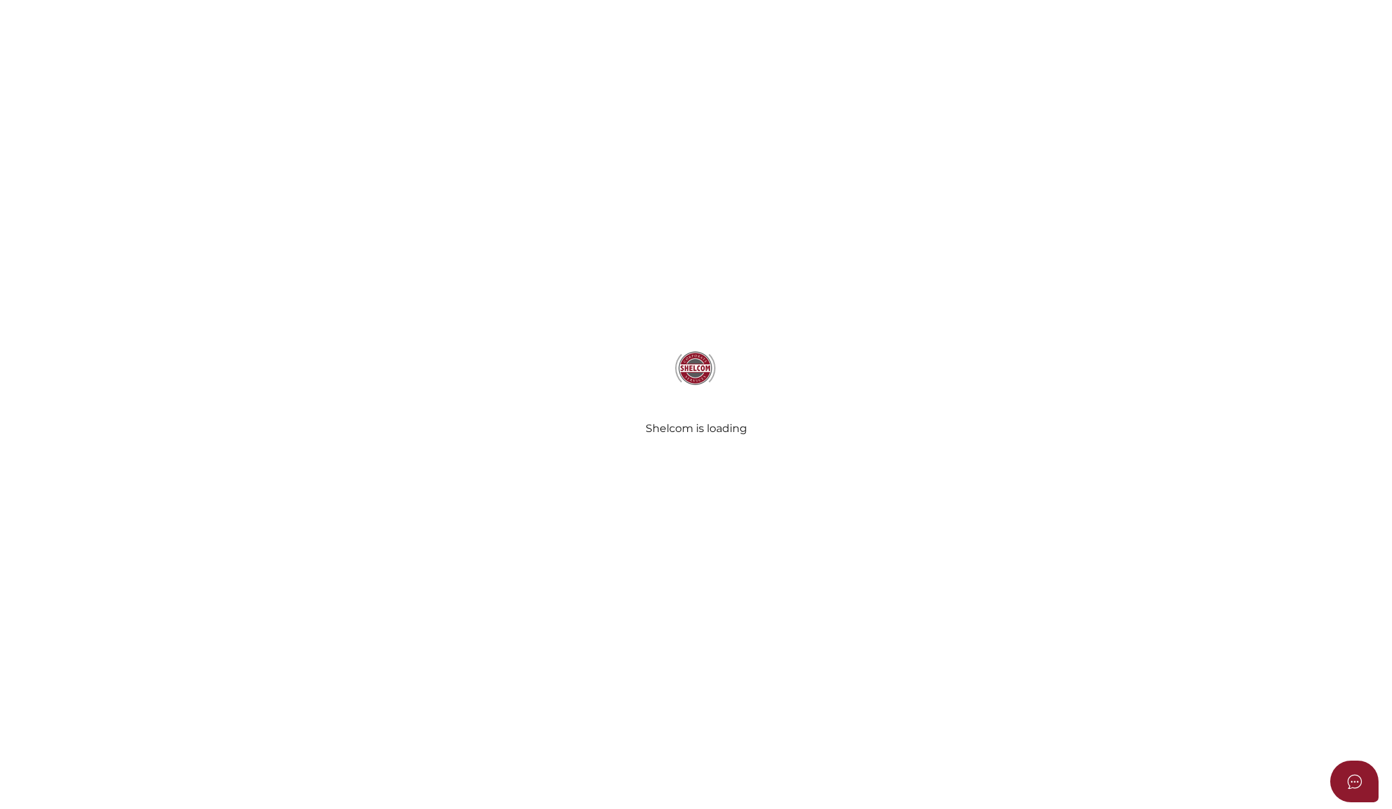
select select "Comb Binding"
select select "No"
radio input "true"
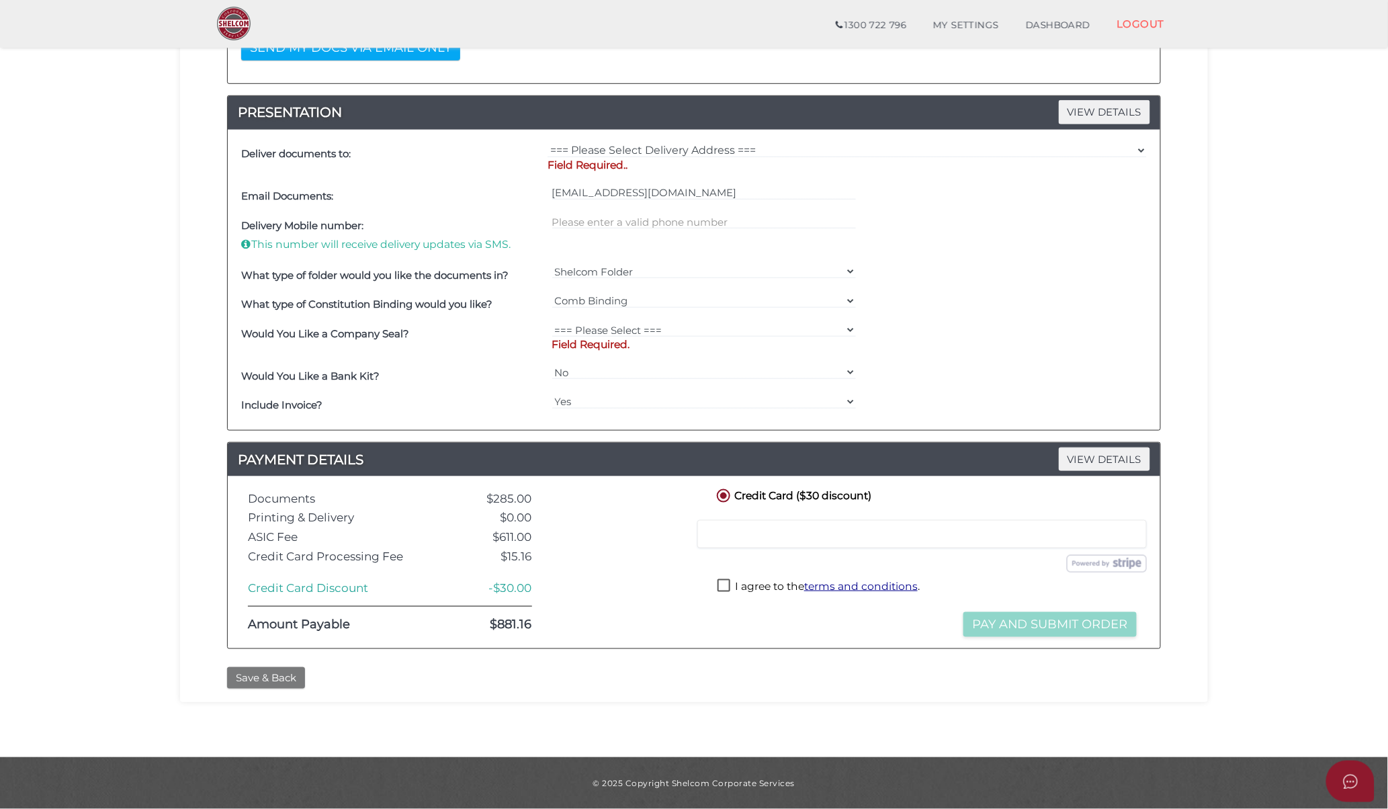
click at [288, 677] on button "Save & Back" at bounding box center [266, 678] width 78 height 22
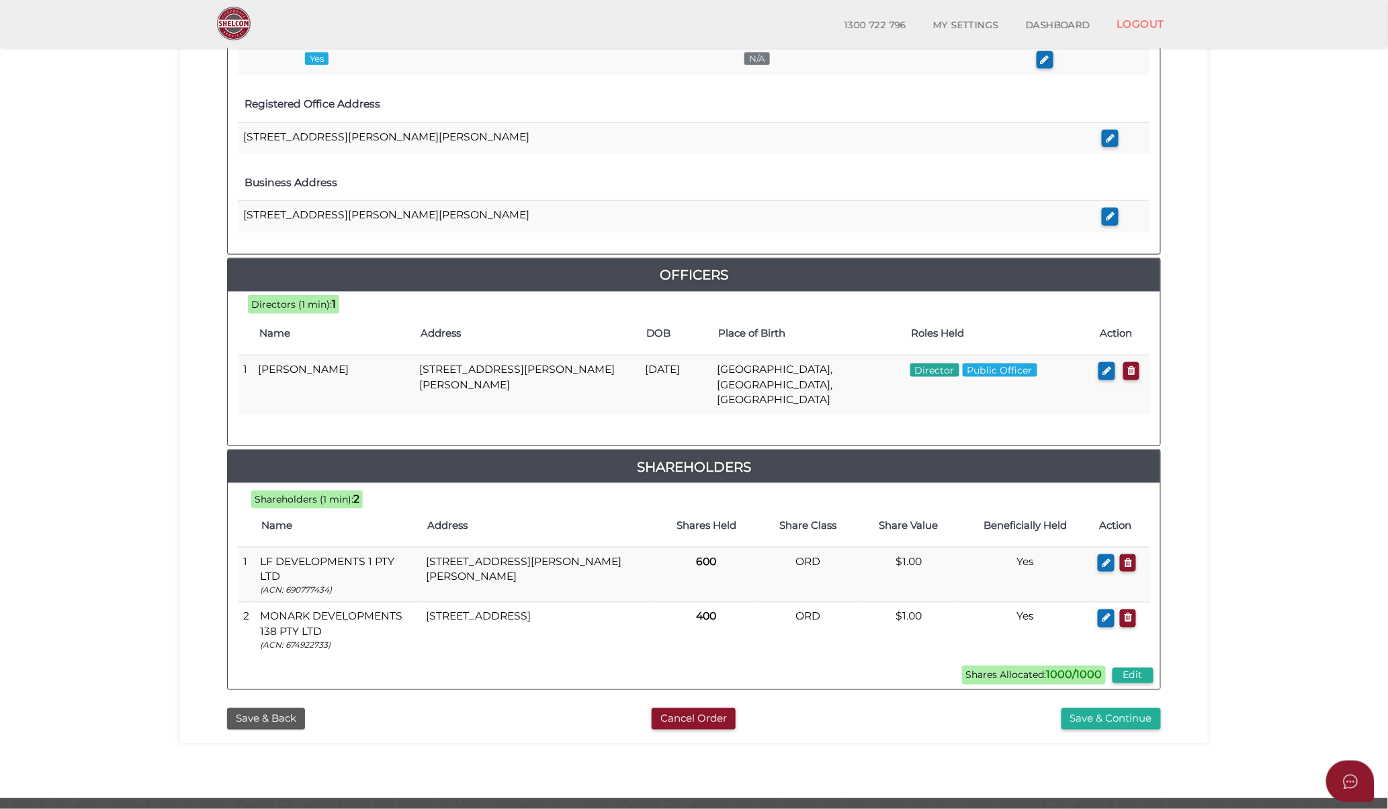
scroll to position [448, 0]
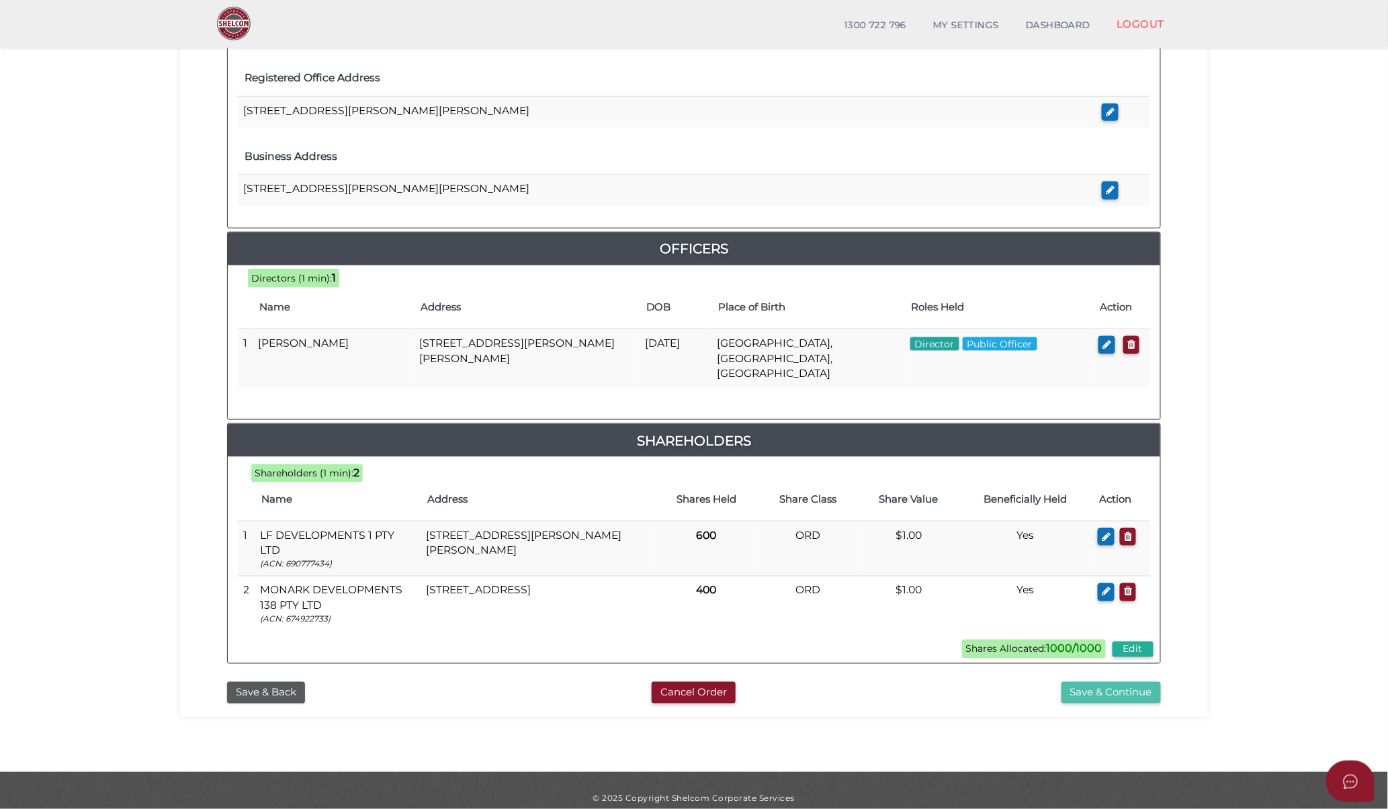
click at [1090, 682] on button "Save & Continue" at bounding box center [1111, 693] width 99 height 22
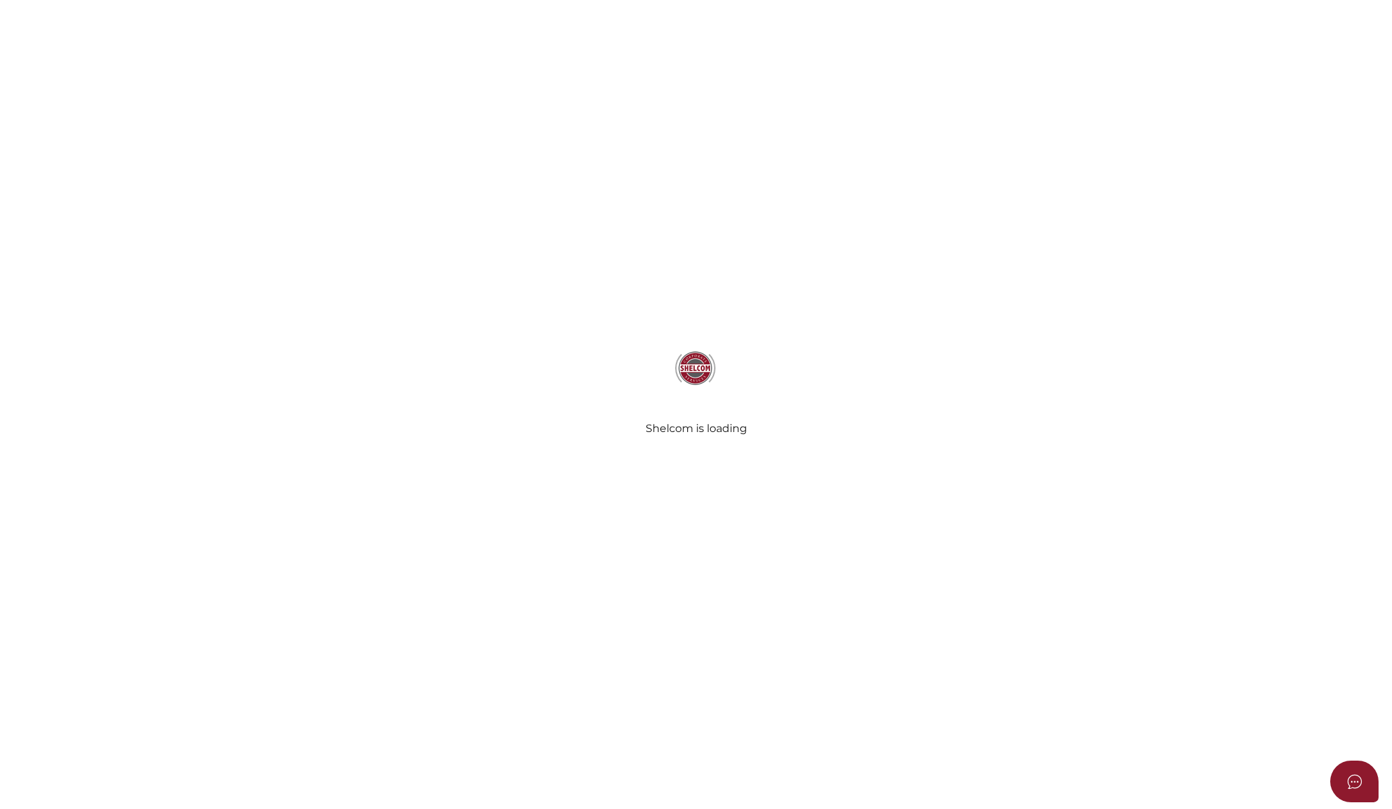
select select "Comb Binding"
select select "No"
radio input "true"
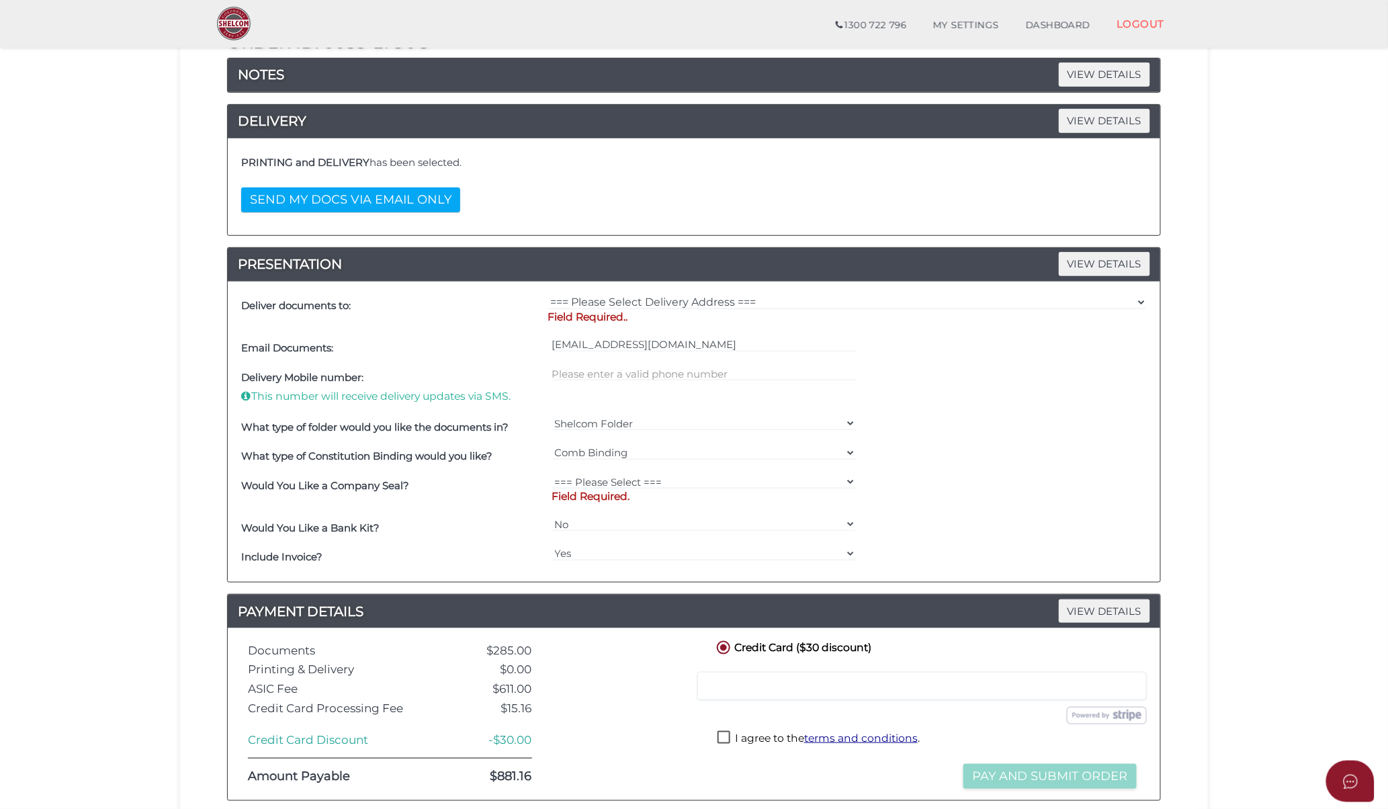
scroll to position [332, 0]
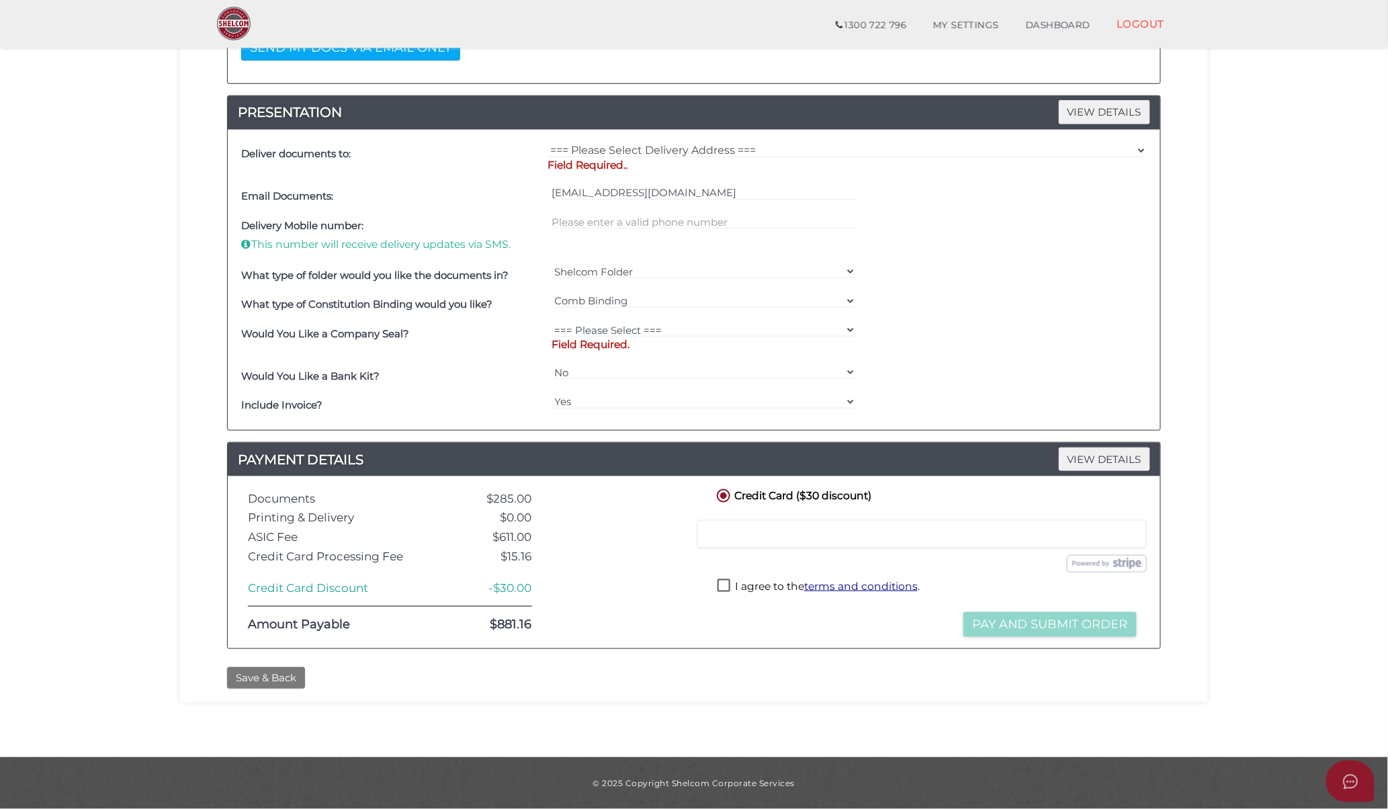
click at [263, 683] on button "Save & Back" at bounding box center [266, 678] width 78 height 22
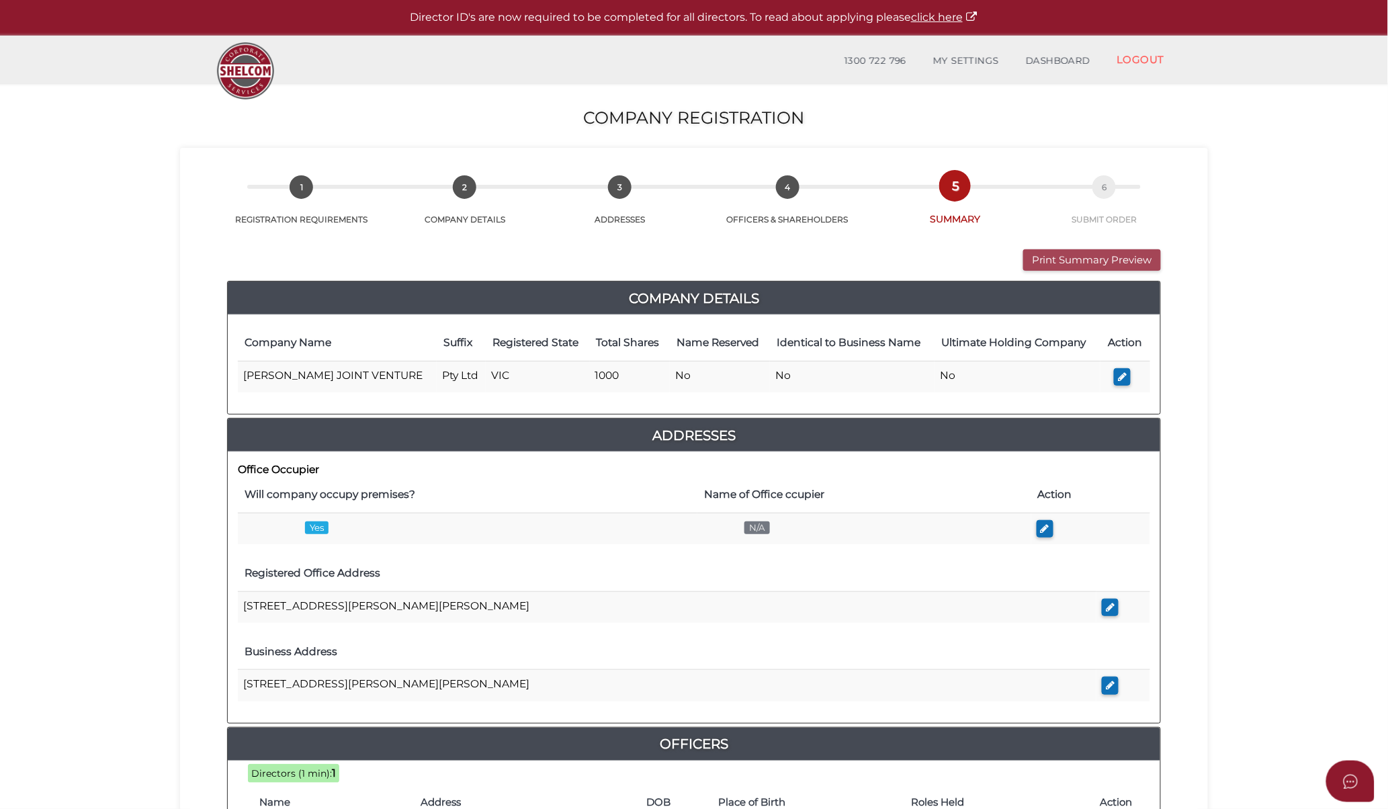
click at [1068, 258] on button "Print Summary Preview" at bounding box center [1092, 260] width 138 height 22
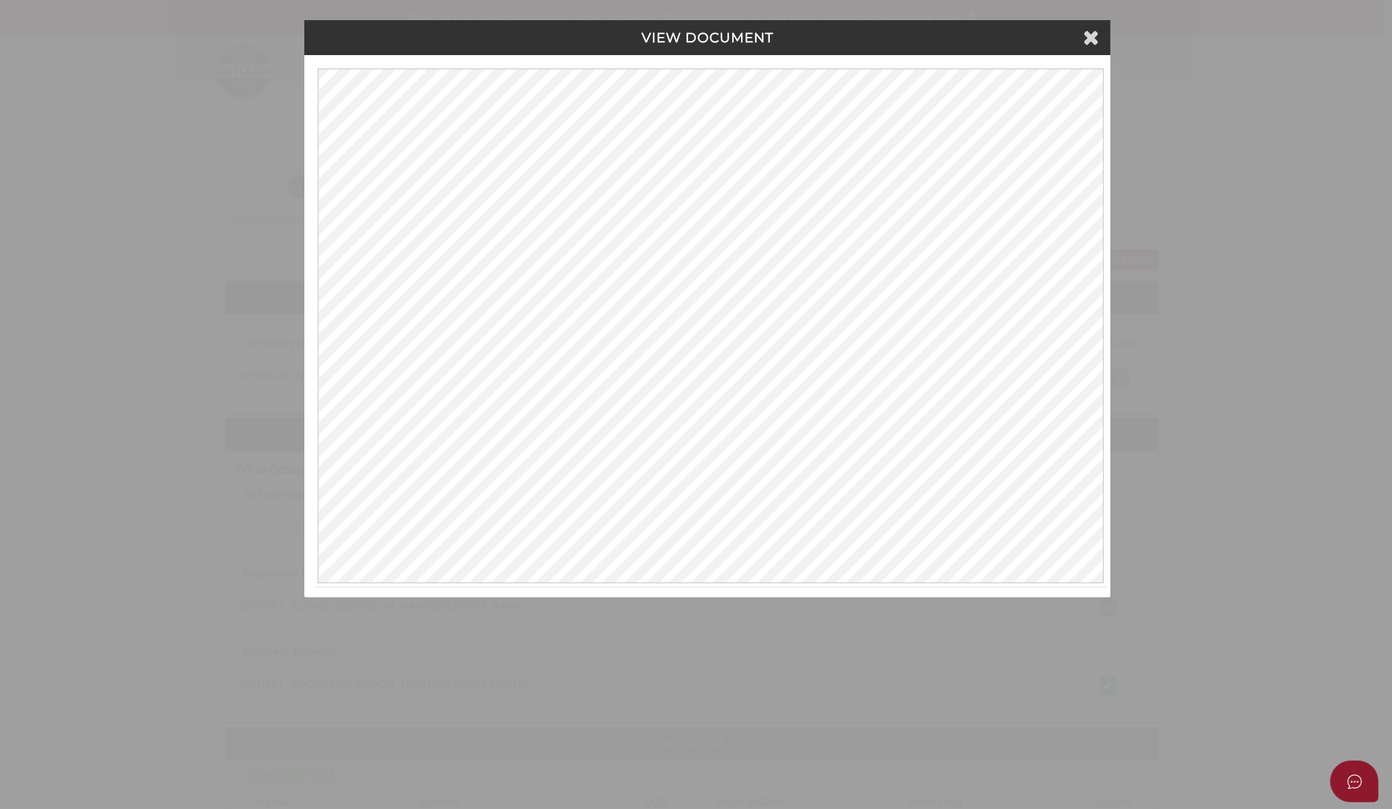
click at [1082, 31] on h4 "VIEW DOCUMENT" at bounding box center [707, 37] width 786 height 15
click at [1094, 36] on icon at bounding box center [1091, 37] width 16 height 20
